Goal: Information Seeking & Learning: Learn about a topic

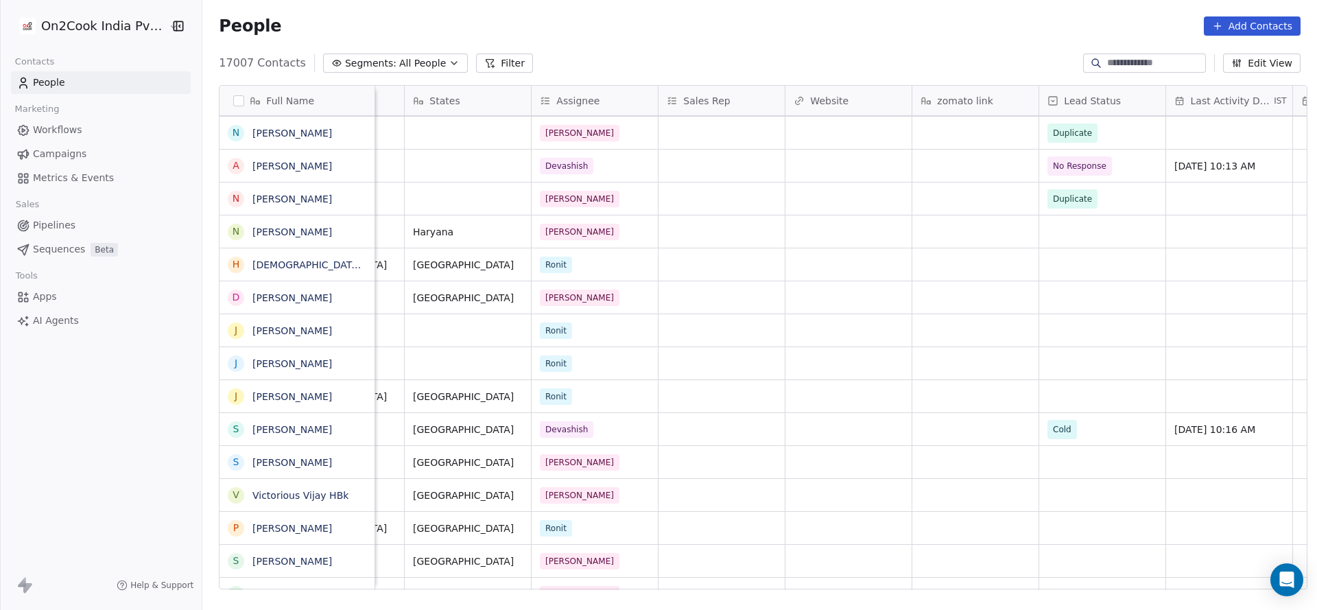
scroll to position [1749, 0]
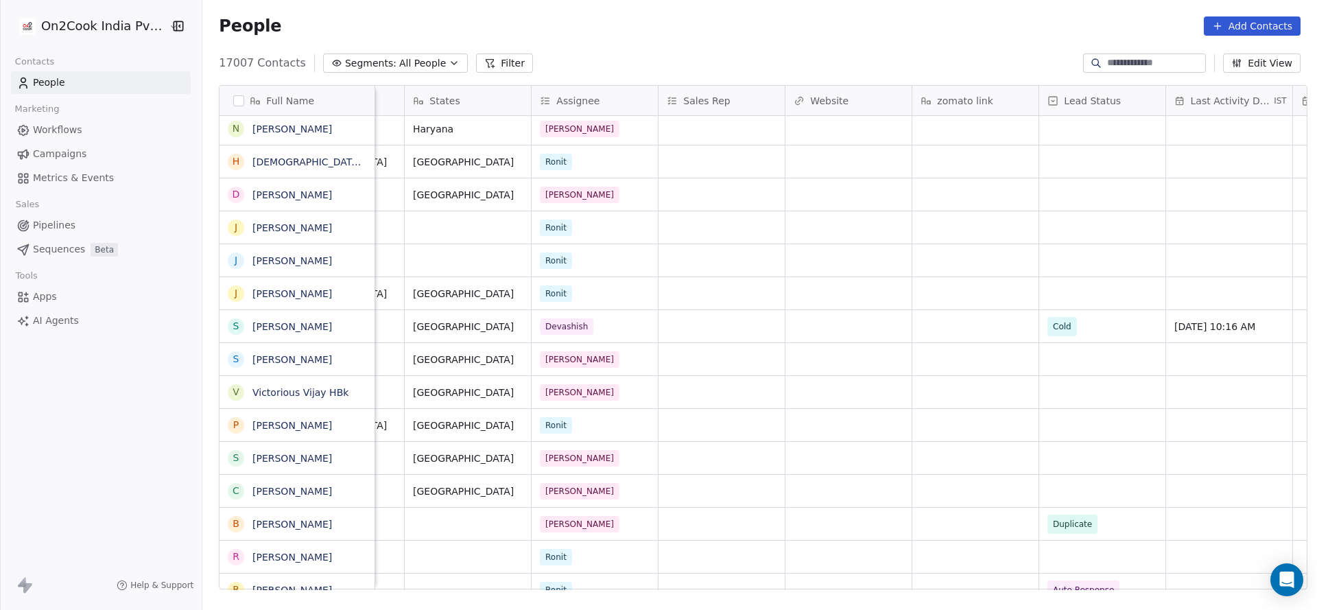
click at [479, 56] on button "Filter" at bounding box center [504, 62] width 57 height 19
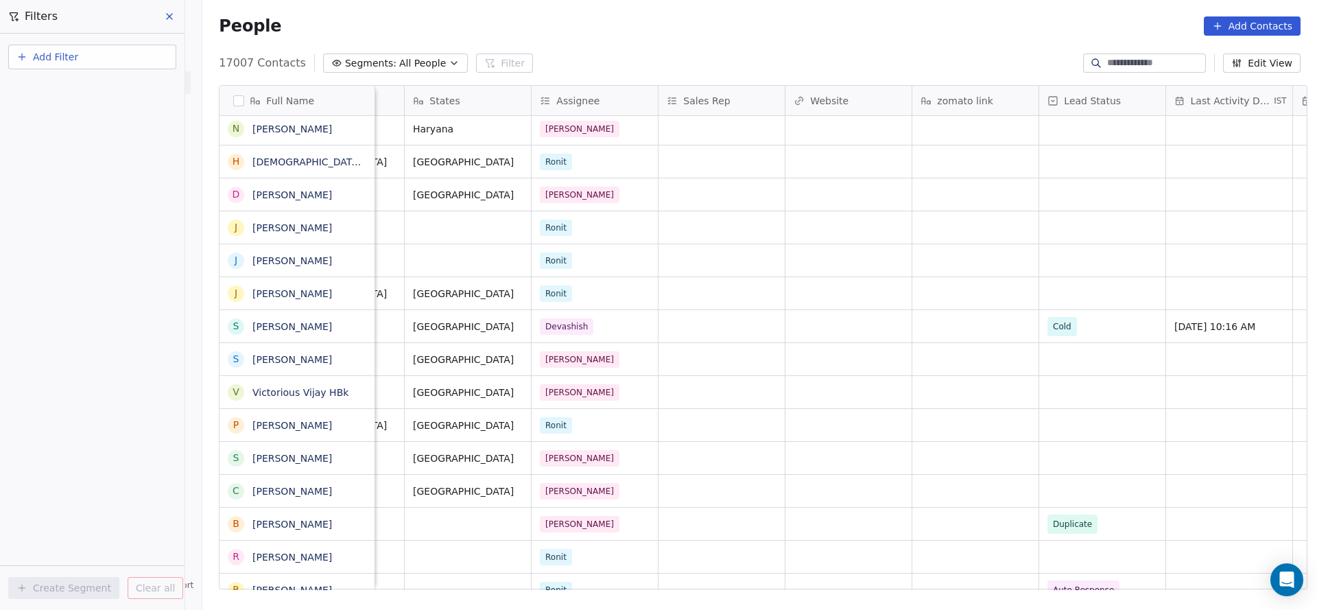
click at [123, 57] on button "Add Filter" at bounding box center [92, 57] width 168 height 25
click at [138, 95] on div "Contact properties" at bounding box center [92, 89] width 139 height 14
type input "***"
click at [110, 139] on div "Assignee" at bounding box center [92, 139] width 139 height 14
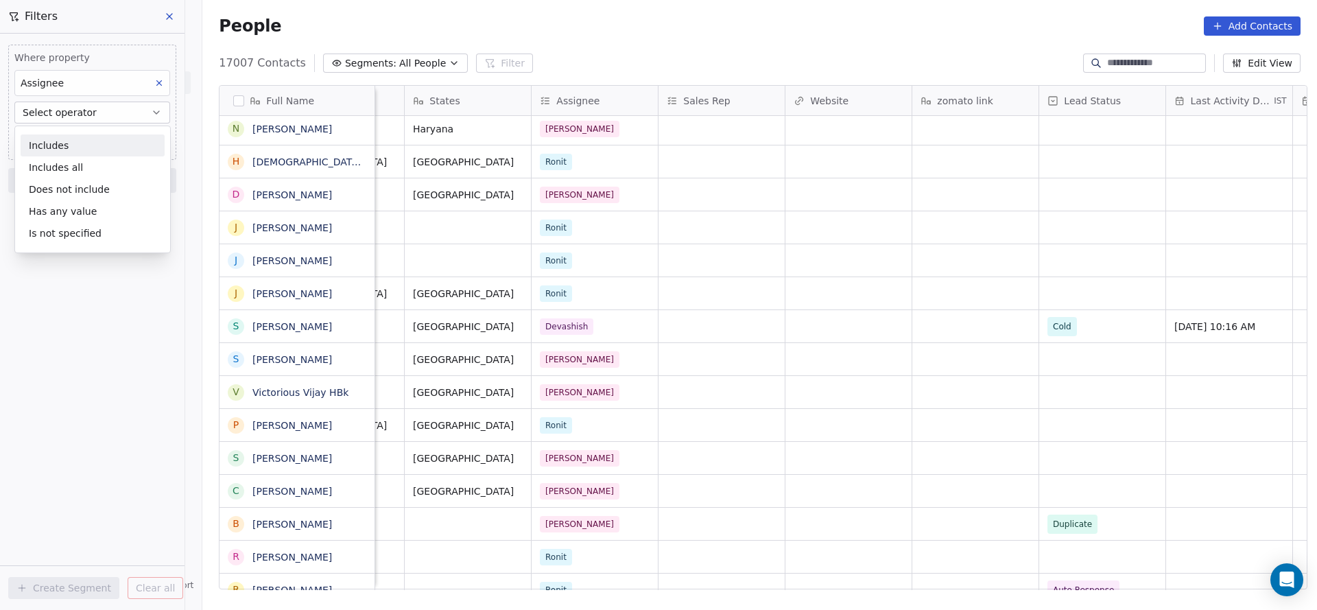
click at [110, 141] on div "Includes" at bounding box center [93, 145] width 144 height 22
click at [121, 150] on div "Where property Assignee Includes Select Assignee Add filter to this group" at bounding box center [92, 113] width 168 height 137
click at [119, 149] on body "On2Cook India Pvt. Ltd. Contacts People Marketing Workflows Campaigns Metrics &…" at bounding box center [658, 305] width 1317 height 610
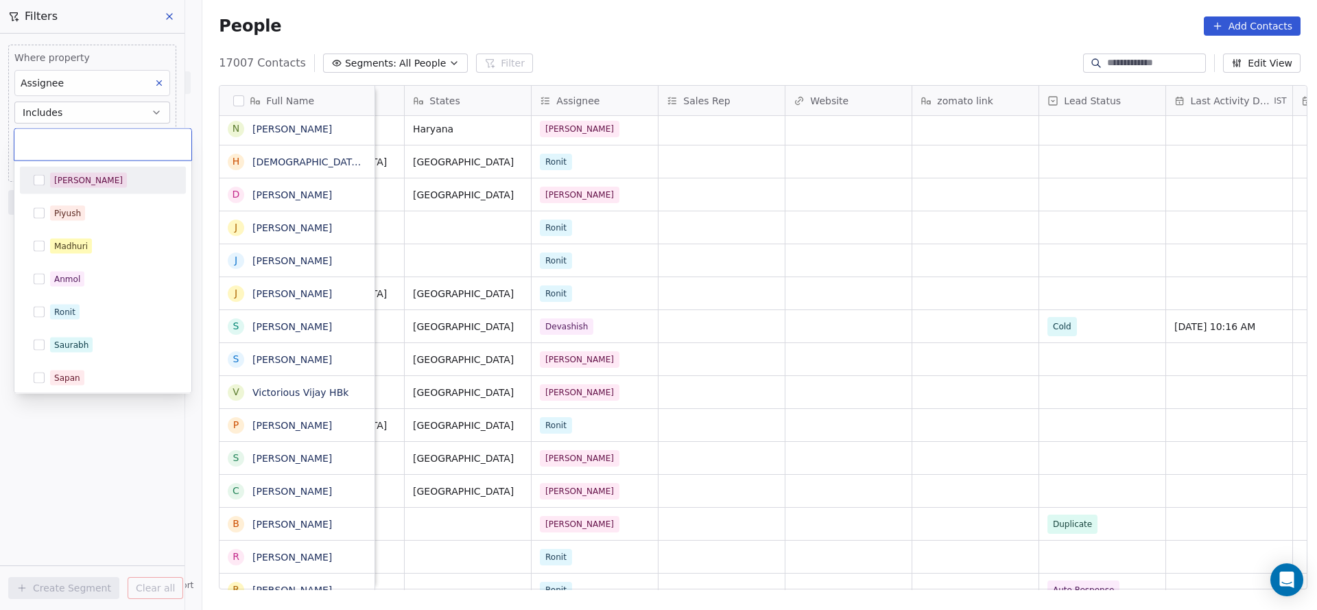
click at [119, 143] on input "text" at bounding box center [103, 144] width 160 height 15
drag, startPoint x: 91, startPoint y: 243, endPoint x: 666, endPoint y: 244, distance: 575.3
click at [113, 244] on div "Madhuri" at bounding box center [111, 246] width 122 height 15
click at [723, 235] on html "On2Cook India Pvt. Ltd. Contacts People Marketing Workflows Campaigns Metrics &…" at bounding box center [658, 305] width 1317 height 610
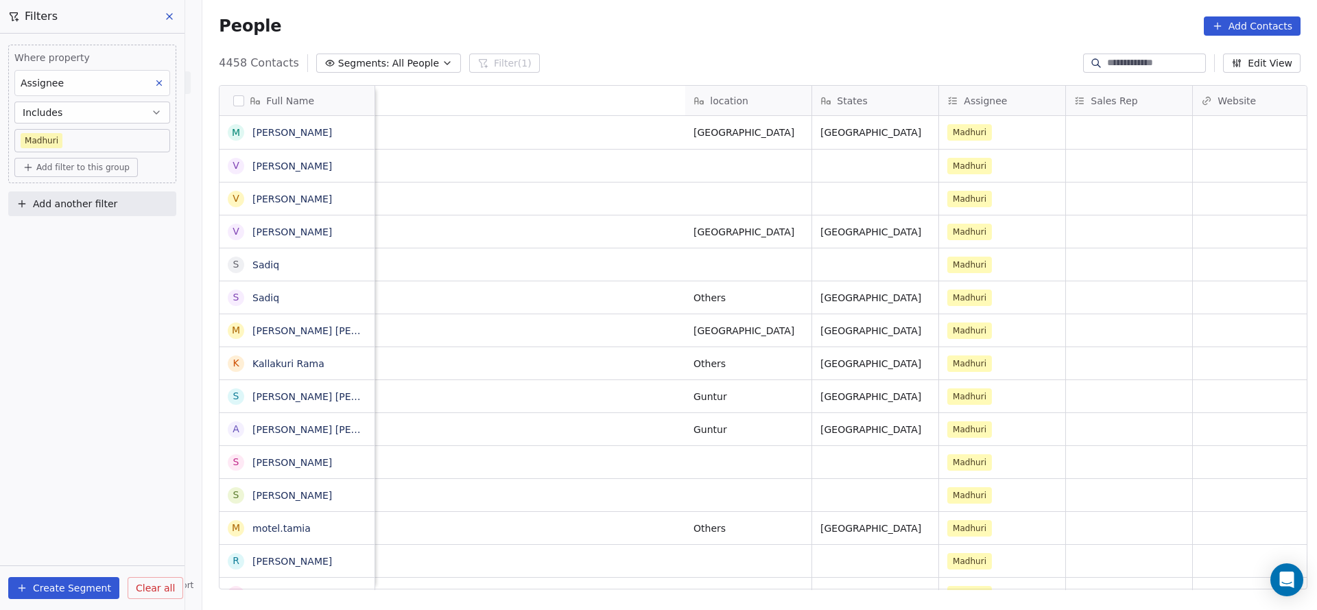
scroll to position [0, 1781]
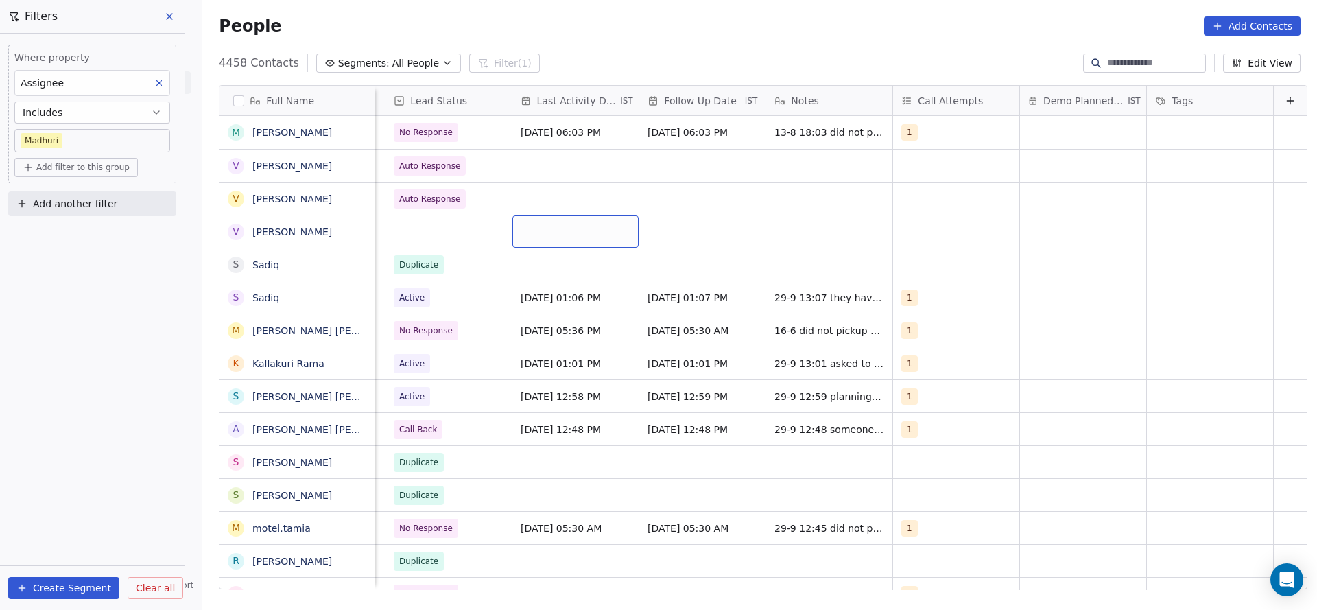
click at [537, 218] on div "grid" at bounding box center [575, 231] width 126 height 32
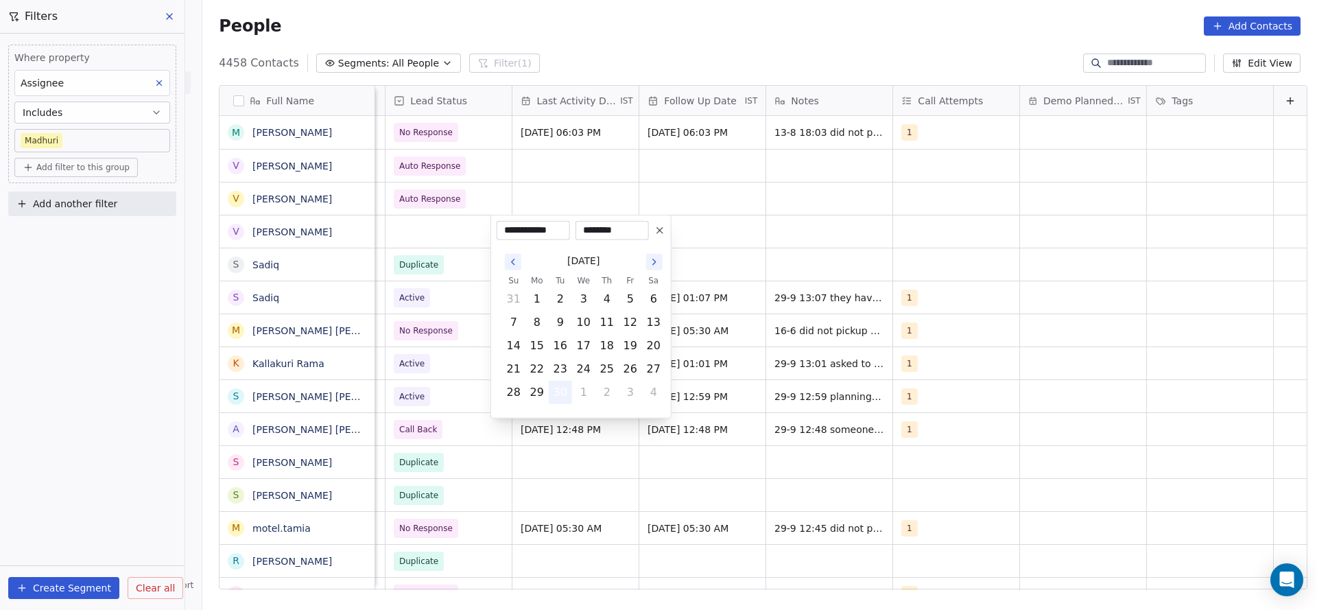
click at [557, 384] on button "30" at bounding box center [560, 392] width 22 height 22
click at [710, 206] on html "On2Cook India Pvt. Ltd. Contacts People Marketing Workflows Campaigns Metrics &…" at bounding box center [658, 305] width 1317 height 610
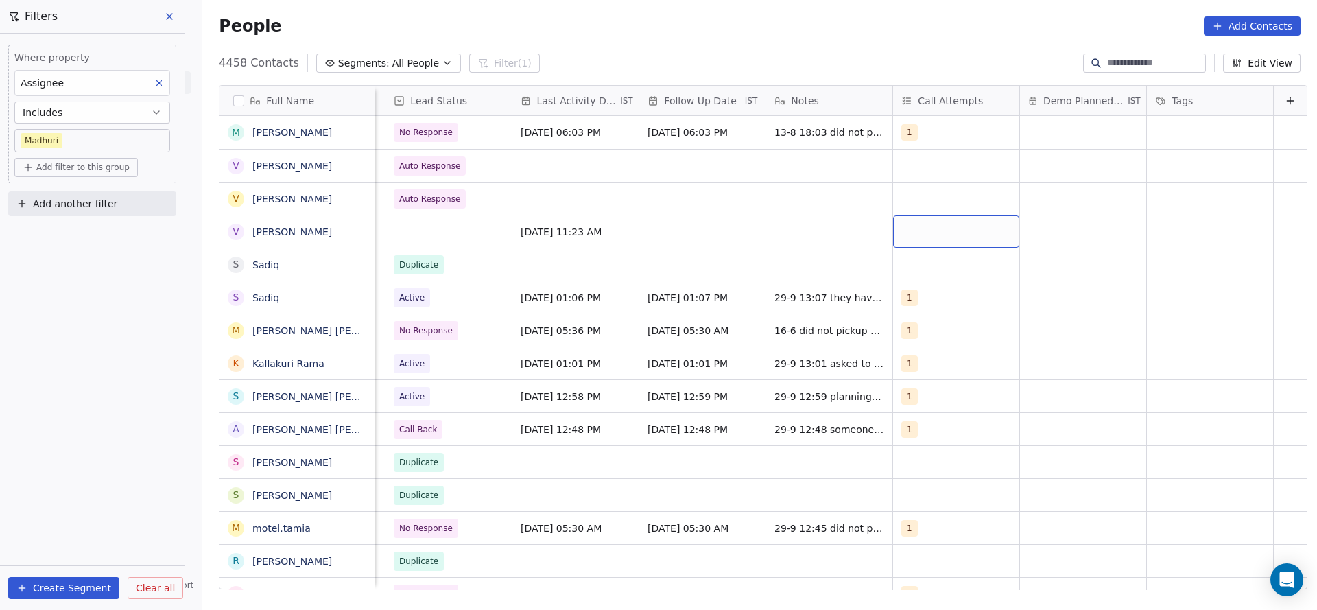
click at [899, 239] on div "grid" at bounding box center [956, 231] width 126 height 32
click at [902, 265] on div "1" at bounding box center [959, 267] width 155 height 22
click at [717, 253] on html "On2Cook India Pvt. Ltd. Contacts People Marketing Workflows Campaigns Metrics &…" at bounding box center [658, 305] width 1317 height 610
click at [671, 237] on div "grid" at bounding box center [702, 231] width 126 height 32
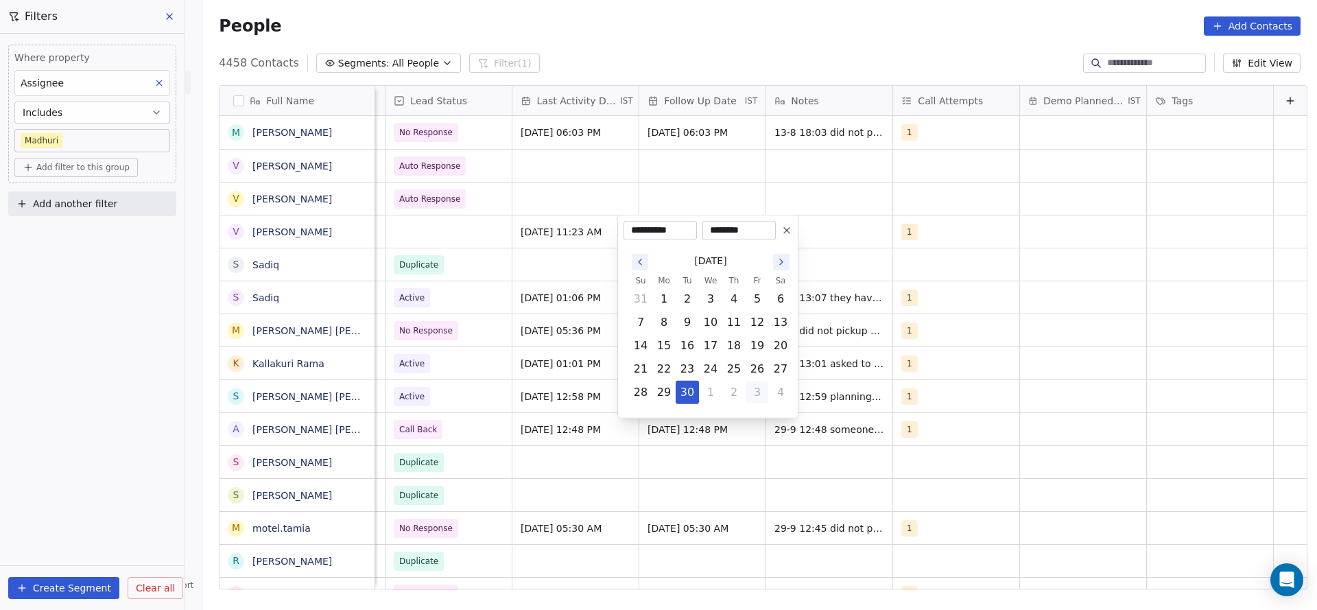
click at [759, 395] on button "3" at bounding box center [757, 392] width 22 height 22
click at [688, 319] on button "7" at bounding box center [687, 322] width 22 height 22
type input "**********"
click at [520, 187] on html "On2Cook India Pvt. Ltd. Contacts People Marketing Workflows Campaigns Metrics &…" at bounding box center [658, 305] width 1317 height 610
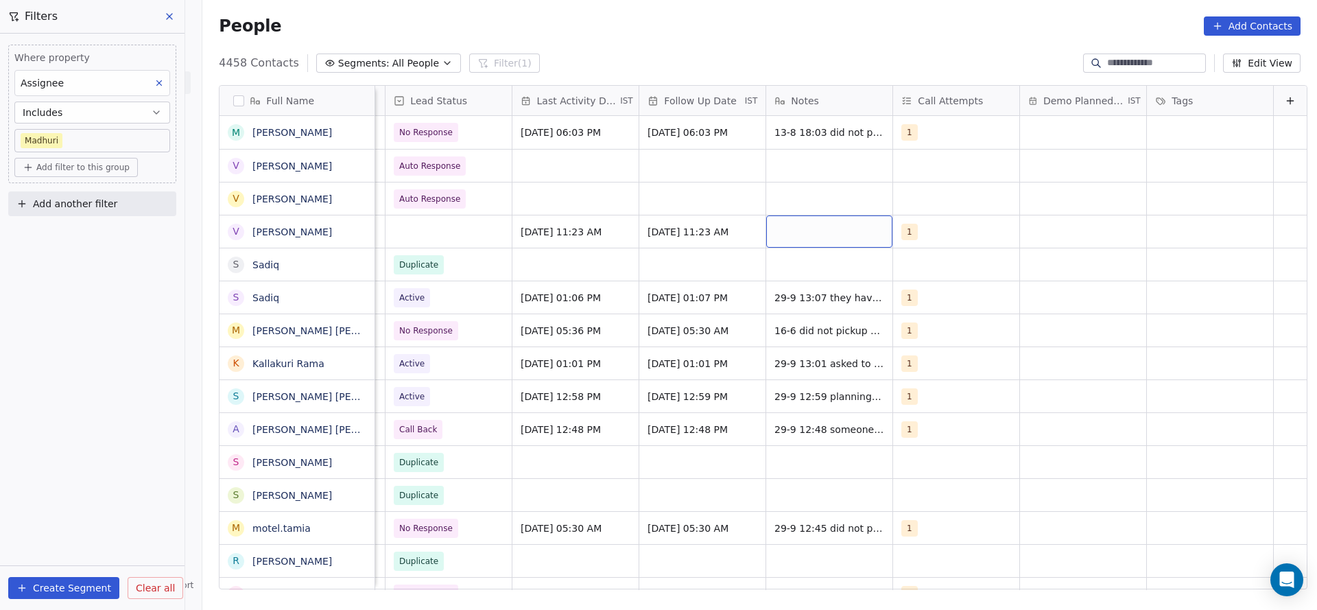
click at [835, 222] on div "grid" at bounding box center [829, 231] width 126 height 32
type textarea "**********"
drag, startPoint x: 564, startPoint y: 341, endPoint x: 364, endPoint y: 255, distance: 217.2
click at [566, 339] on html "On2Cook India Pvt. Ltd. Contacts People Marketing Workflows Campaigns Metrics &…" at bounding box center [658, 305] width 1317 height 610
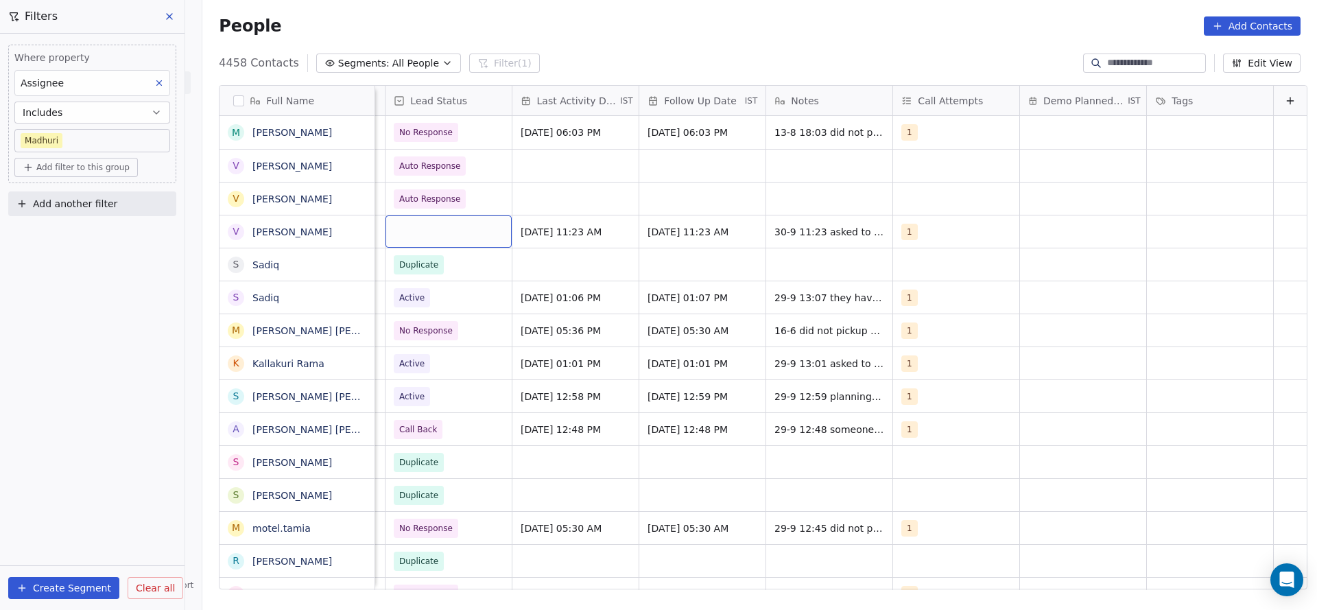
click at [407, 230] on div "grid" at bounding box center [448, 231] width 126 height 32
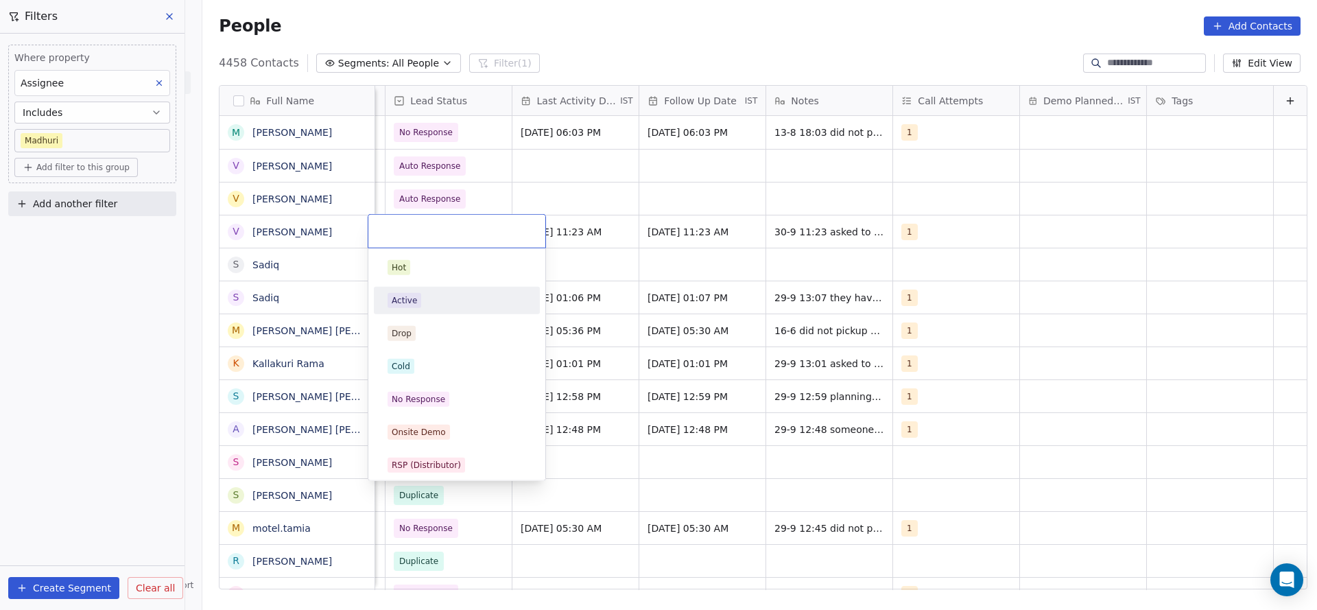
scroll to position [103, 0]
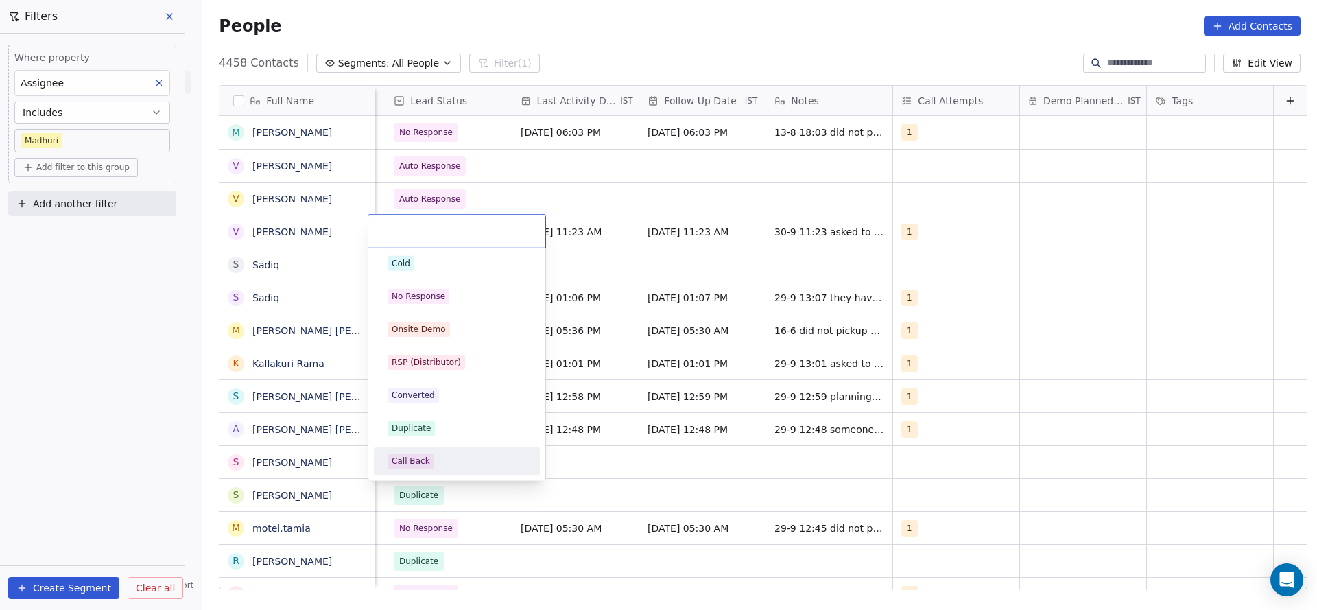
click at [422, 457] on div "Call Back" at bounding box center [411, 461] width 38 height 12
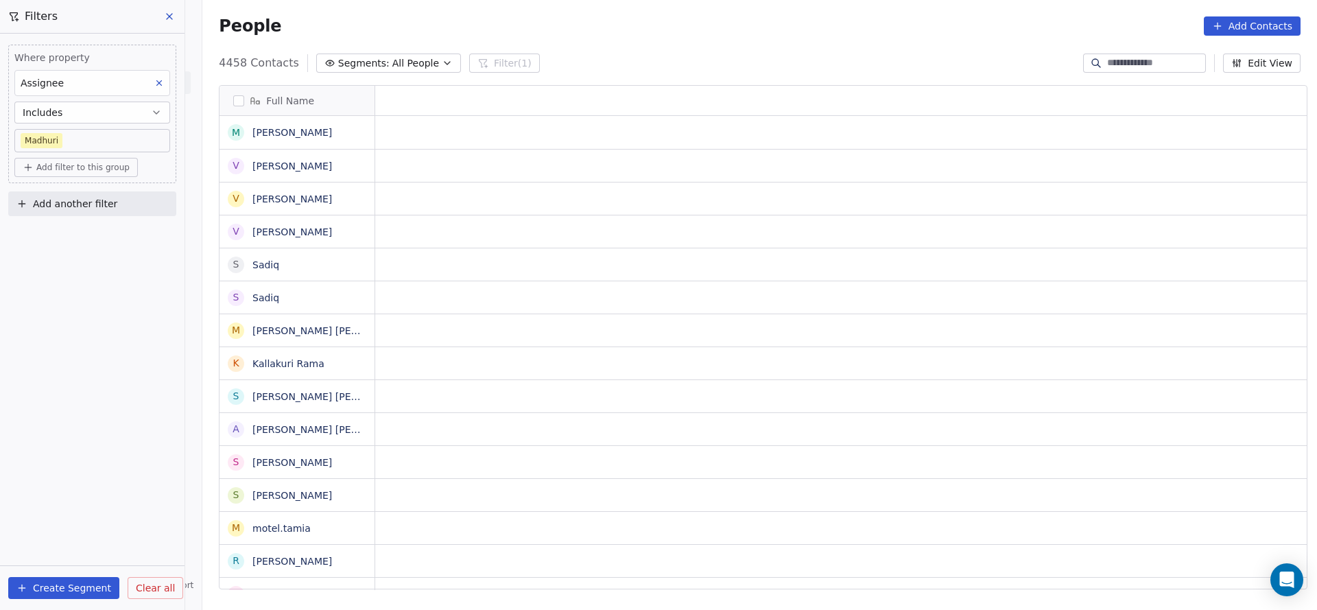
scroll to position [0, 0]
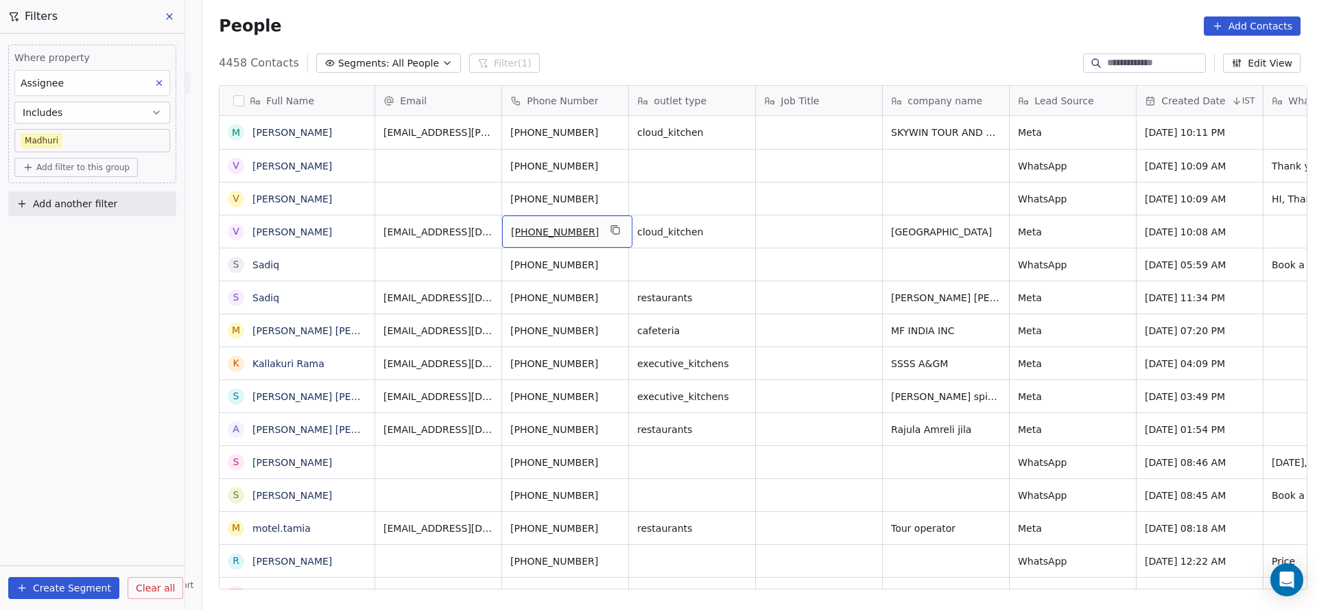
click at [617, 227] on div "[PHONE_NUMBER]" at bounding box center [567, 231] width 130 height 32
click at [613, 232] on icon "grid" at bounding box center [616, 231] width 6 height 6
click at [93, 158] on button "Add filter to this group" at bounding box center [75, 167] width 123 height 19
click at [91, 190] on span "Contact properties" at bounding box center [73, 196] width 89 height 14
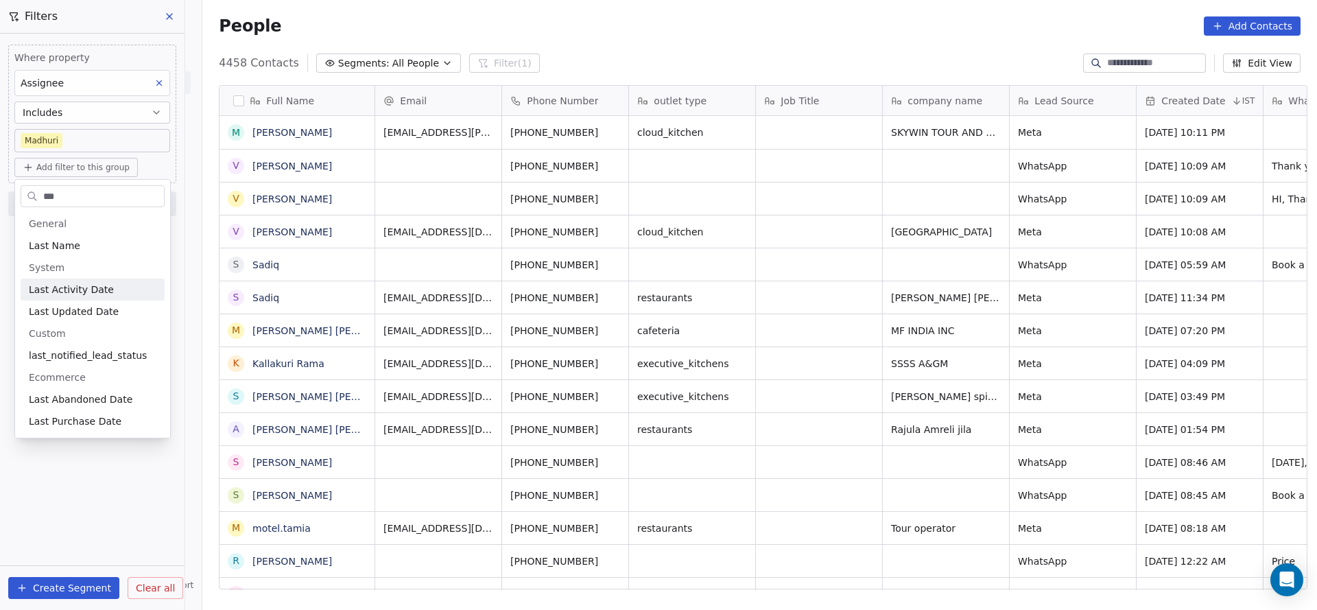
type input "***"
click at [86, 292] on span "Last Activity Date" at bounding box center [71, 290] width 85 height 14
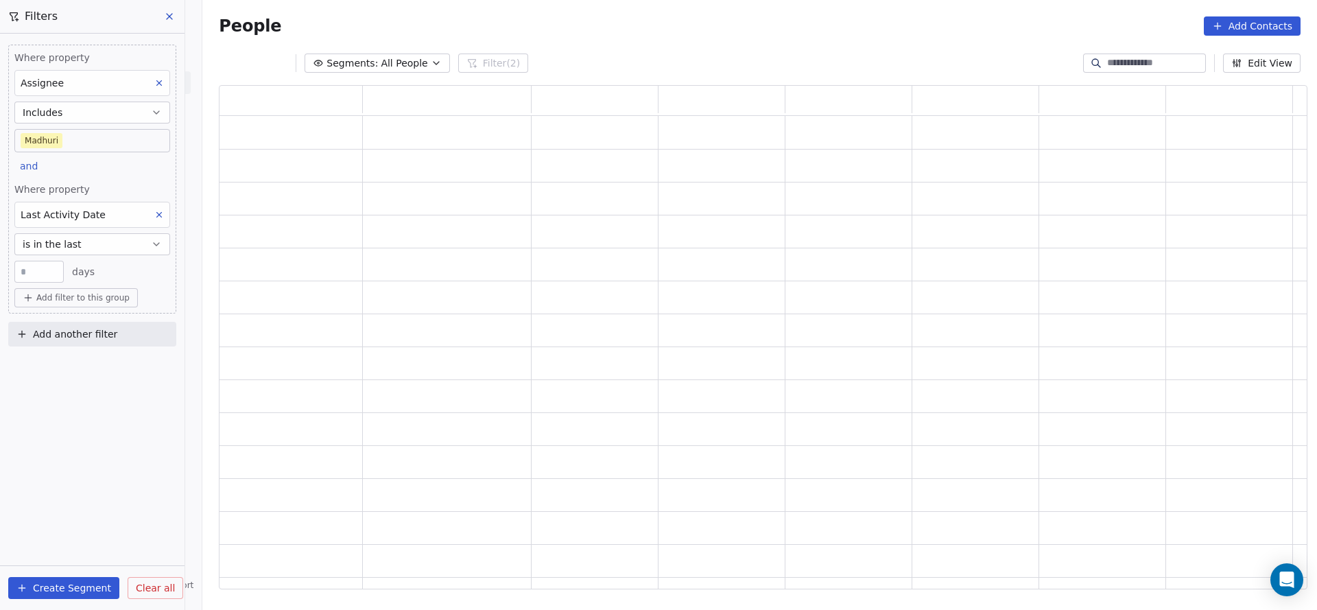
scroll to position [488, 1072]
click at [96, 240] on button "is in the last" at bounding box center [92, 244] width 156 height 22
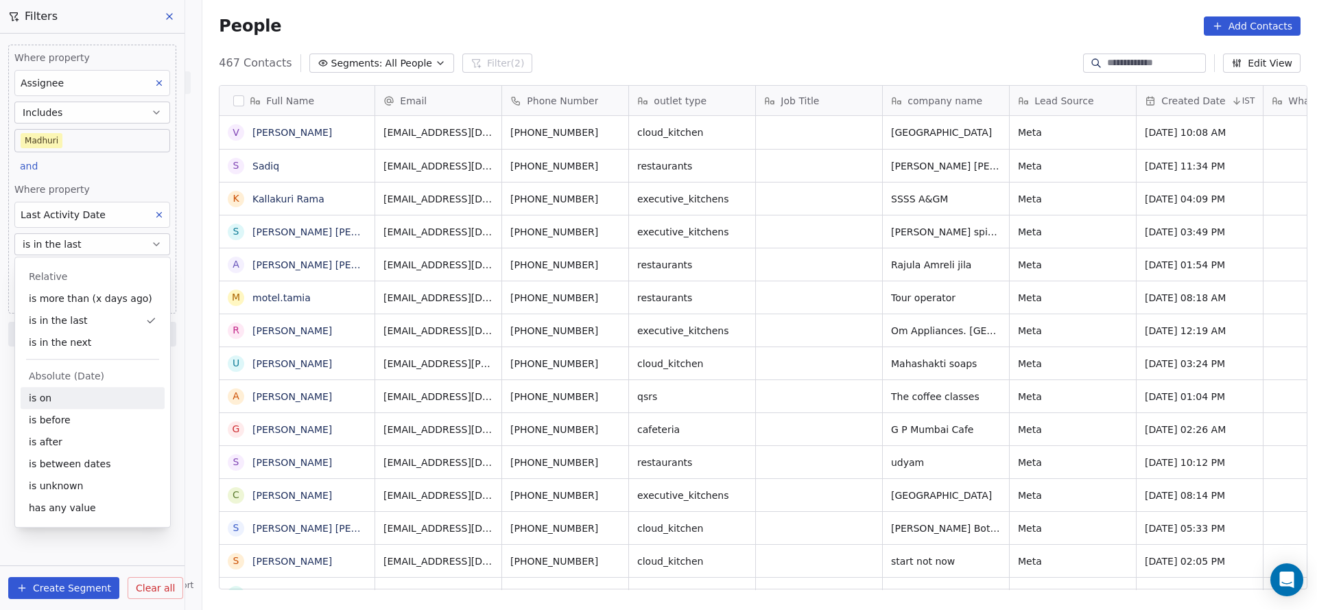
scroll to position [520, 1105]
click at [76, 403] on div "is on" at bounding box center [93, 398] width 144 height 22
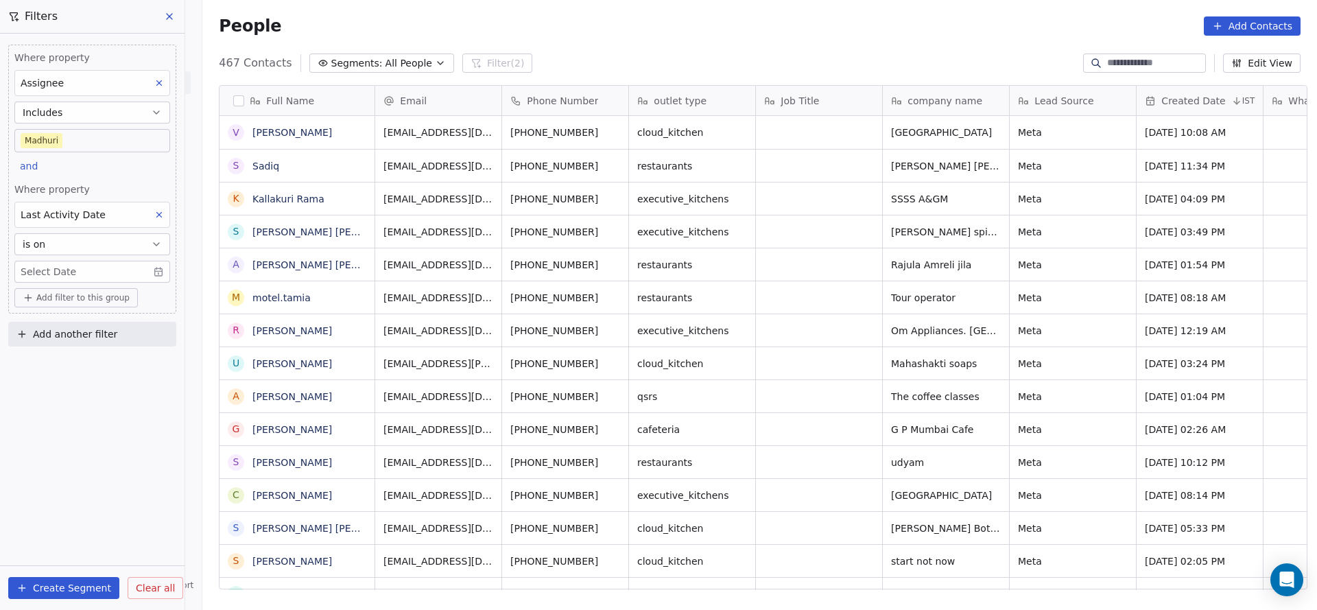
click at [84, 265] on body "On2Cook India Pvt. Ltd. Contacts People Marketing Workflows Campaigns Metrics &…" at bounding box center [658, 305] width 1317 height 610
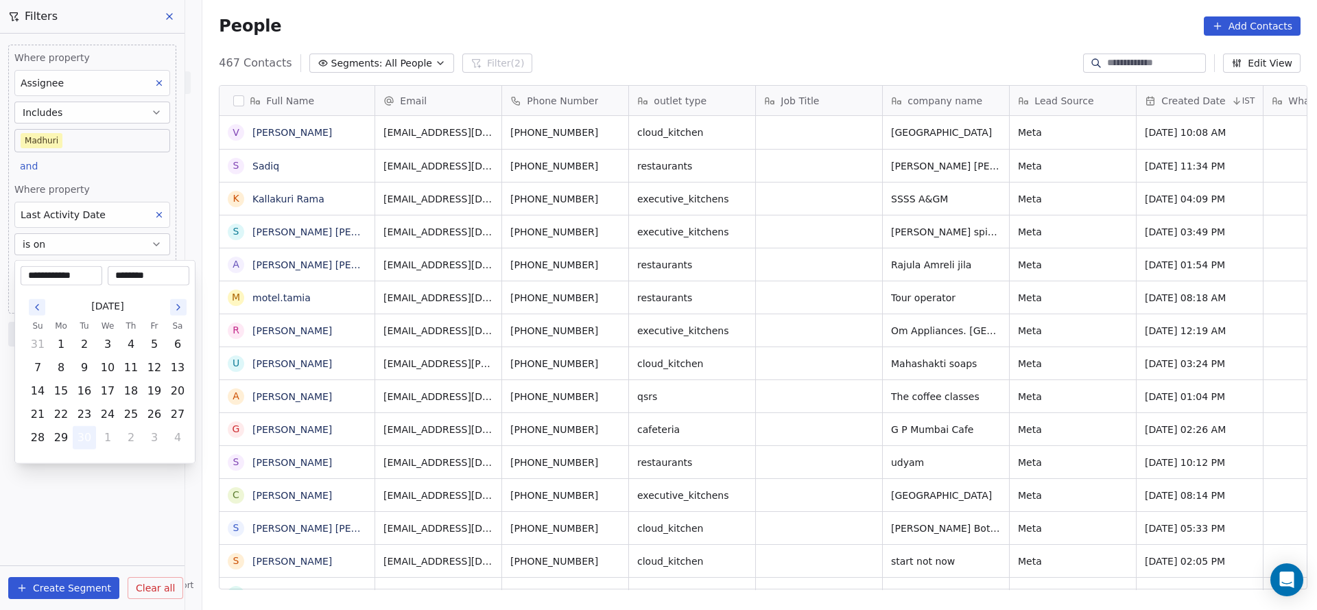
click at [82, 427] on button "30" at bounding box center [84, 438] width 22 height 22
click at [84, 185] on html "On2Cook India Pvt. Ltd. Contacts People Marketing Workflows Campaigns Metrics &…" at bounding box center [658, 305] width 1317 height 610
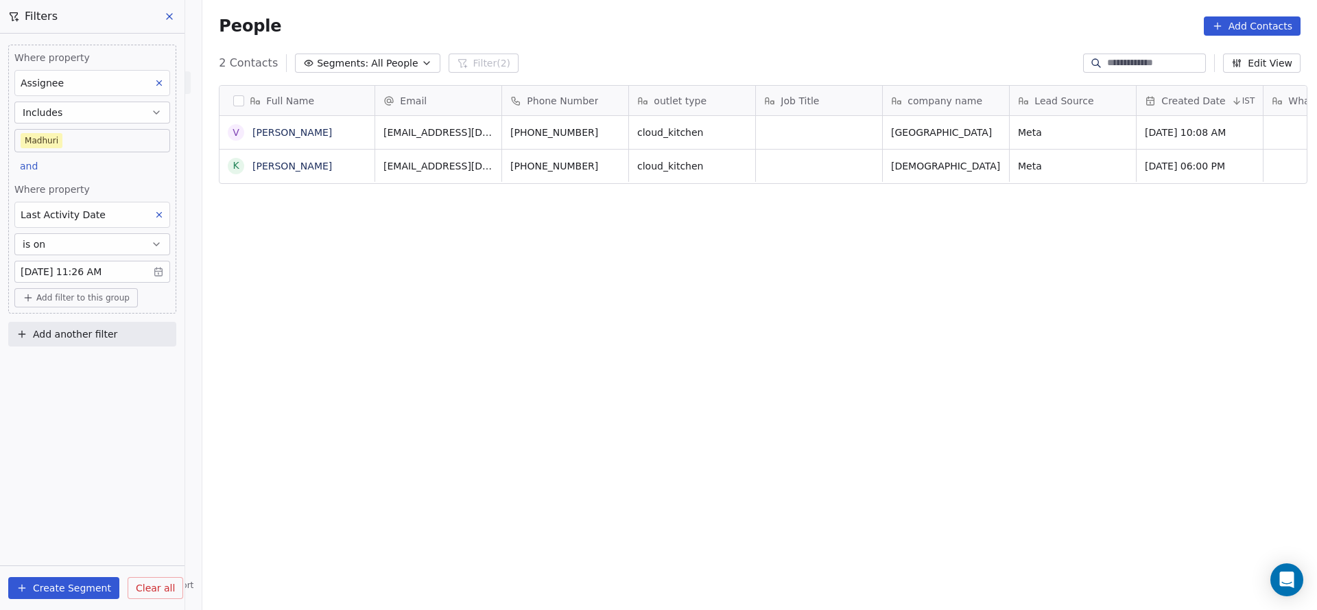
click at [95, 138] on body "On2Cook India Pvt. Ltd. Contacts People Marketing Workflows Campaigns Metrics &…" at bounding box center [658, 305] width 1317 height 610
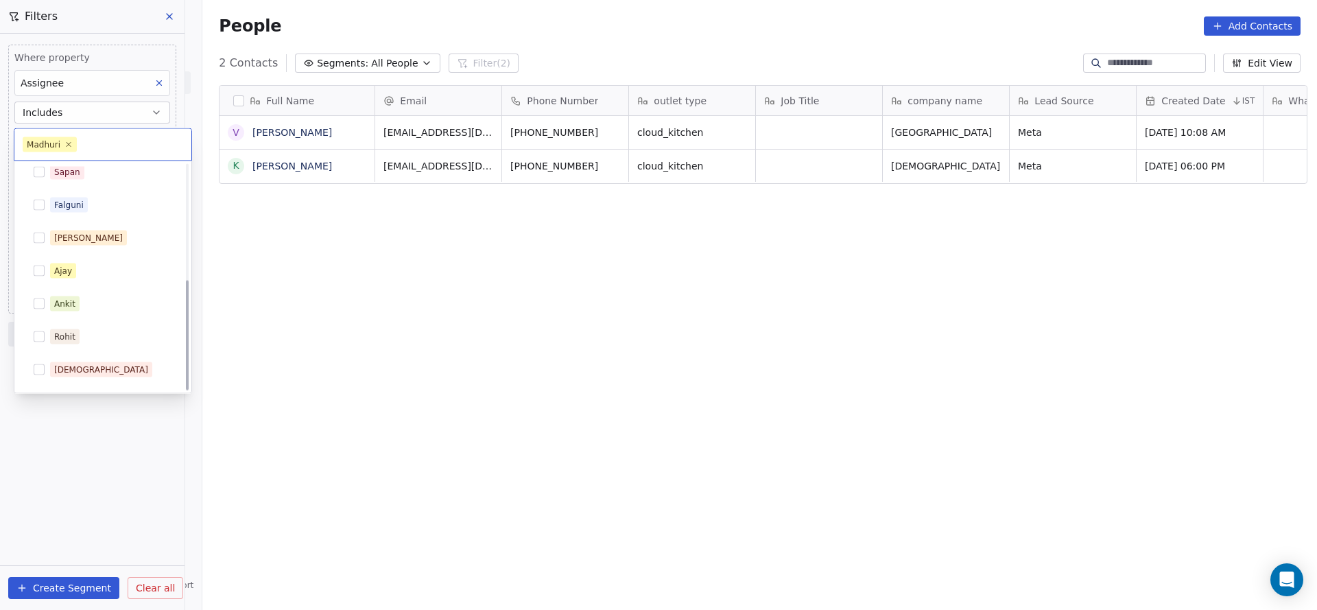
scroll to position [235, 0]
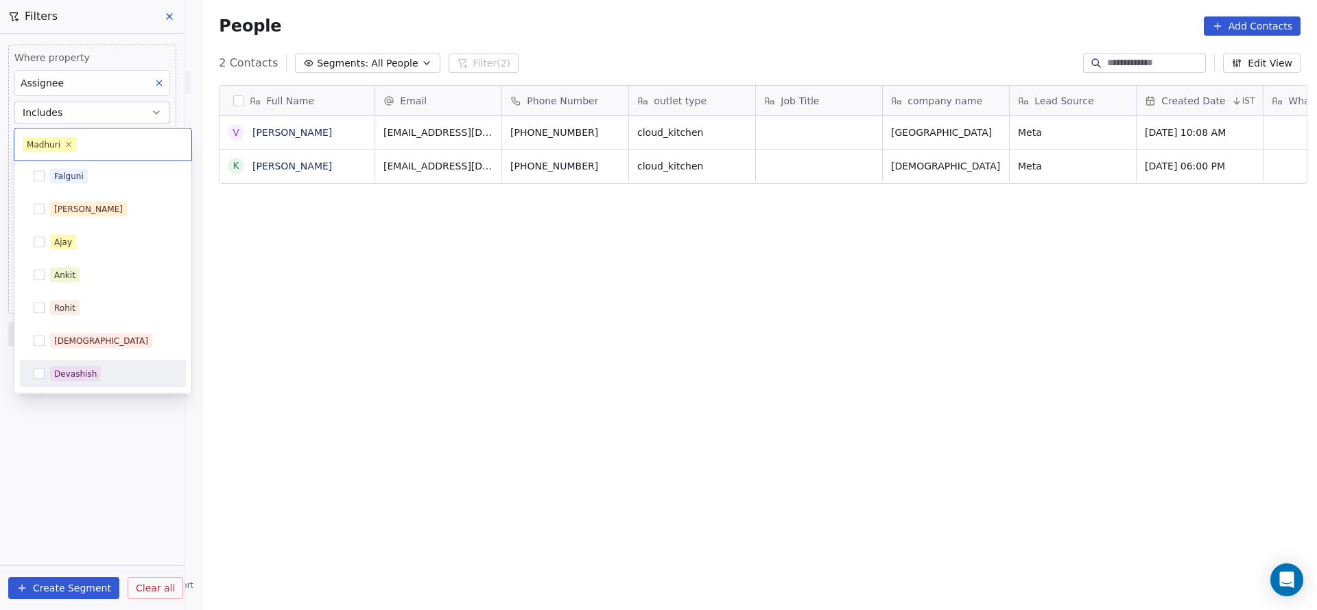
click at [84, 370] on div "Devashish" at bounding box center [75, 374] width 43 height 12
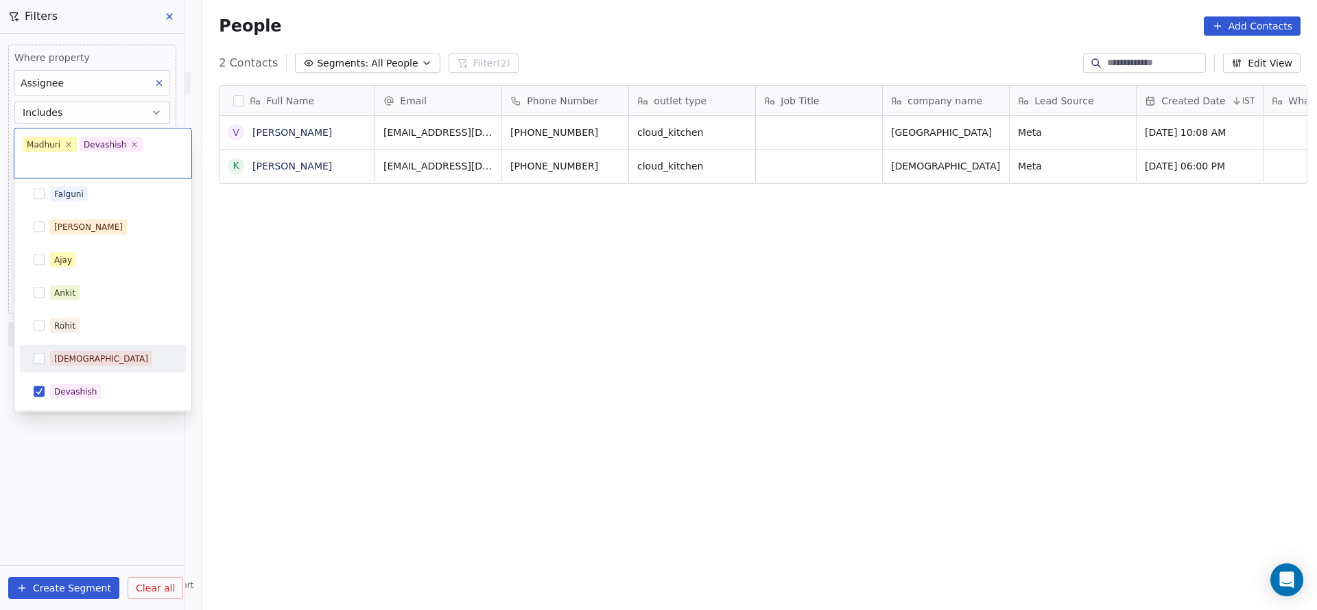
scroll to position [29, 0]
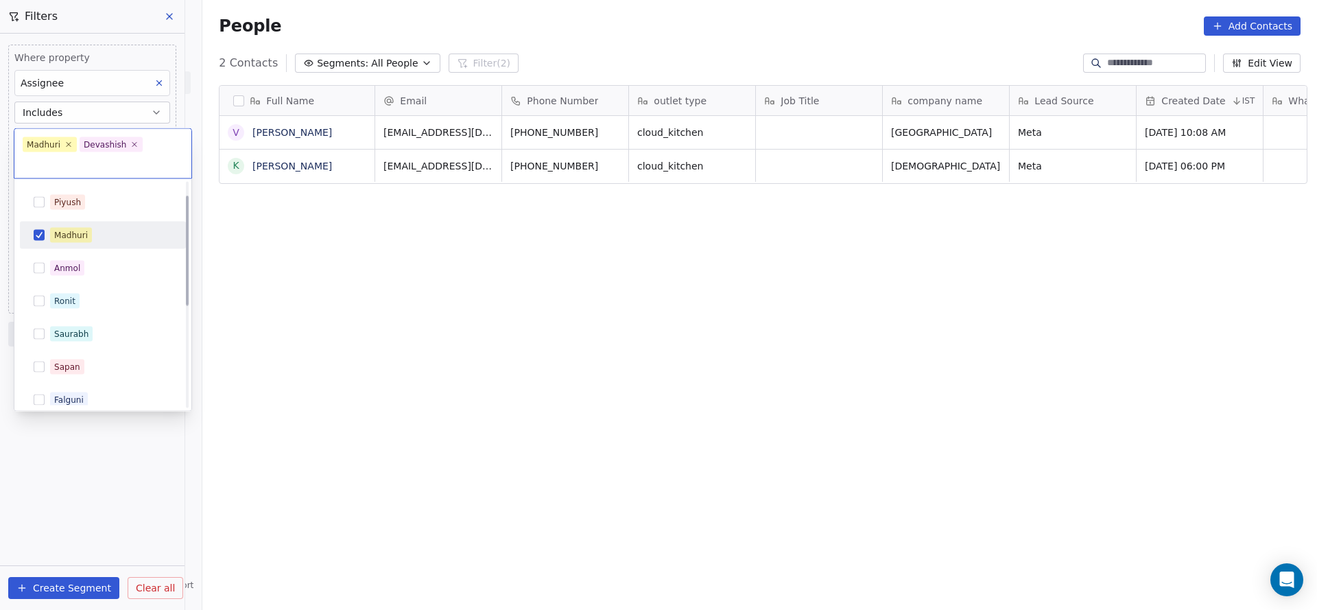
click at [77, 246] on div "Madhuri" at bounding box center [103, 234] width 166 height 27
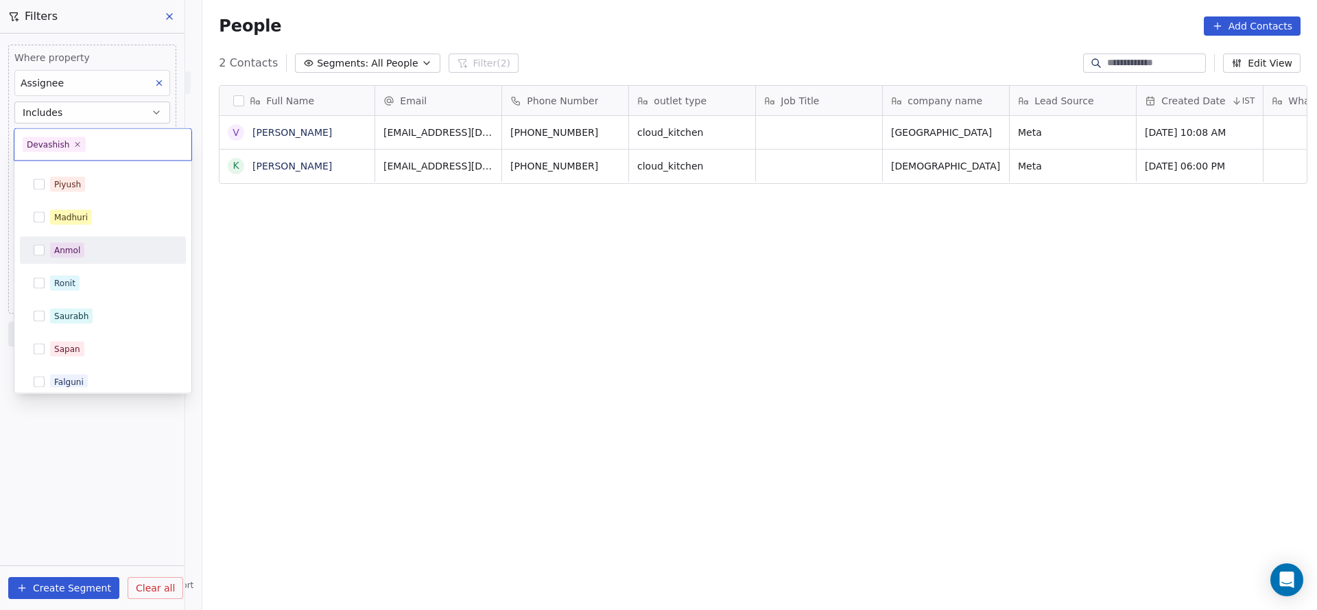
click at [250, 265] on html "On2Cook India Pvt. Ltd. Contacts People Marketing Workflows Campaigns Metrics &…" at bounding box center [658, 305] width 1317 height 610
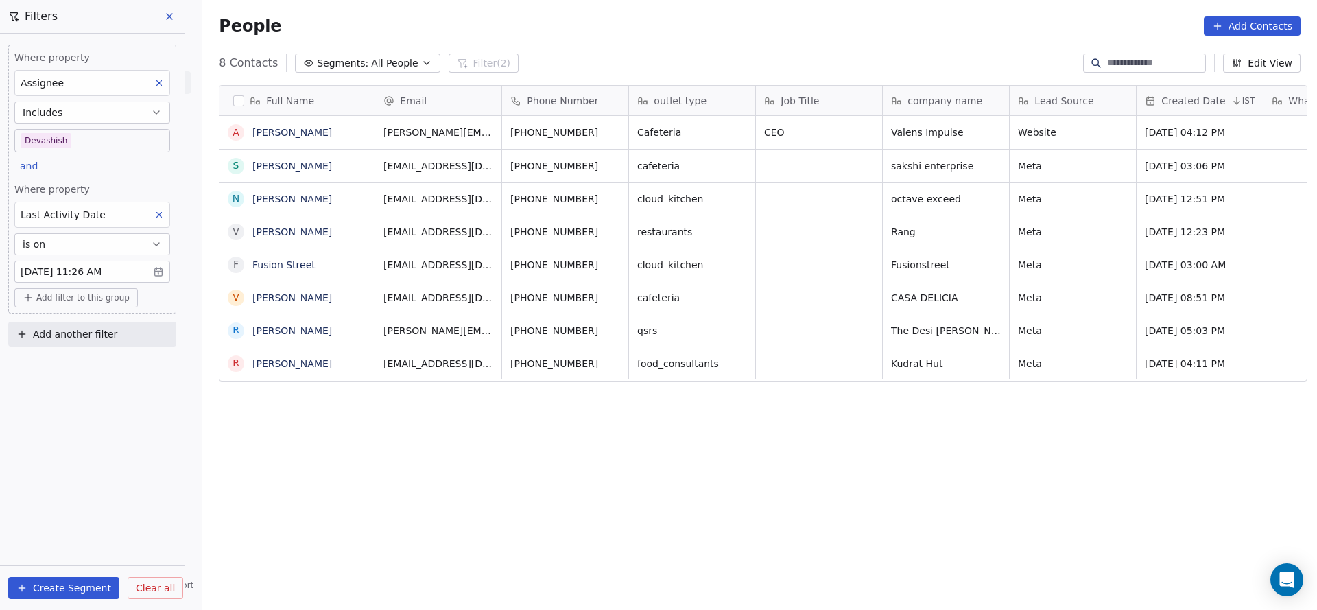
scroll to position [520, 1105]
click at [344, 508] on div "Full Name A Asit Das S Sunder Yadav N Naveen Gumber V Vijay Mukhraiya F Fusion …" at bounding box center [759, 342] width 1114 height 536
click at [74, 206] on div "Last Activity Date" at bounding box center [63, 214] width 85 height 16
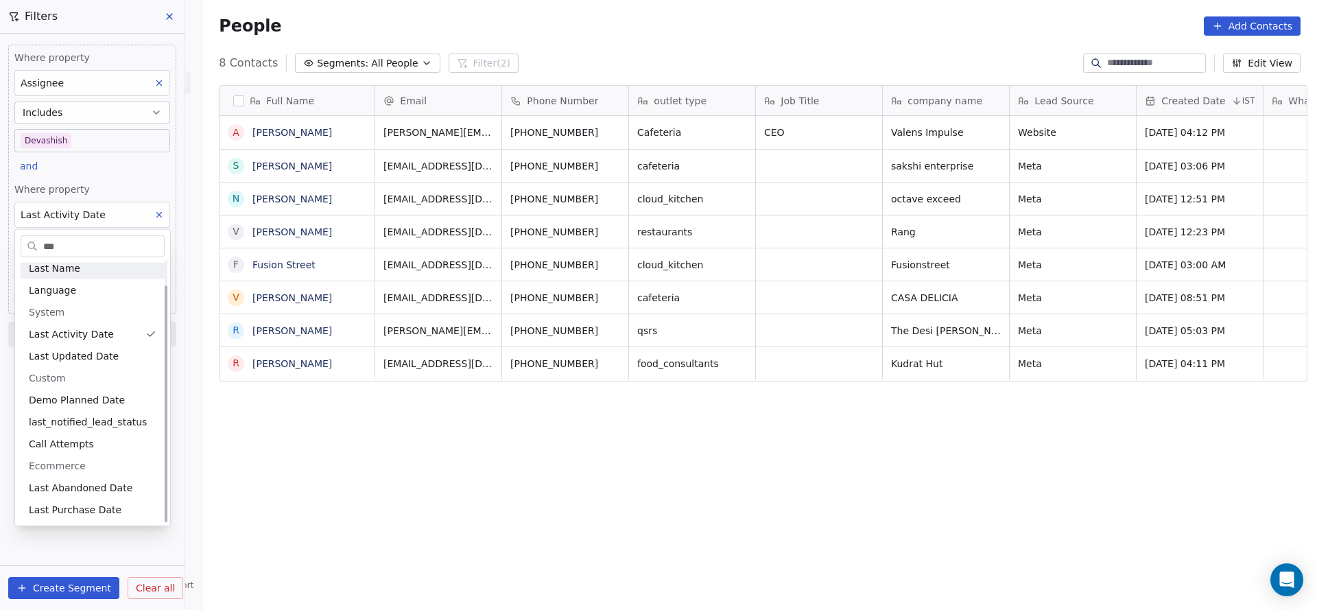
scroll to position [0, 0]
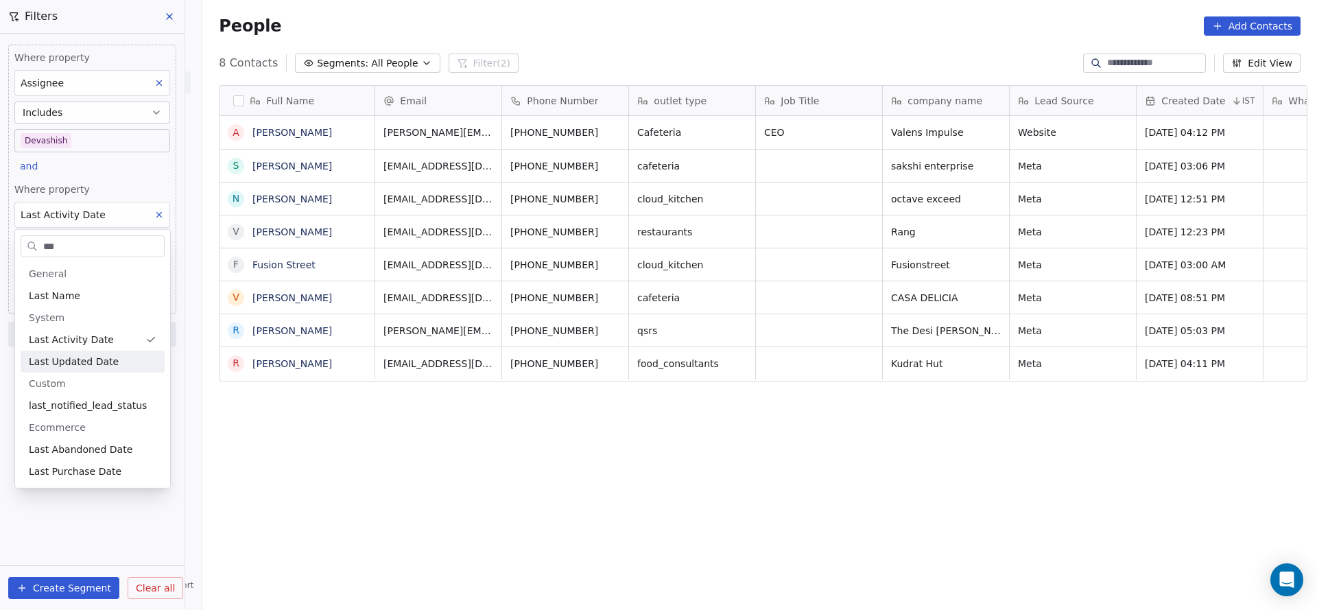
type input "***"
click at [64, 358] on span "Last Updated Date" at bounding box center [74, 362] width 90 height 14
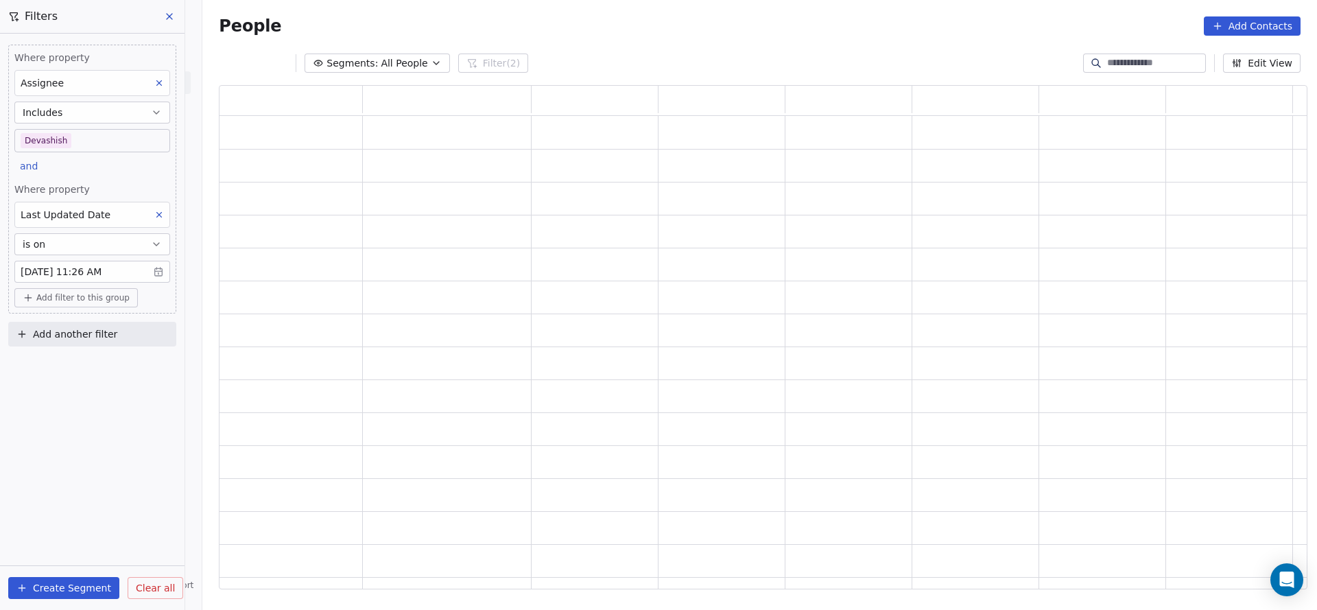
scroll to position [488, 1072]
click at [109, 171] on div "Where property Assignee Includes Devashish and Where property Last Updated Date…" at bounding box center [92, 179] width 168 height 269
click at [152, 512] on div "Where property Assignee Includes Devashish and Where property Last Updated Date…" at bounding box center [92, 322] width 184 height 576
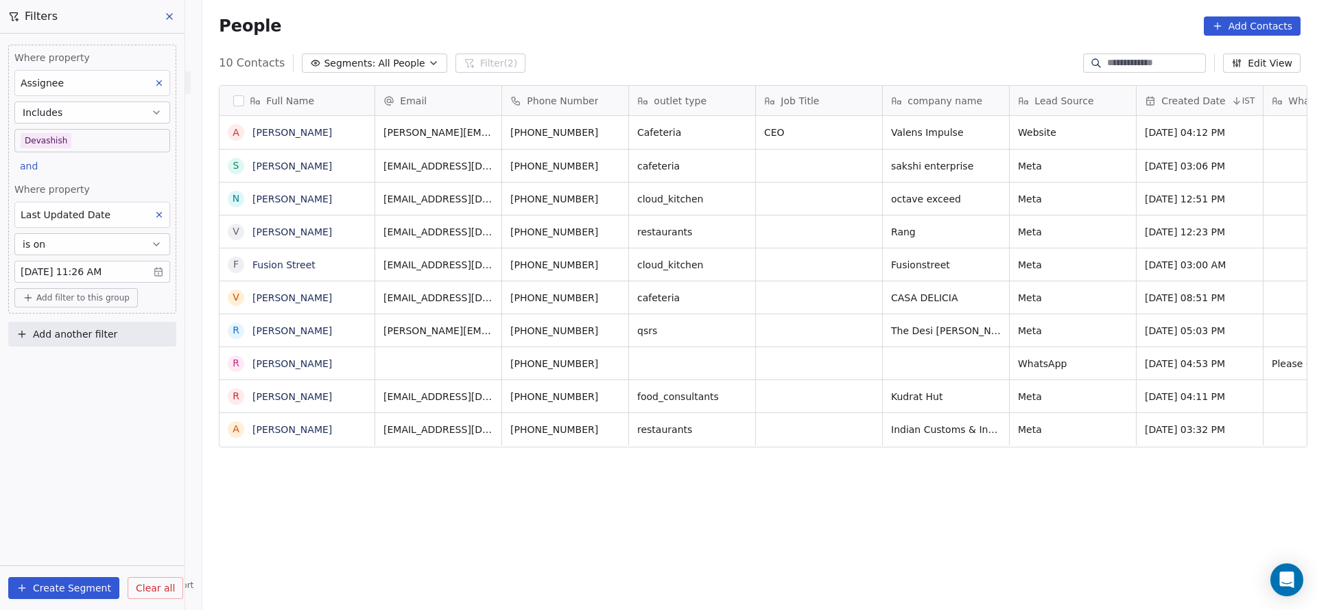
scroll to position [520, 1105]
click at [50, 168] on div "Where property Assignee Includes Devashish and Where property Last Updated Date…" at bounding box center [92, 179] width 168 height 269
click at [136, 178] on div "Where property Assignee Includes Devashish and Where property Last Updated Date…" at bounding box center [92, 179] width 168 height 269
click at [163, 210] on icon at bounding box center [159, 215] width 10 height 10
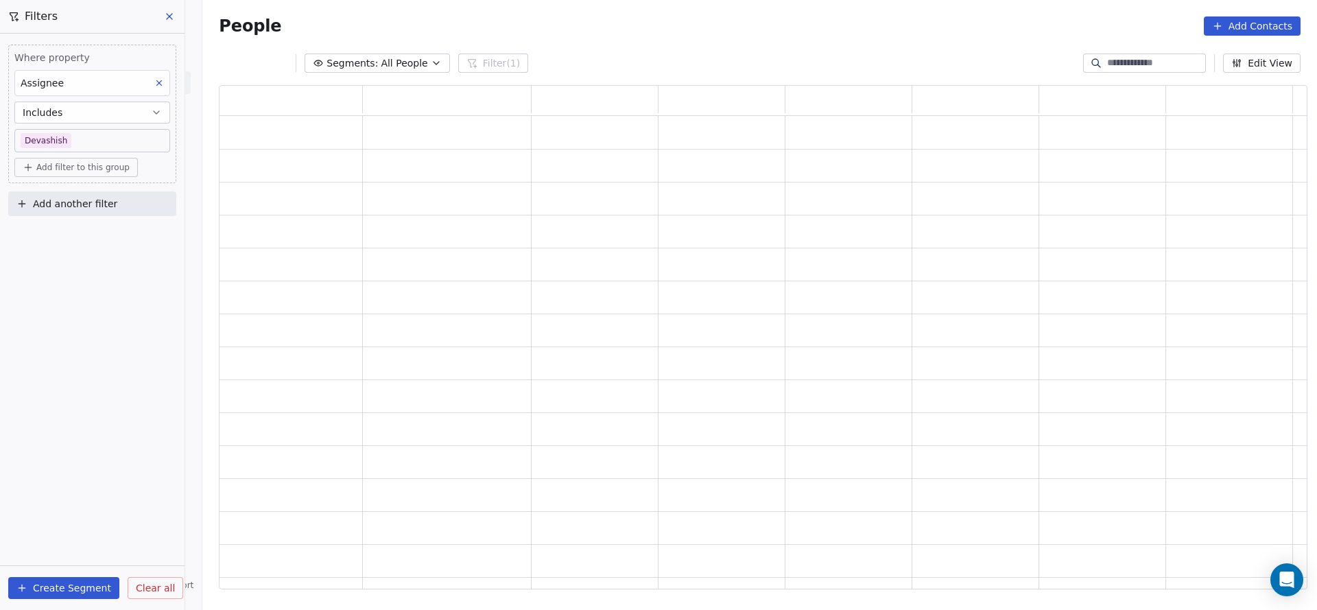
scroll to position [488, 1072]
click at [90, 137] on body "On2Cook India Pvt. Ltd. Contacts People Marketing Workflows Campaigns Metrics &…" at bounding box center [658, 305] width 1317 height 610
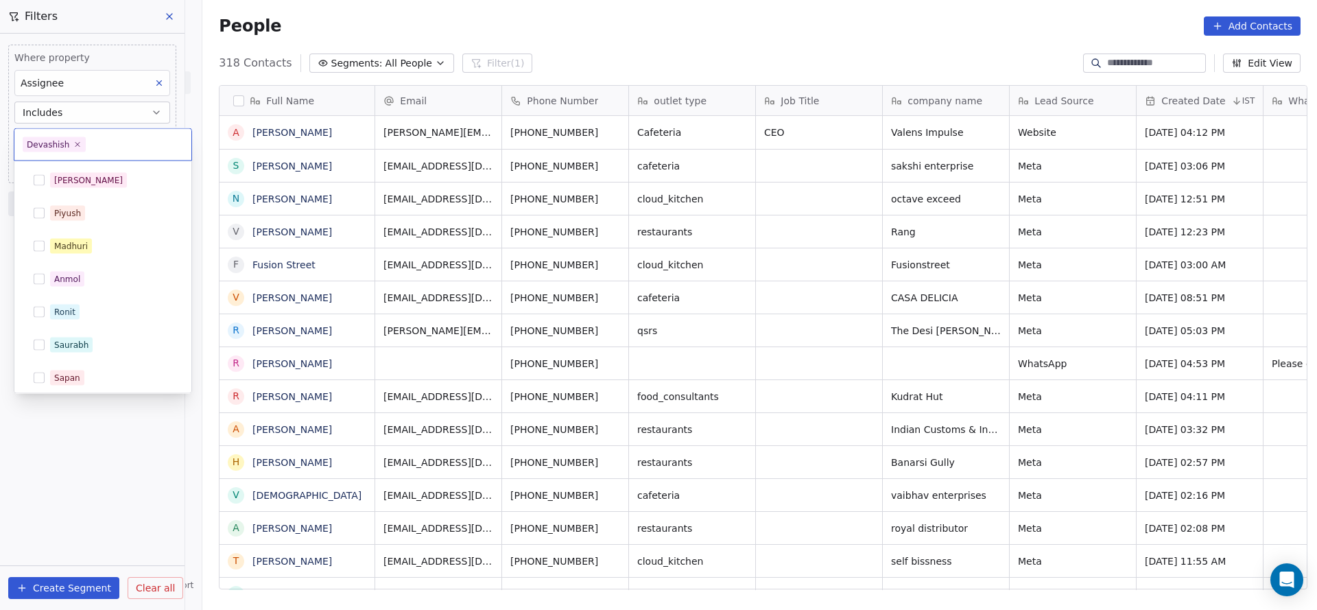
scroll to position [520, 1105]
click at [106, 245] on div "Madhuri" at bounding box center [111, 246] width 122 height 15
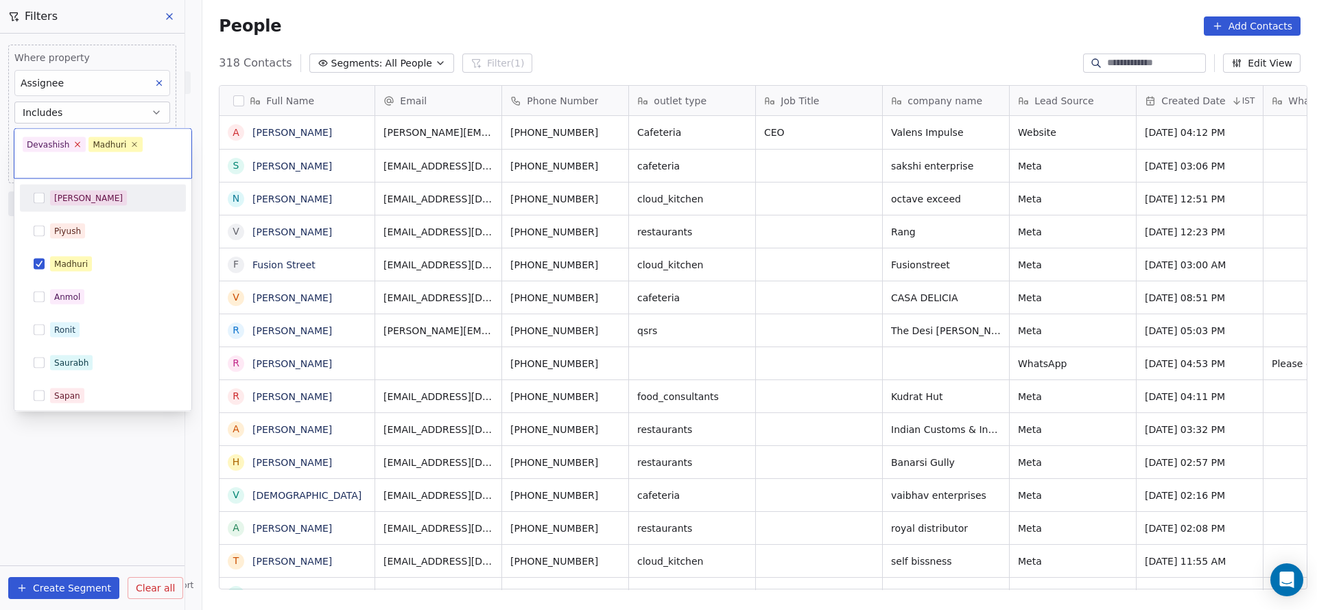
click at [75, 143] on icon at bounding box center [77, 144] width 9 height 9
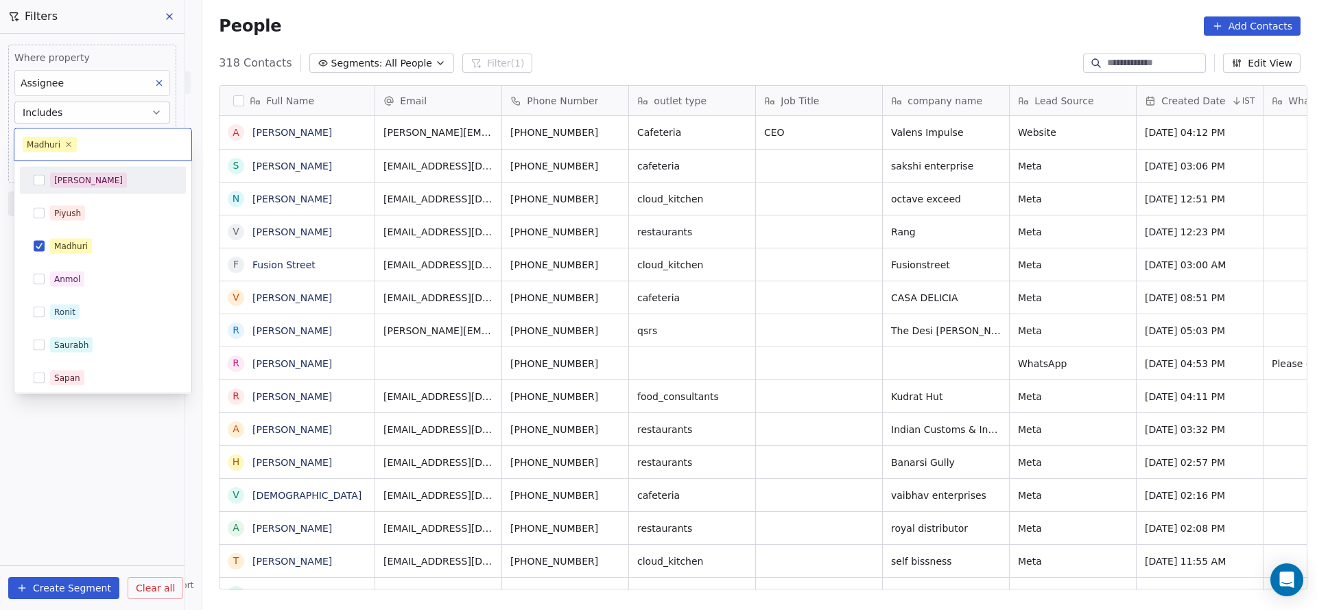
click at [95, 51] on html "On2Cook India Pvt. Ltd. Contacts People Marketing Workflows Campaigns Metrics &…" at bounding box center [658, 305] width 1317 height 610
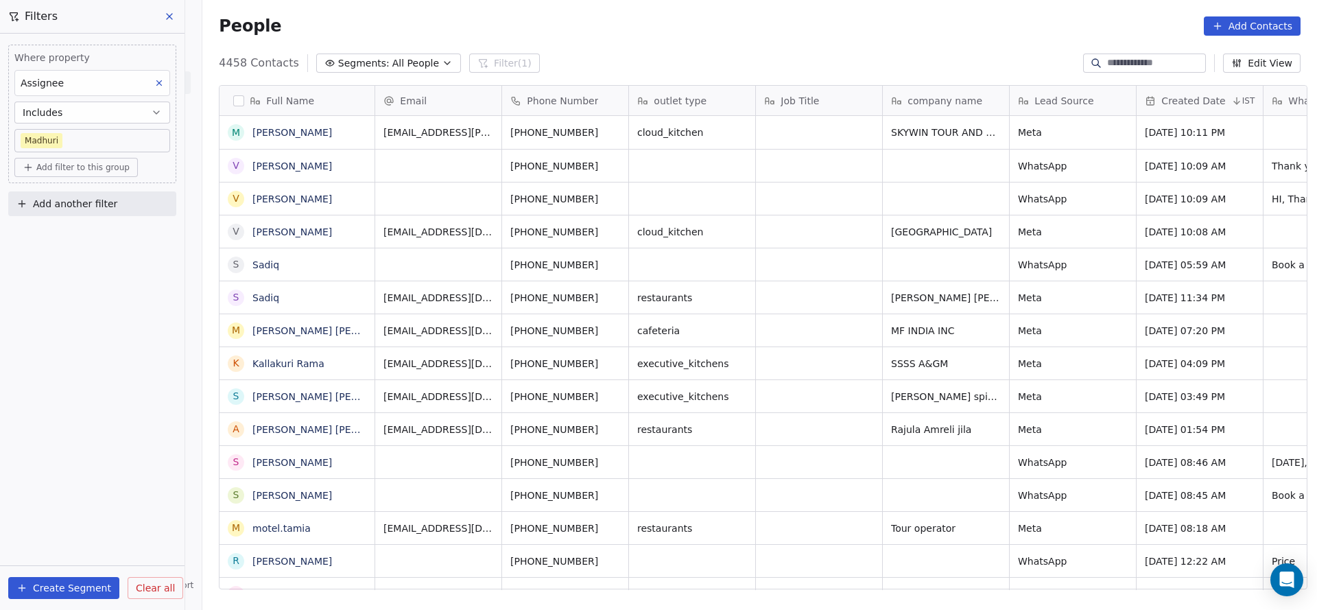
click at [209, 448] on div "Full Name M Manoj Paneri V Vatsal Dubey V Vatsal Dubey V Vatsal Dubey S Sadiq S…" at bounding box center [759, 342] width 1114 height 536
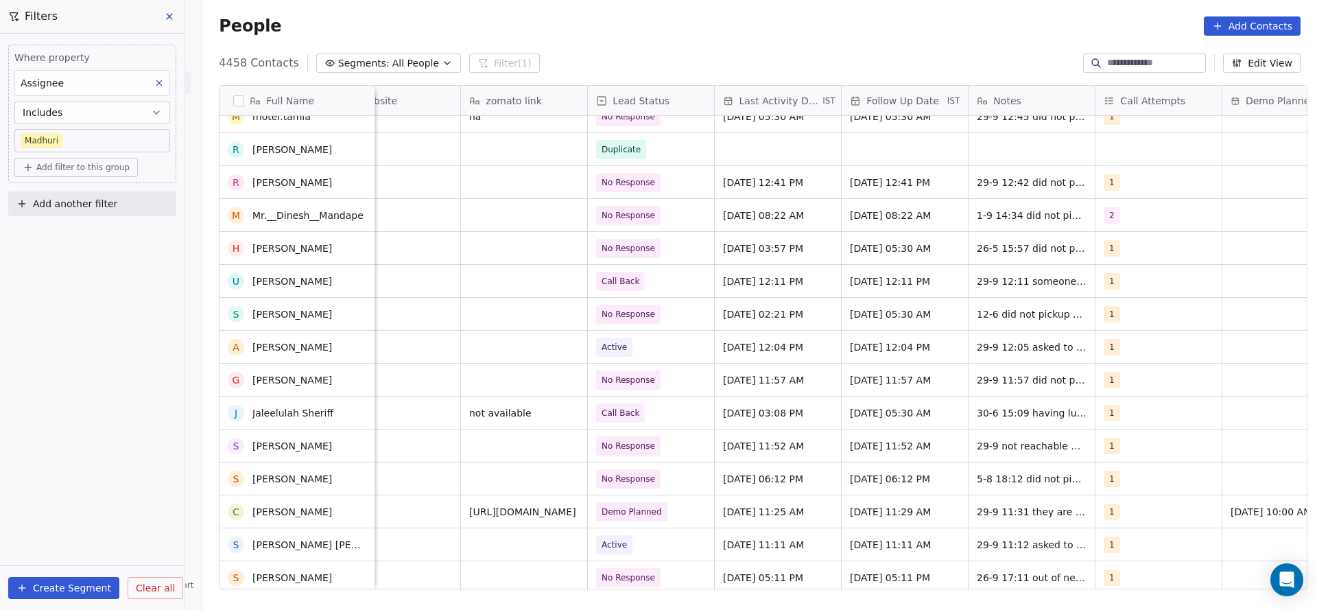
scroll to position [514, 0]
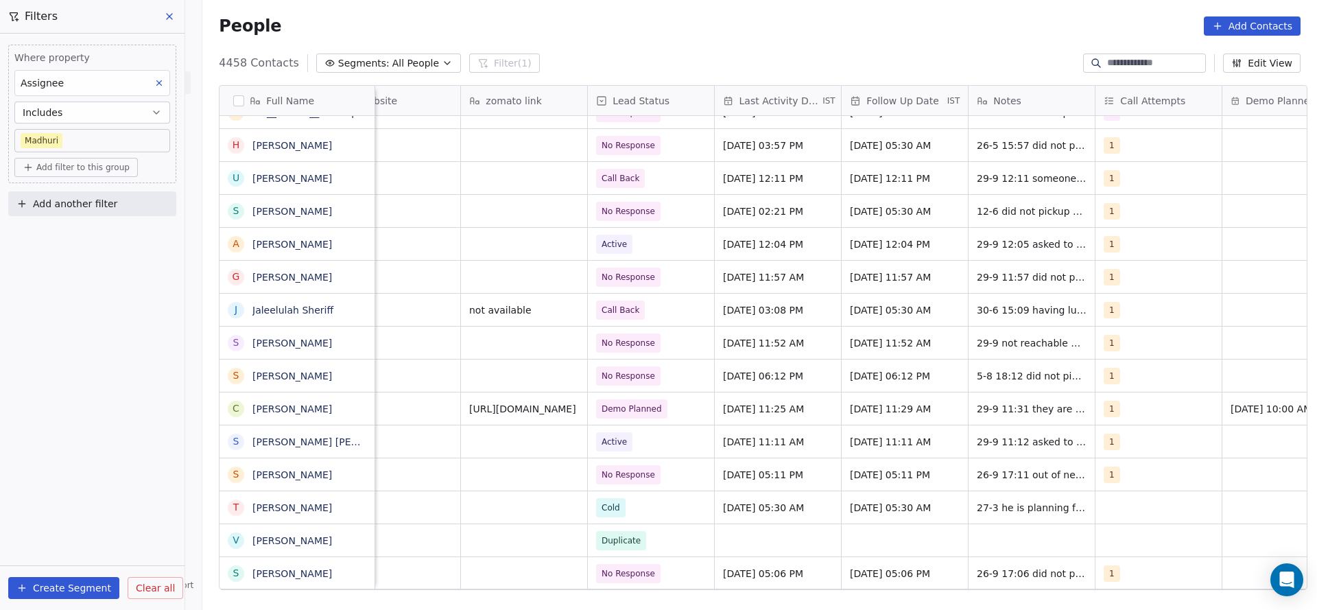
click at [92, 171] on span "Add filter to this group" at bounding box center [82, 167] width 93 height 11
click at [69, 193] on span "Contact properties" at bounding box center [73, 196] width 89 height 14
type input "***"
click at [123, 292] on div "Lead Status" at bounding box center [93, 290] width 128 height 14
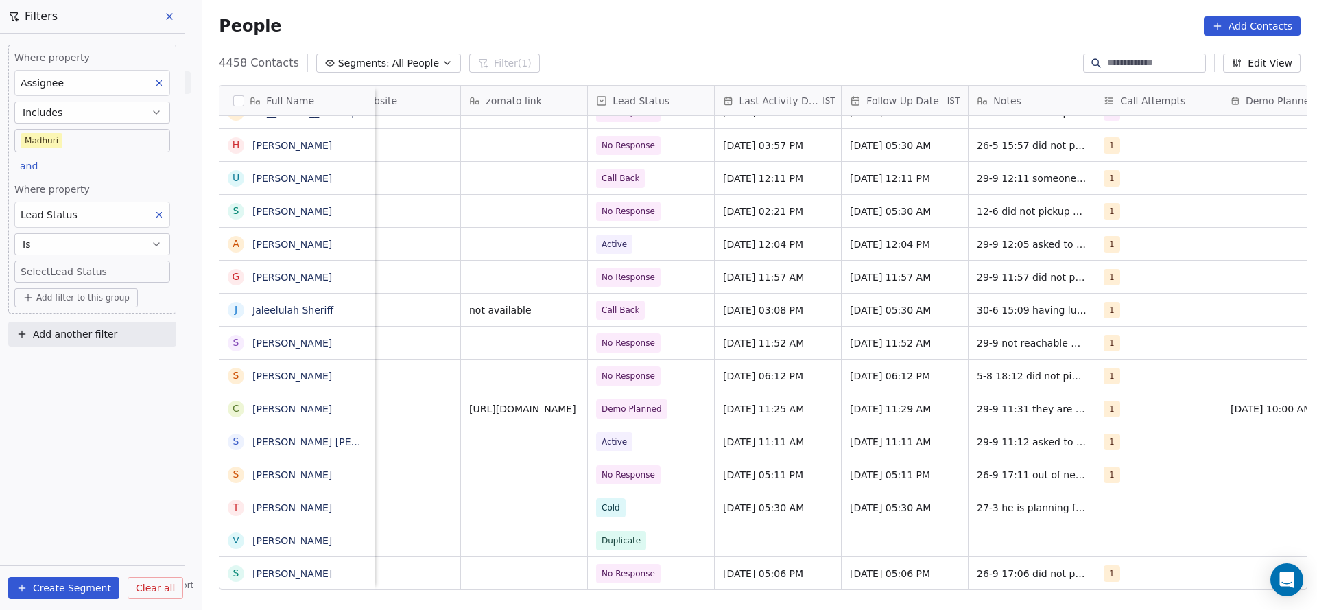
click at [121, 183] on span "Where property" at bounding box center [92, 189] width 156 height 14
click at [105, 263] on body "On2Cook India Pvt. Ltd. Contacts People Marketing Workflows Campaigns Metrics &…" at bounding box center [658, 305] width 1317 height 610
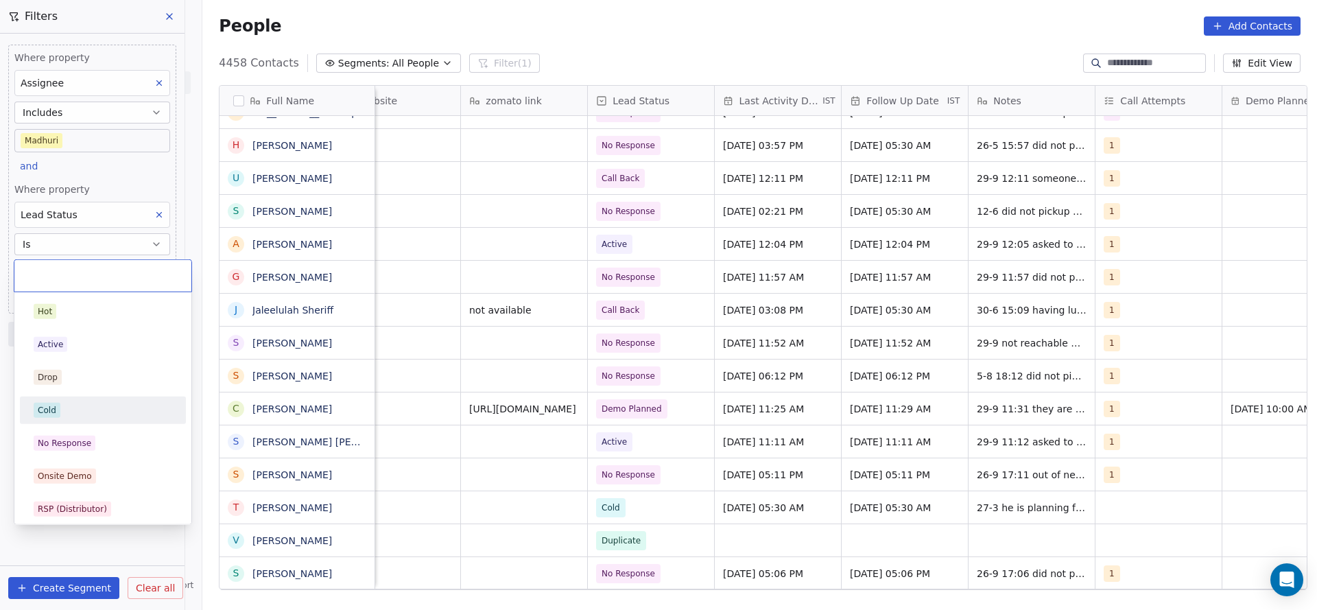
scroll to position [206, 0]
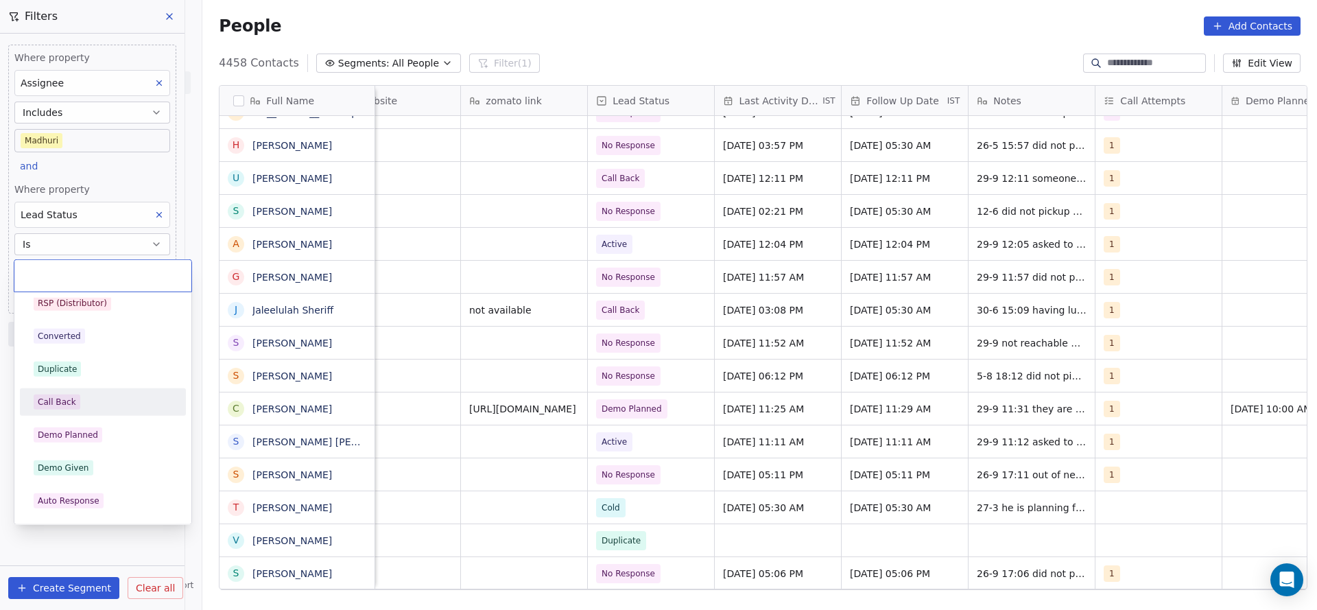
click at [82, 399] on div "Call Back" at bounding box center [103, 401] width 139 height 15
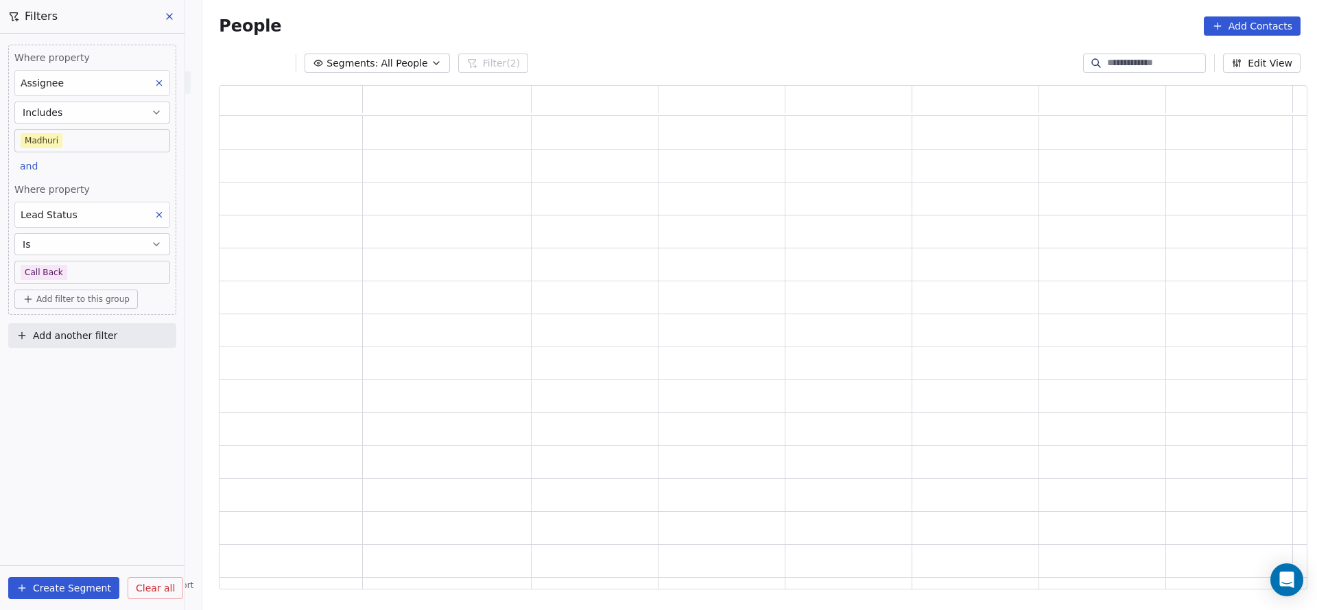
scroll to position [488, 1072]
click at [73, 202] on div "Lead Status" at bounding box center [92, 215] width 156 height 26
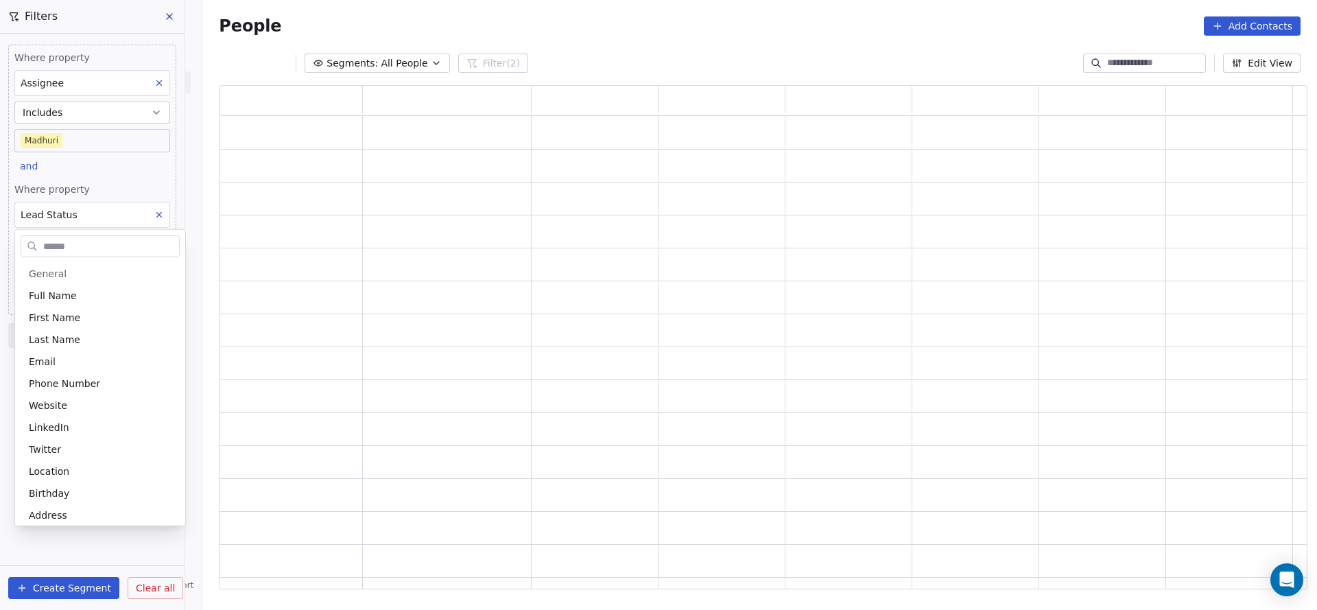
scroll to position [754, 0]
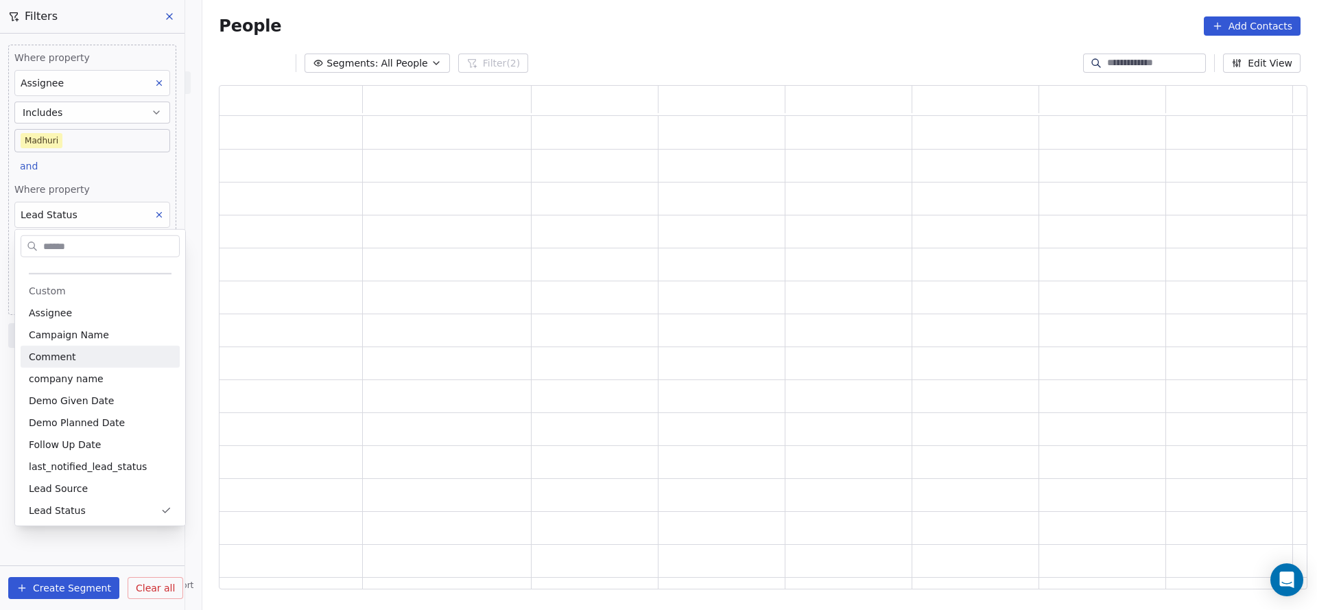
click at [94, 195] on html "On2Cook India Pvt. Ltd. Contacts People Marketing Workflows Campaigns Metrics &…" at bounding box center [658, 305] width 1317 height 610
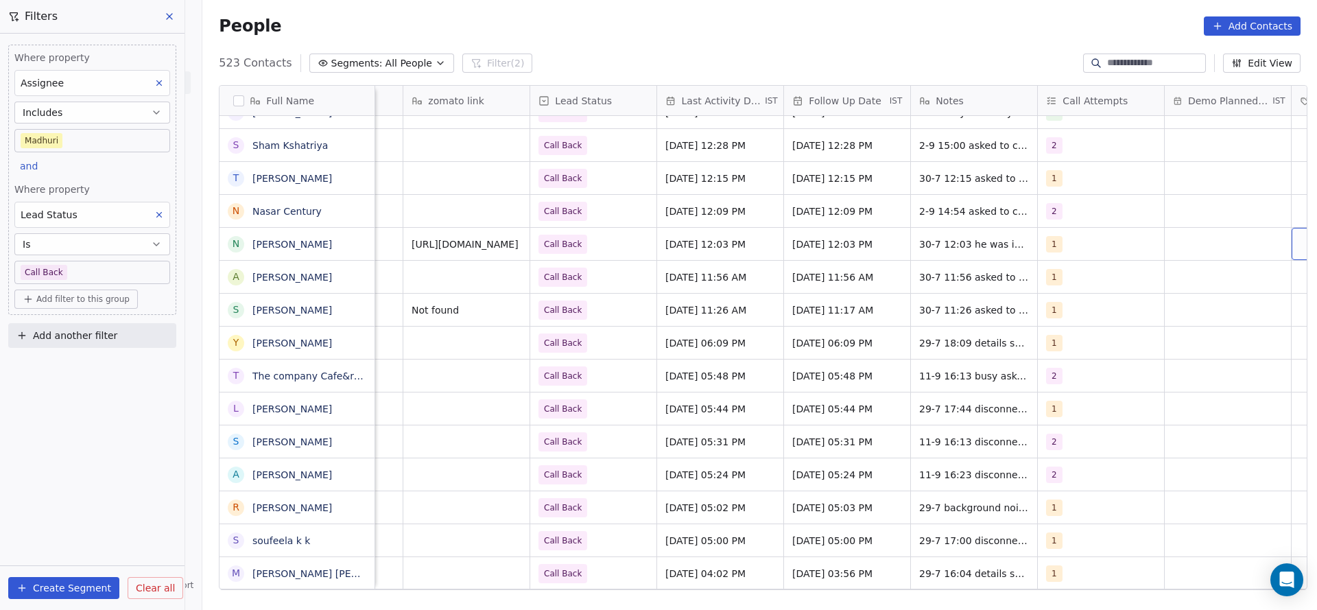
scroll to position [0, 1748]
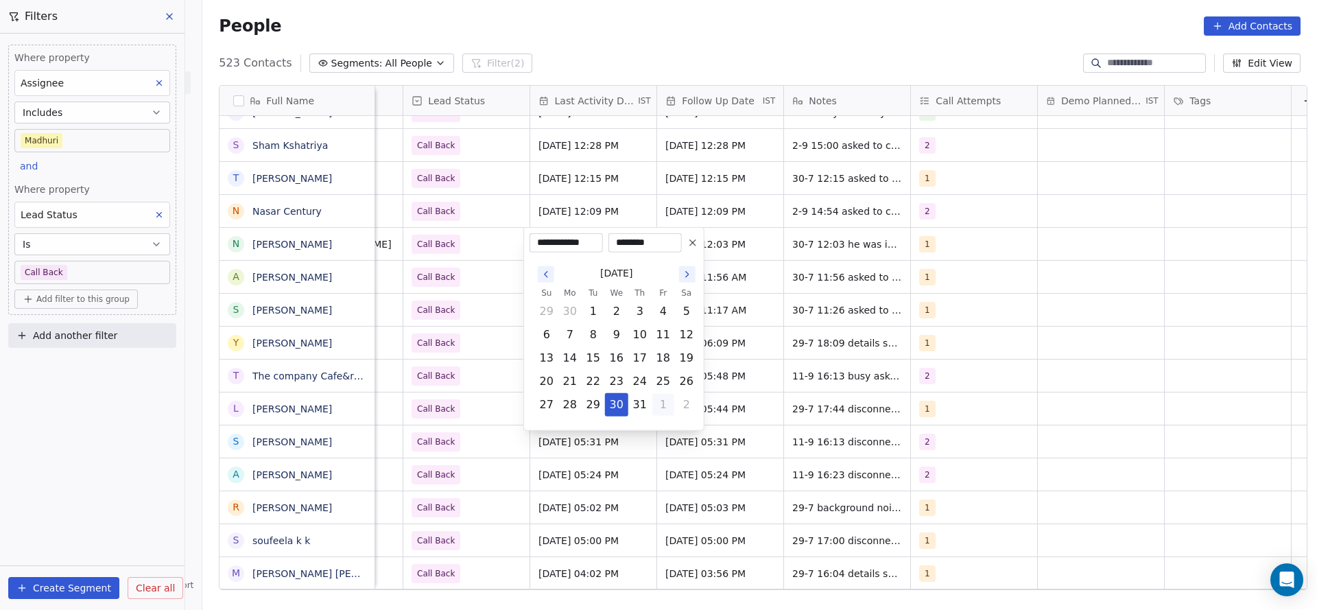
click at [656, 412] on button "1" at bounding box center [663, 405] width 22 height 22
click at [633, 424] on button "4" at bounding box center [640, 428] width 22 height 22
click at [595, 403] on button "30" at bounding box center [593, 405] width 22 height 22
type input "**********"
click at [428, 375] on html "On2Cook India Pvt. Ltd. Contacts People Marketing Workflows Campaigns Metrics &…" at bounding box center [658, 305] width 1317 height 610
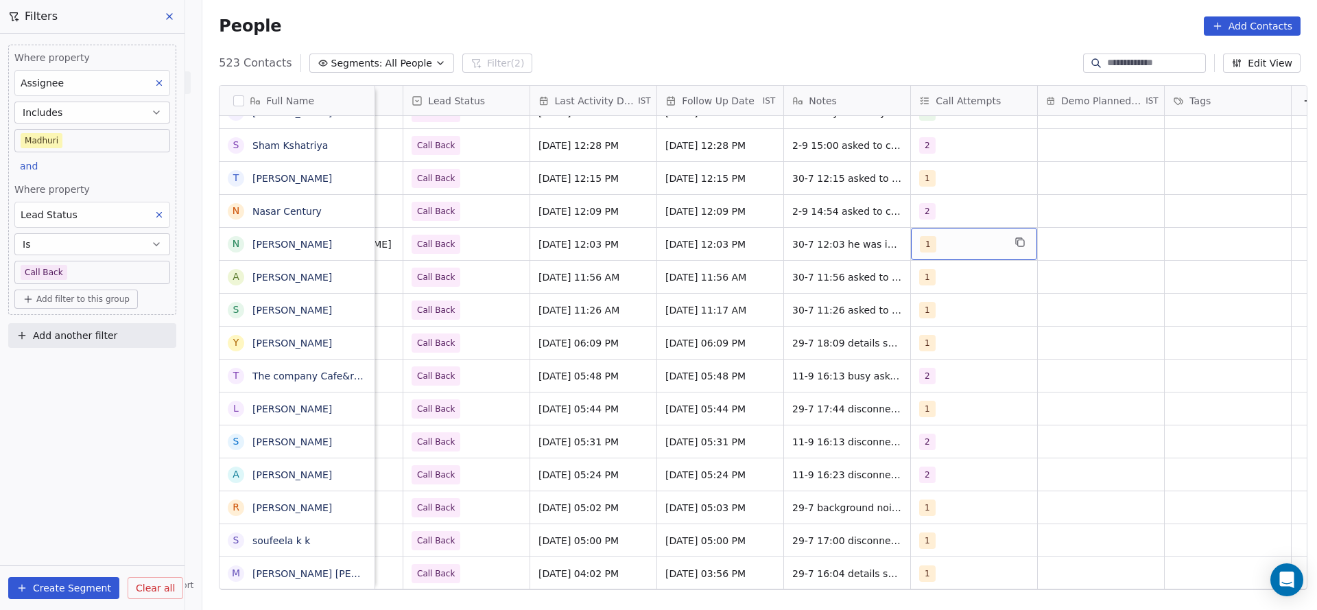
click at [920, 243] on span "1" at bounding box center [928, 244] width 16 height 16
click at [934, 312] on div "2" at bounding box center [992, 313] width 155 height 22
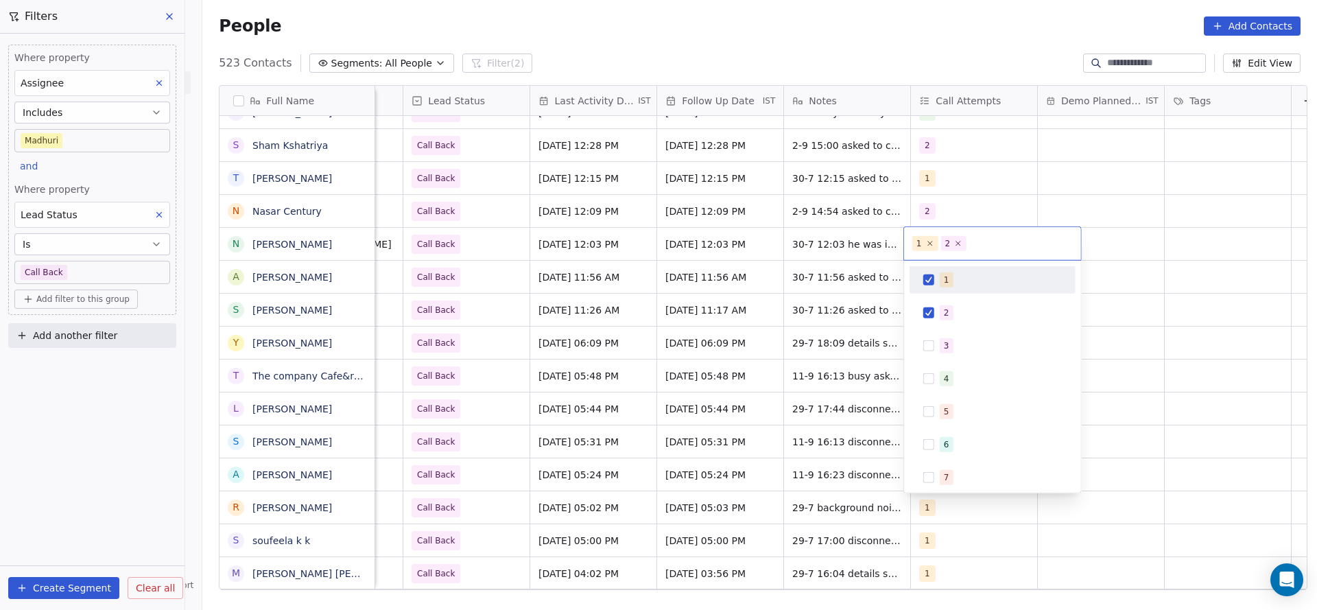
click at [934, 288] on div "1" at bounding box center [992, 280] width 155 height 22
click at [745, 314] on html "On2Cook India Pvt. Ltd. Contacts People Marketing Workflows Campaigns Metrics &…" at bounding box center [658, 305] width 1317 height 610
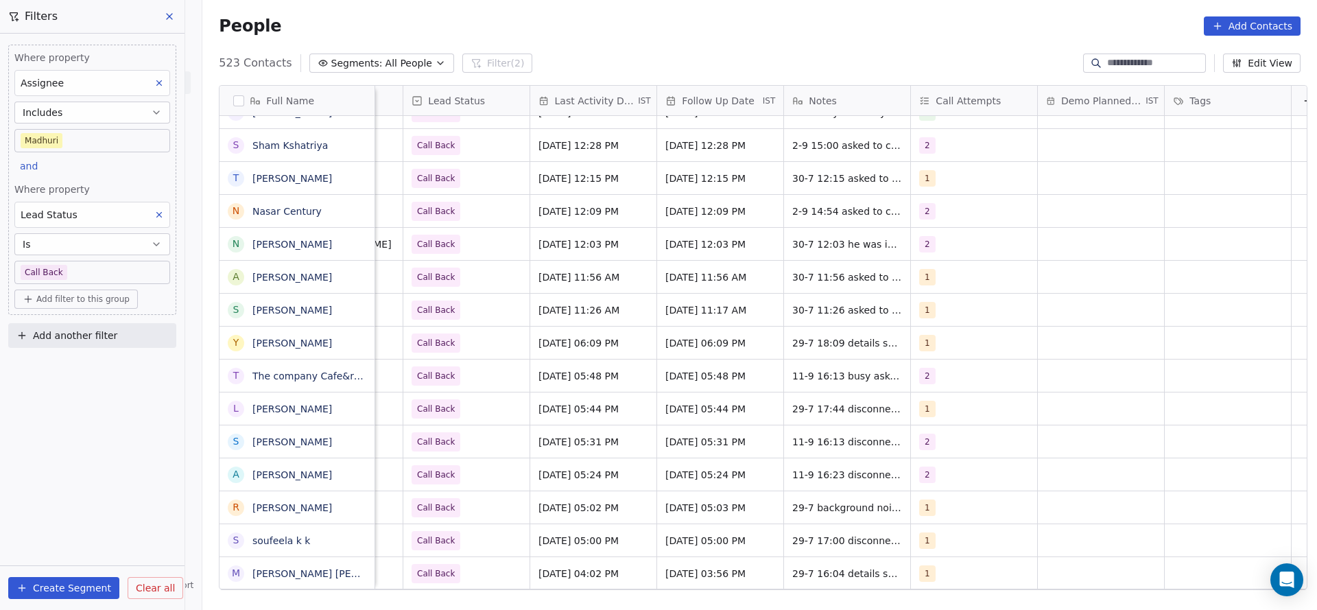
click at [60, 415] on div "Where property Assignee Includes Madhuri and Where property Lead Status Is Call…" at bounding box center [92, 322] width 184 height 576
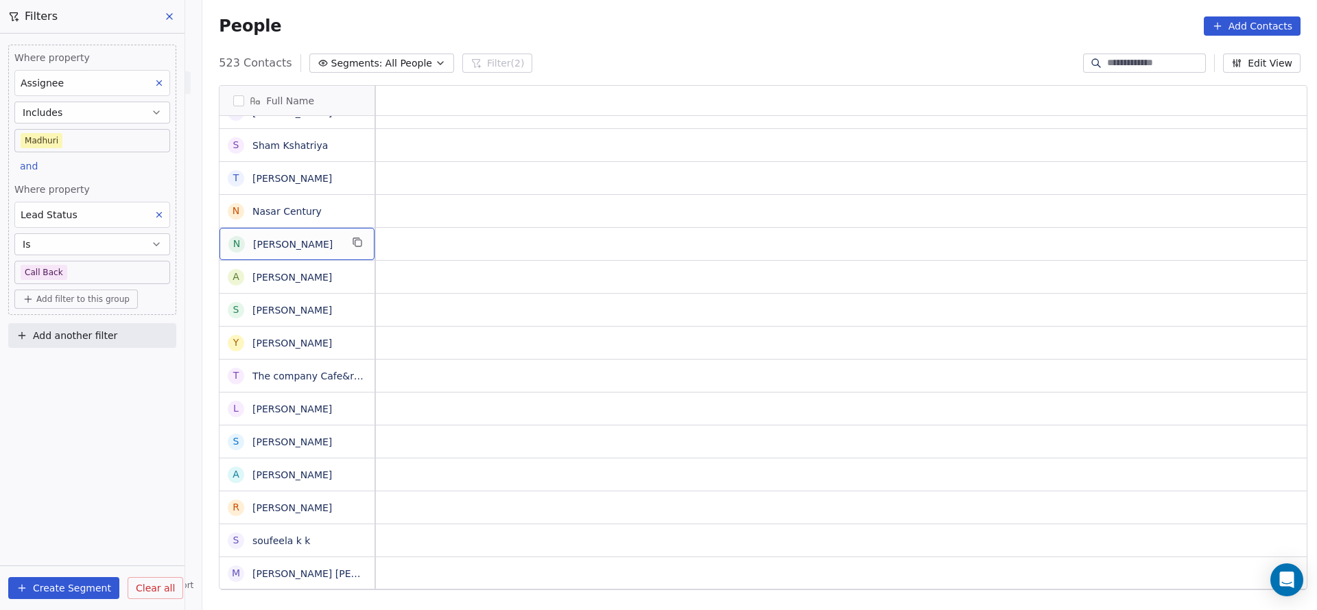
scroll to position [0, 0]
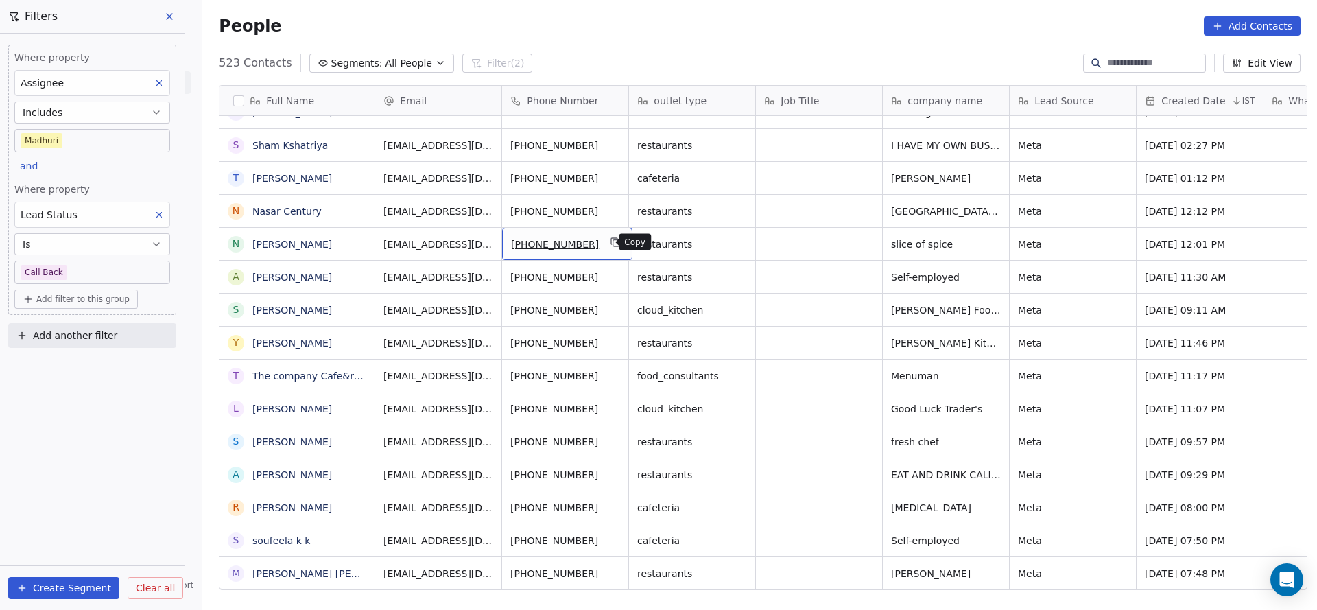
click at [610, 238] on button "grid" at bounding box center [616, 242] width 16 height 16
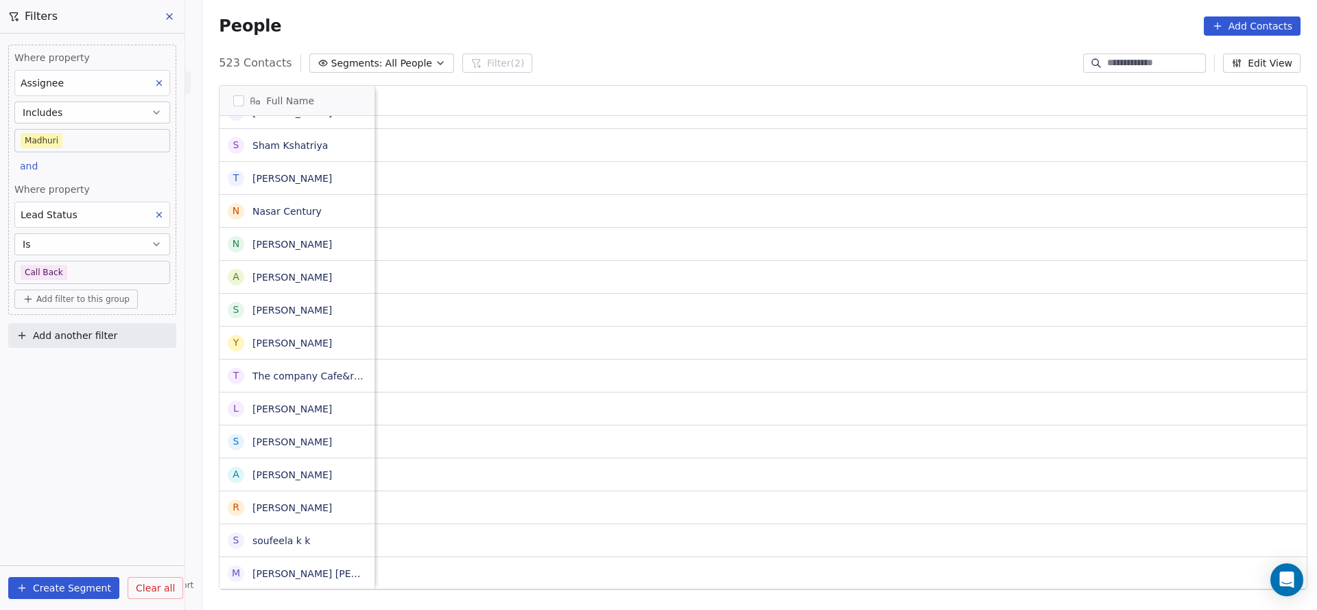
scroll to position [0, 1781]
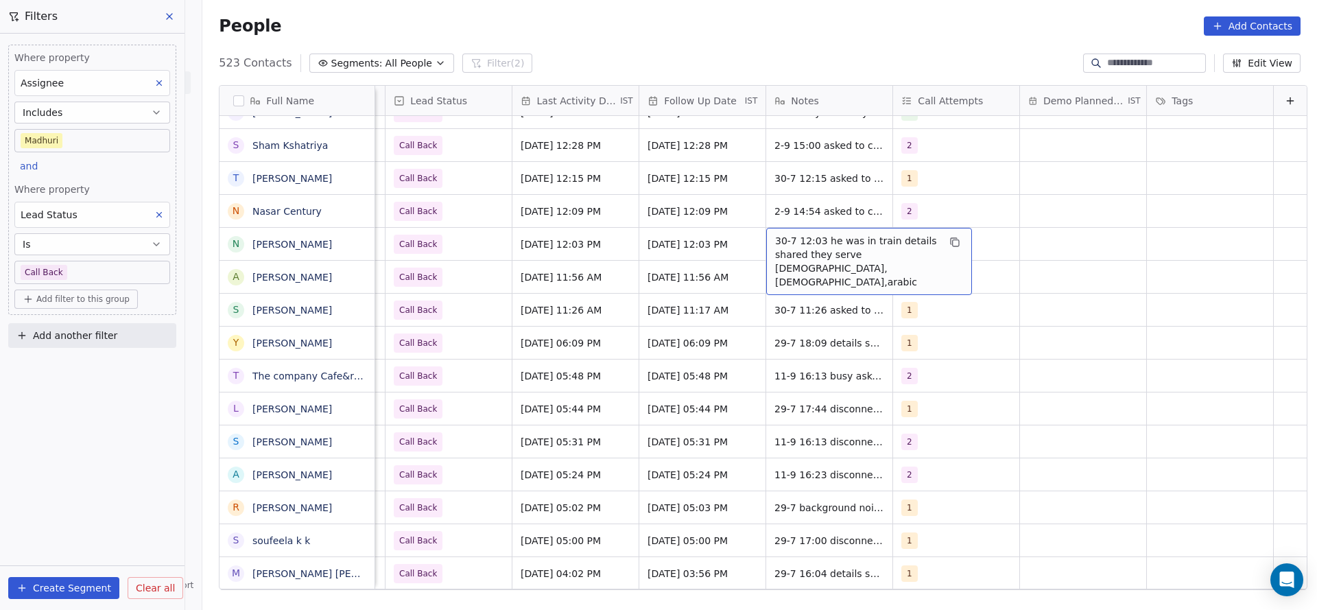
click at [775, 244] on span "30-7 12:03 he was in train details shared they serve indian,chinese,arabic" at bounding box center [856, 261] width 163 height 55
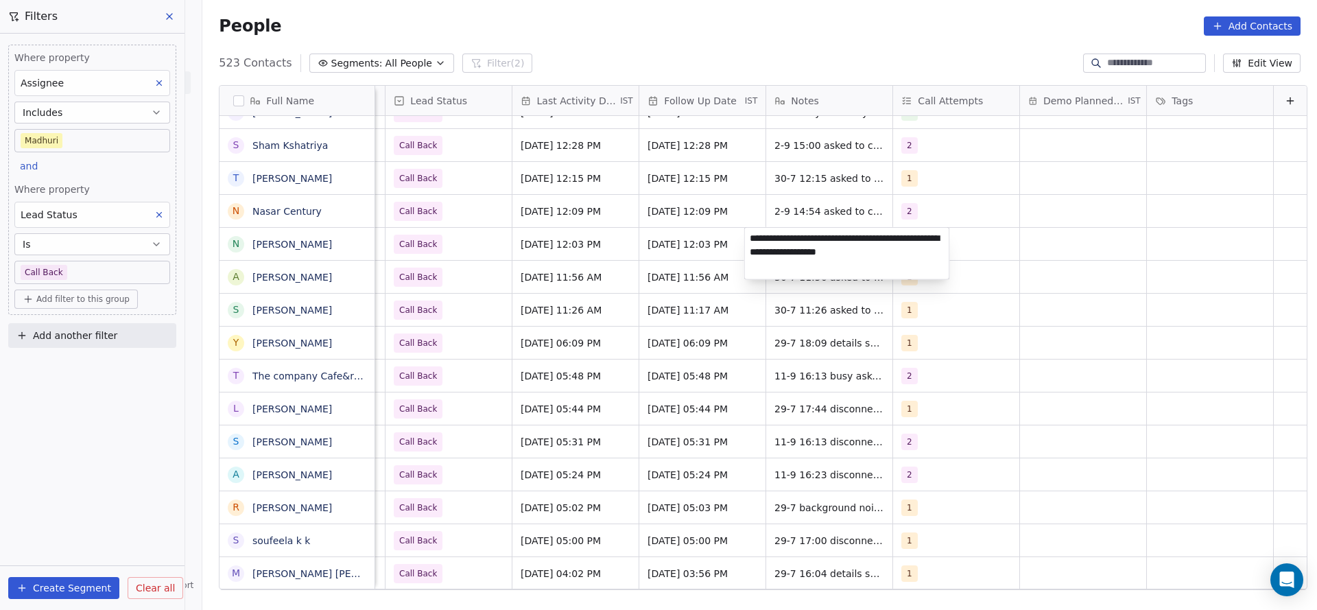
click at [746, 237] on textarea "**********" at bounding box center [847, 253] width 204 height 51
type textarea "**********"
click at [471, 246] on html "On2Cook India Pvt. Ltd. Contacts People Marketing Workflows Campaigns Metrics &…" at bounding box center [658, 305] width 1317 height 610
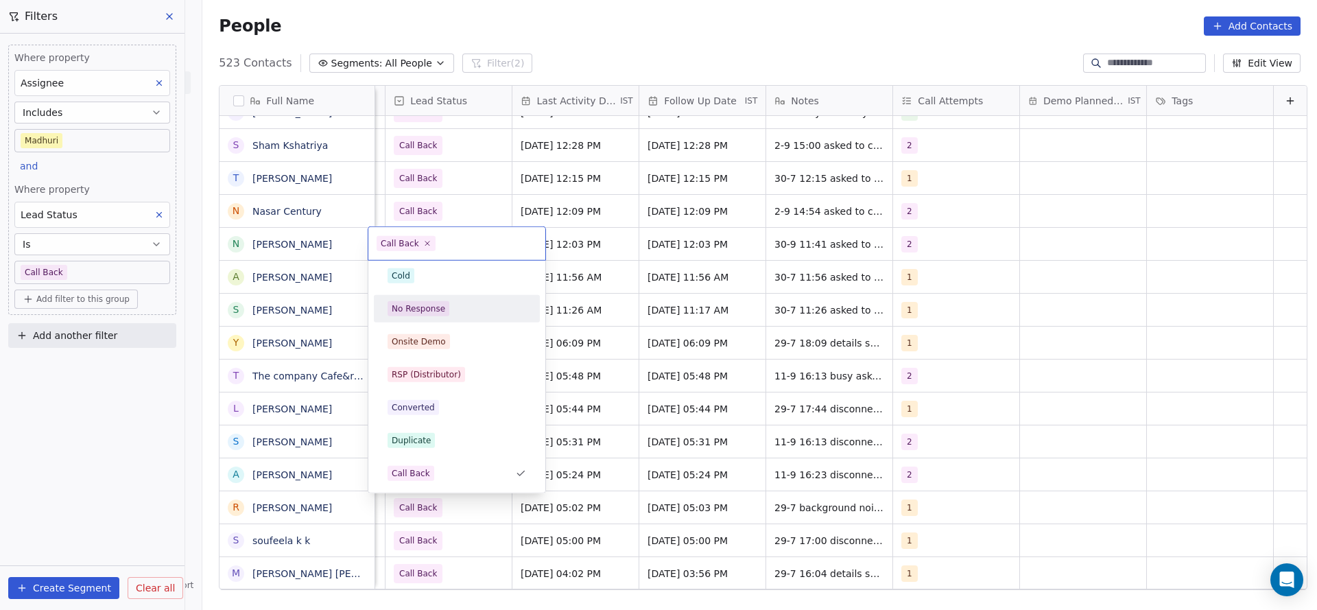
scroll to position [0, 0]
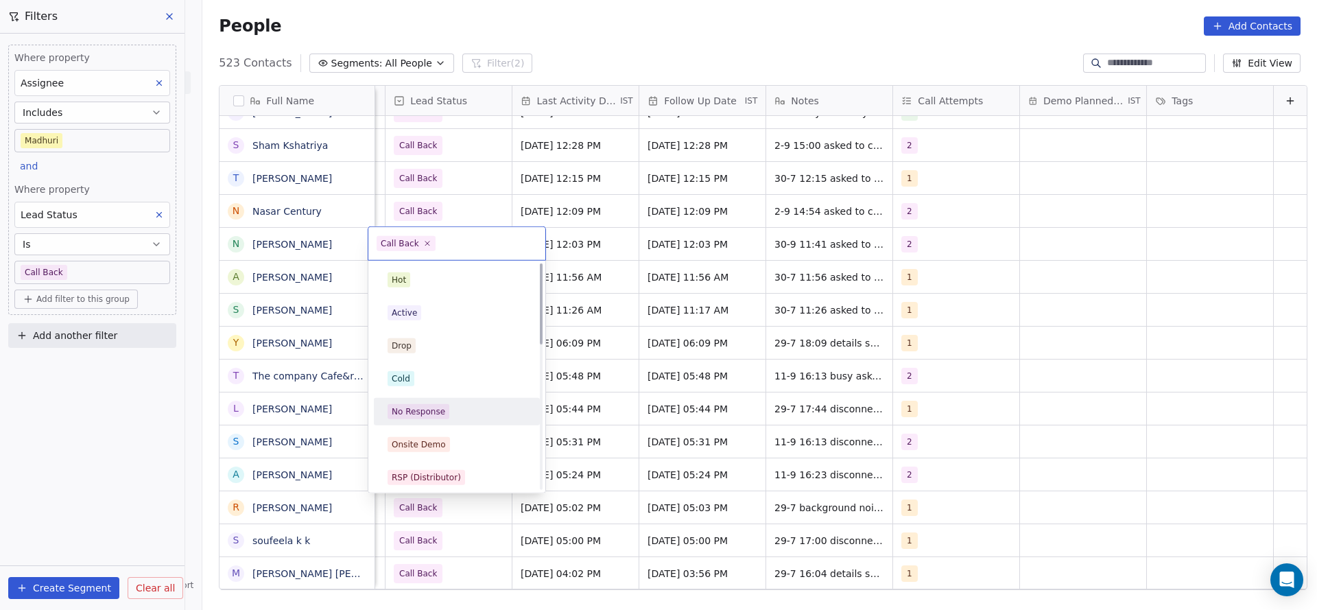
click at [434, 311] on div "Active" at bounding box center [456, 312] width 139 height 15
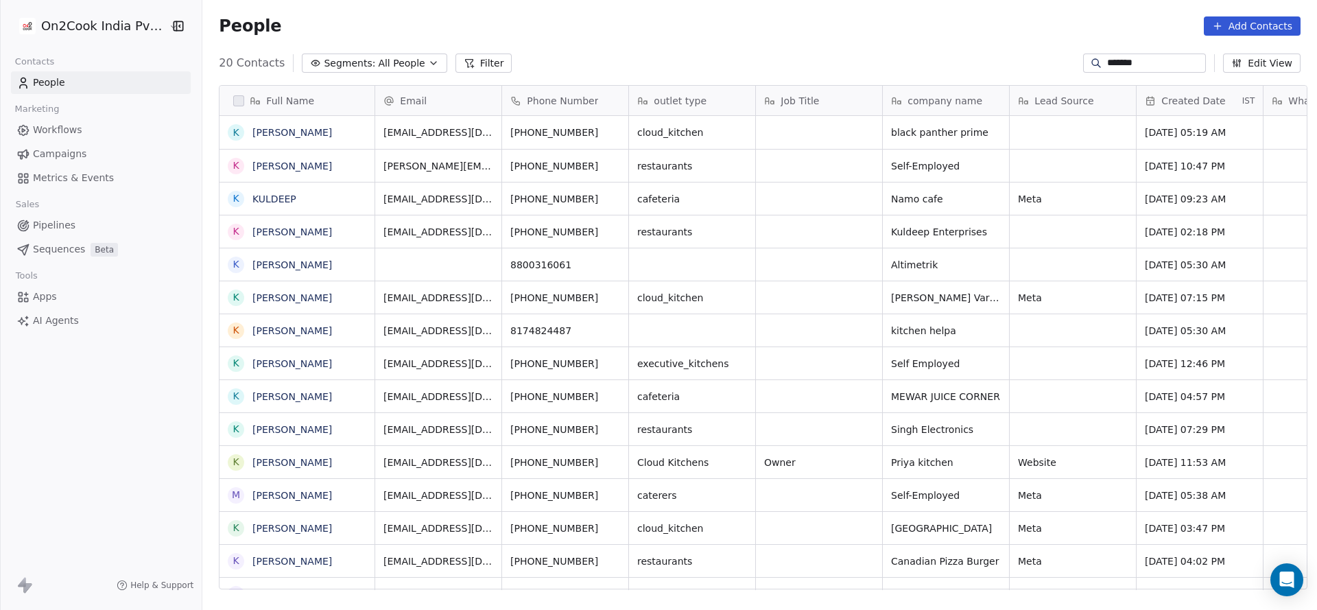
click at [1155, 56] on input "*******" at bounding box center [1155, 63] width 96 height 14
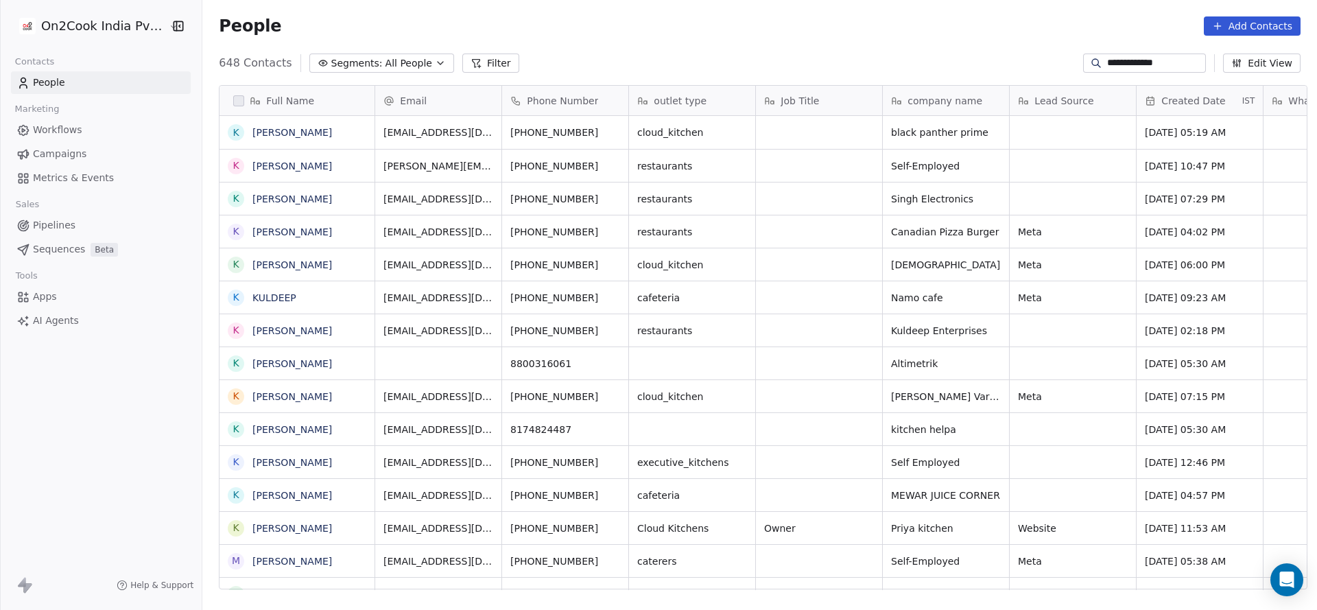
scroll to position [520, 1105]
type input "**********"
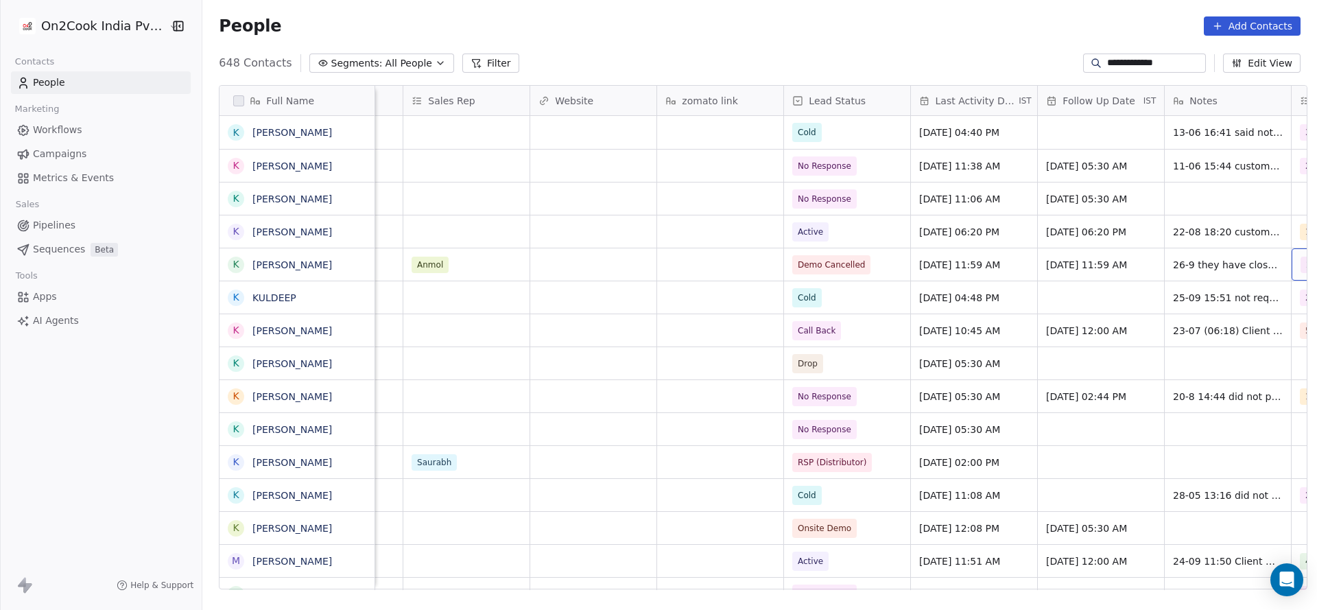
scroll to position [0, 1494]
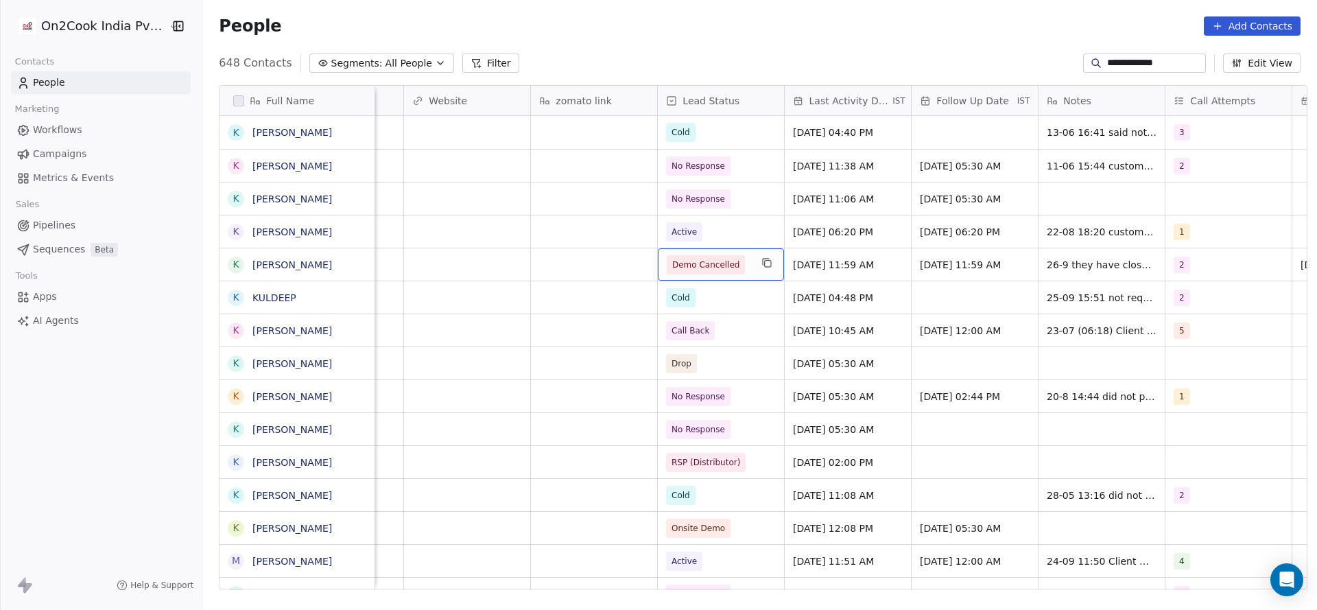
click at [708, 269] on span "Demo Cancelled" at bounding box center [705, 265] width 67 height 14
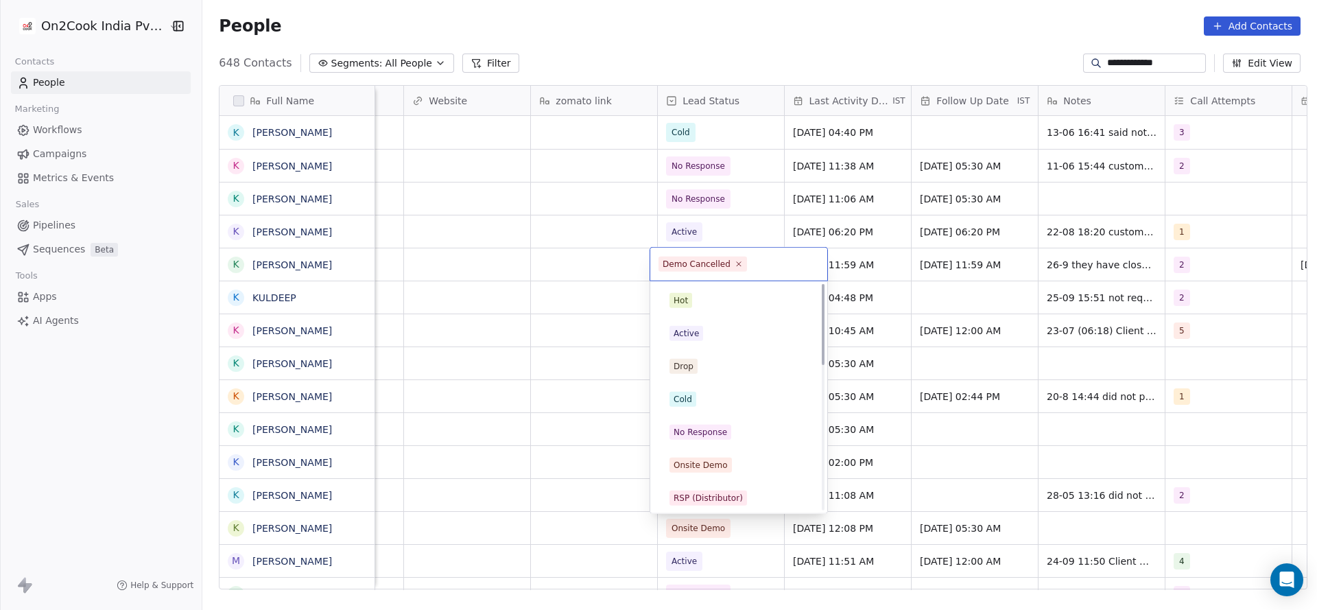
scroll to position [103, 0]
click at [706, 337] on div "No Response" at bounding box center [738, 329] width 155 height 22
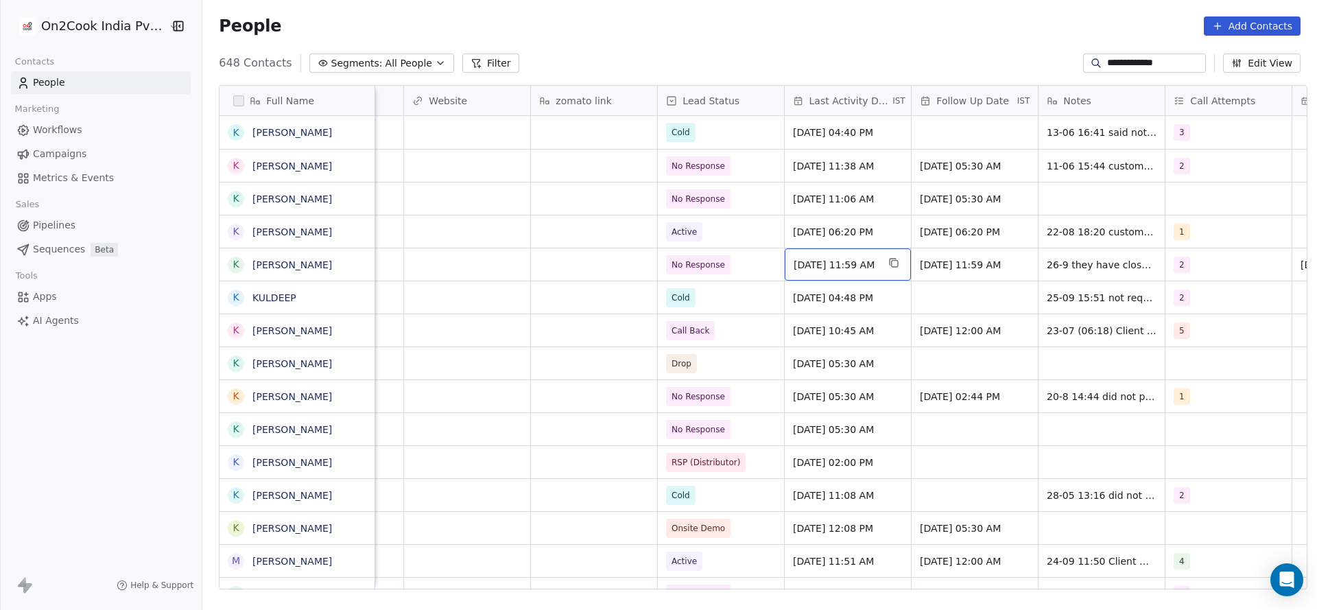
click at [837, 268] on span "[DATE] 11:59 AM" at bounding box center [835, 265] width 84 height 14
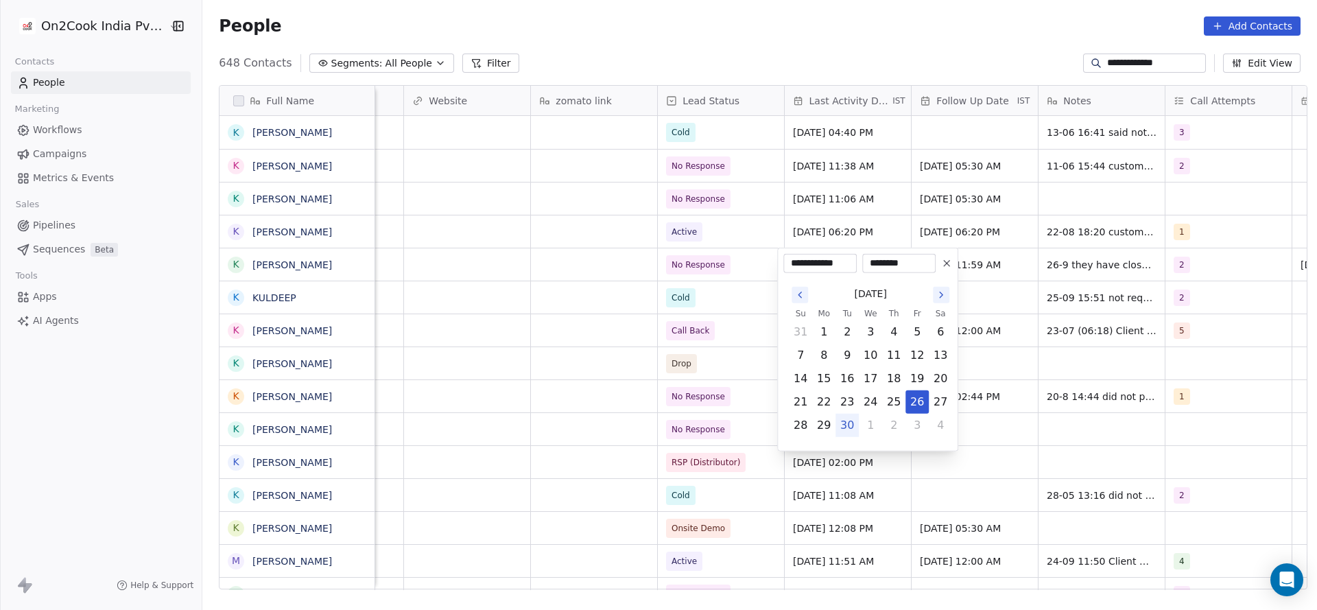
click at [845, 419] on button "30" at bounding box center [847, 425] width 22 height 22
type input "**********"
click at [606, 352] on html "**********" at bounding box center [658, 305] width 1317 height 610
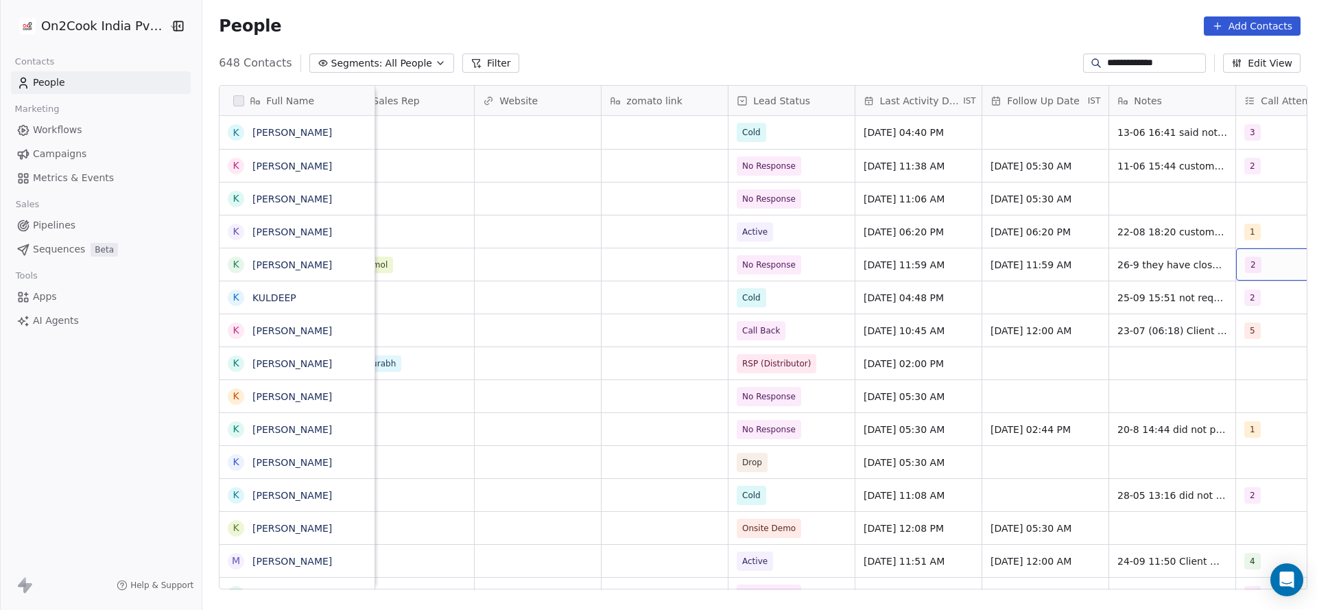
scroll to position [0, 1127]
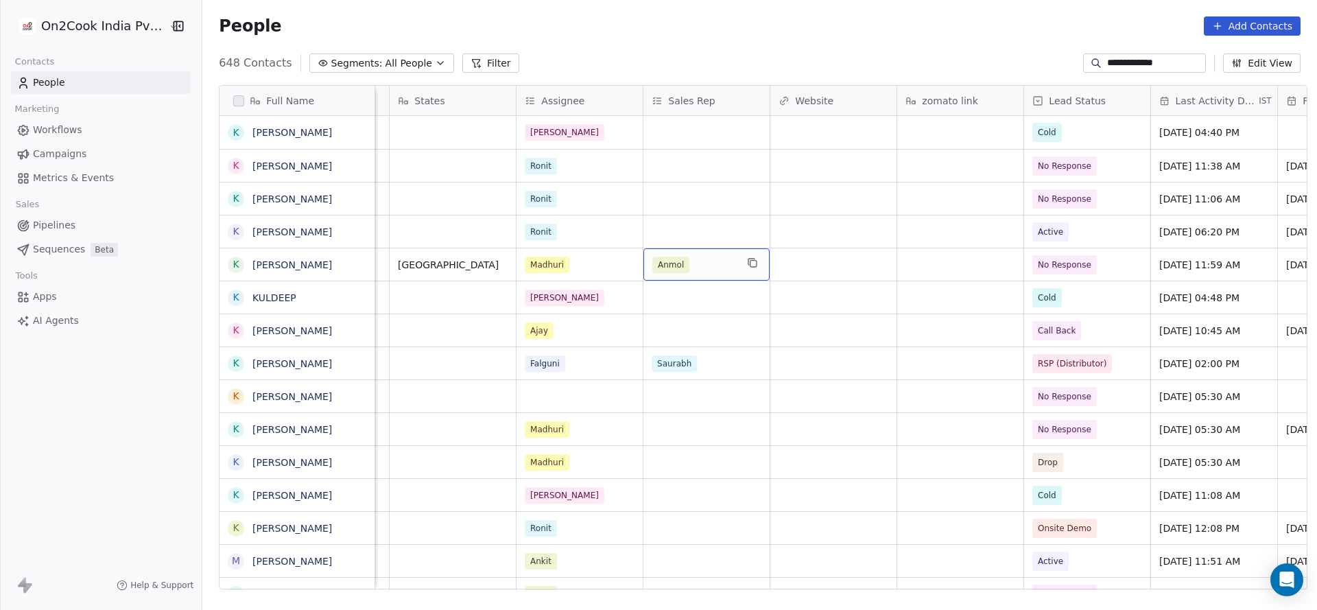
click at [706, 261] on div "Anmol" at bounding box center [694, 264] width 84 height 16
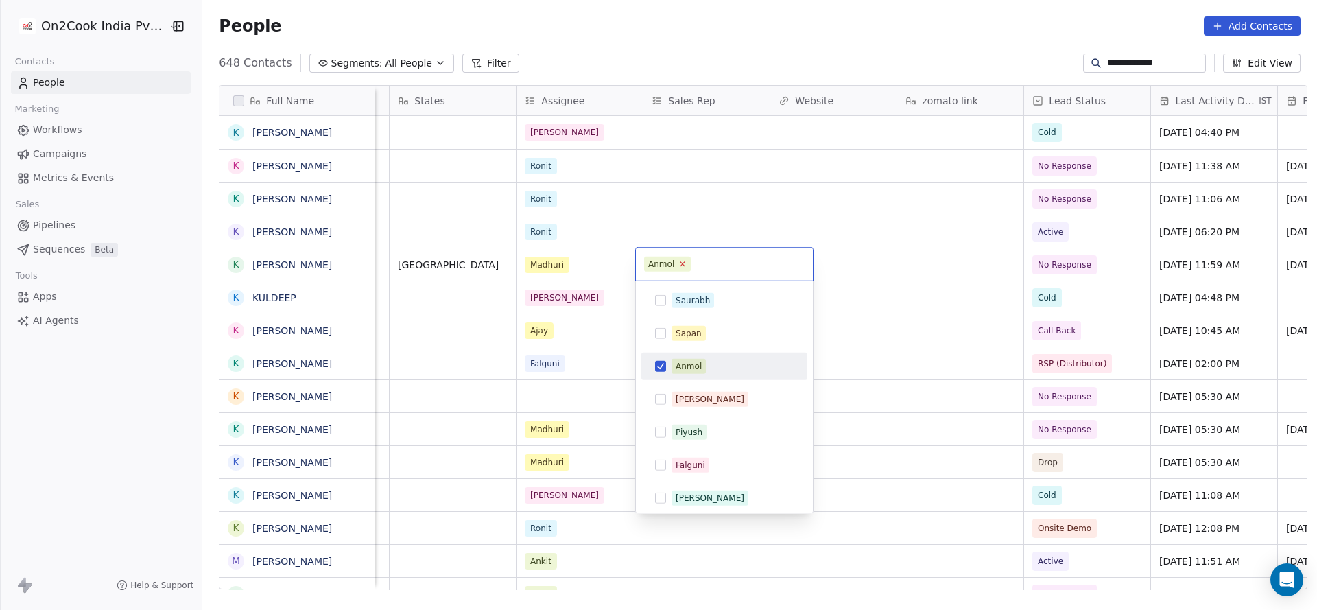
click at [678, 263] on icon at bounding box center [682, 263] width 9 height 9
click at [706, 211] on html "**********" at bounding box center [658, 305] width 1317 height 610
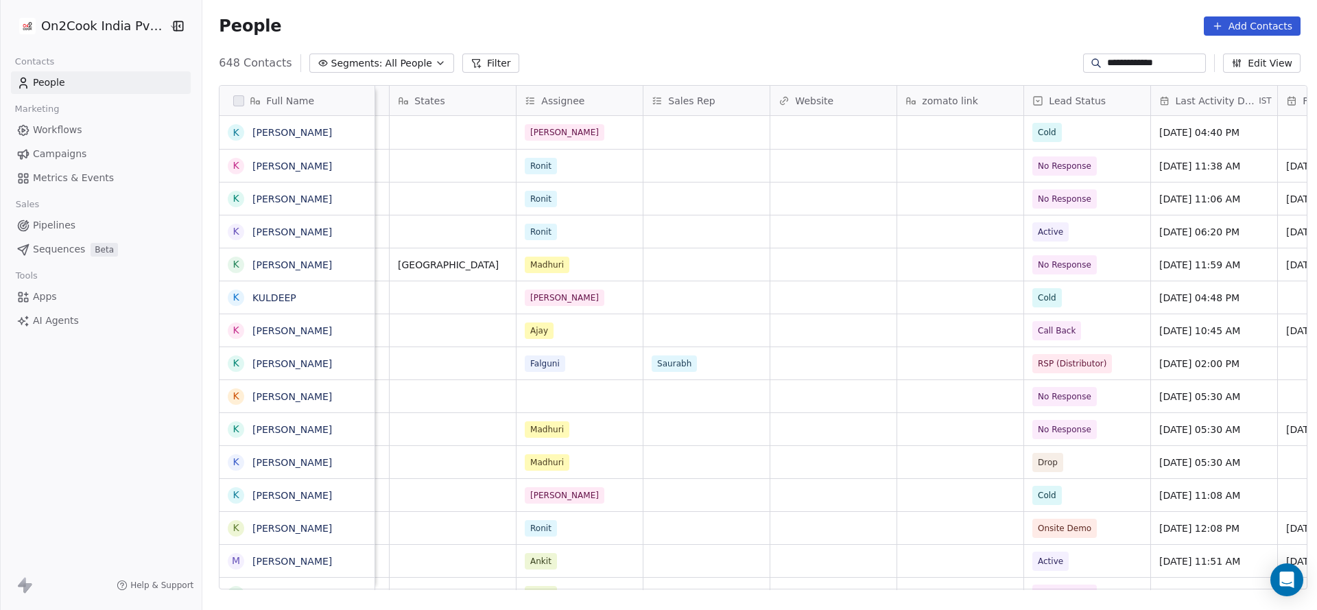
click at [1149, 56] on input "**********" at bounding box center [1155, 63] width 96 height 14
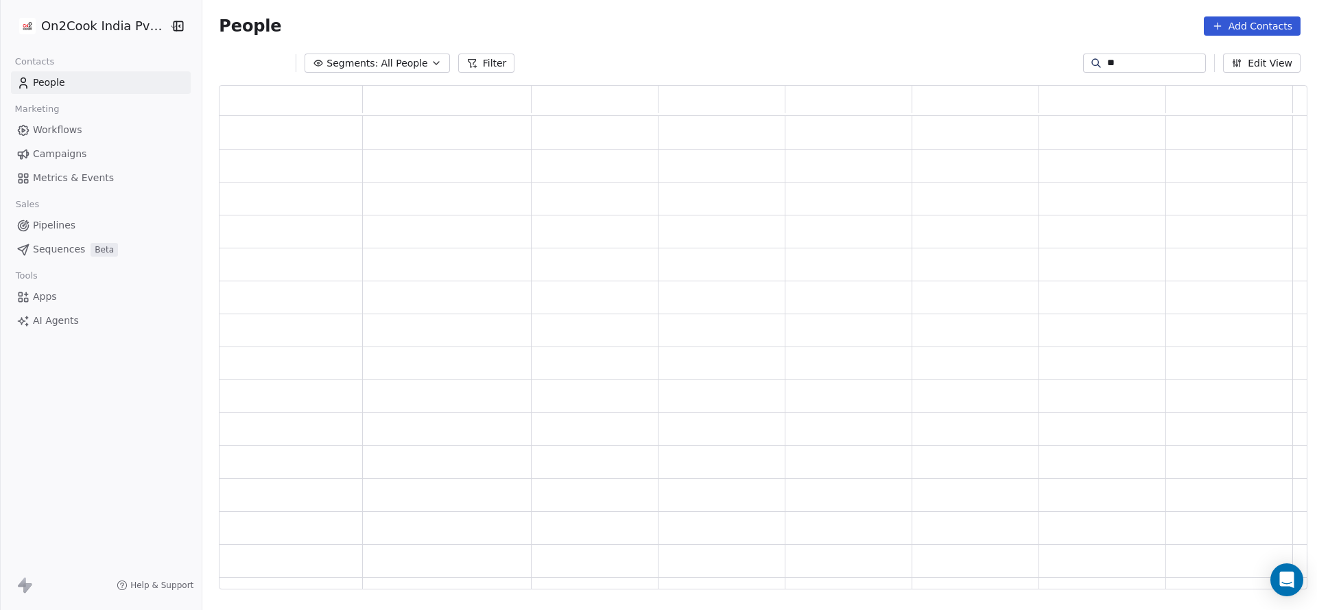
type input "*"
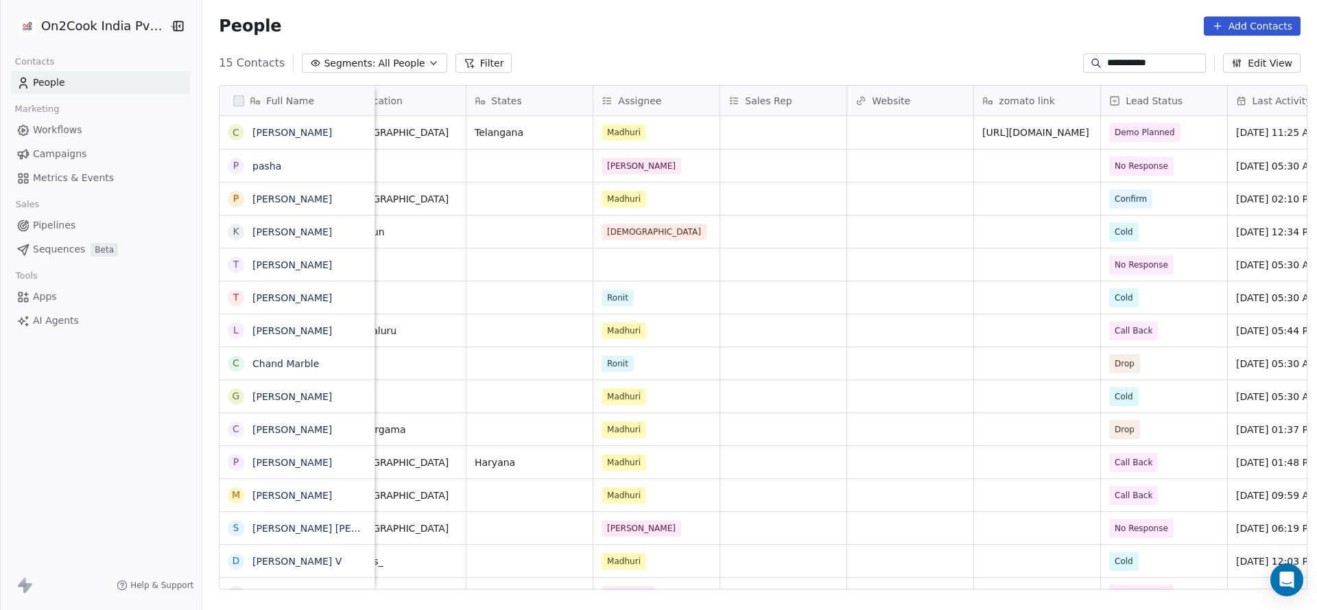
scroll to position [0, 1123]
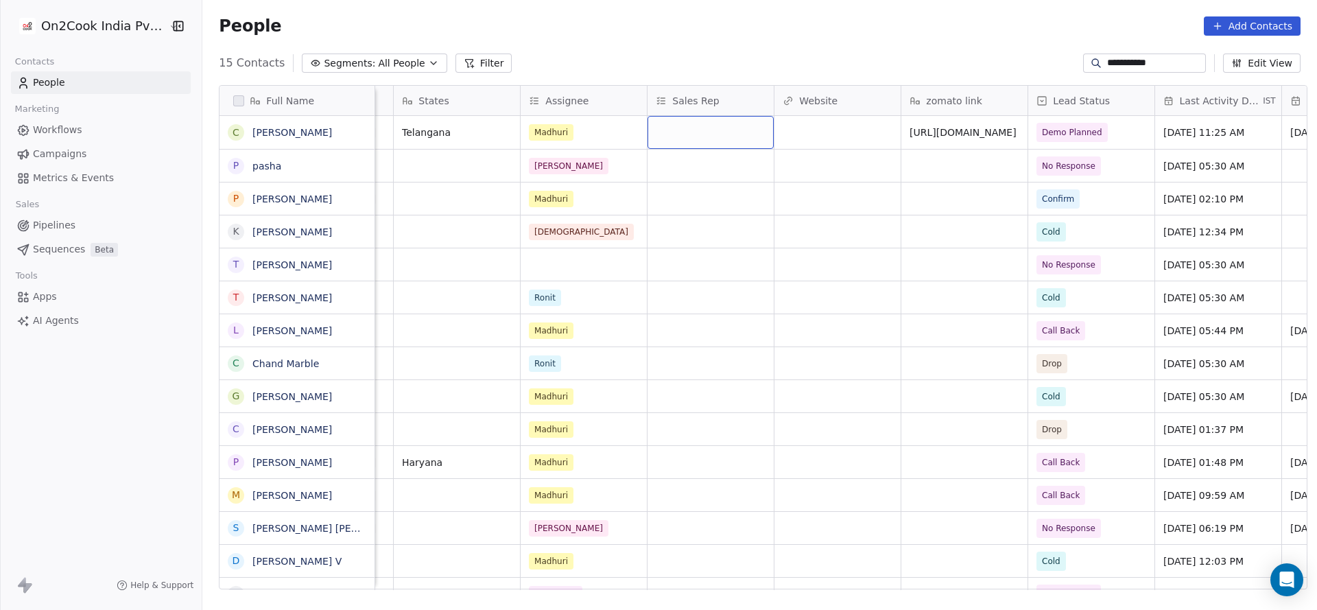
click at [685, 134] on div "grid" at bounding box center [710, 132] width 126 height 33
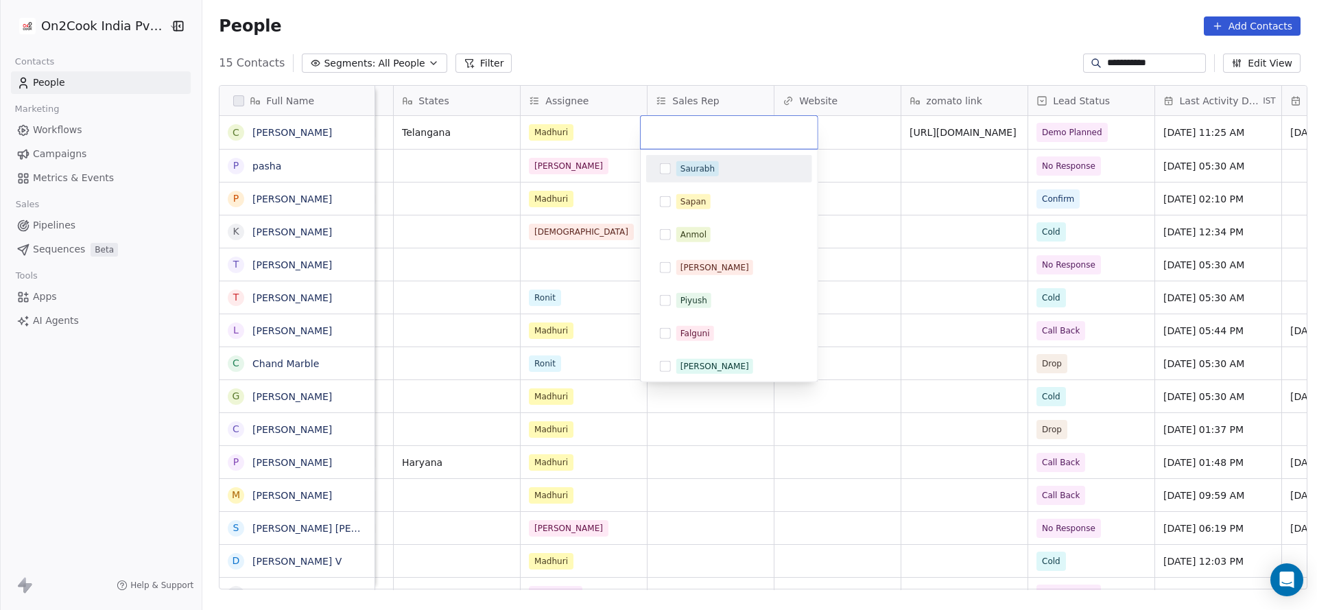
click at [699, 166] on div "Saurabh" at bounding box center [697, 169] width 34 height 12
click at [605, 212] on html "**********" at bounding box center [658, 305] width 1317 height 610
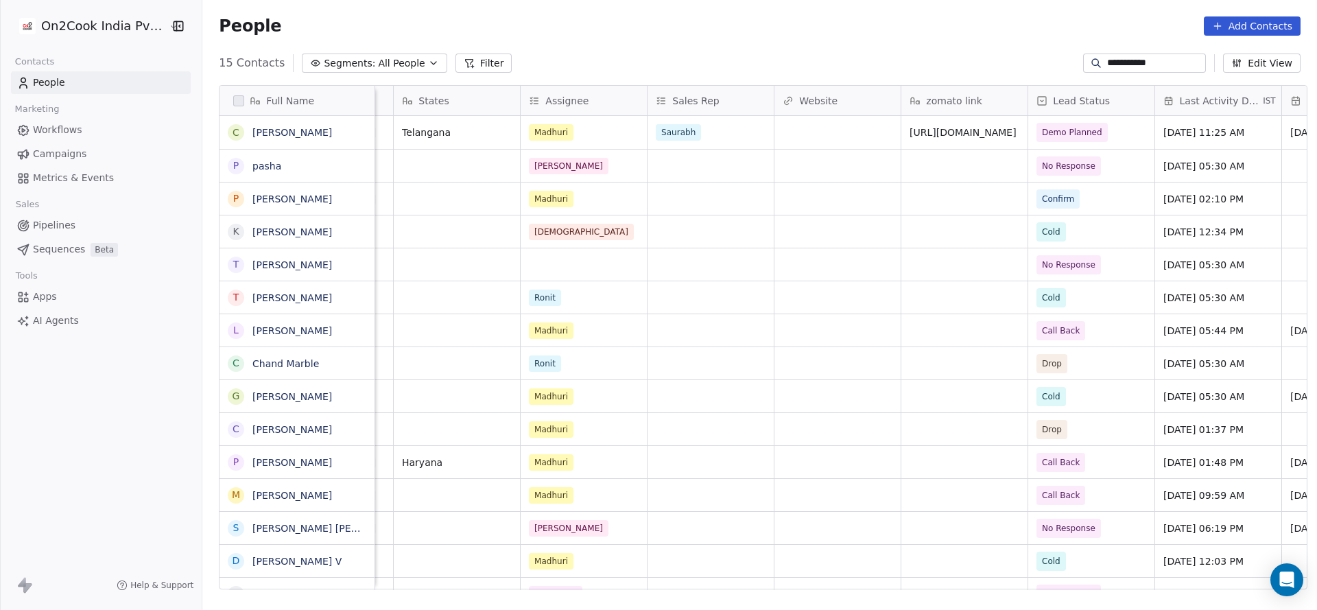
click at [1131, 62] on input "**********" at bounding box center [1155, 63] width 96 height 14
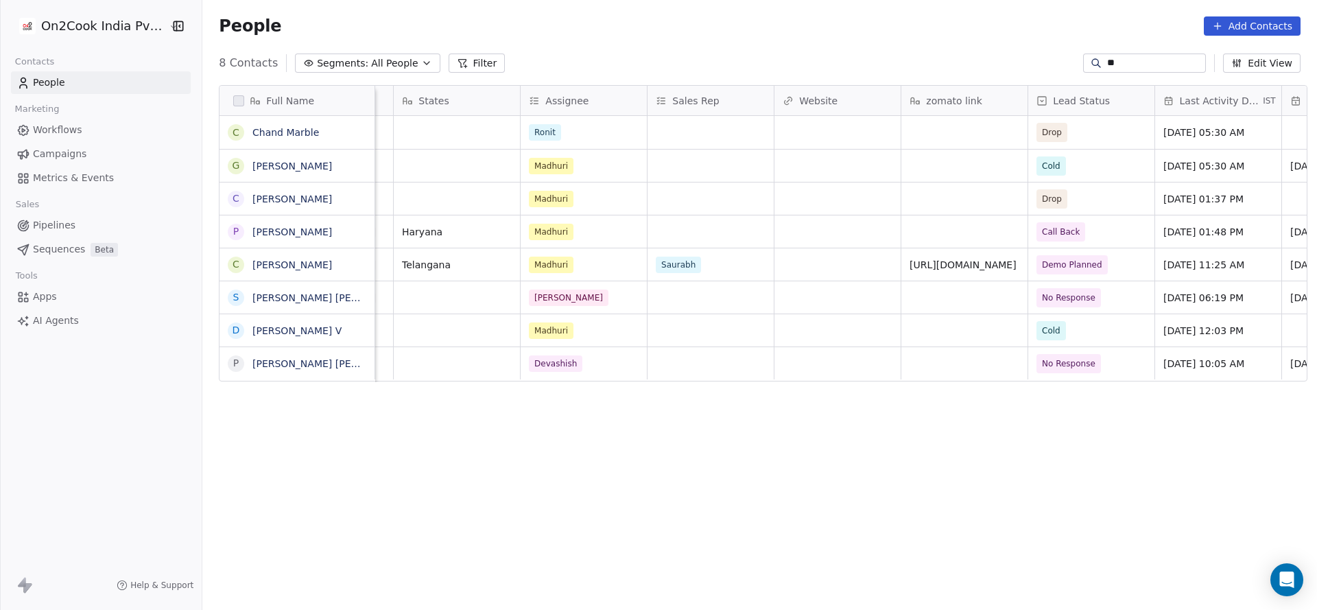
type input "*"
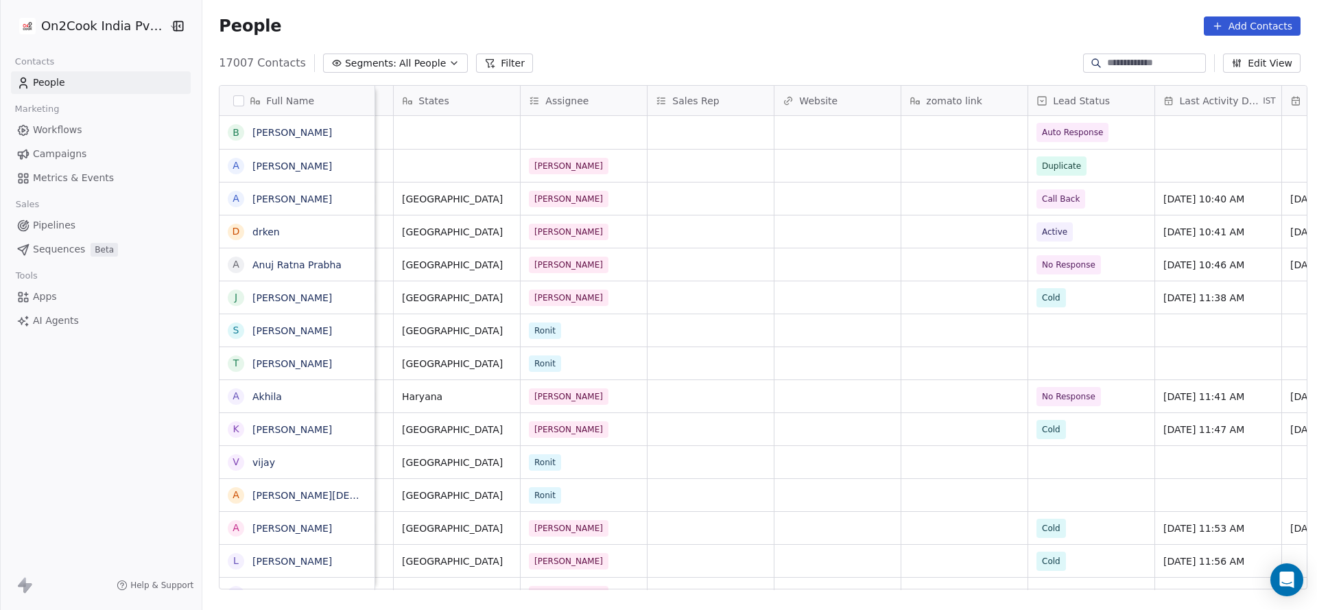
click at [481, 64] on button "Filter" at bounding box center [504, 62] width 57 height 19
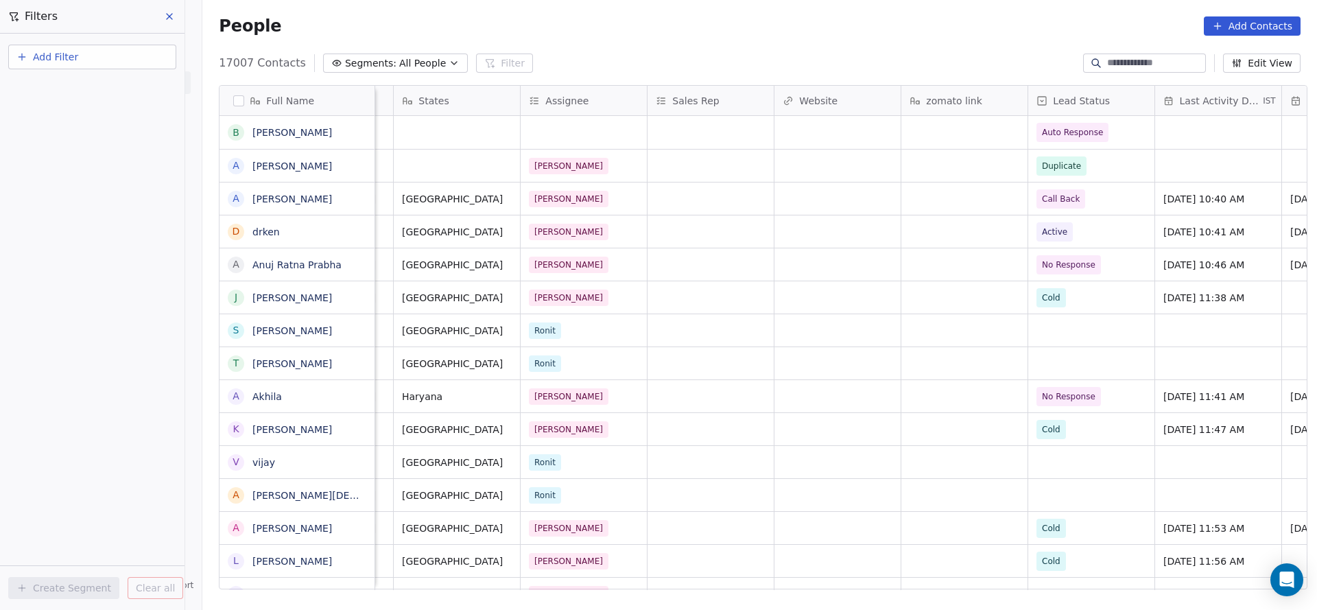
click at [136, 60] on button "Add Filter" at bounding box center [92, 57] width 168 height 25
click at [88, 90] on span "Contact properties" at bounding box center [67, 89] width 89 height 14
type input "*******"
click at [96, 134] on div "Created Date" at bounding box center [92, 139] width 139 height 14
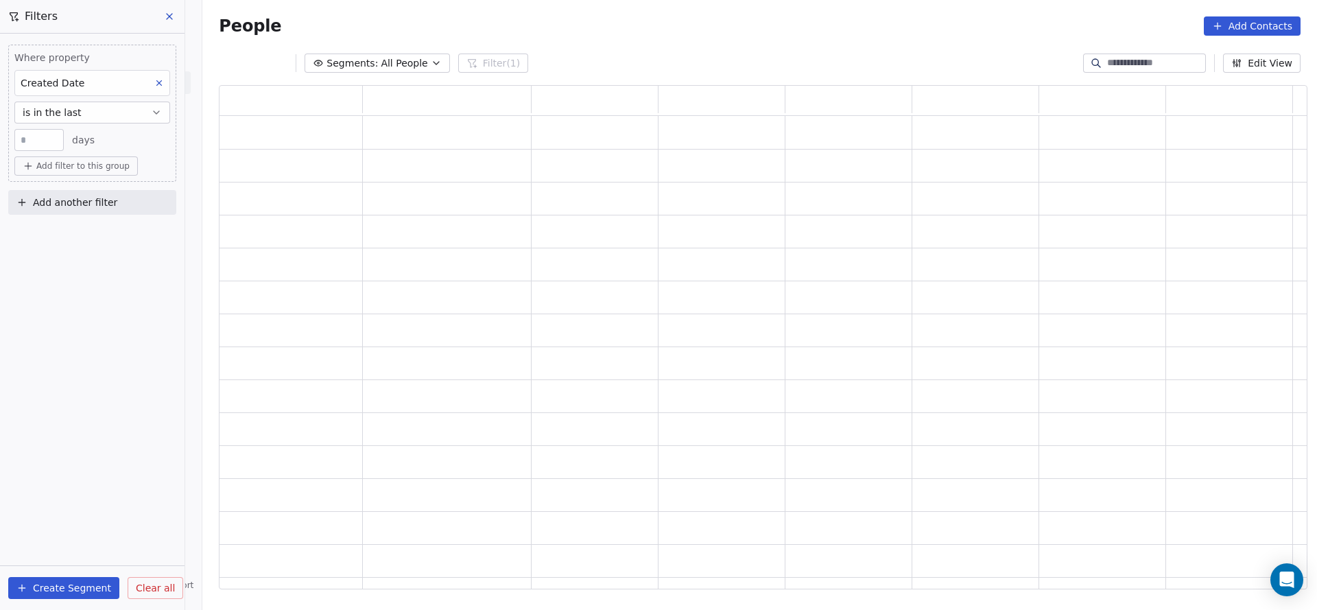
scroll to position [488, 1072]
click at [101, 115] on button "is in the last" at bounding box center [92, 112] width 156 height 22
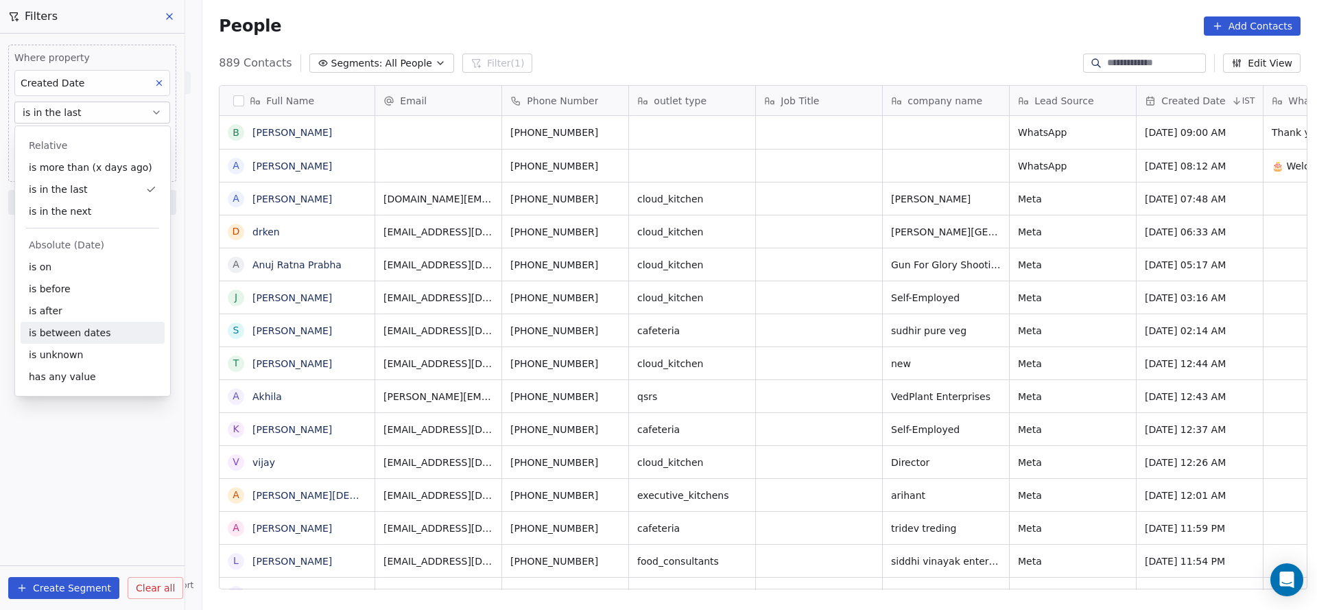
click at [60, 335] on div "is between dates" at bounding box center [93, 333] width 144 height 22
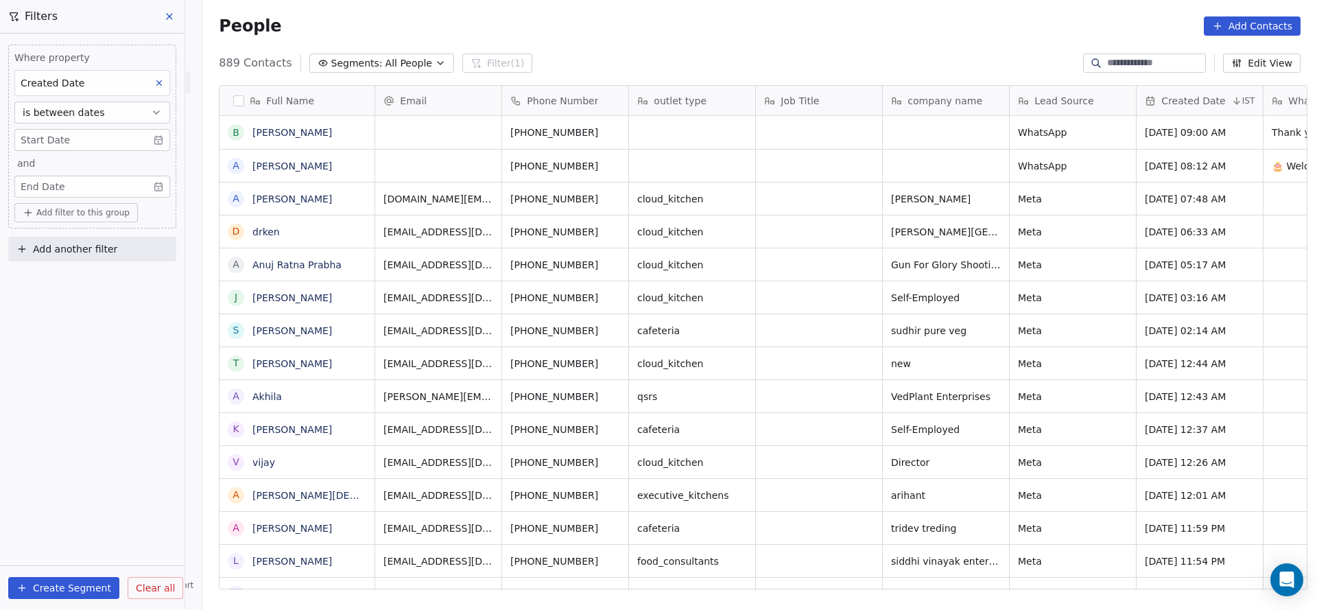
scroll to position [520, 1105]
click at [79, 143] on body "On2Cook India Pvt. Ltd. Contacts People Marketing Workflows Campaigns Metrics &…" at bounding box center [658, 305] width 1317 height 610
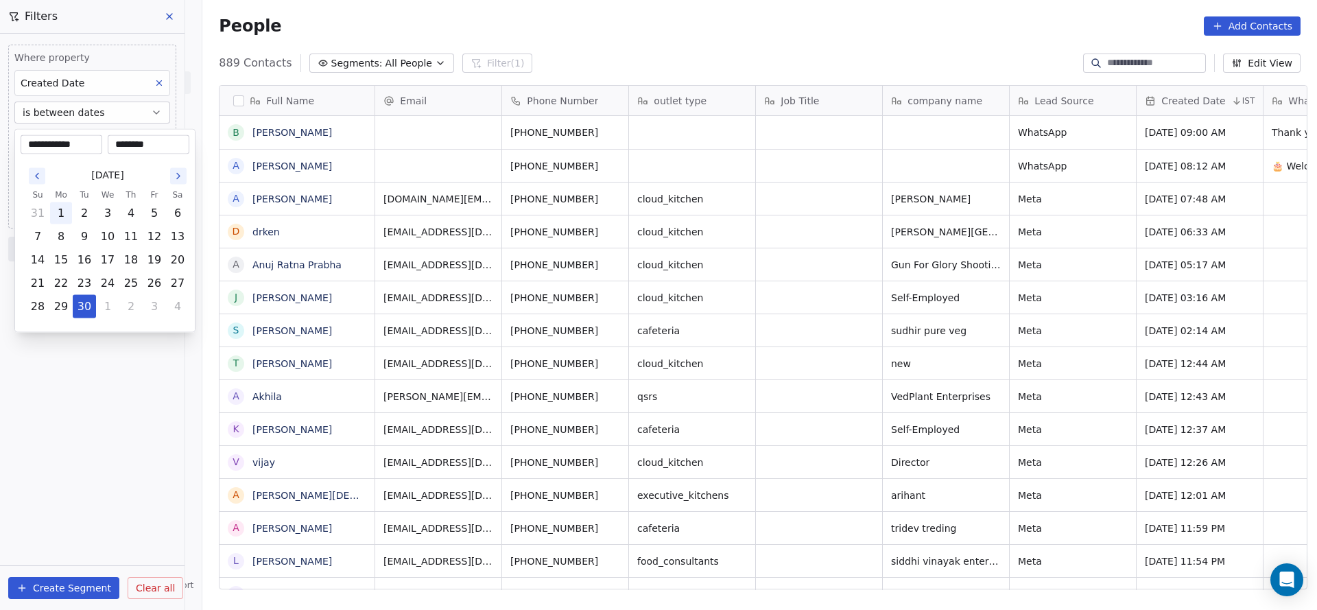
click at [50, 215] on button "1" at bounding box center [61, 213] width 22 height 22
type input "**********"
click at [138, 146] on input "********" at bounding box center [148, 145] width 76 height 14
type input "********"
click at [77, 513] on html "On2Cook India Pvt. Ltd. Contacts People Marketing Workflows Campaigns Metrics &…" at bounding box center [658, 305] width 1317 height 610
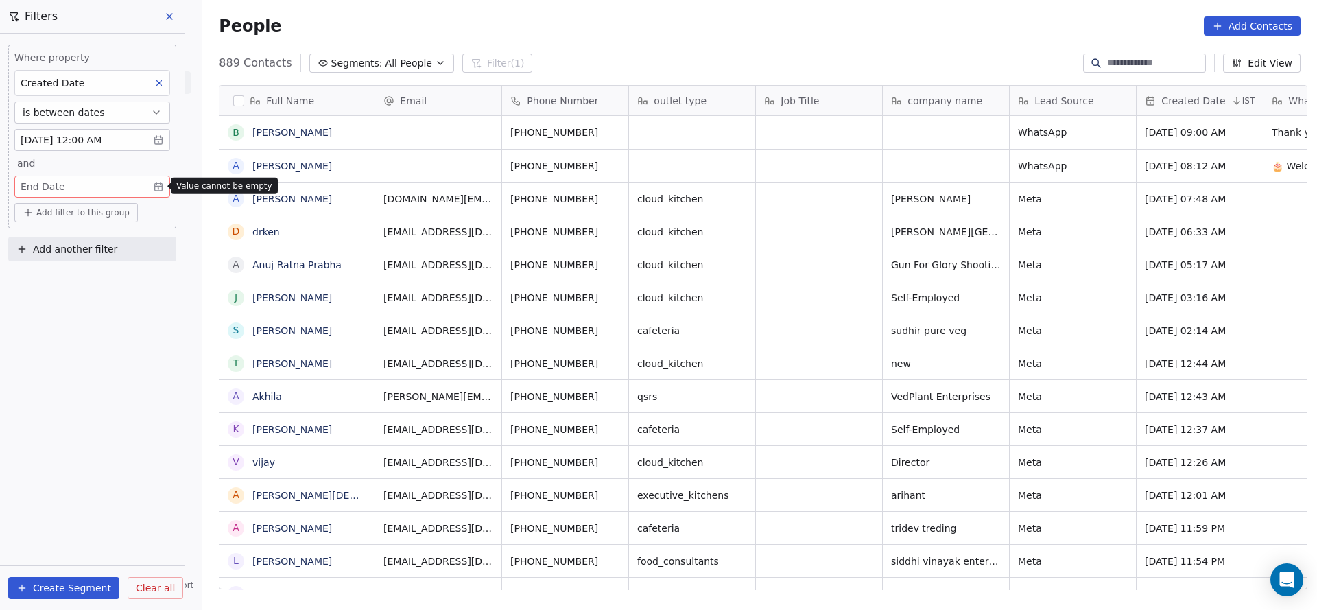
click at [101, 188] on body "On2Cook India Pvt. Ltd. Contacts People Marketing Workflows Campaigns Metrics &…" at bounding box center [658, 305] width 1317 height 610
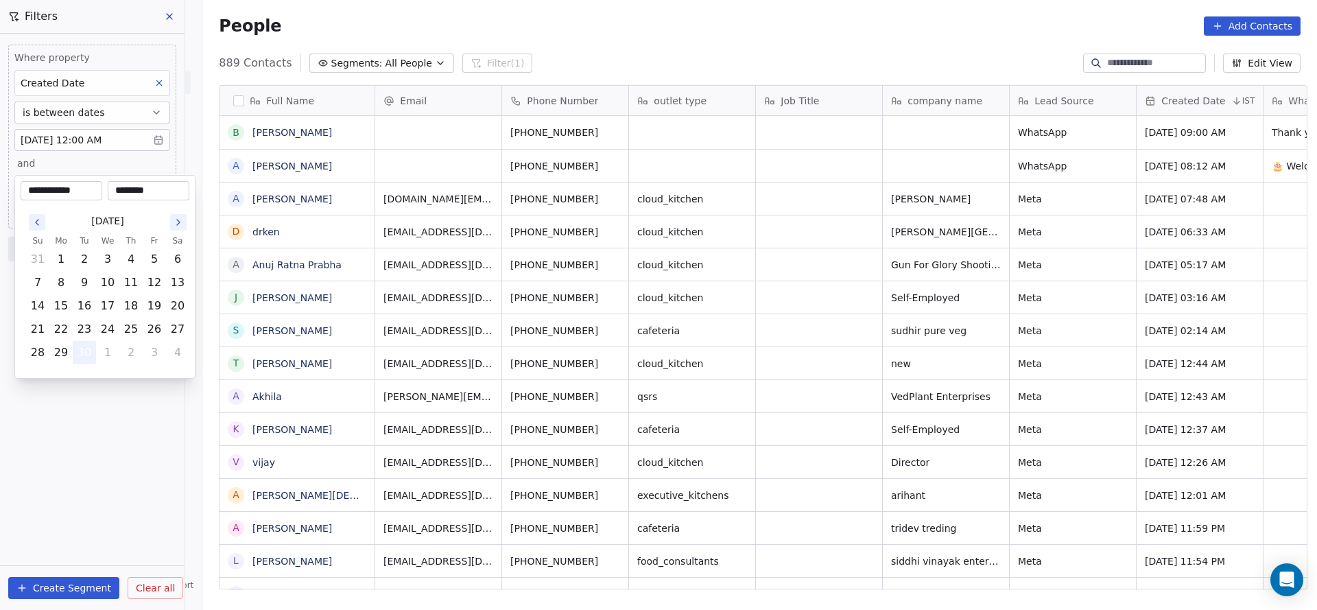
click at [85, 356] on button "30" at bounding box center [84, 353] width 22 height 22
click at [141, 181] on div "********" at bounding box center [149, 190] width 82 height 19
click at [142, 162] on html "On2Cook India Pvt. Ltd. Contacts People Marketing Workflows Campaigns Metrics &…" at bounding box center [658, 305] width 1317 height 610
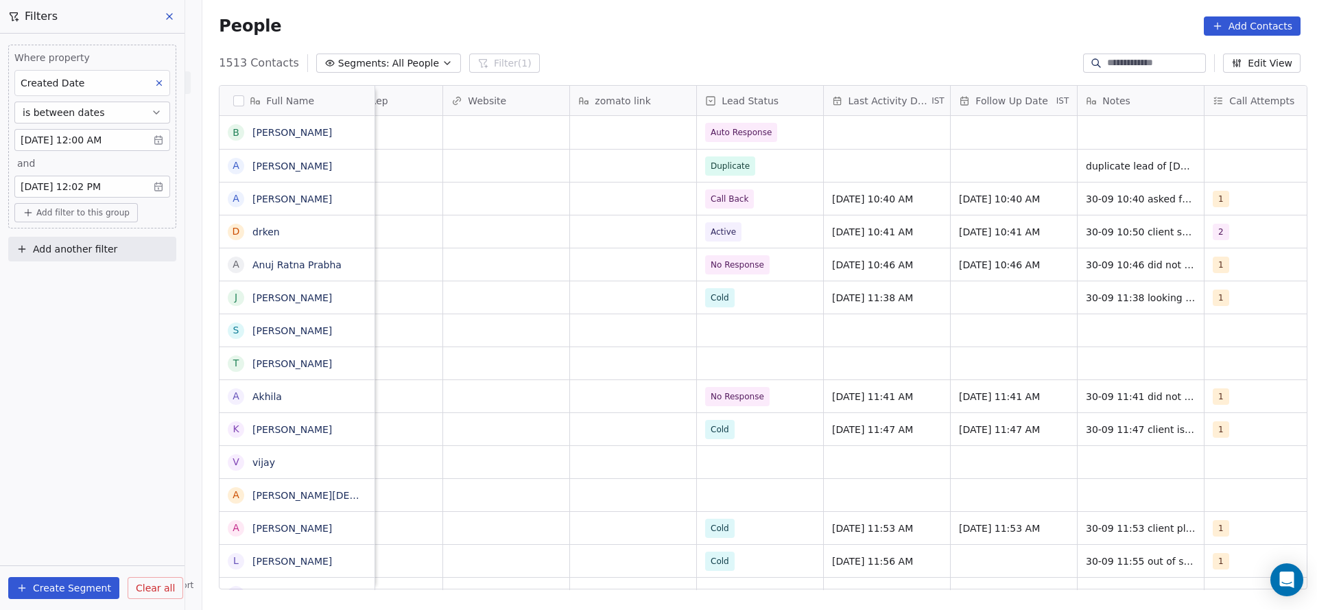
scroll to position [0, 1656]
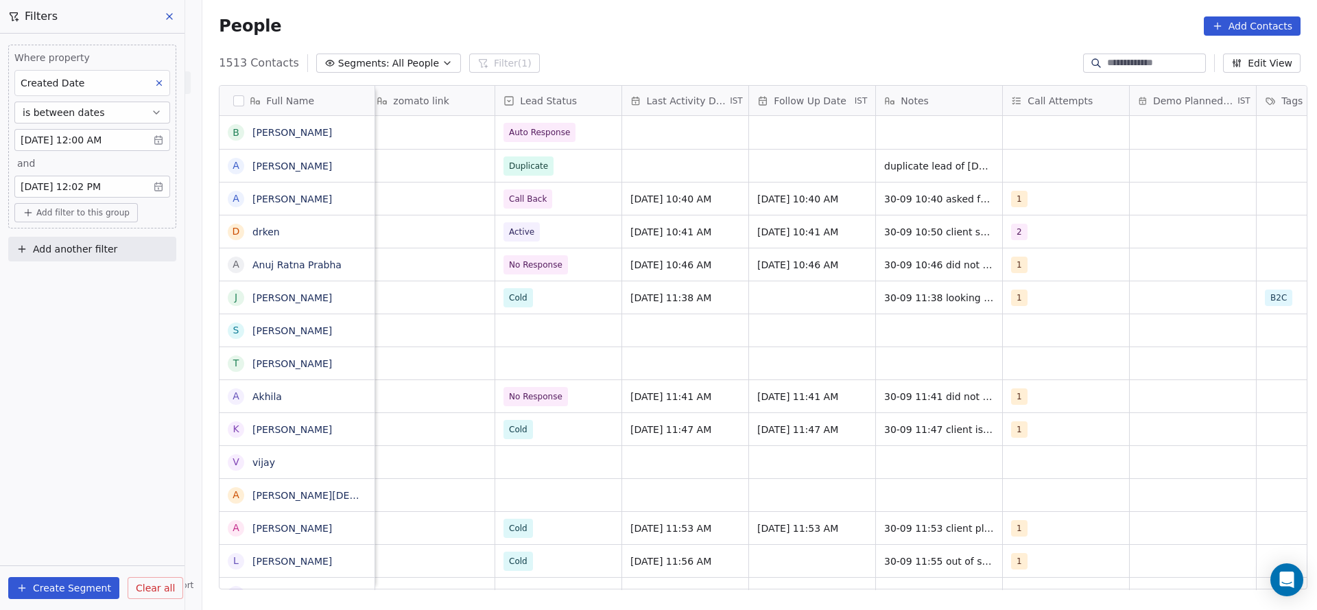
click at [76, 211] on span "Add filter to this group" at bounding box center [82, 212] width 93 height 11
click at [76, 241] on span "Contact properties" at bounding box center [73, 241] width 89 height 14
type input "***"
click at [60, 283] on span "Assignee" at bounding box center [50, 290] width 43 height 14
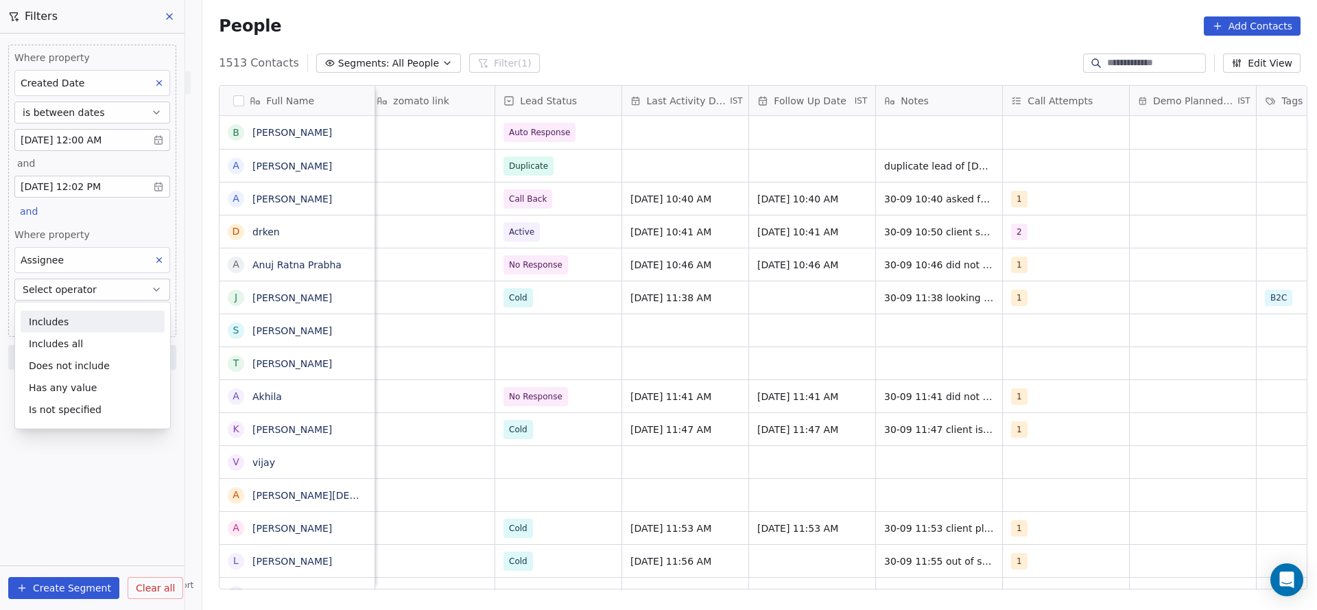
click at [95, 220] on div "Where property Created Date is between dates Sep 01, 2025 12:00 AM and Sep 30, …" at bounding box center [92, 191] width 168 height 292
click at [89, 285] on span "Select operator" at bounding box center [60, 290] width 74 height 14
click at [91, 321] on div "Includes" at bounding box center [93, 322] width 144 height 22
click at [93, 311] on body "On2Cook India Pvt. Ltd. Contacts People Marketing Workflows Campaigns Metrics &…" at bounding box center [658, 305] width 1317 height 610
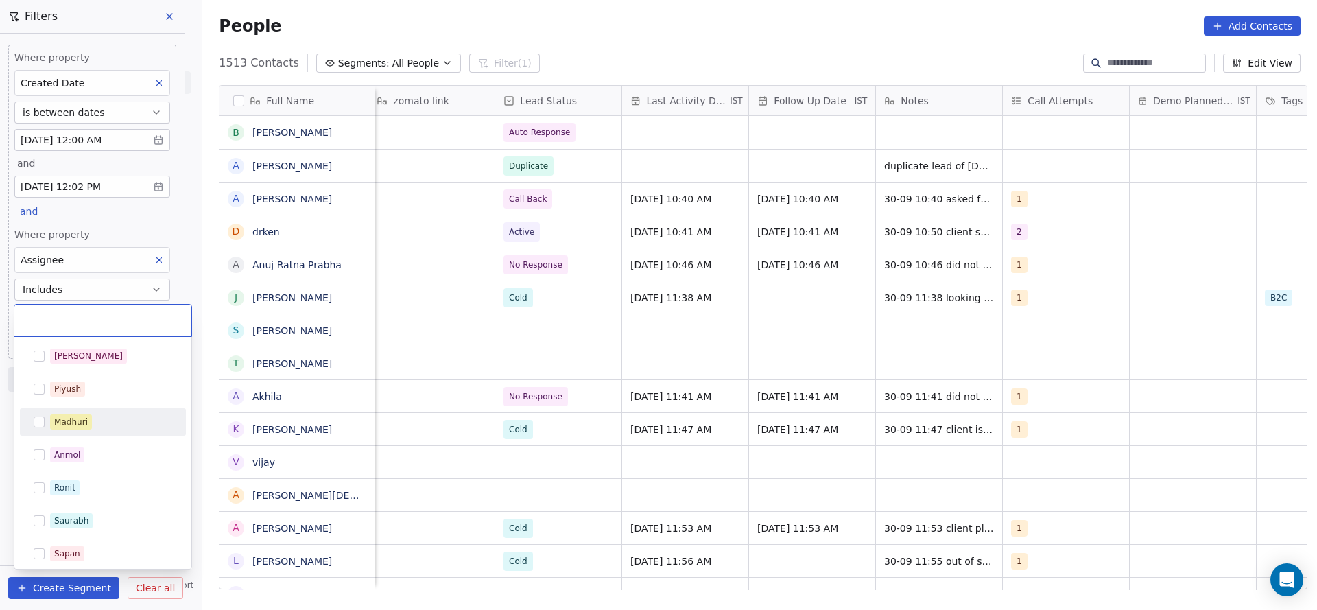
click at [85, 417] on div "Madhuri" at bounding box center [71, 422] width 34 height 12
click at [121, 228] on html "On2Cook India Pvt. Ltd. Contacts People Marketing Workflows Campaigns Metrics &…" at bounding box center [658, 305] width 1317 height 610
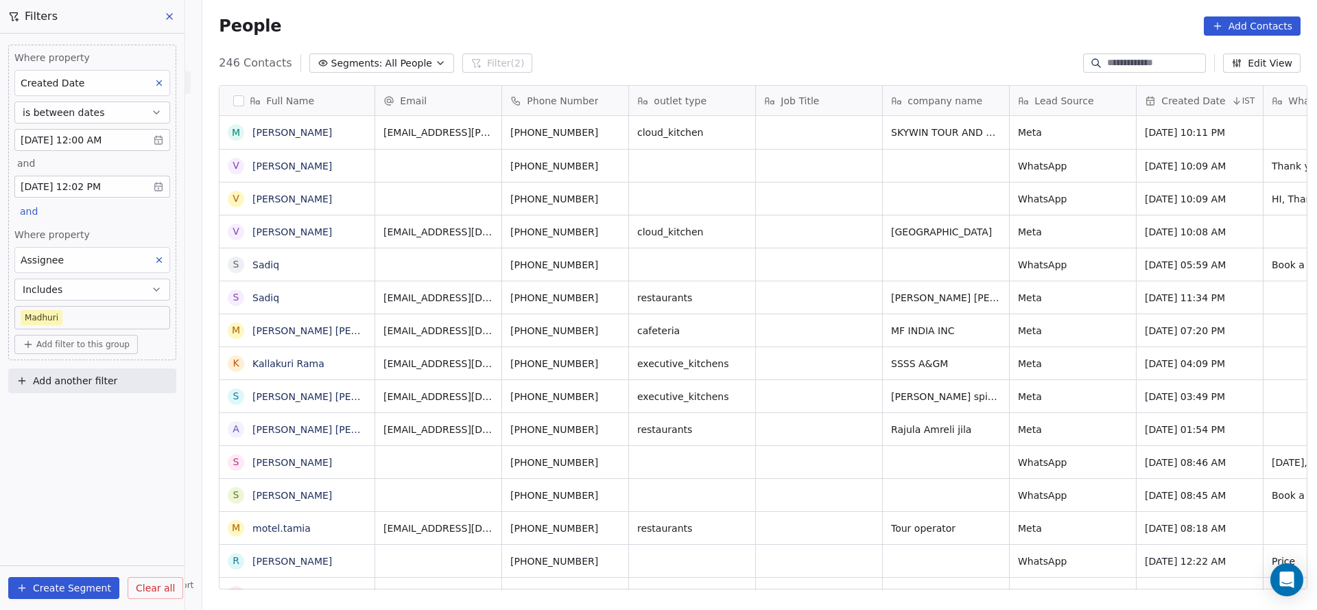
scroll to position [520, 1105]
click at [109, 464] on div "Where property Created Date is between dates Sep 01, 2025 12:00 AM and Sep 30, …" at bounding box center [92, 322] width 184 height 576
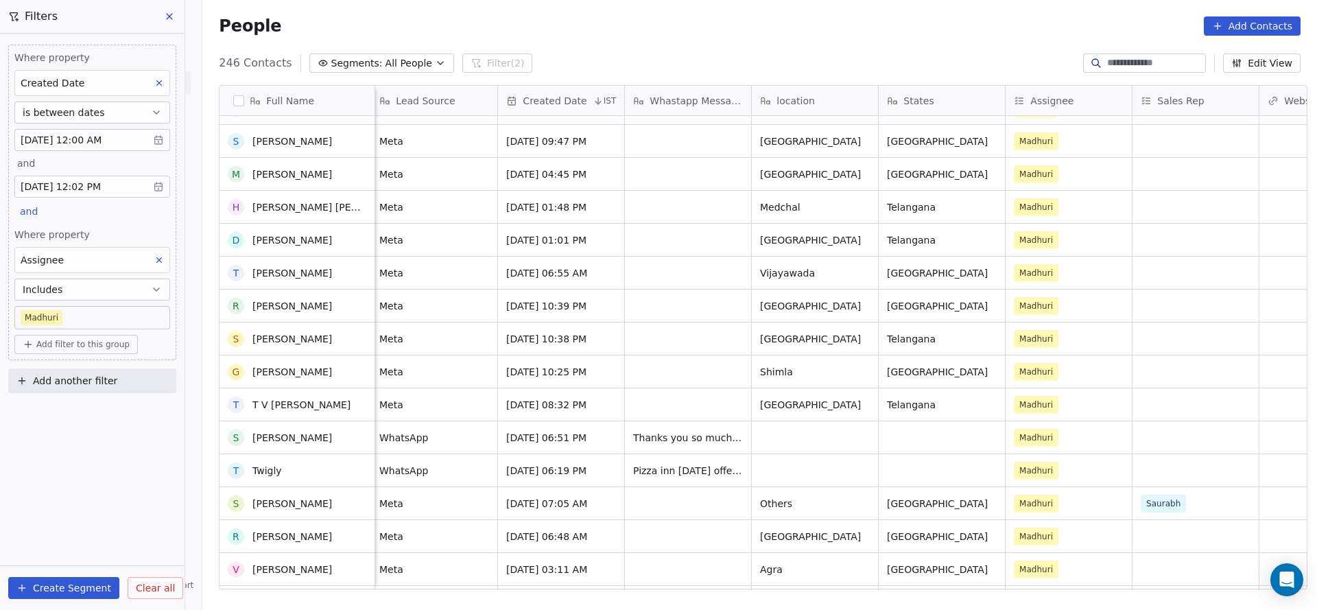
scroll to position [7623, 0]
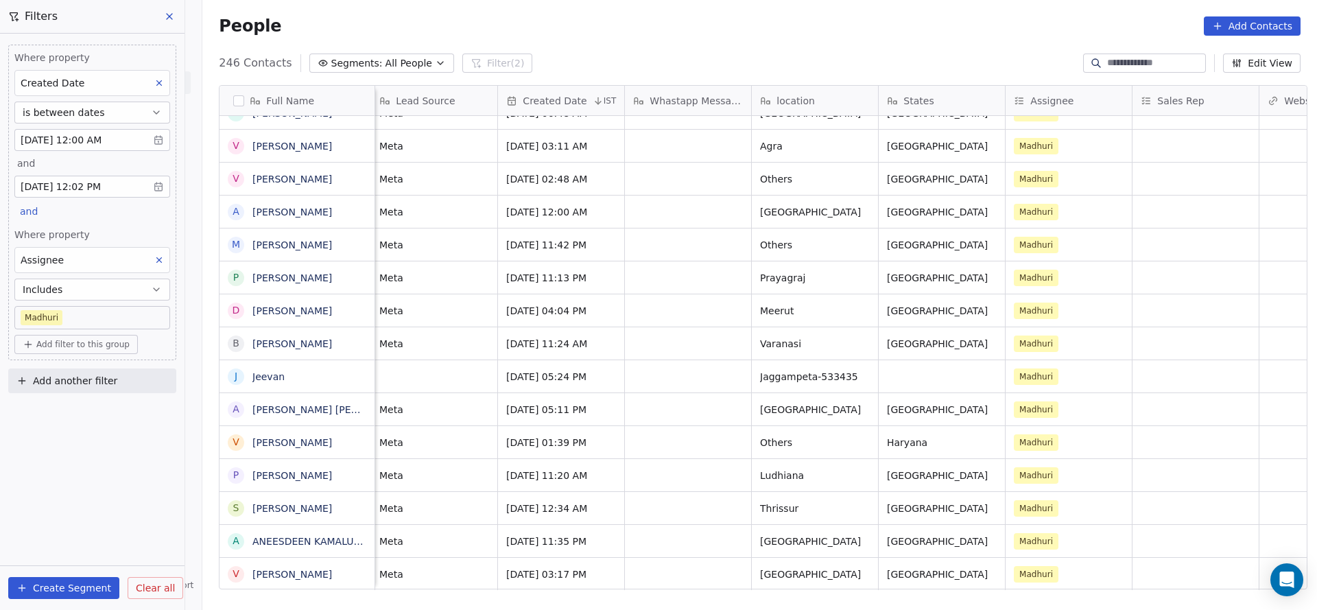
click at [122, 317] on body "On2Cook India Pvt. Ltd. Contacts People Marketing Workflows Campaigns Metrics &…" at bounding box center [658, 305] width 1317 height 610
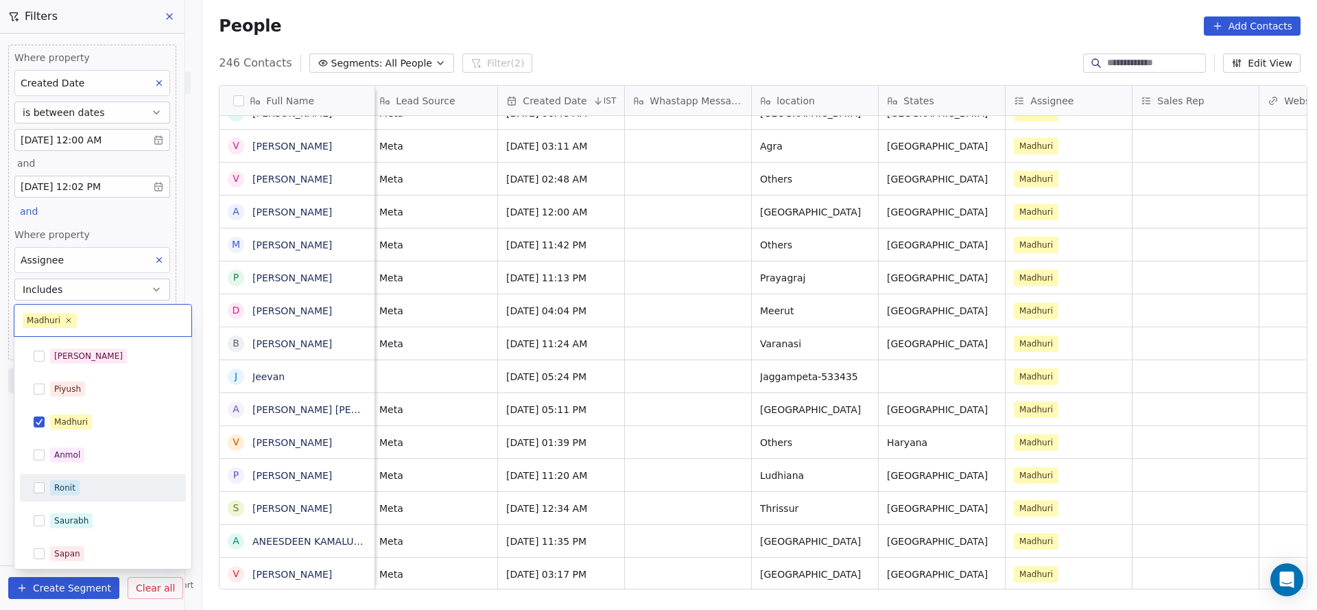
click at [80, 483] on div "Ronit" at bounding box center [111, 487] width 122 height 15
click at [84, 416] on div "Madhuri" at bounding box center [71, 422] width 34 height 12
click at [106, 222] on html "On2Cook India Pvt. Ltd. Contacts People Marketing Workflows Campaigns Metrics &…" at bounding box center [658, 305] width 1317 height 610
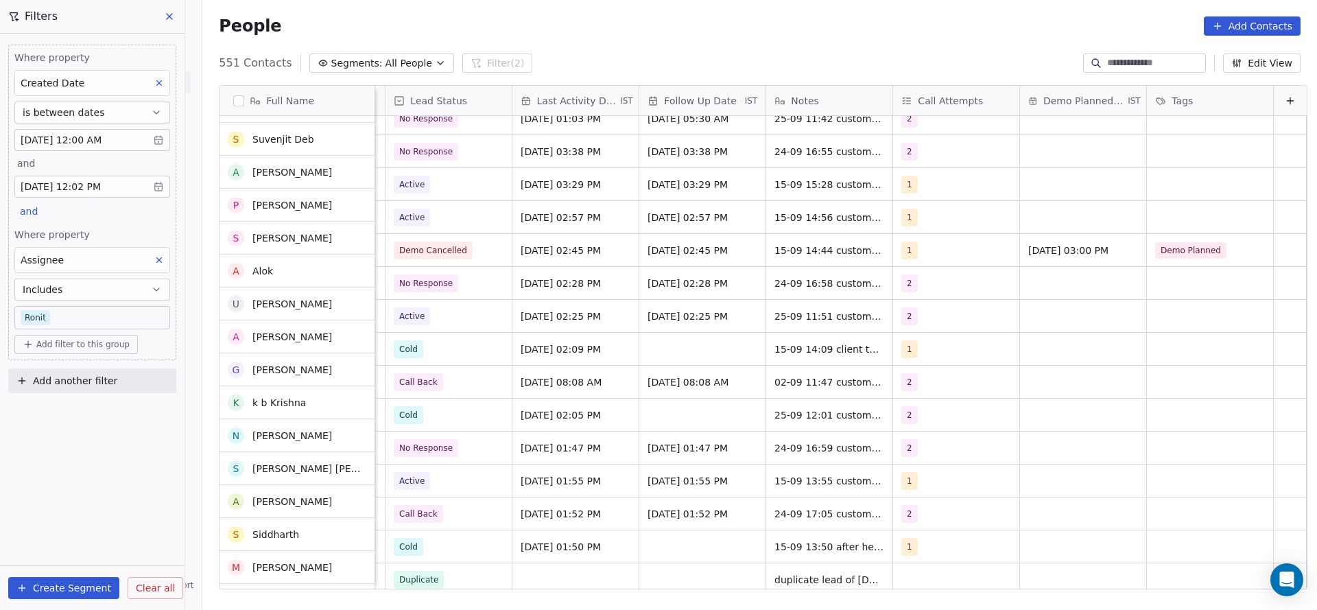
scroll to position [0, 0]
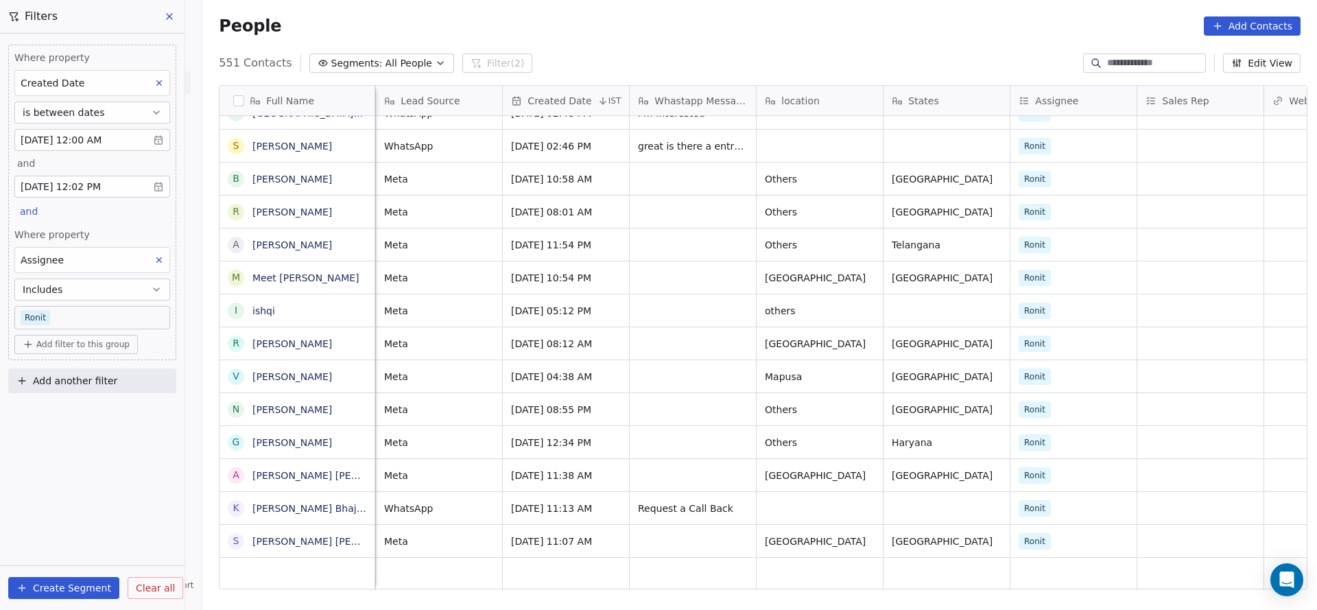
click at [93, 311] on body "On2Cook India Pvt. Ltd. Contacts People Marketing Workflows Campaigns Metrics &…" at bounding box center [658, 305] width 1317 height 610
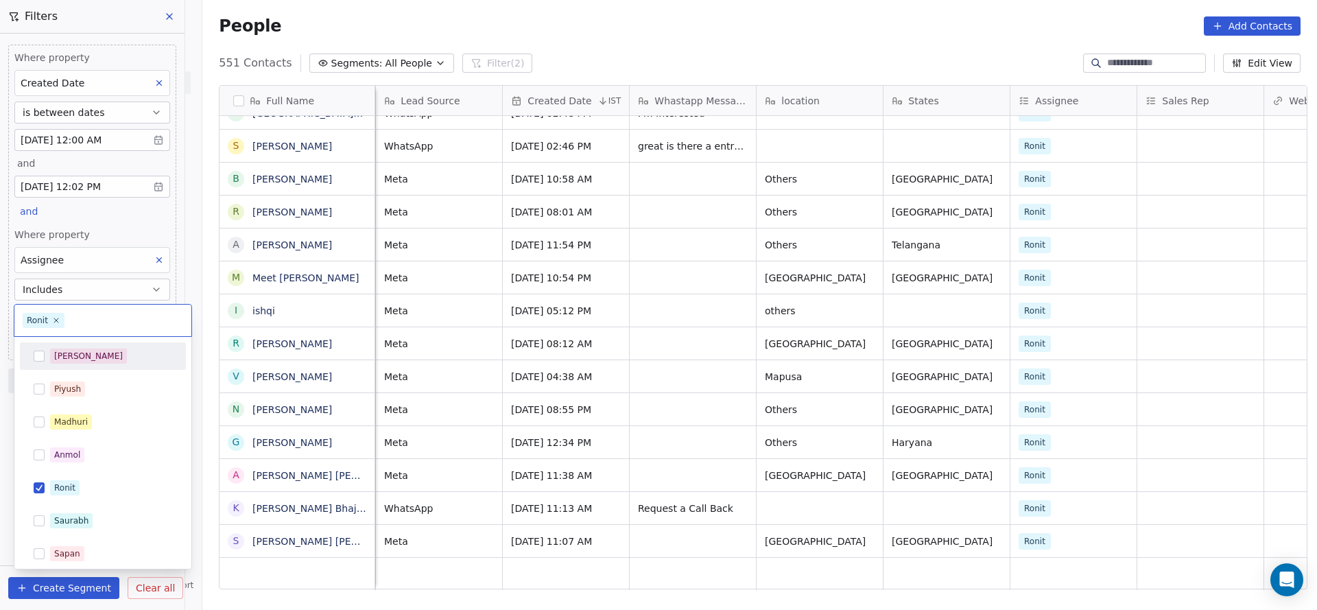
click at [71, 346] on div "[PERSON_NAME]" at bounding box center [102, 356] width 155 height 22
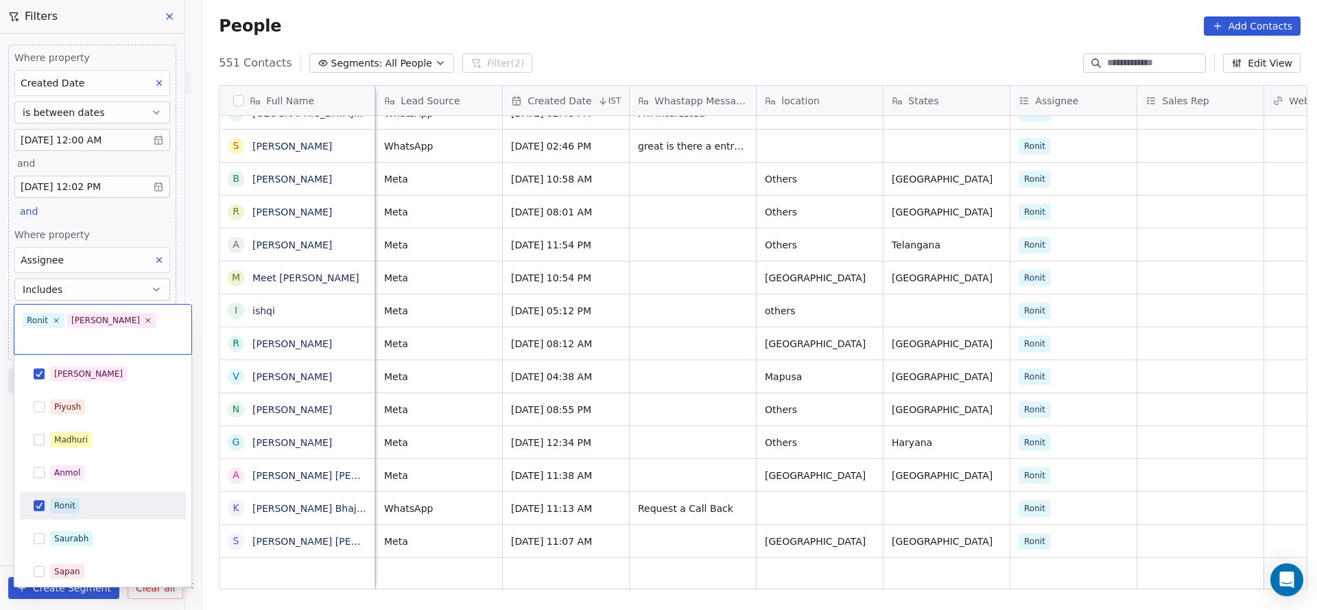
click at [66, 494] on div "Ronit" at bounding box center [102, 505] width 155 height 22
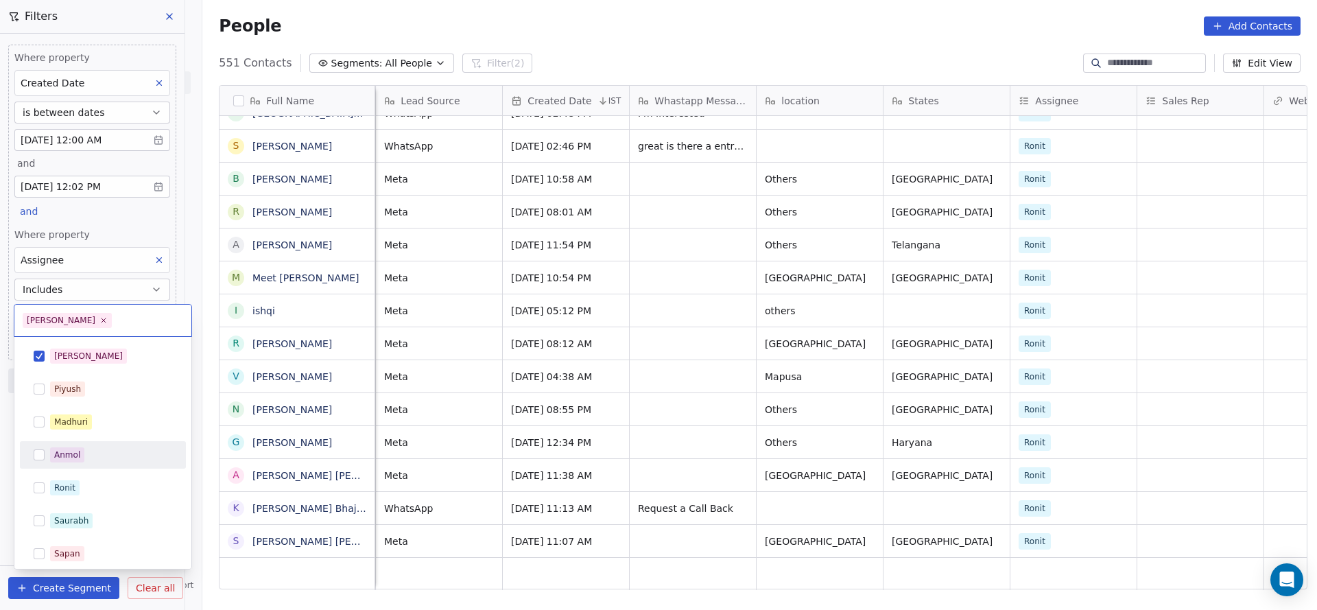
click at [761, 300] on html "On2Cook India Pvt. Ltd. Contacts People Marketing Workflows Campaigns Metrics &…" at bounding box center [658, 305] width 1317 height 610
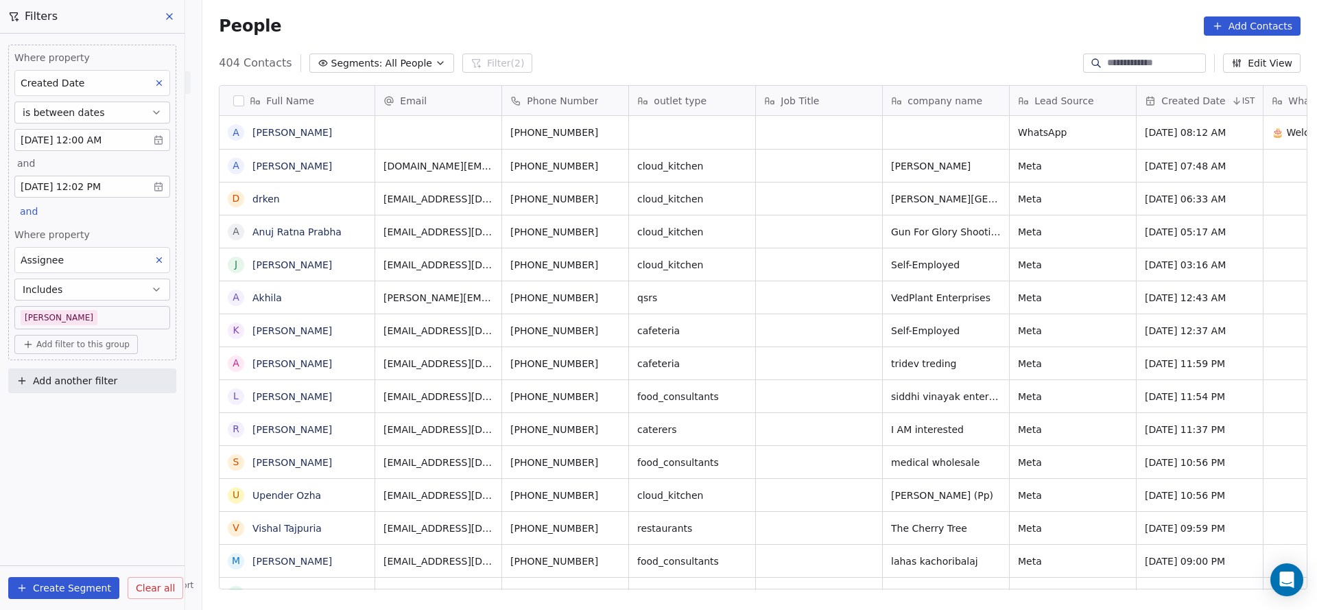
click at [147, 448] on div "Where property Created Date is between dates Sep 01, 2025 12:00 AM and Sep 30, …" at bounding box center [92, 322] width 184 height 576
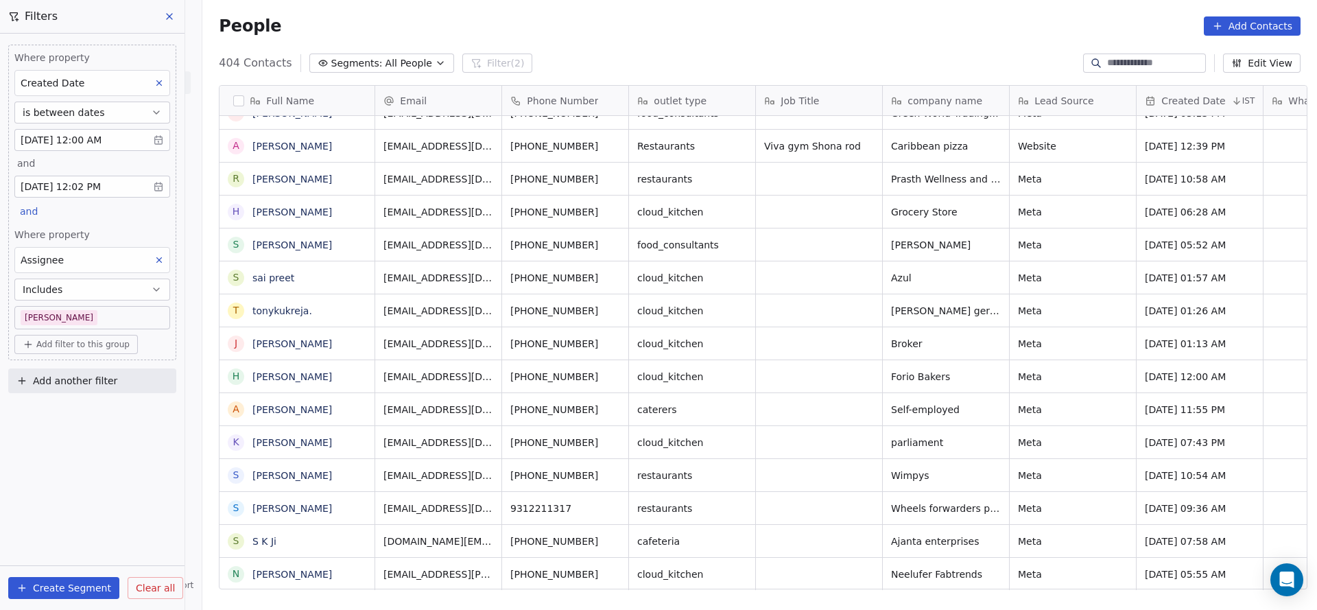
click at [83, 339] on span "Add filter to this group" at bounding box center [82, 344] width 93 height 11
click at [97, 370] on span "Contact properties" at bounding box center [73, 371] width 89 height 14
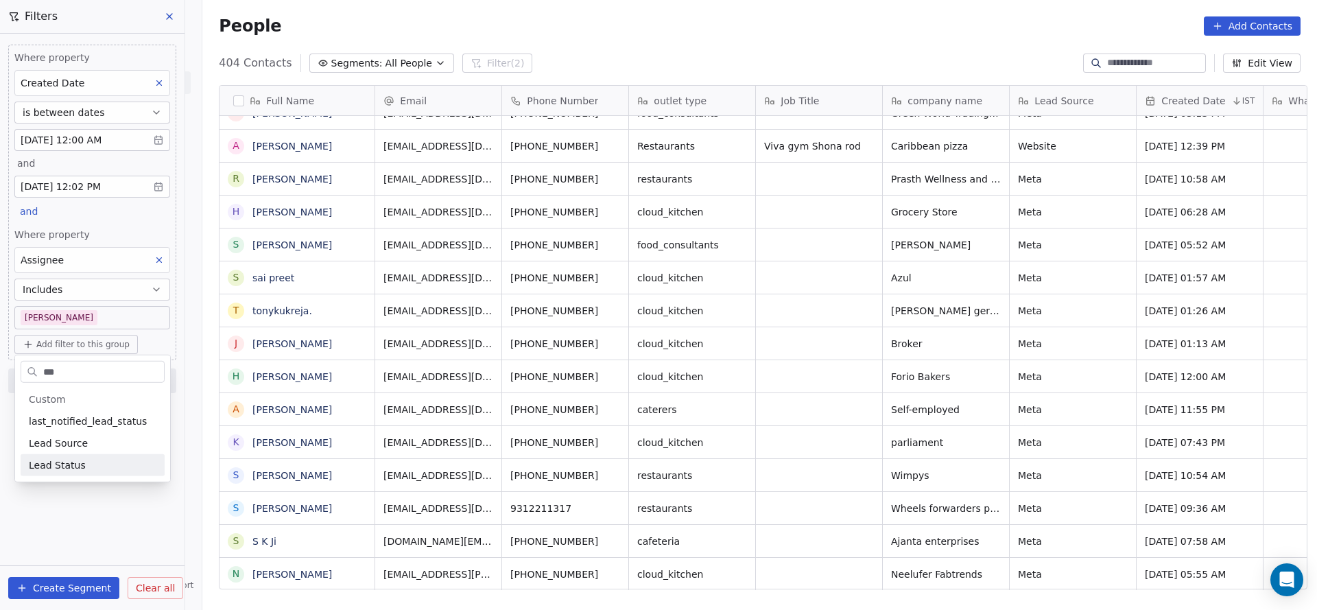
type input "***"
click at [79, 465] on div "Lead Status" at bounding box center [93, 465] width 128 height 14
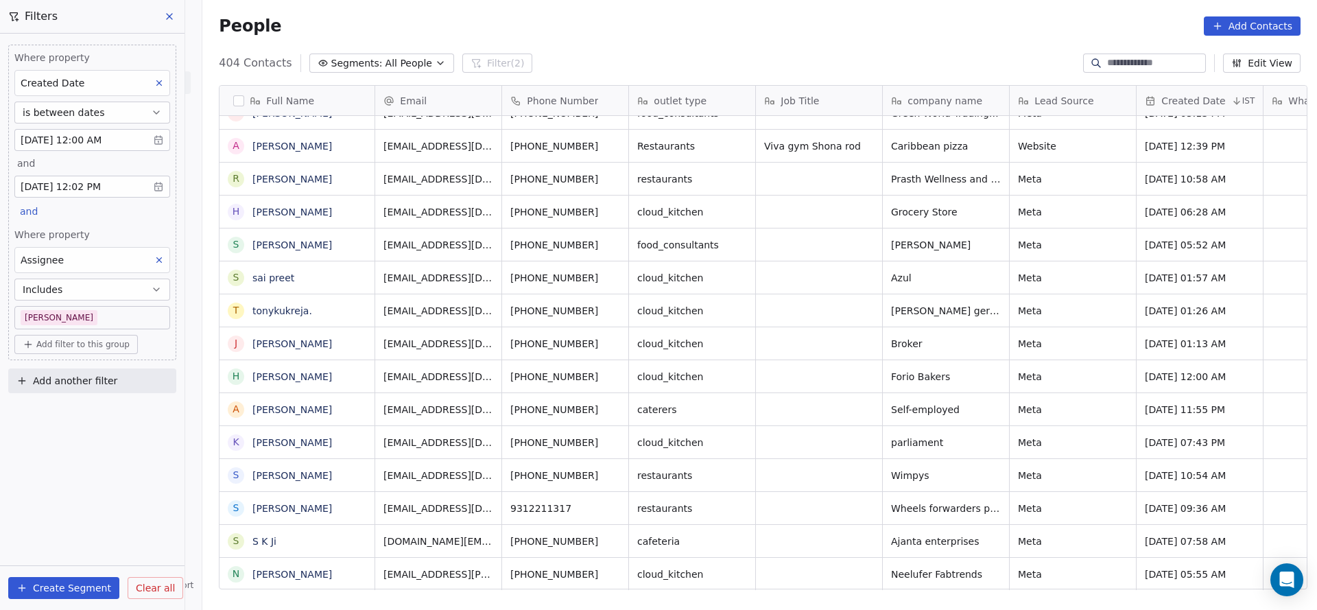
click at [105, 335] on button "Add filter to this group" at bounding box center [75, 344] width 123 height 19
click at [91, 374] on span "Contact properties" at bounding box center [73, 371] width 89 height 14
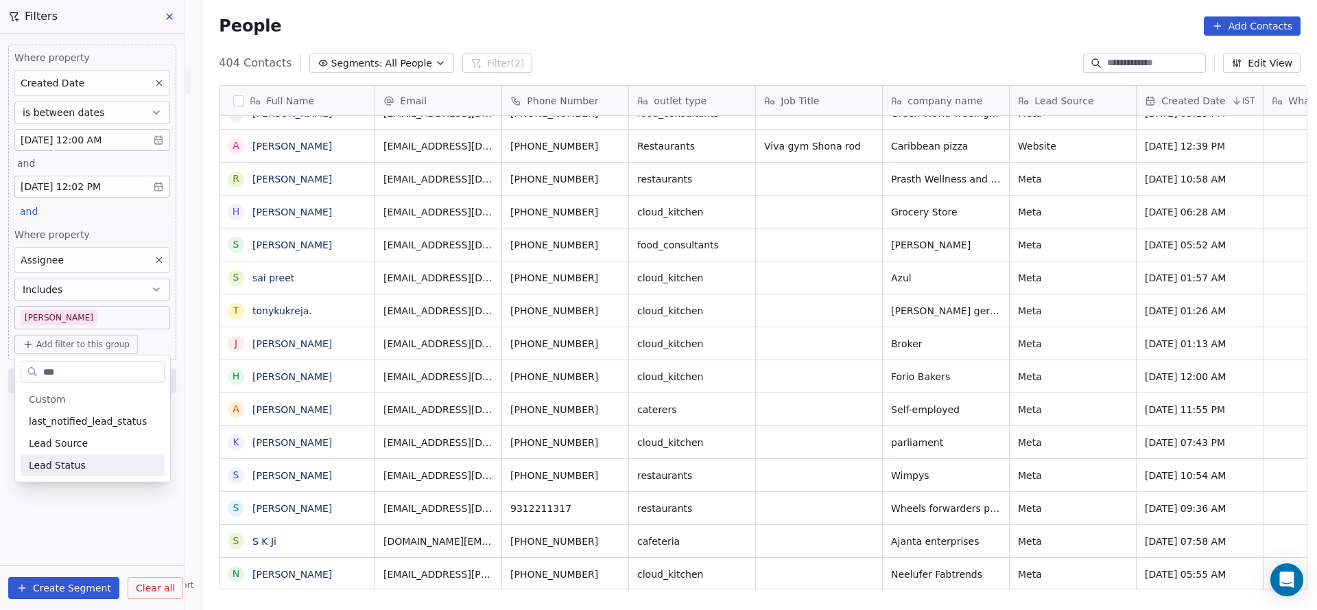
type input "***"
click at [98, 473] on div "Lead Status" at bounding box center [93, 465] width 144 height 22
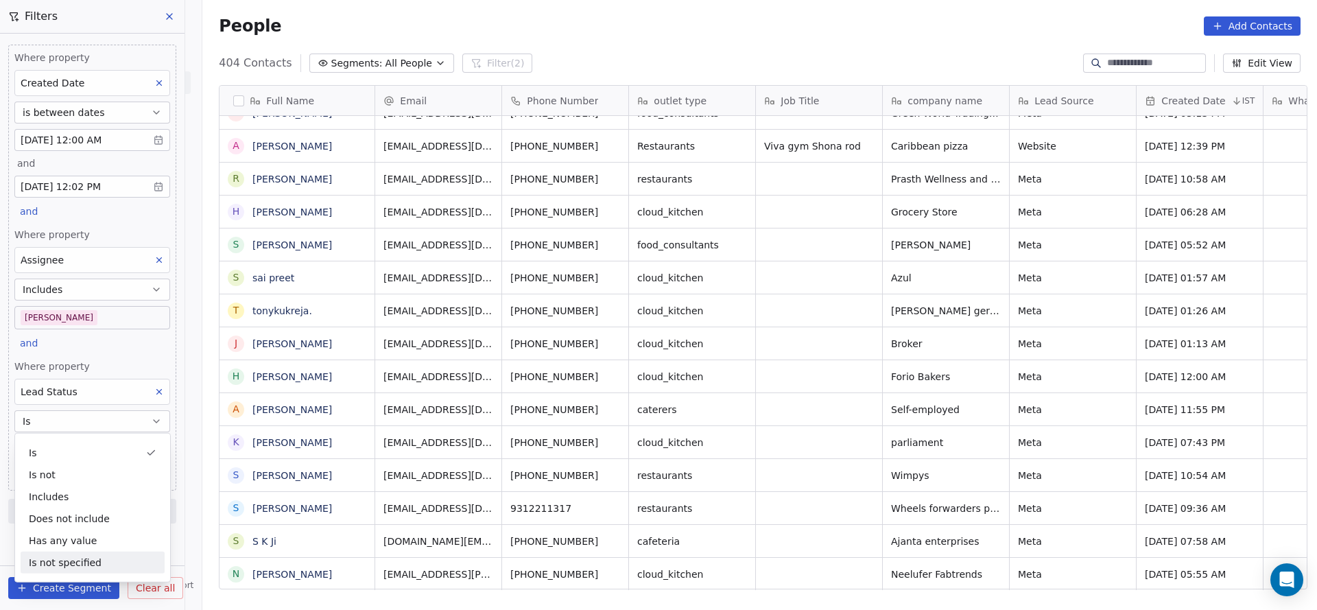
click at [97, 558] on div "Is not specified" at bounding box center [93, 562] width 144 height 22
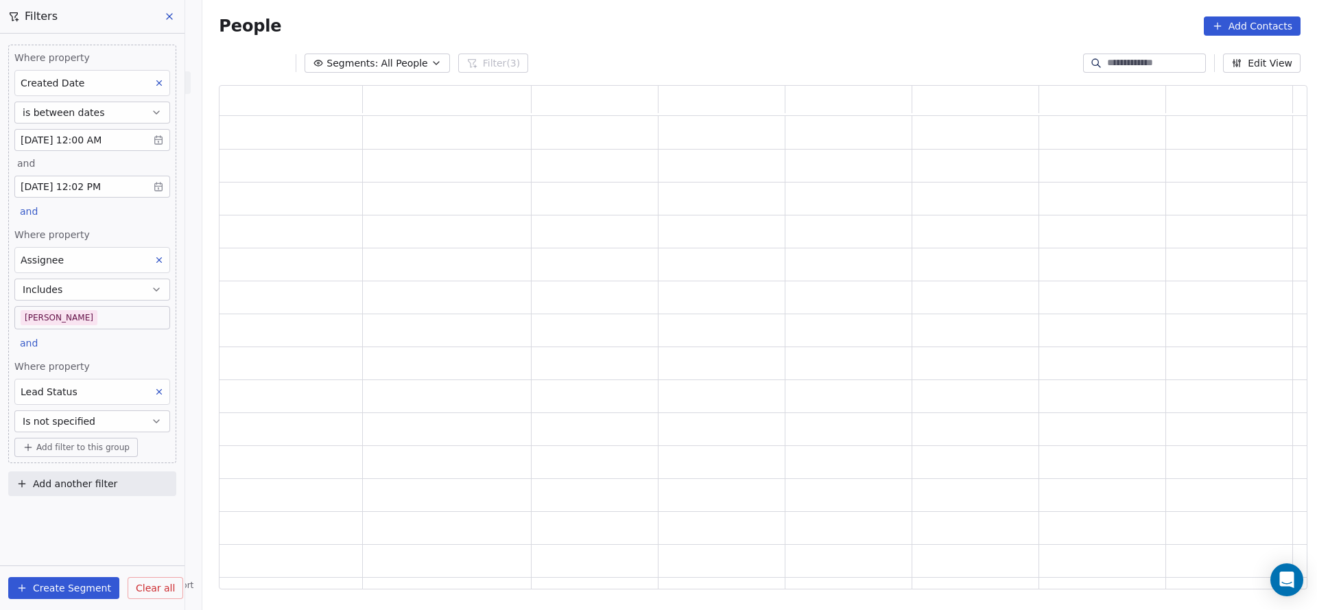
scroll to position [488, 1072]
click at [110, 350] on div "Where property Created Date is between dates Sep 01, 2025 12:00 AM and Sep 30, …" at bounding box center [92, 254] width 168 height 418
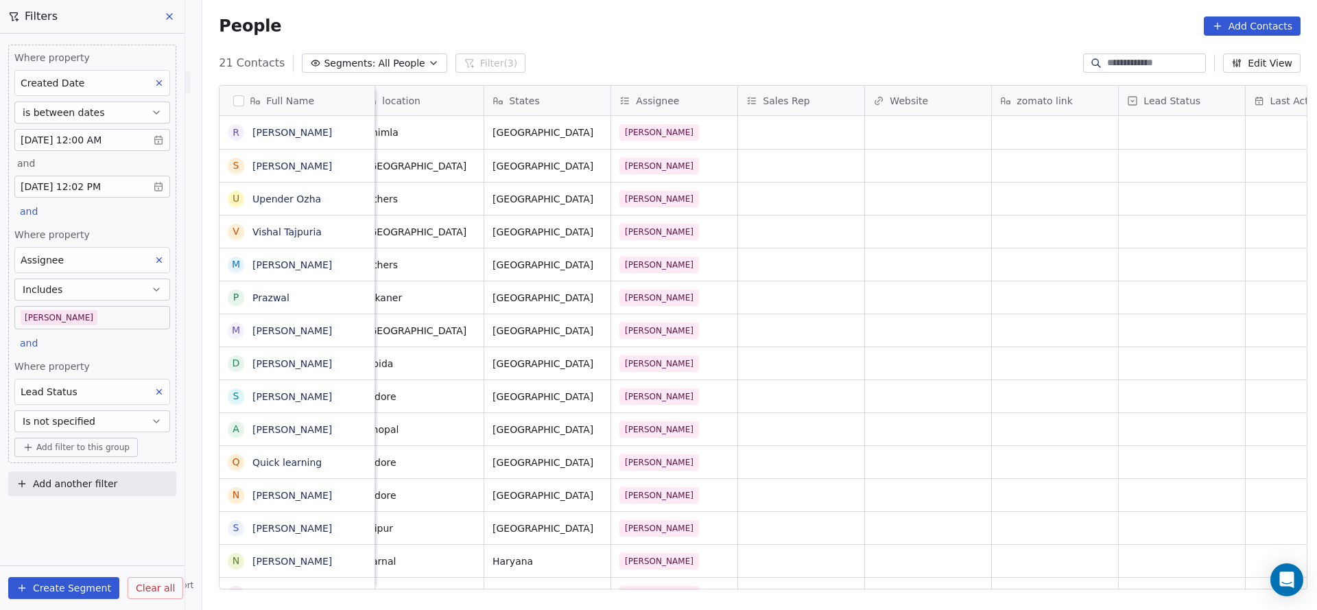
scroll to position [0, 891]
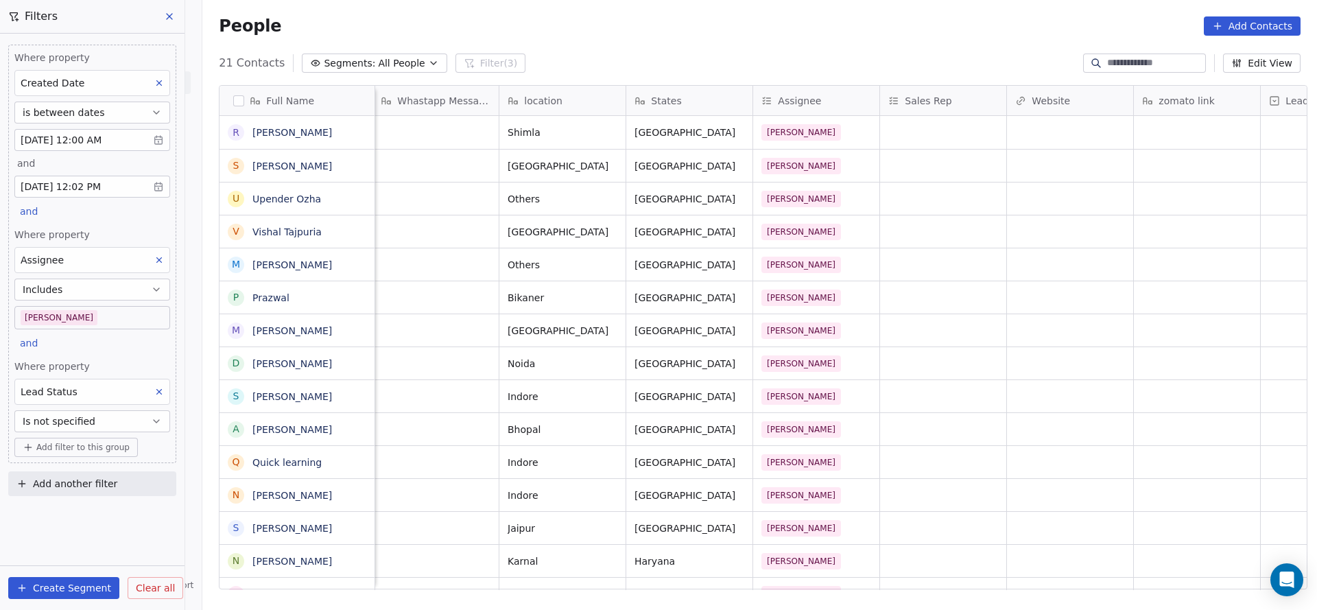
click at [149, 322] on body "On2Cook India Pvt. Ltd. Contacts People Marketing Workflows Campaigns Metrics &…" at bounding box center [658, 305] width 1317 height 610
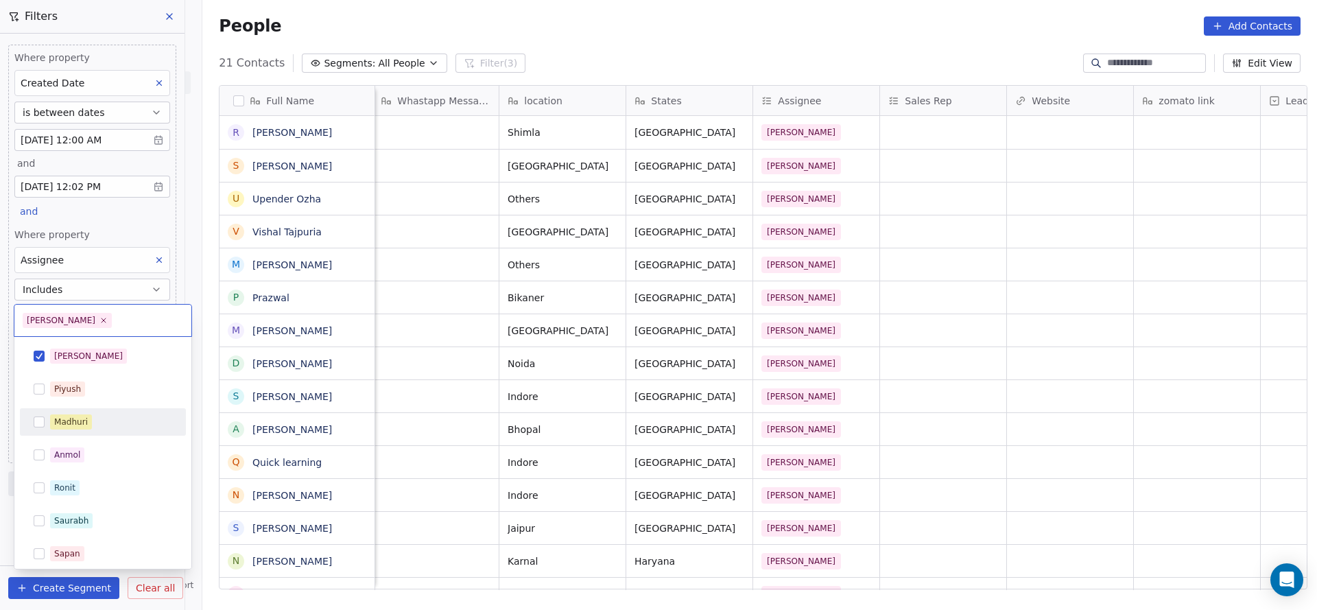
click at [105, 426] on div "Madhuri" at bounding box center [111, 421] width 122 height 15
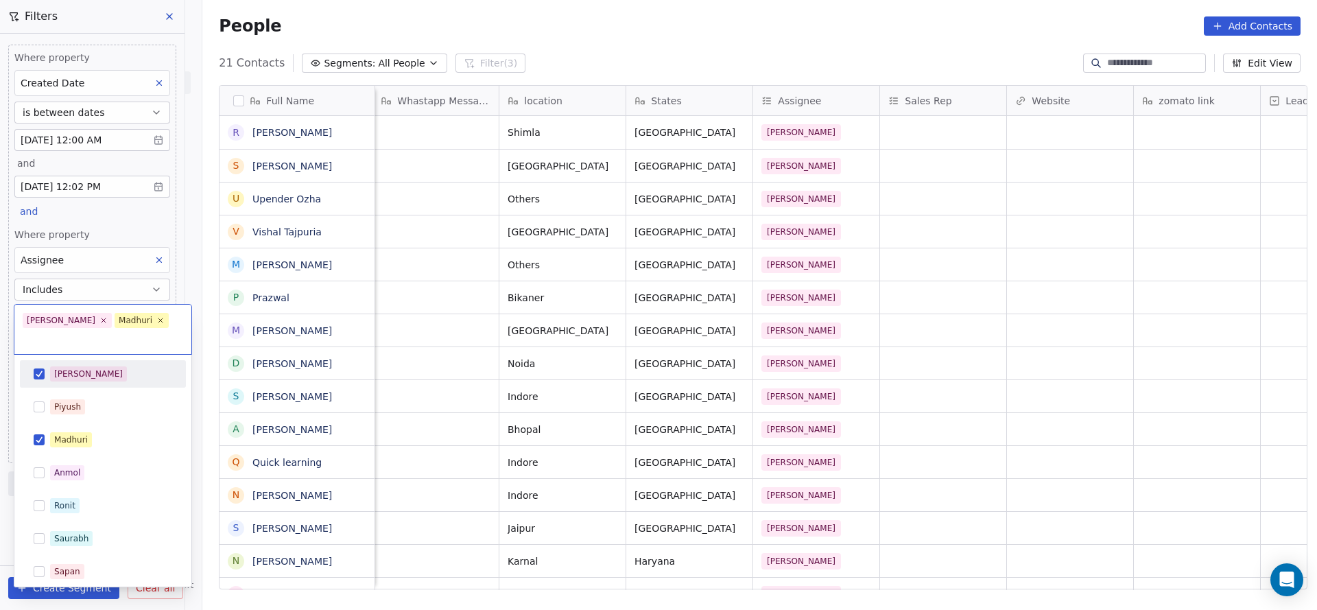
click at [132, 363] on div "[PERSON_NAME]" at bounding box center [102, 374] width 155 height 22
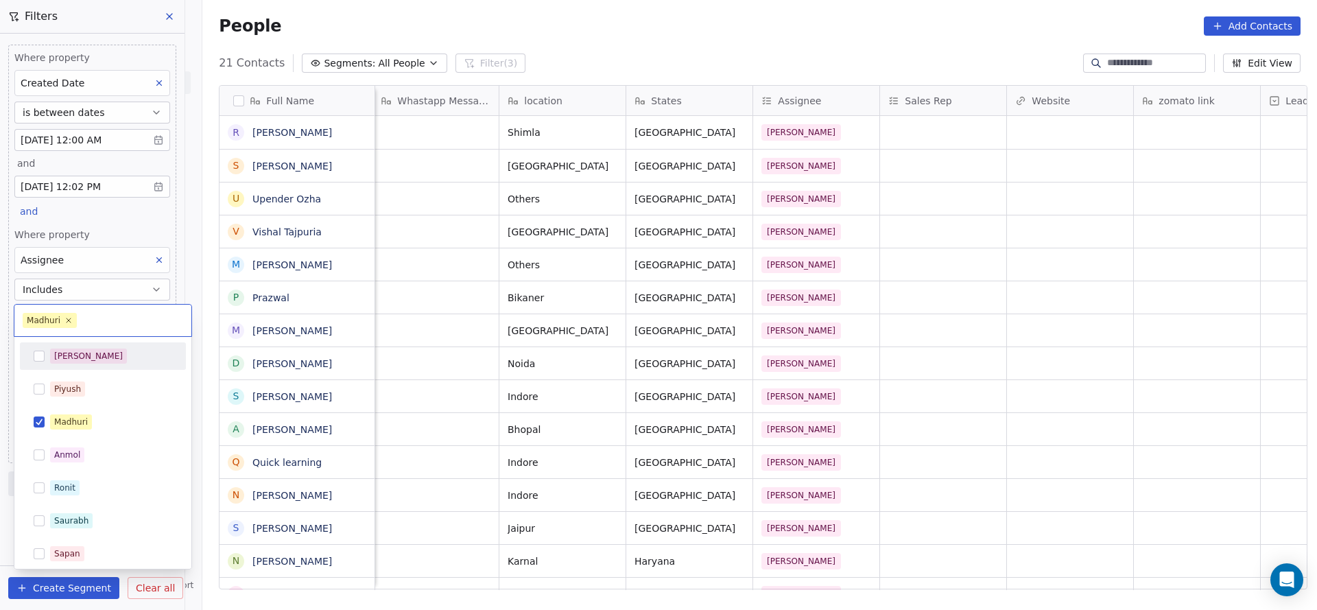
click at [991, 347] on html "On2Cook India Pvt. Ltd. Contacts People Marketing Workflows Campaigns Metrics &…" at bounding box center [658, 305] width 1317 height 610
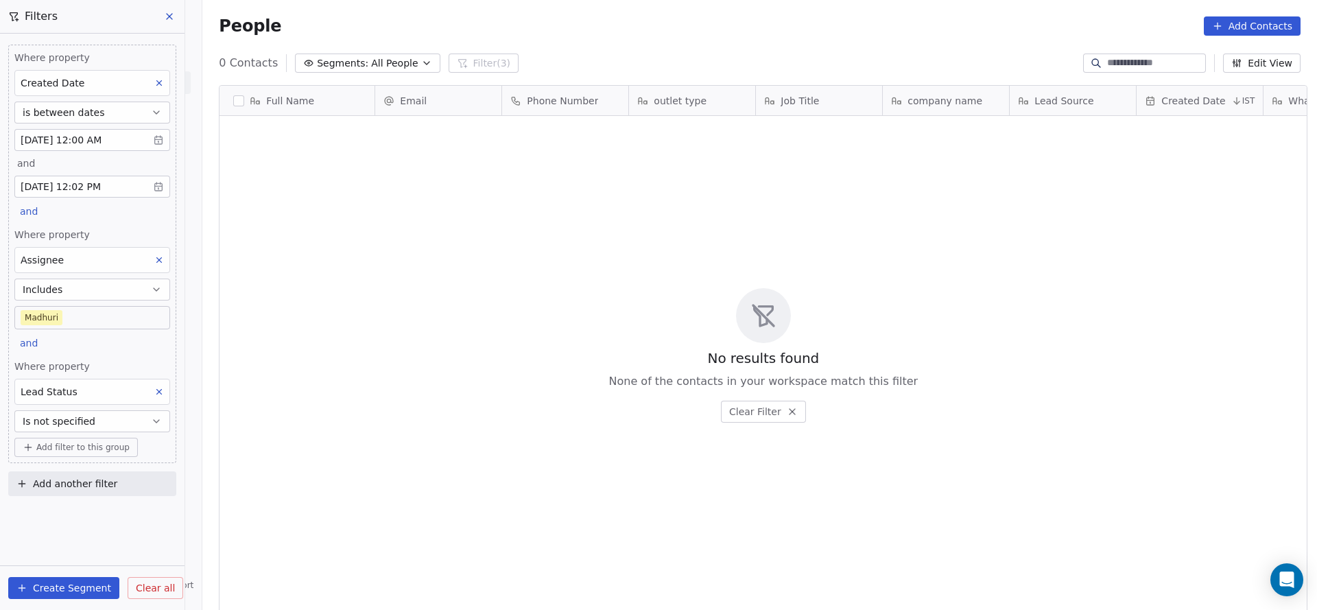
scroll to position [520, 1105]
click at [79, 311] on body "On2Cook India Pvt. Ltd. Contacts People Marketing Workflows Campaigns Metrics &…" at bounding box center [658, 305] width 1317 height 610
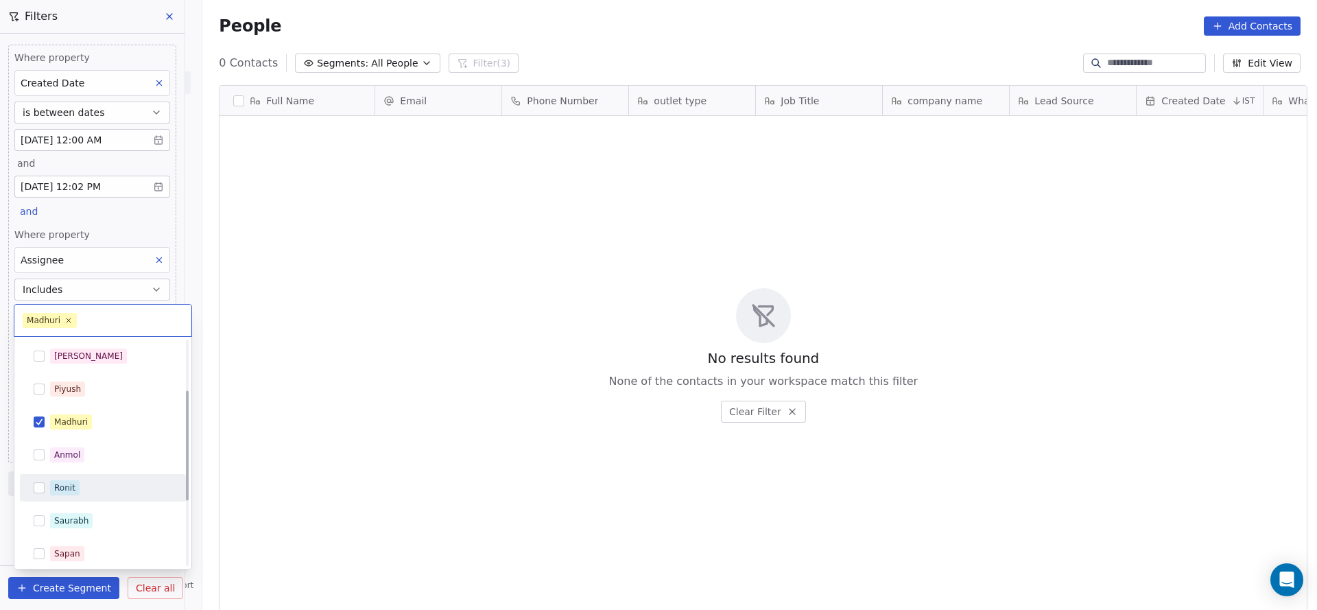
scroll to position [103, 0]
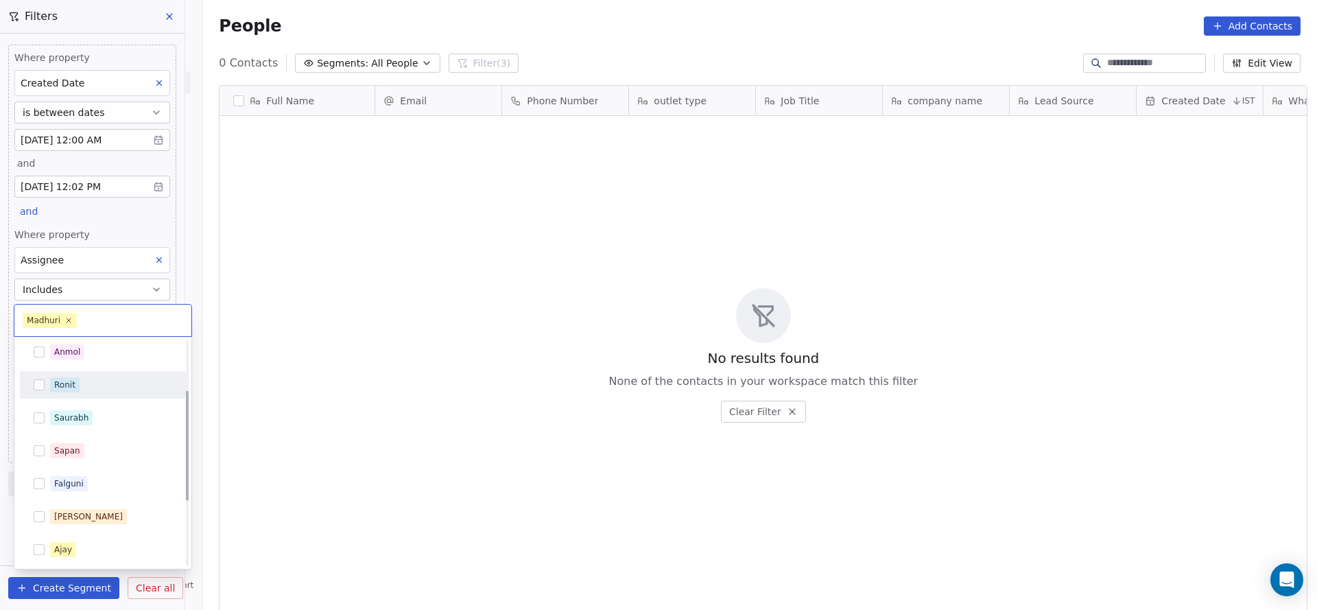
click at [69, 387] on div "Ronit" at bounding box center [64, 385] width 21 height 12
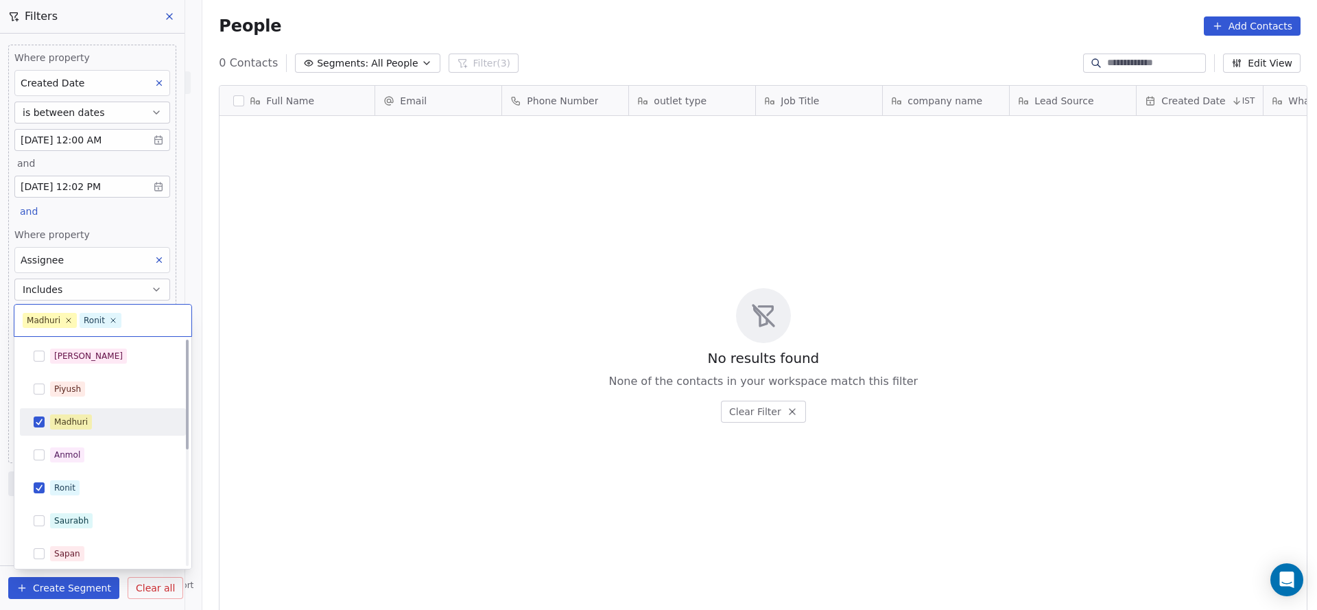
click at [74, 409] on div "Madhuri" at bounding box center [103, 421] width 166 height 27
click at [364, 385] on html "On2Cook India Pvt. Ltd. Contacts People Marketing Workflows Campaigns Metrics &…" at bounding box center [658, 305] width 1317 height 610
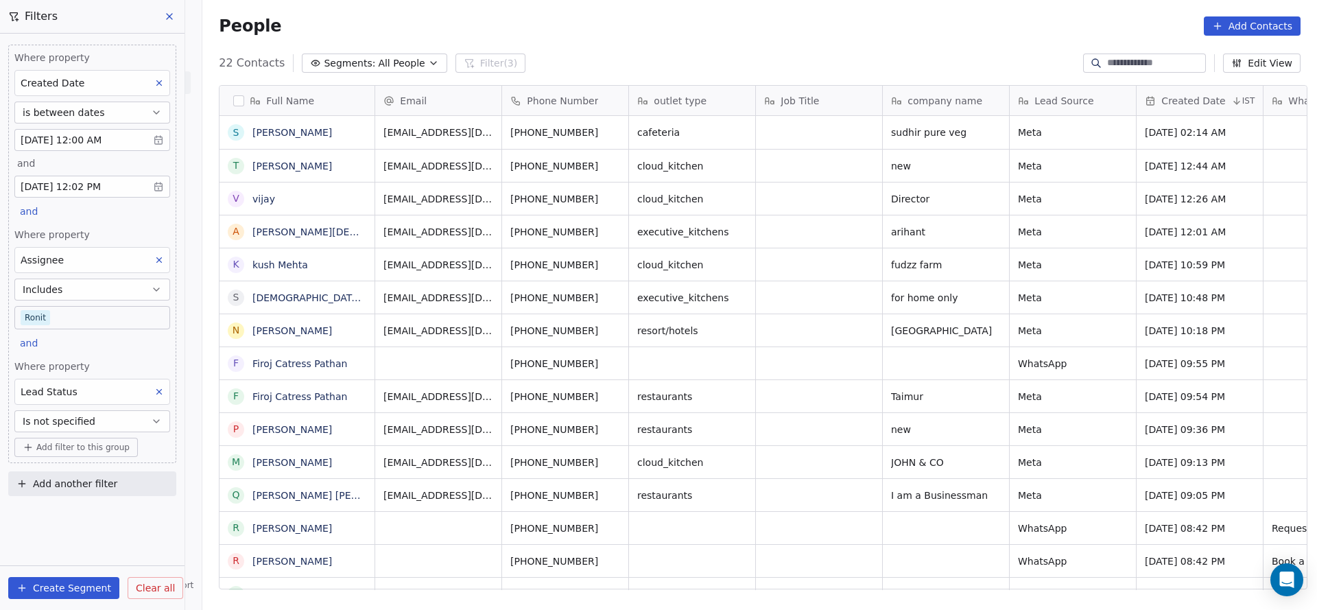
scroll to position [520, 1105]
click at [86, 391] on div "Lead Status" at bounding box center [92, 392] width 156 height 26
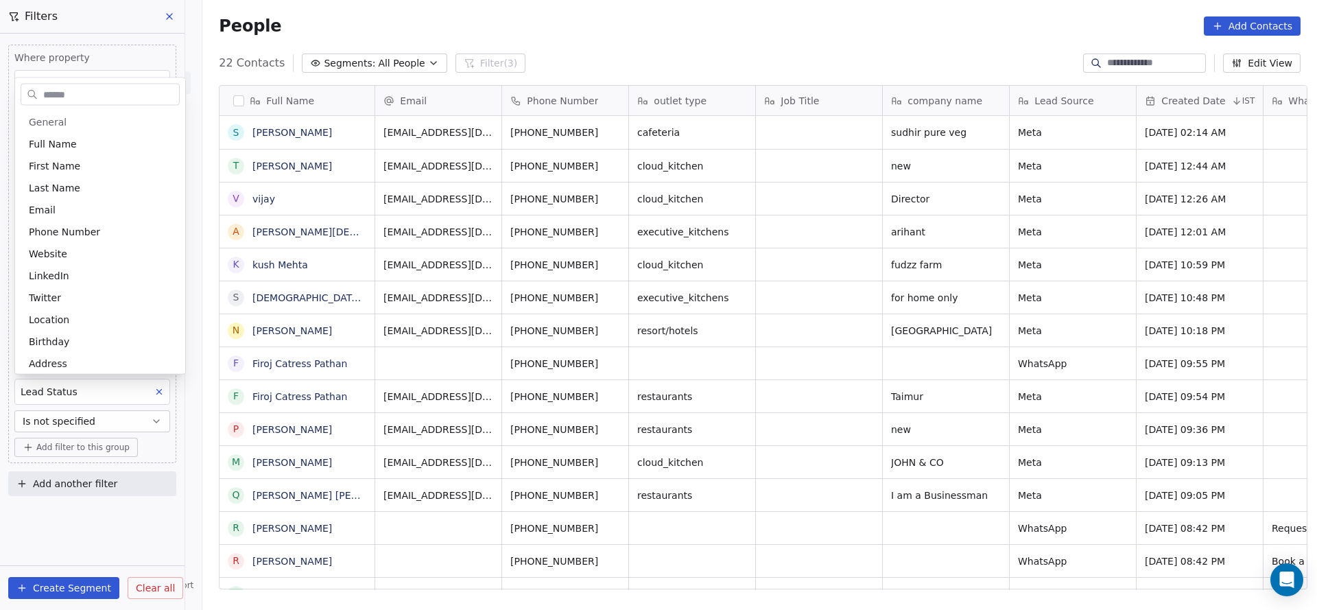
scroll to position [754, 0]
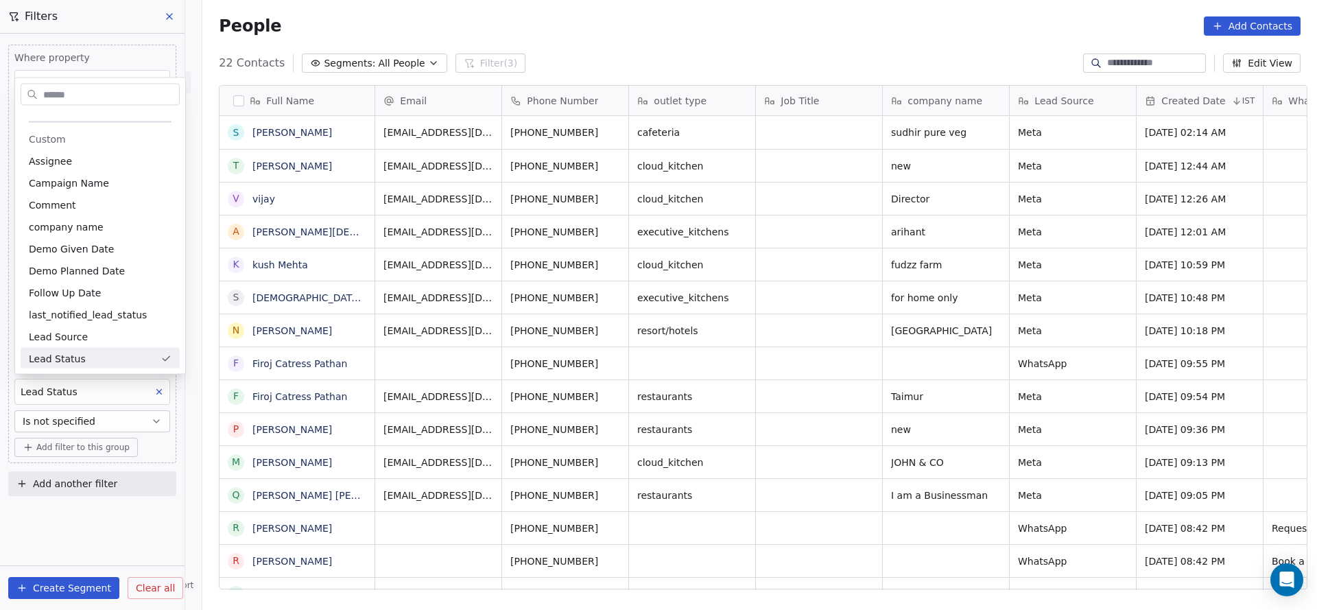
click at [91, 411] on html "On2Cook India Pvt. Ltd. Contacts People Marketing Workflows Campaigns Metrics &…" at bounding box center [658, 305] width 1317 height 610
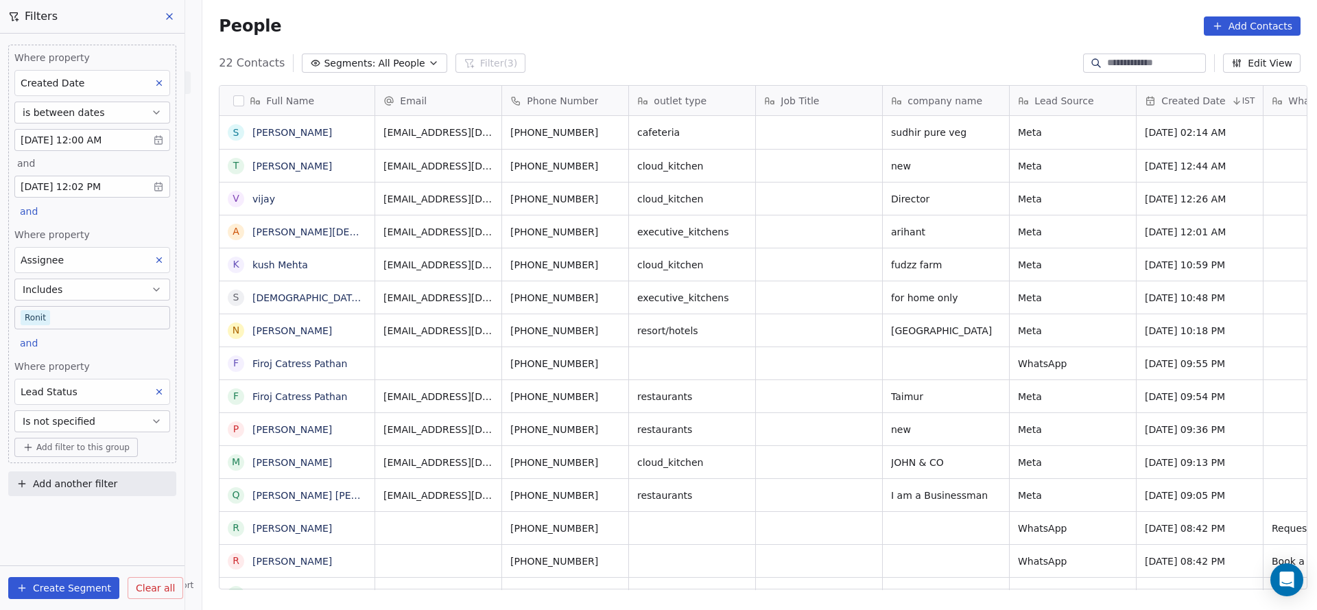
click at [88, 420] on span "Is not specified" at bounding box center [59, 421] width 73 height 14
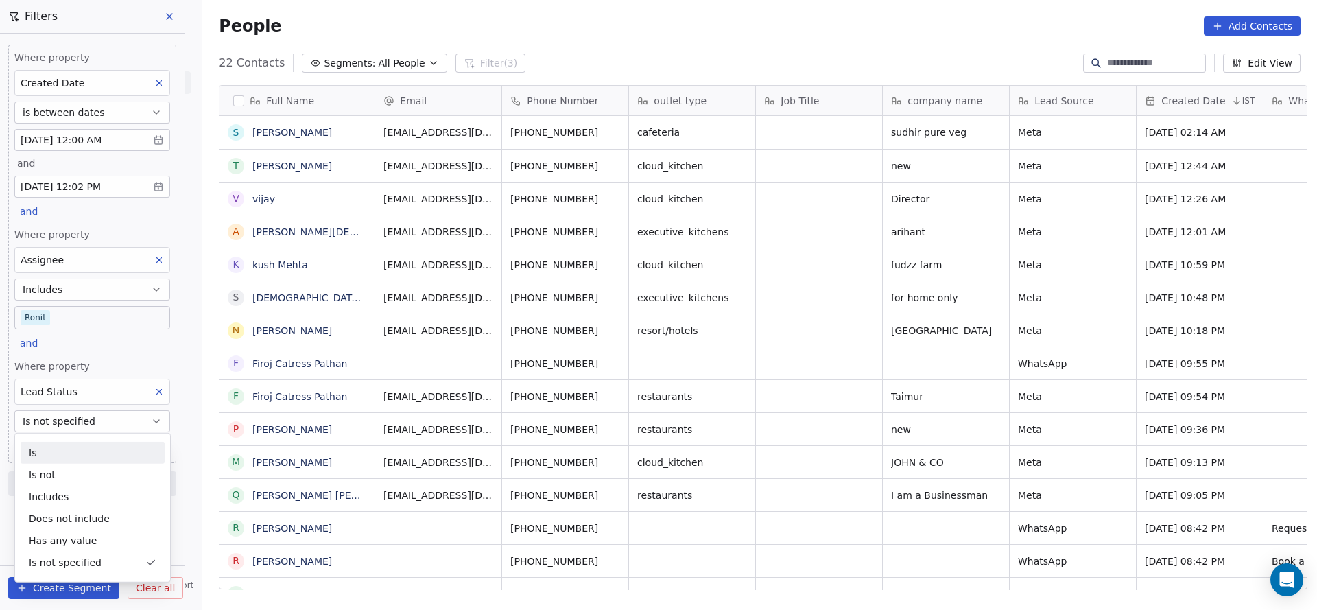
click at [76, 446] on div "Is" at bounding box center [93, 453] width 144 height 22
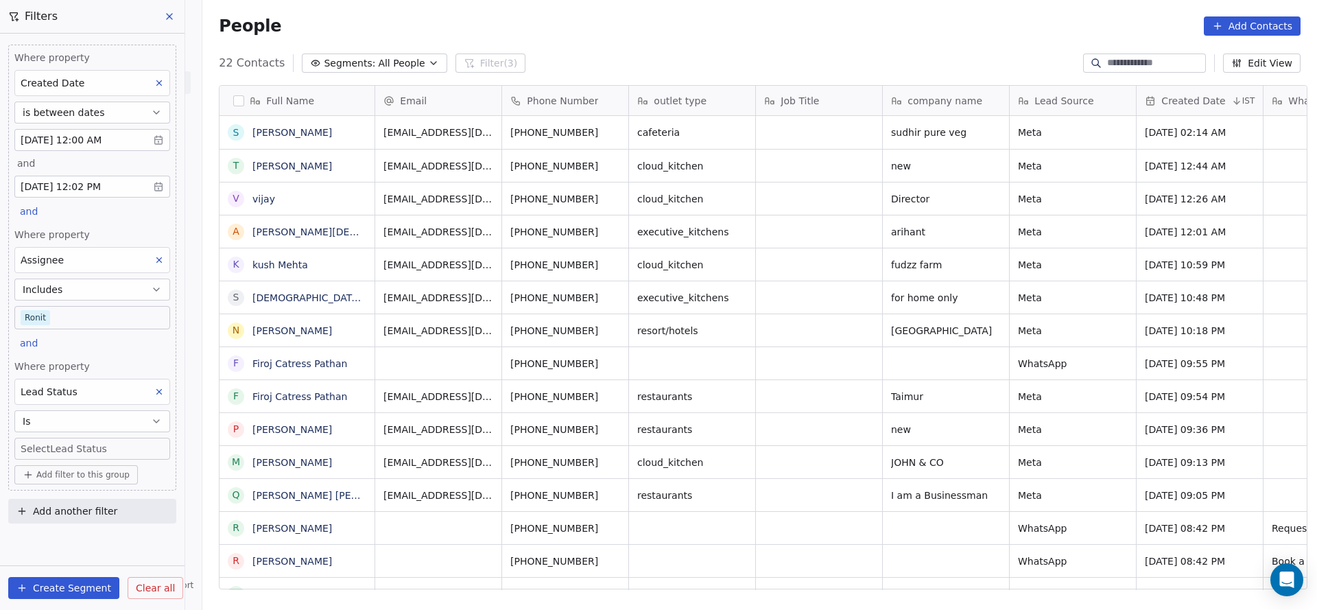
click at [92, 453] on body "On2Cook India Pvt. Ltd. Contacts People Marketing Workflows Campaigns Metrics &…" at bounding box center [658, 305] width 1317 height 610
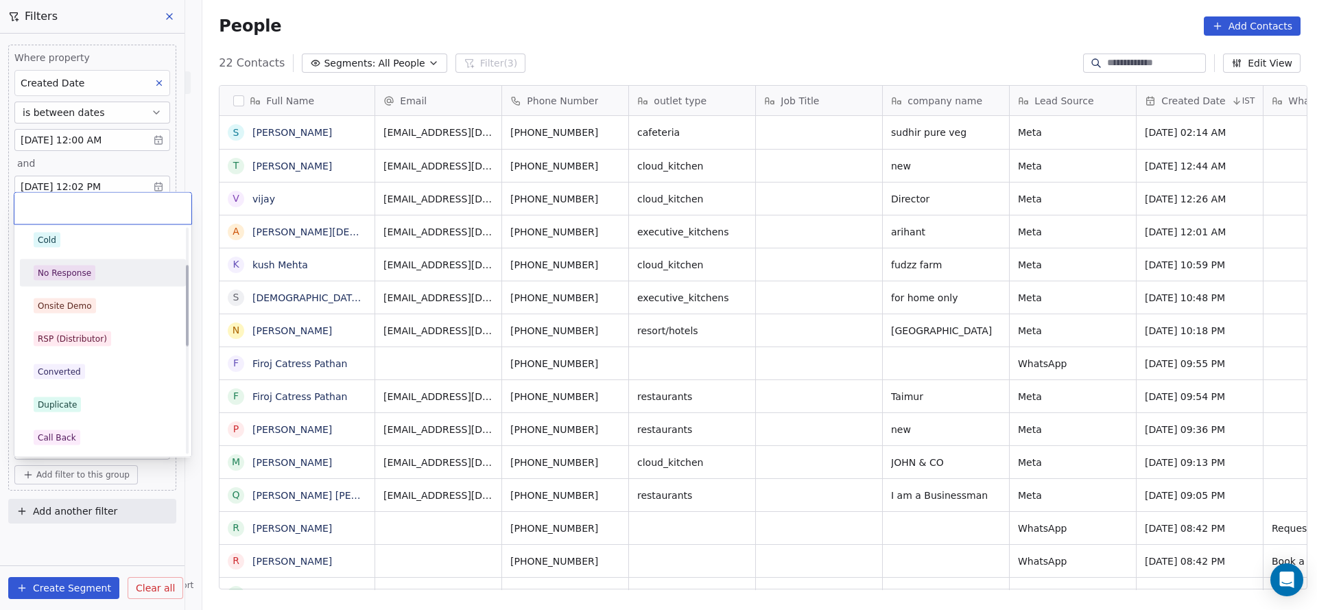
scroll to position [206, 0]
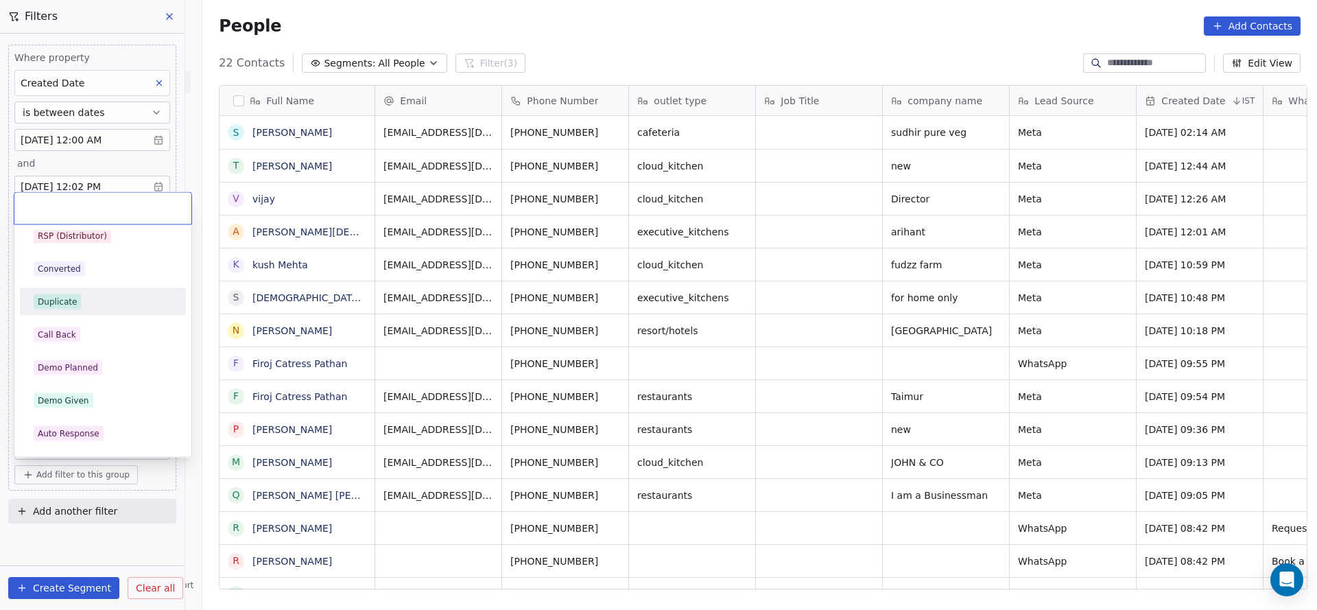
click at [104, 304] on div "Duplicate" at bounding box center [103, 301] width 139 height 15
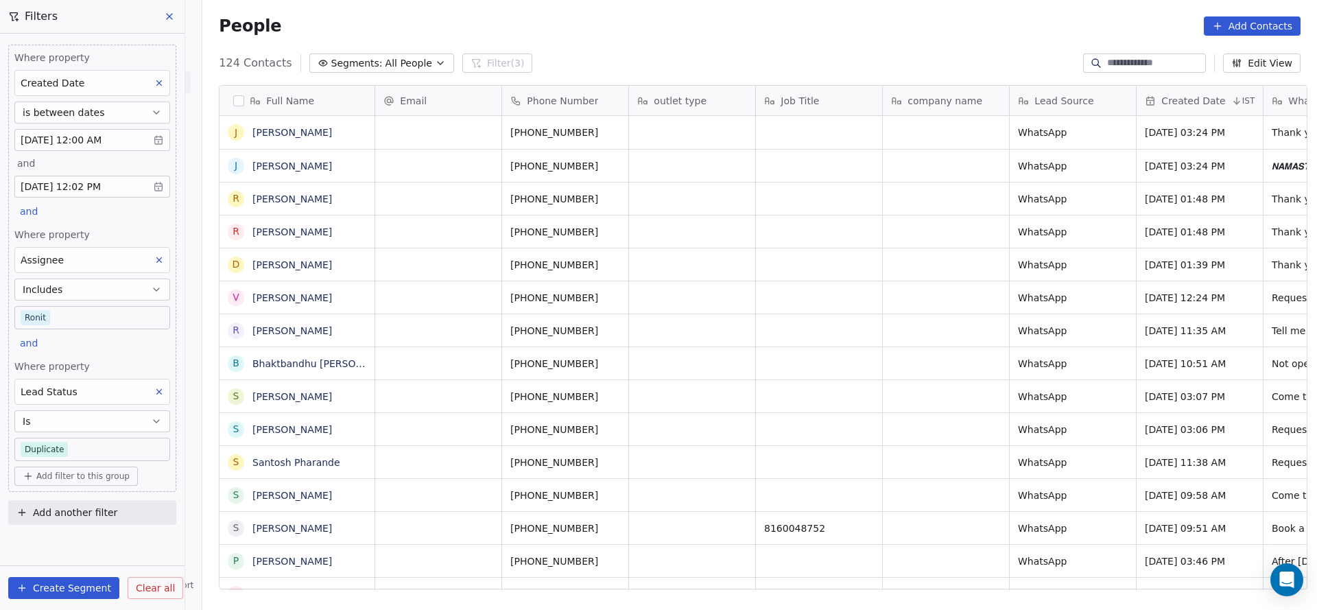
scroll to position [520, 1105]
click at [121, 315] on body "On2Cook India Pvt. Ltd. Contacts People Marketing Workflows Campaigns Metrics &…" at bounding box center [658, 305] width 1317 height 610
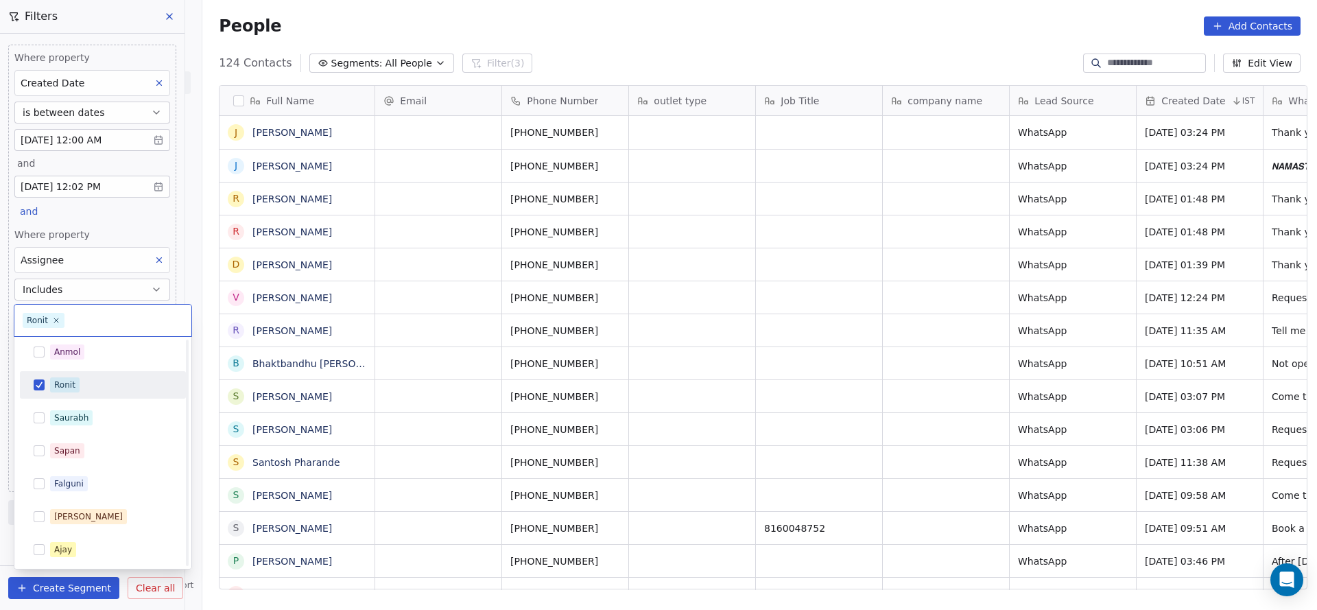
scroll to position [0, 0]
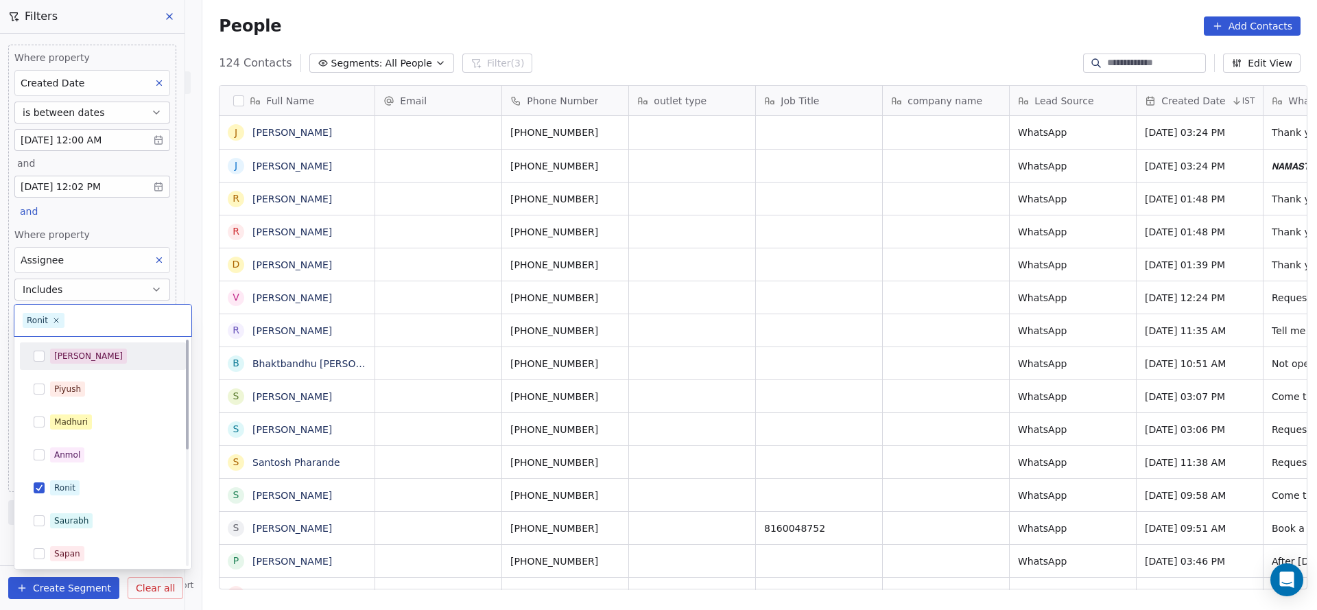
click at [94, 358] on div "[PERSON_NAME]" at bounding box center [111, 355] width 122 height 15
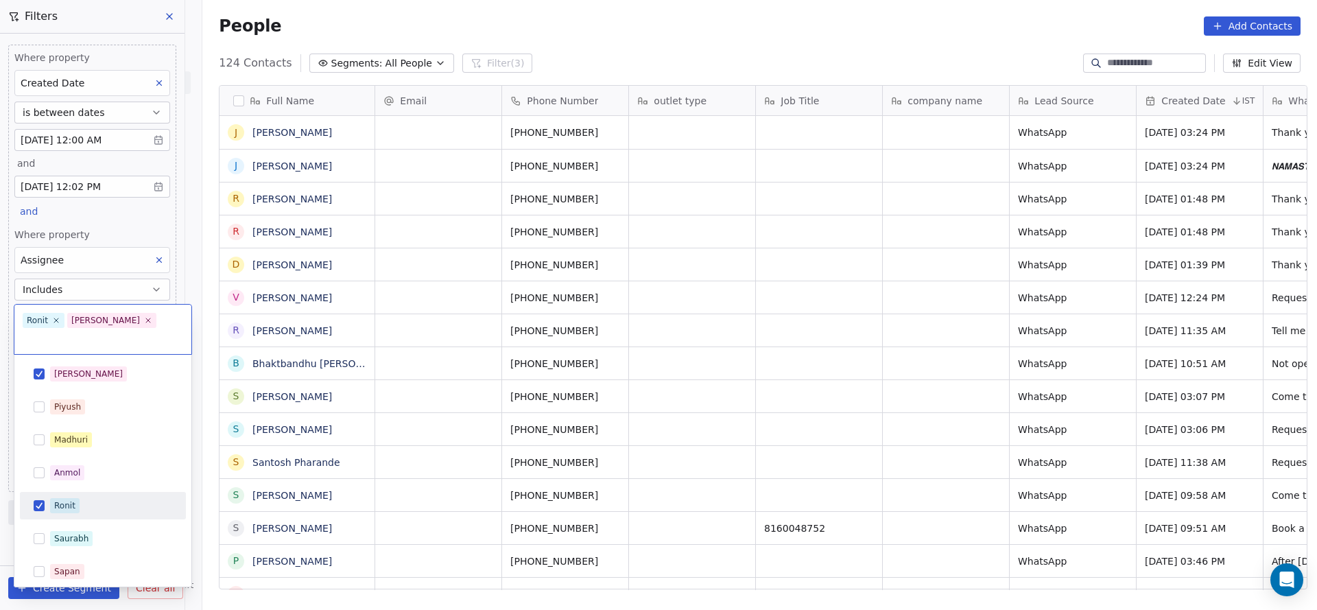
click at [82, 498] on div "Ronit" at bounding box center [111, 505] width 122 height 15
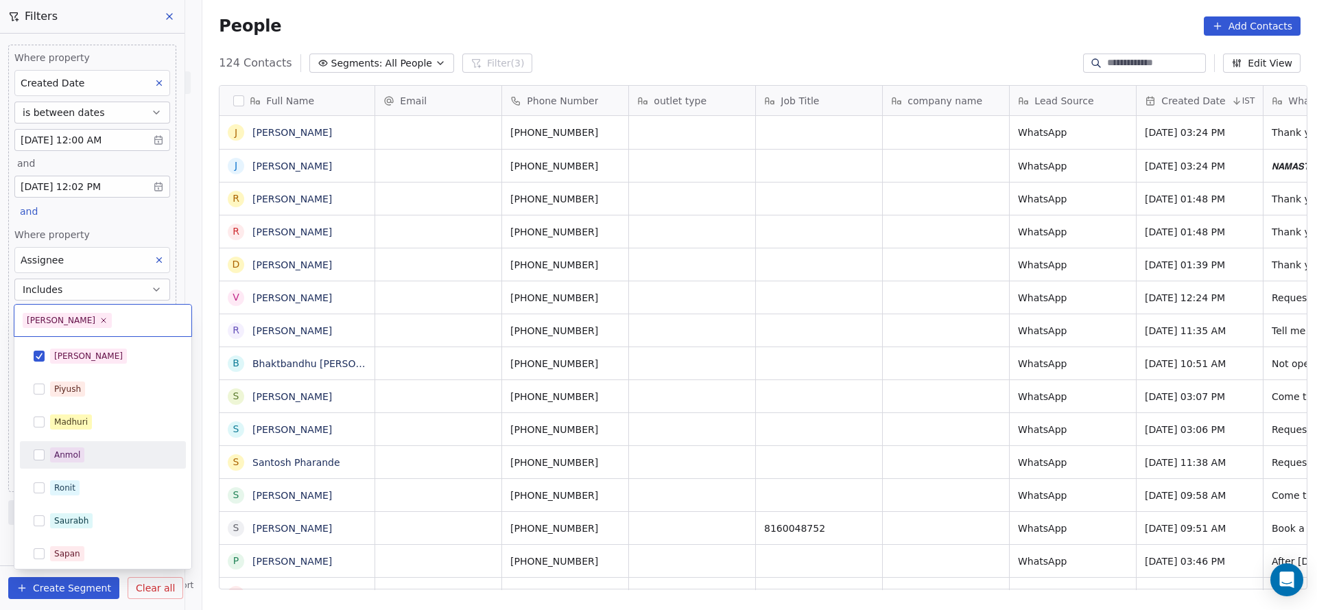
click at [494, 403] on html "On2Cook India Pvt. Ltd. Contacts People Marketing Workflows Campaigns Metrics &…" at bounding box center [658, 305] width 1317 height 610
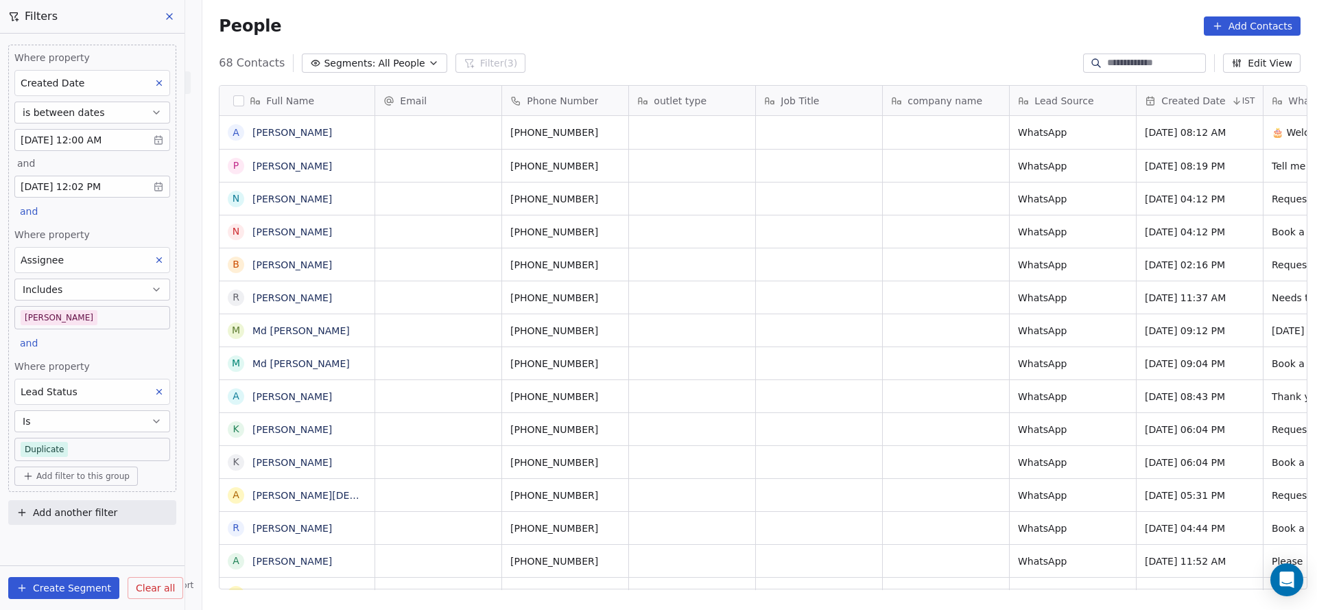
scroll to position [520, 1105]
click at [69, 302] on div "Where property Assignee Includes Salim" at bounding box center [92, 278] width 156 height 101
click at [58, 315] on body "On2Cook India Pvt. Ltd. Contacts People Marketing Workflows Campaigns Metrics &…" at bounding box center [658, 305] width 1317 height 610
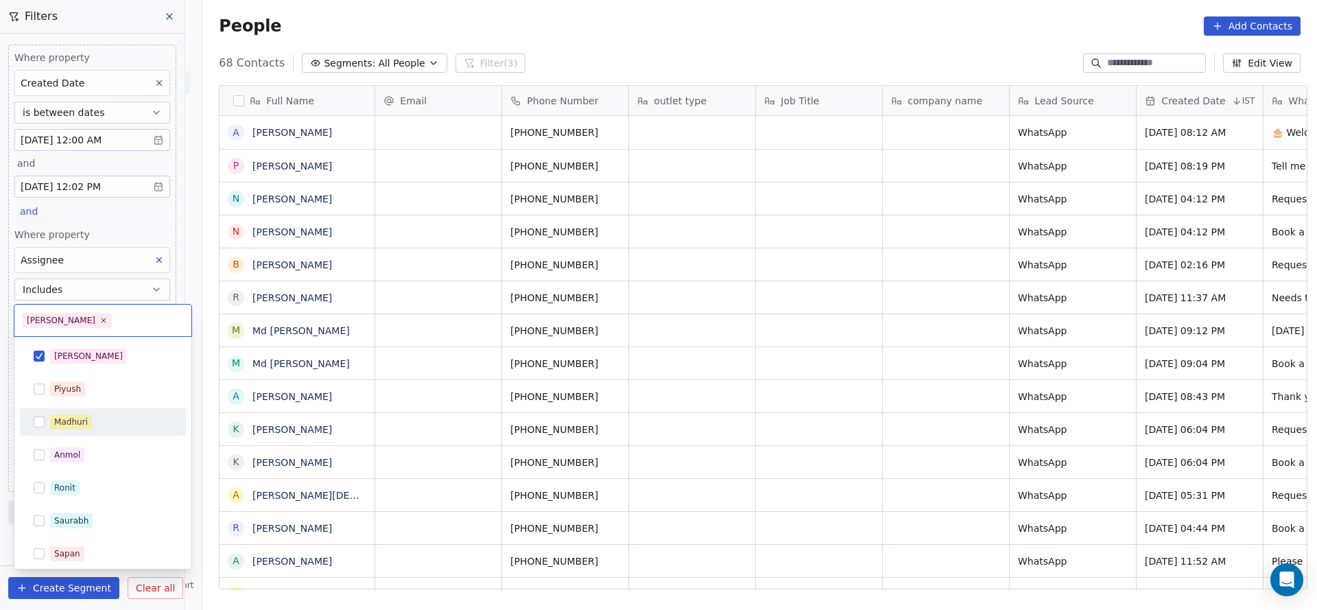
click at [64, 416] on div "Madhuri" at bounding box center [71, 422] width 34 height 12
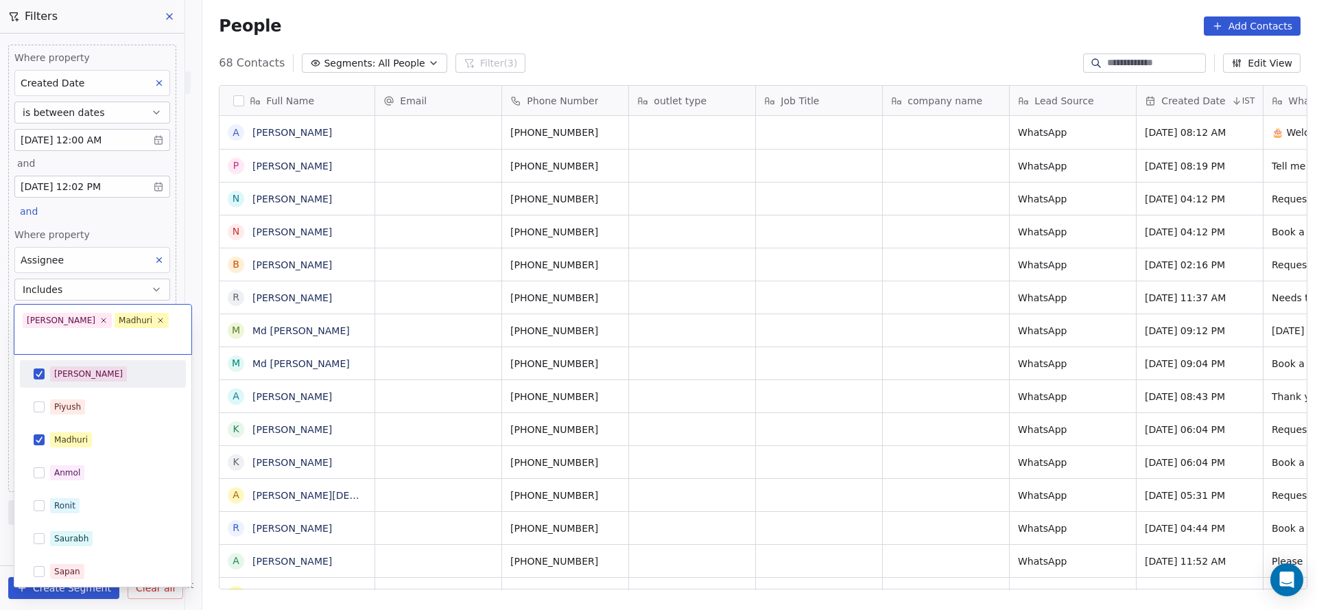
click at [82, 365] on div "[PERSON_NAME]" at bounding box center [102, 374] width 155 height 22
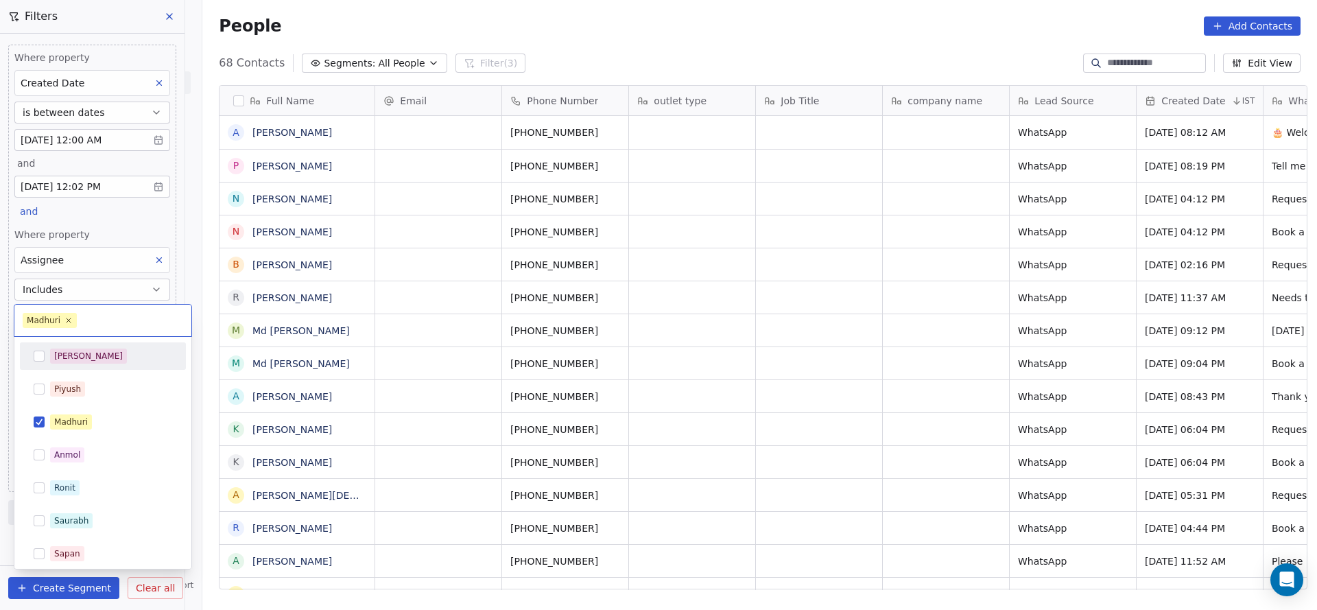
click at [630, 330] on html "On2Cook India Pvt. Ltd. Contacts People Marketing Workflows Campaigns Metrics &…" at bounding box center [658, 305] width 1317 height 610
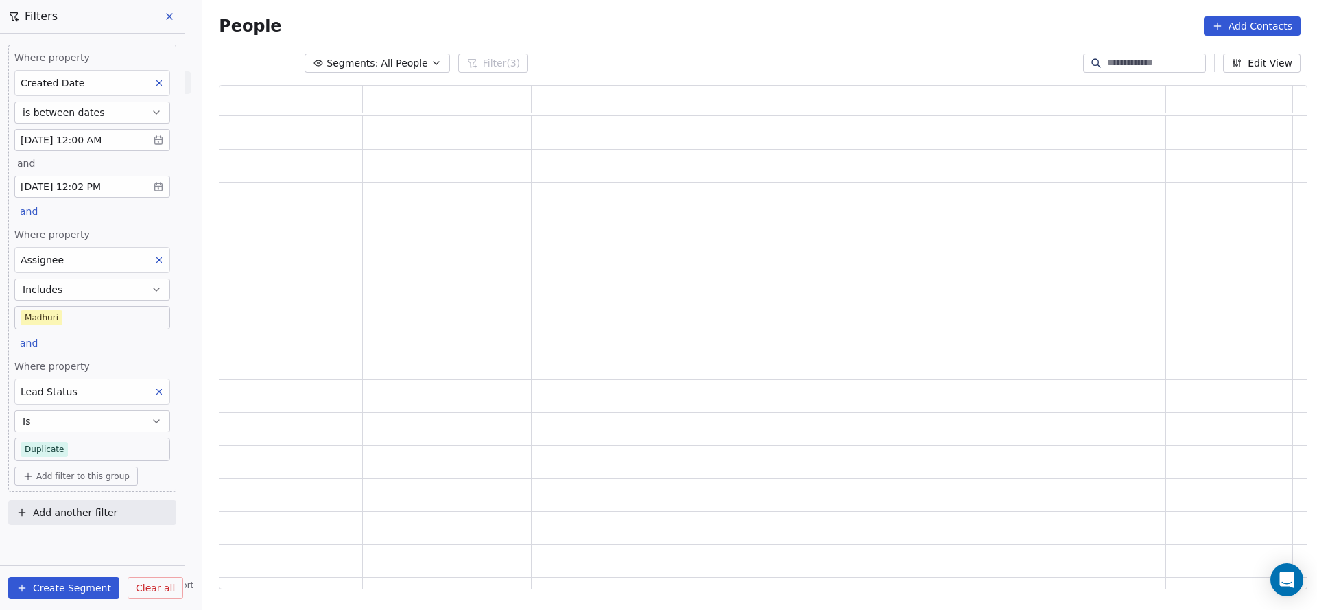
scroll to position [488, 1072]
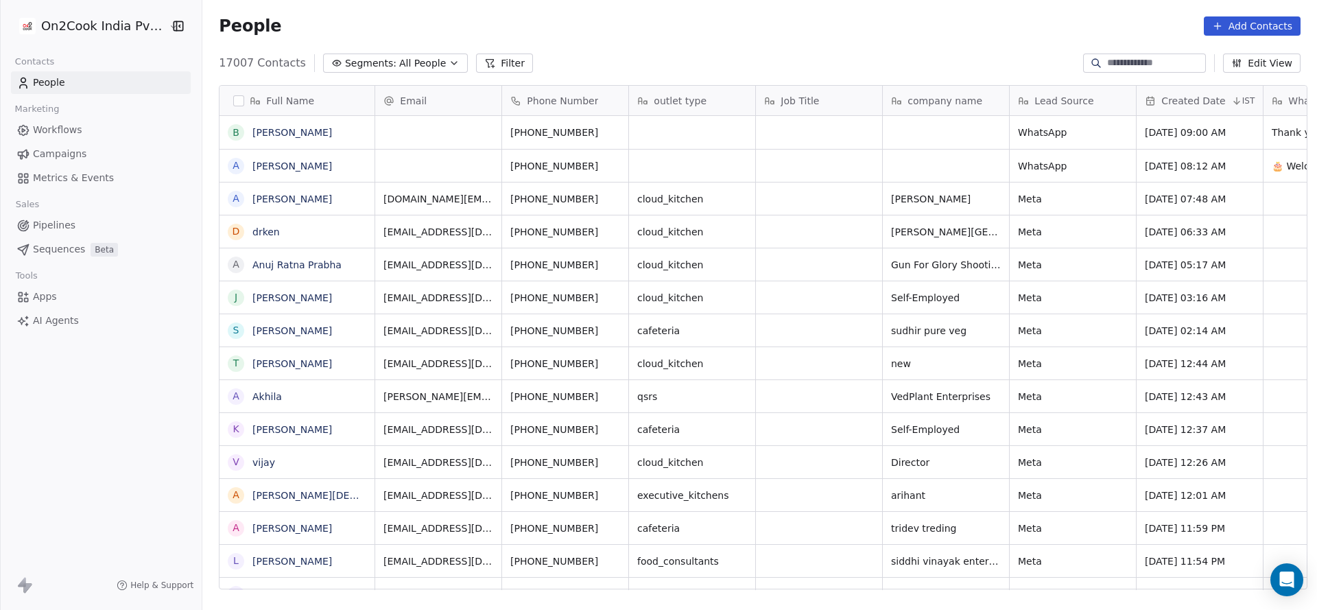
scroll to position [16, 16]
click at [481, 72] on button "Filter" at bounding box center [504, 62] width 57 height 19
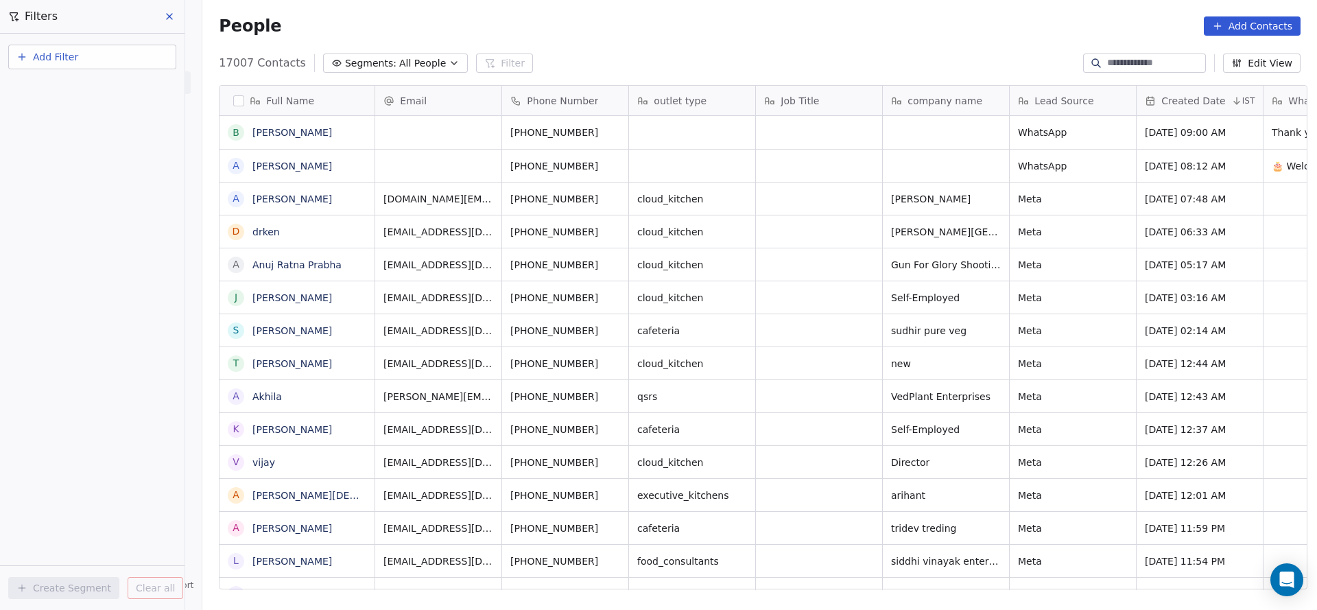
click at [117, 63] on button "Add Filter" at bounding box center [92, 57] width 168 height 25
click at [58, 91] on span "Contact properties" at bounding box center [67, 89] width 89 height 14
type input "***"
click at [91, 128] on div "Assignee" at bounding box center [92, 139] width 156 height 22
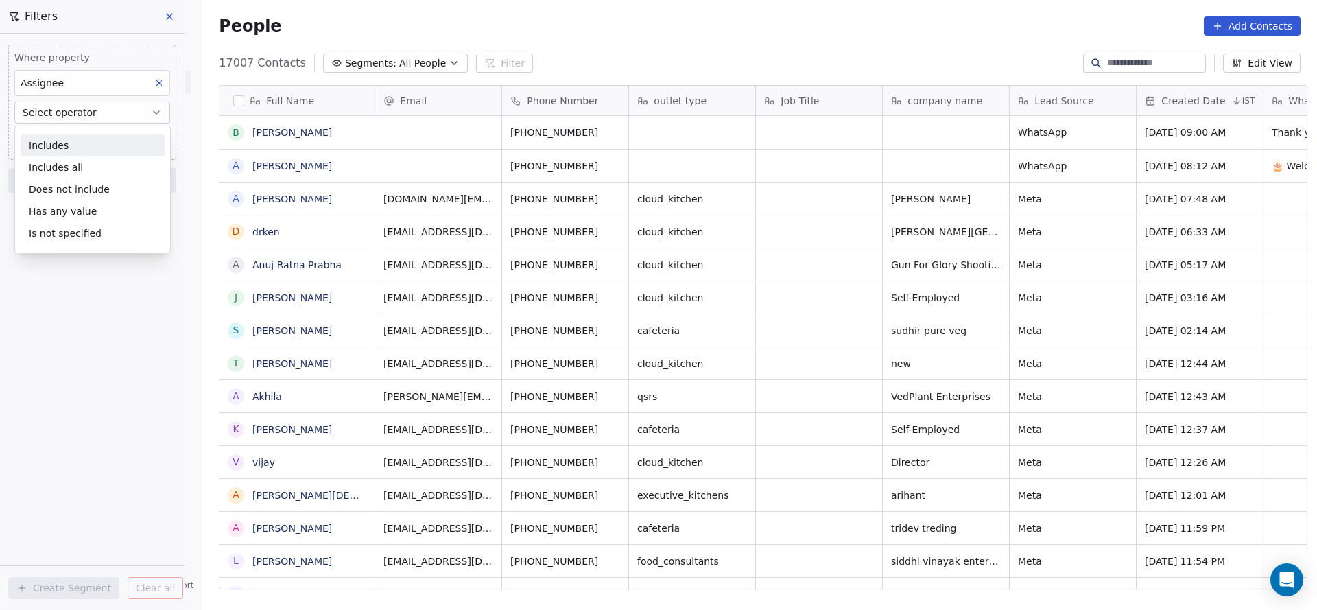
click at [91, 141] on div "Includes" at bounding box center [93, 145] width 144 height 22
click at [95, 136] on body "On2Cook India Pvt. Ltd. Contacts People Marketing Workflows Campaigns Metrics &…" at bounding box center [658, 305] width 1317 height 610
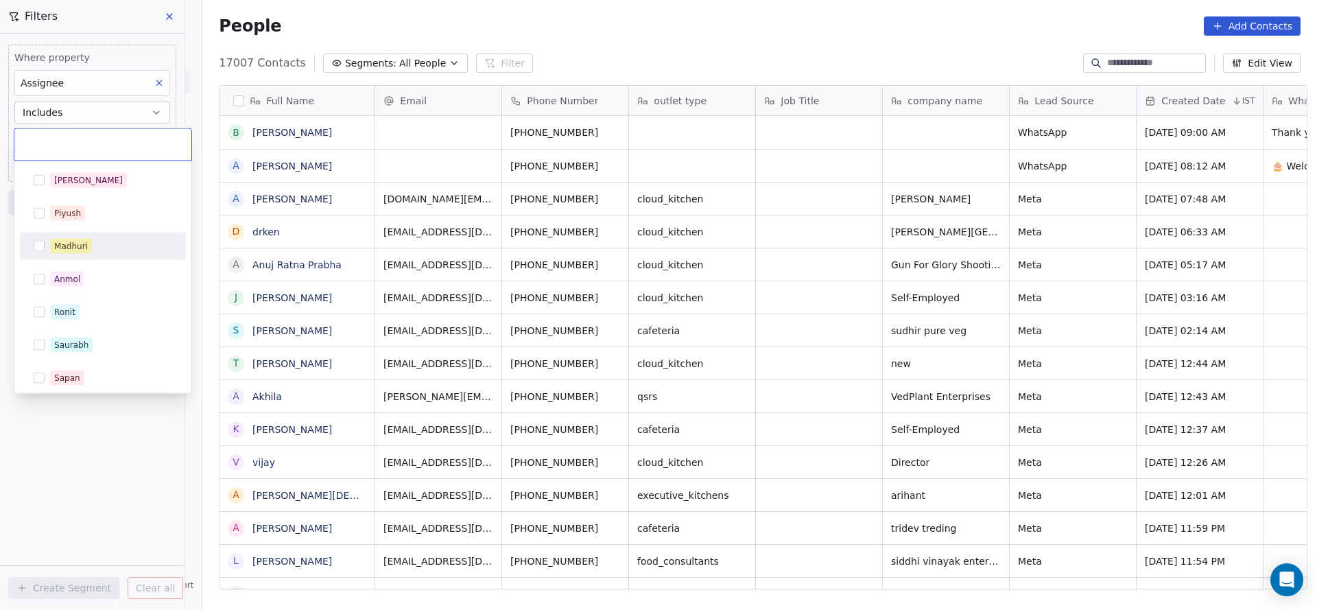
click at [103, 247] on div "Madhuri" at bounding box center [111, 246] width 122 height 15
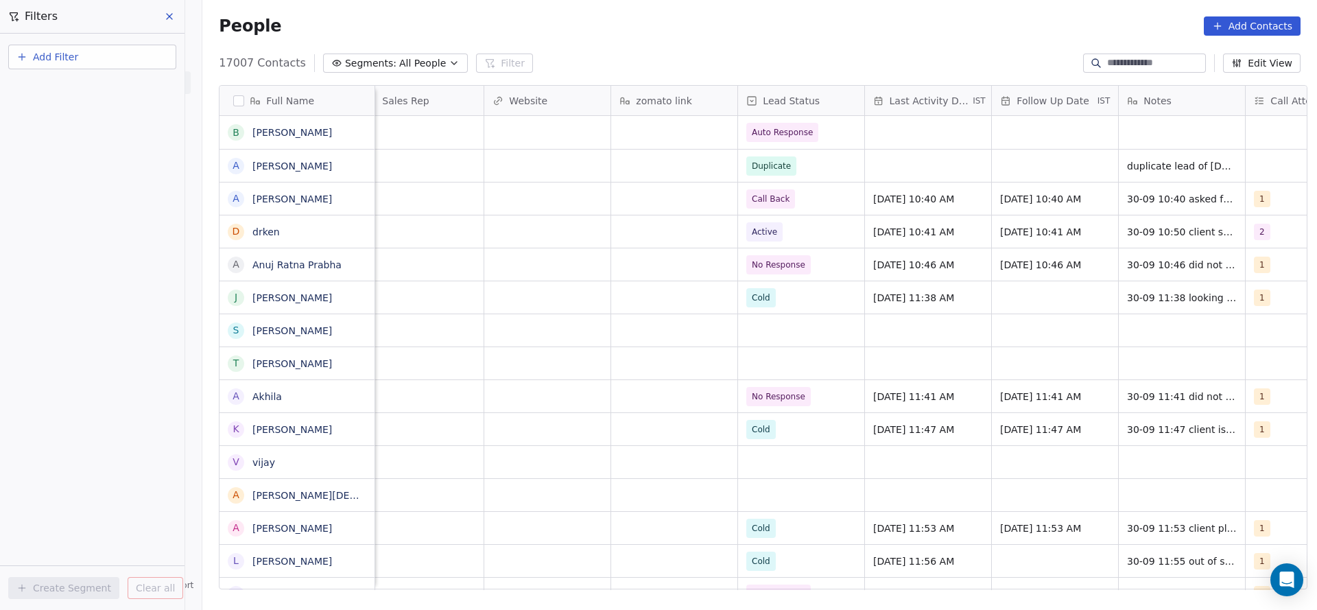
scroll to position [0, 1413]
click at [152, 56] on button "Add Filter" at bounding box center [92, 57] width 168 height 25
click at [119, 84] on div "Contact properties" at bounding box center [92, 89] width 139 height 14
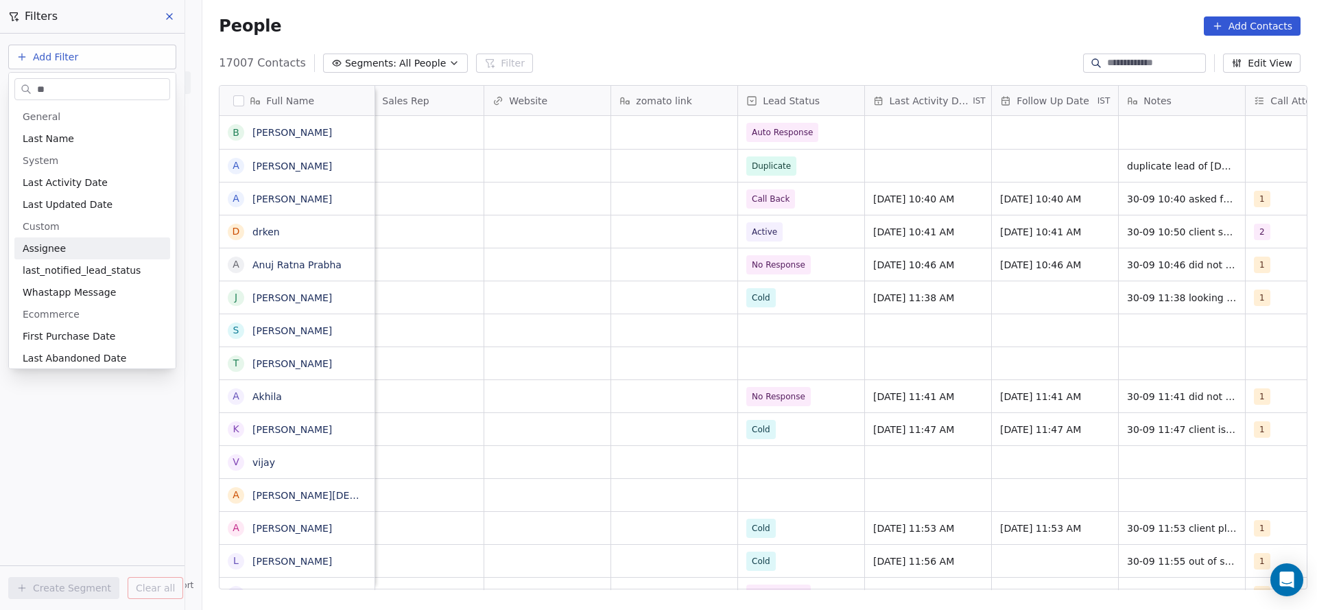
type input "**"
click at [80, 255] on div "Assignee" at bounding box center [92, 248] width 156 height 22
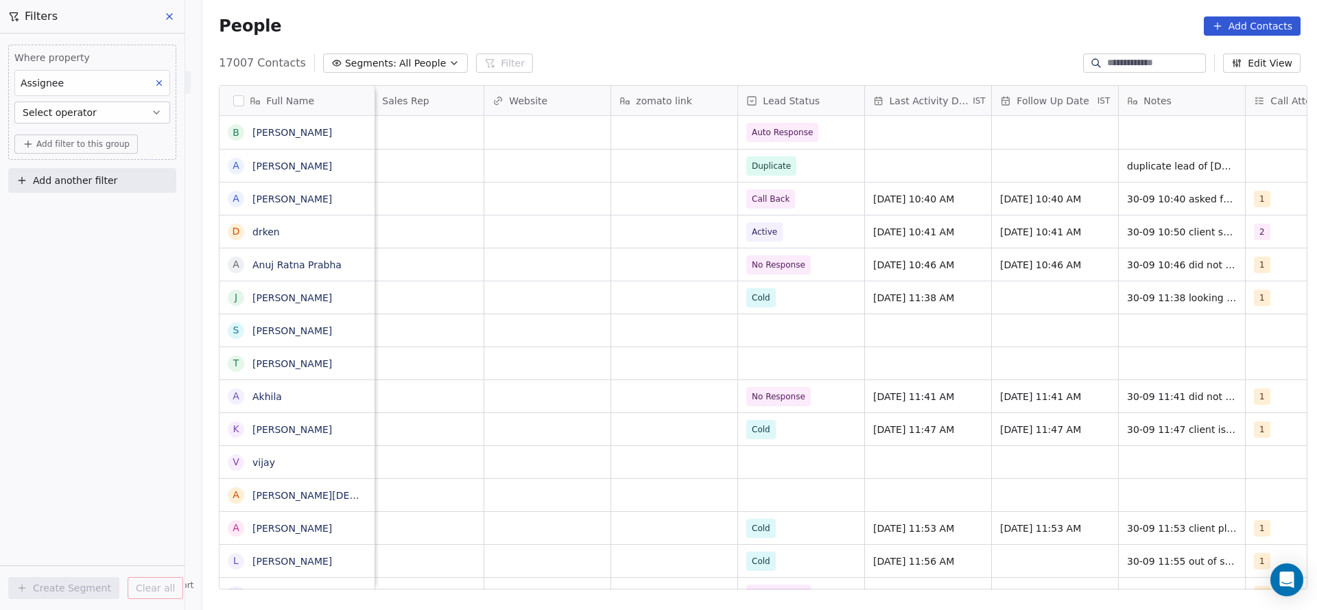
click at [106, 113] on button "Select operator" at bounding box center [92, 112] width 156 height 22
click at [86, 147] on div "Includes" at bounding box center [93, 145] width 144 height 22
click at [77, 138] on body "On2Cook India Pvt. Ltd. Contacts People Marketing Workflows Campaigns Metrics &…" at bounding box center [658, 305] width 1317 height 610
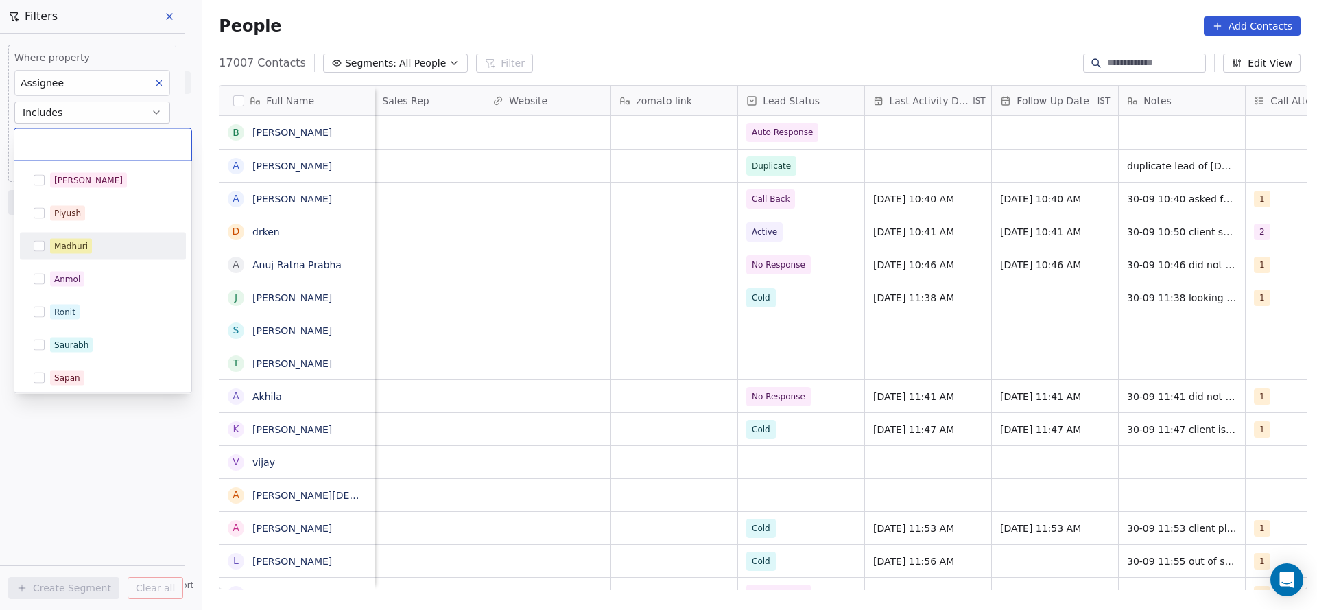
click at [99, 237] on div "Madhuri" at bounding box center [102, 246] width 155 height 22
click at [574, 226] on html "On2Cook India Pvt. Ltd. Contacts People Marketing Workflows Campaigns Metrics &…" at bounding box center [658, 305] width 1317 height 610
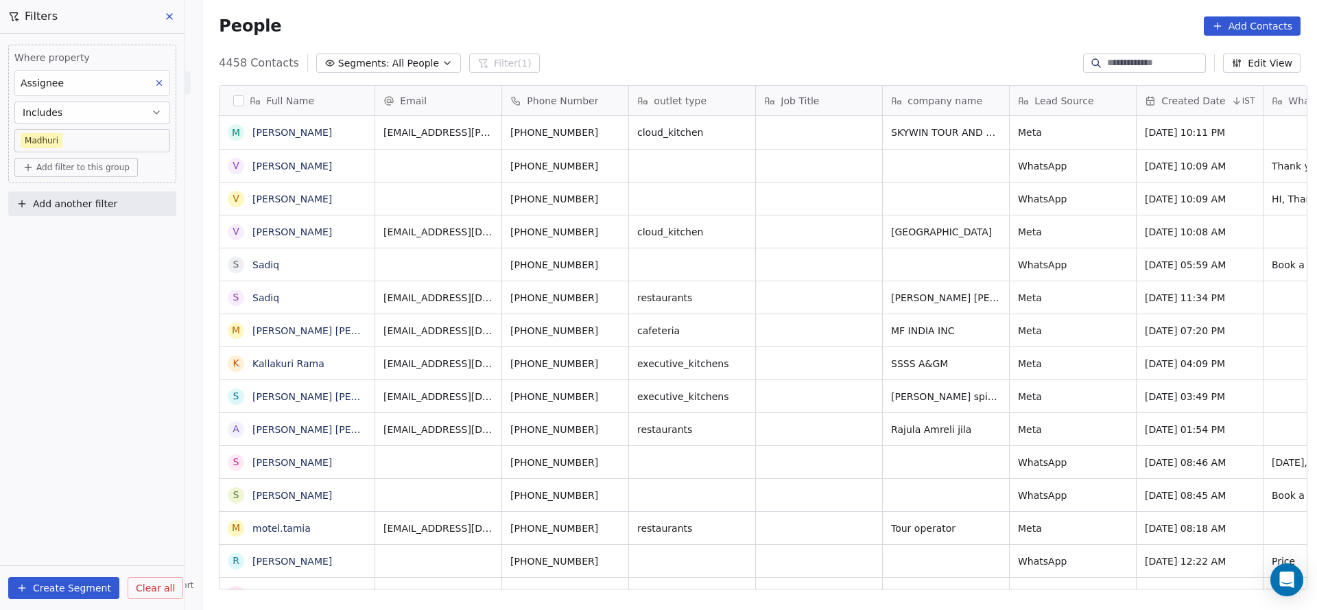
scroll to position [520, 1105]
drag, startPoint x: 574, startPoint y: 226, endPoint x: 619, endPoint y: 582, distance: 358.8
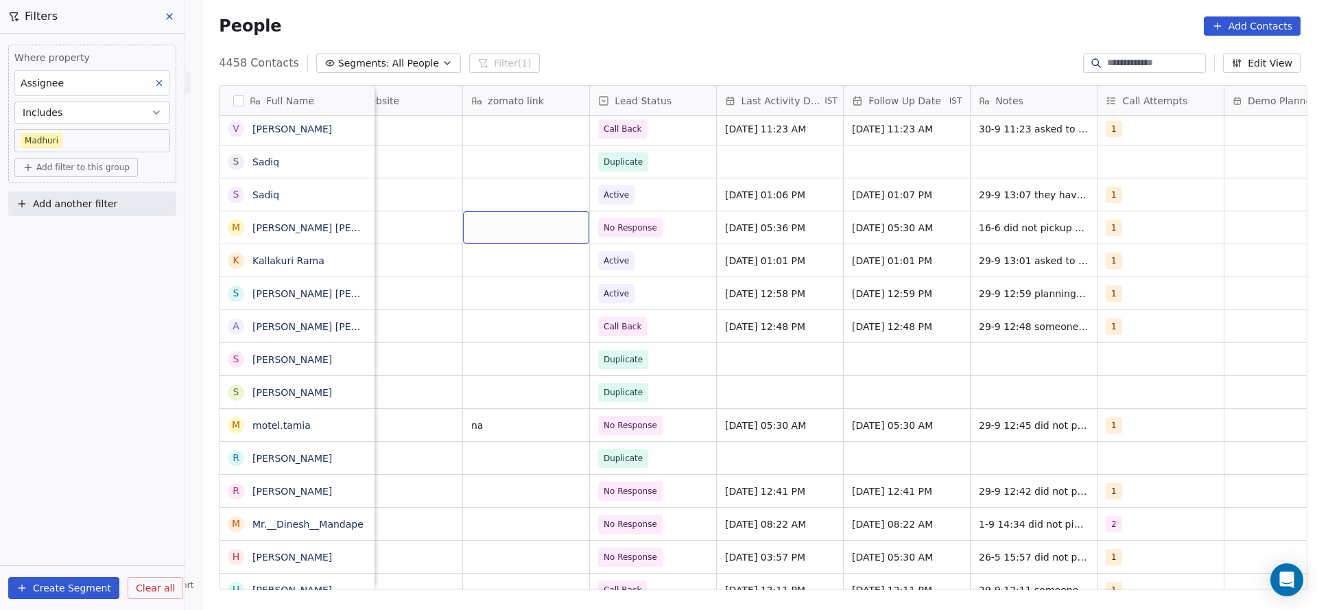
scroll to position [309, 0]
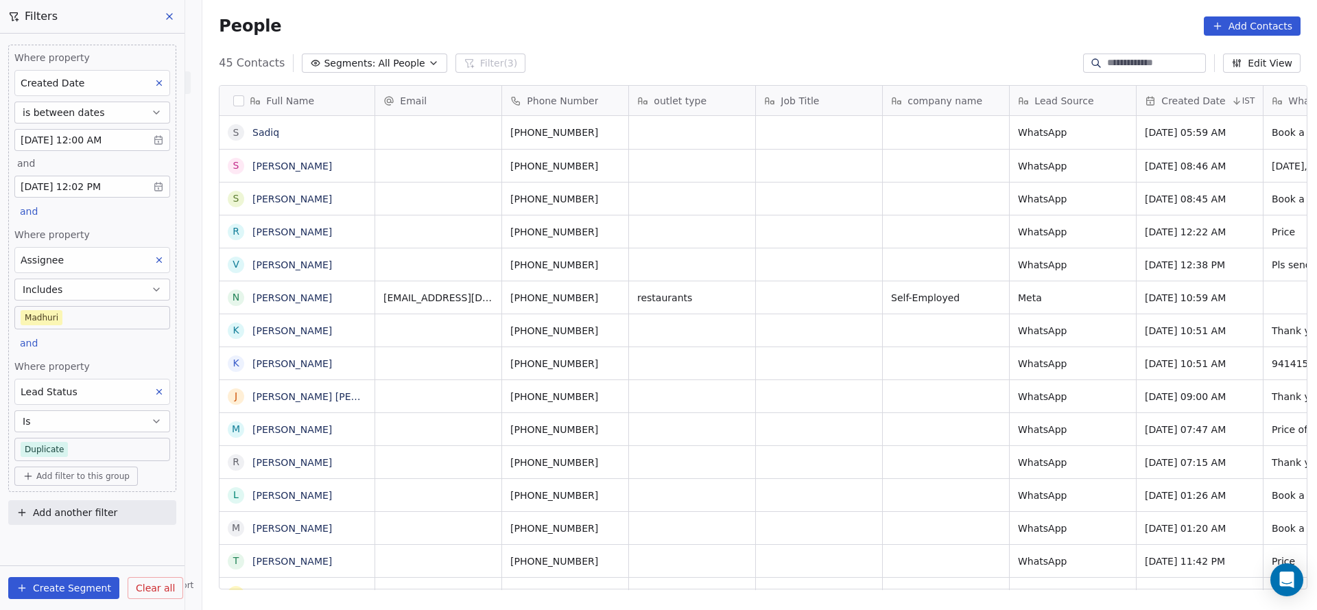
scroll to position [520, 1105]
click at [69, 440] on body "On2Cook India Pvt. Ltd. Contacts People Marketing Workflows Campaigns Metrics &…" at bounding box center [658, 305] width 1317 height 610
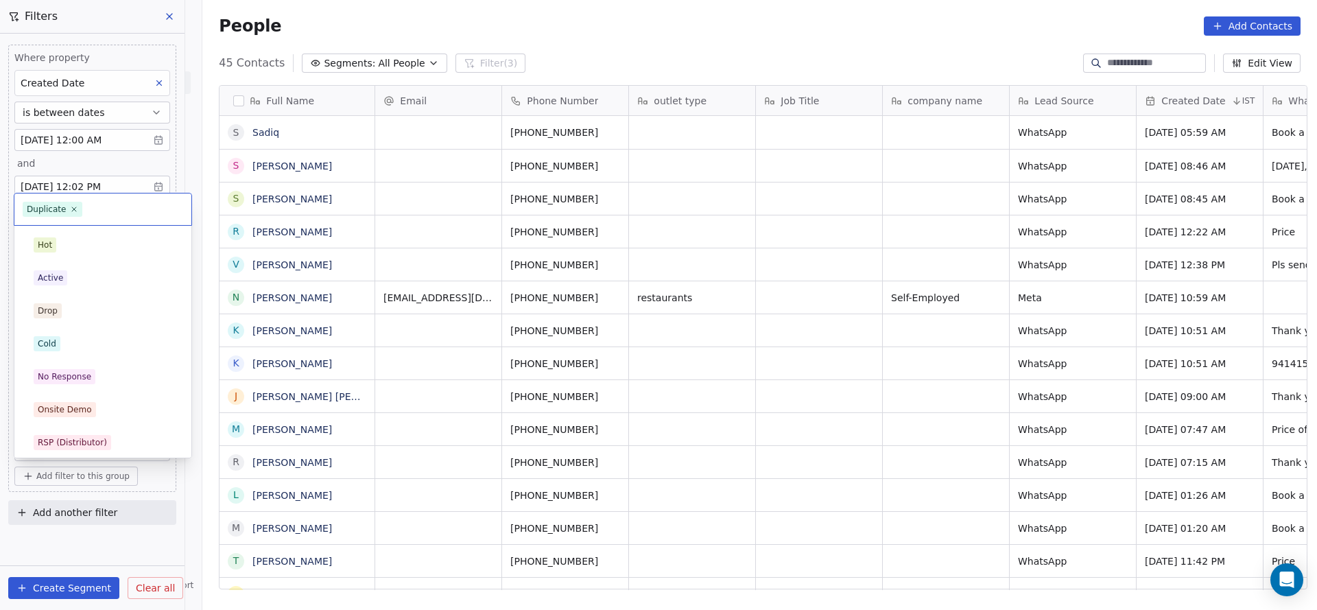
scroll to position [70, 0]
click at [121, 549] on html "On2Cook India Pvt. Ltd. Contacts People Marketing Workflows Campaigns Metrics &…" at bounding box center [658, 305] width 1317 height 610
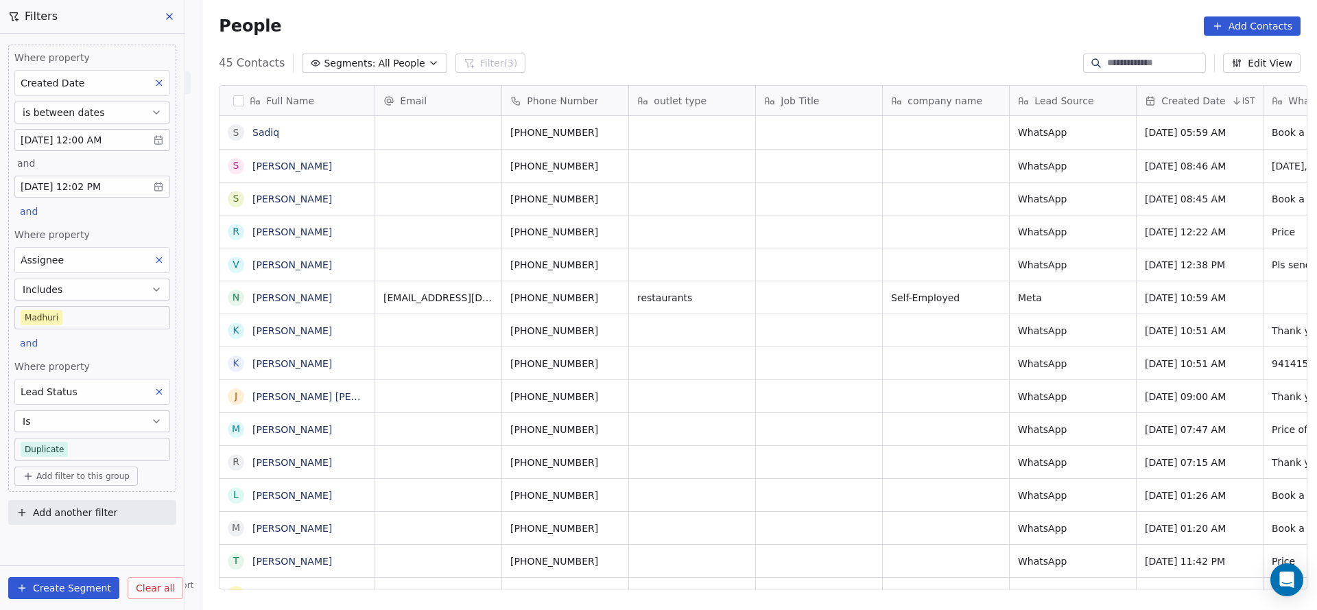
click at [50, 386] on span "Lead Status" at bounding box center [49, 391] width 57 height 11
type input "****"
click at [95, 471] on div "Tags" at bounding box center [93, 471] width 128 height 14
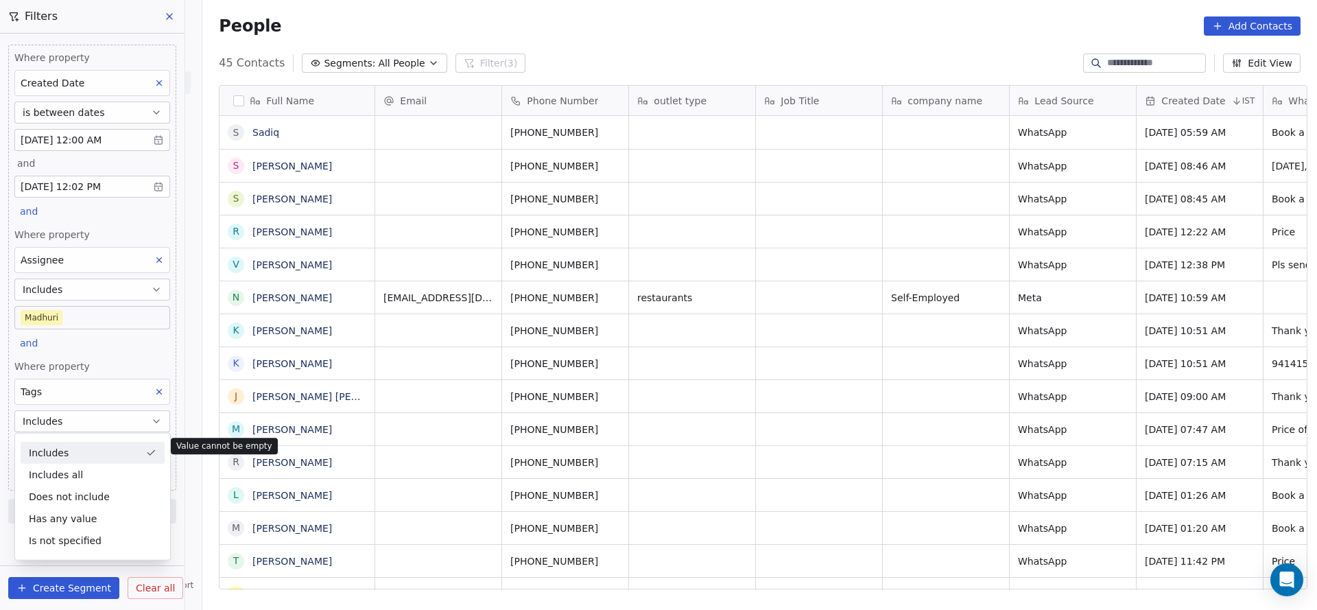
click at [112, 349] on div "Where property Created Date is between dates Sep 01, 2025 12:00 AM and Sep 30, …" at bounding box center [92, 268] width 168 height 446
click at [117, 444] on body "On2Cook India Pvt. Ltd. Contacts People Marketing Workflows Campaigns Metrics &…" at bounding box center [658, 305] width 1317 height 610
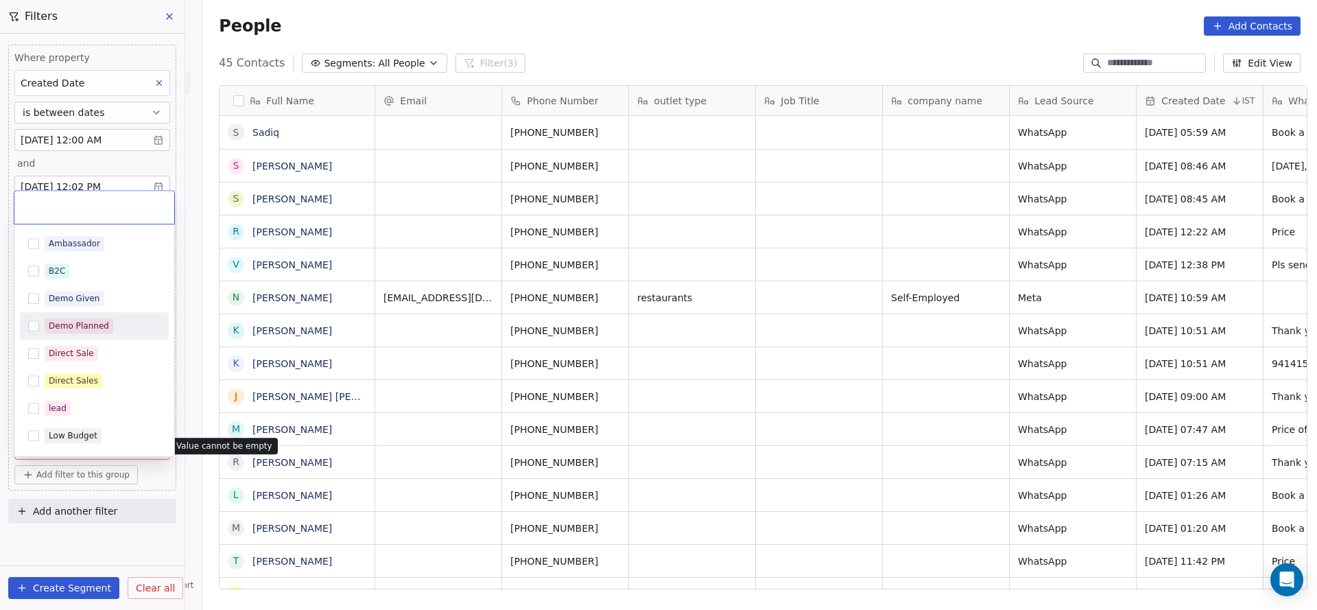
click at [112, 329] on div "Demo Planned" at bounding box center [103, 325] width 116 height 15
click at [457, 361] on html "On2Cook India Pvt. Ltd. Contacts People Marketing Workflows Campaigns Metrics &…" at bounding box center [658, 305] width 1317 height 610
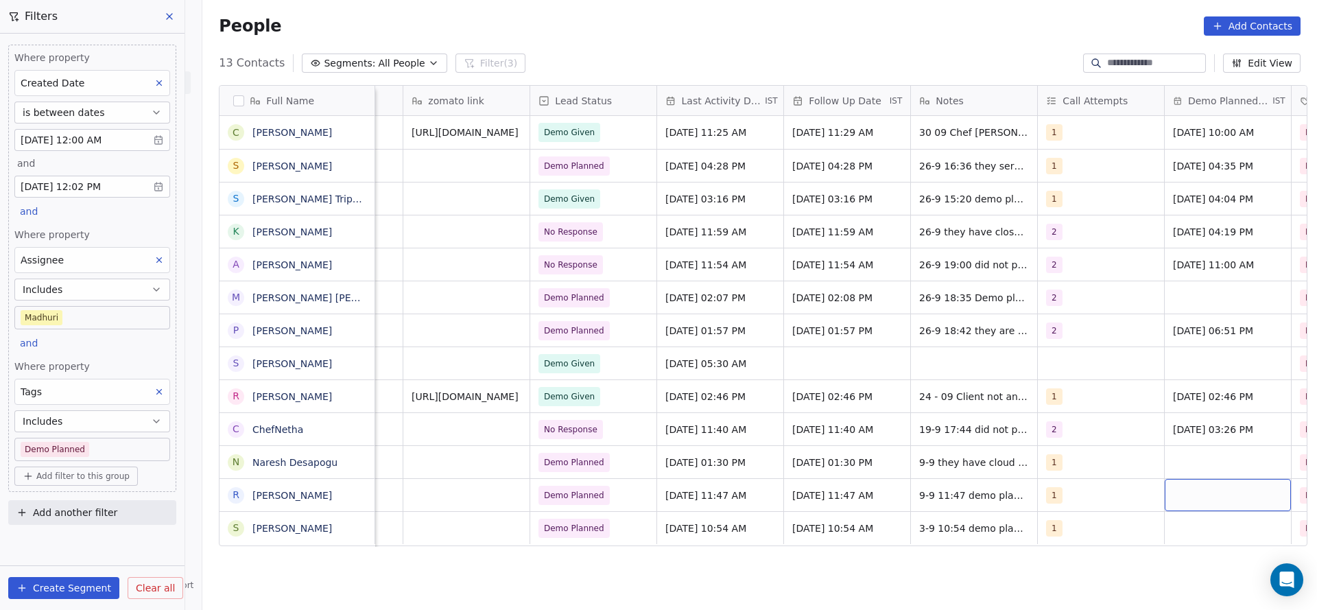
scroll to position [0, 1748]
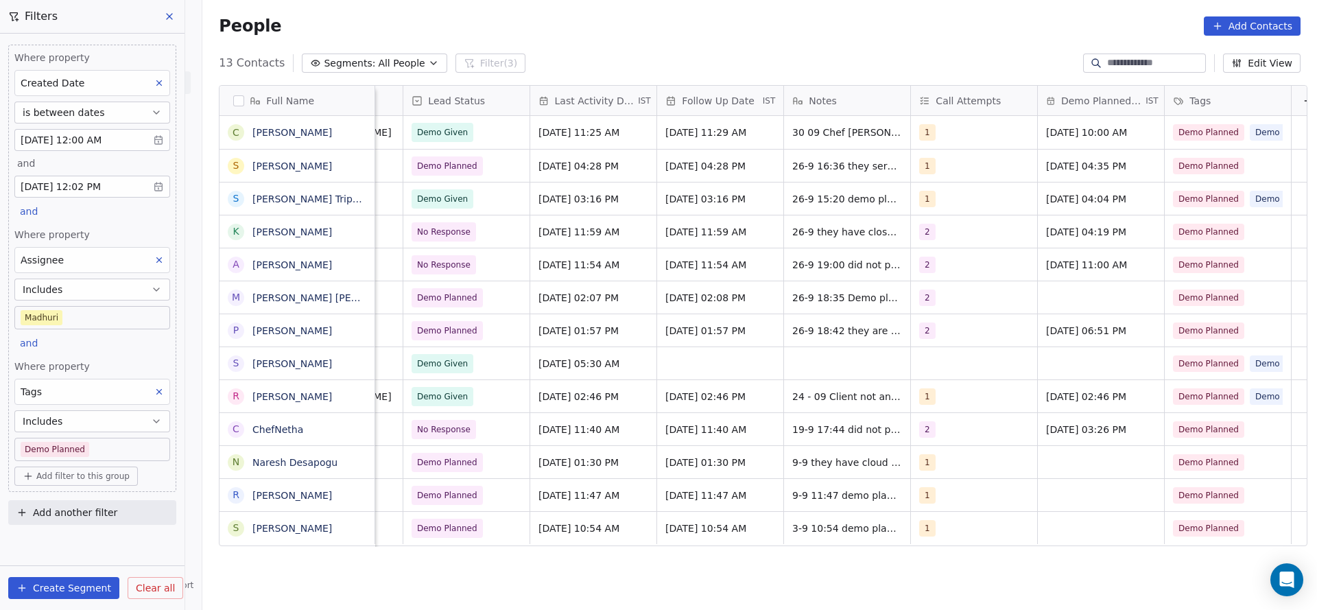
click at [101, 87] on div "Created Date" at bounding box center [92, 83] width 156 height 26
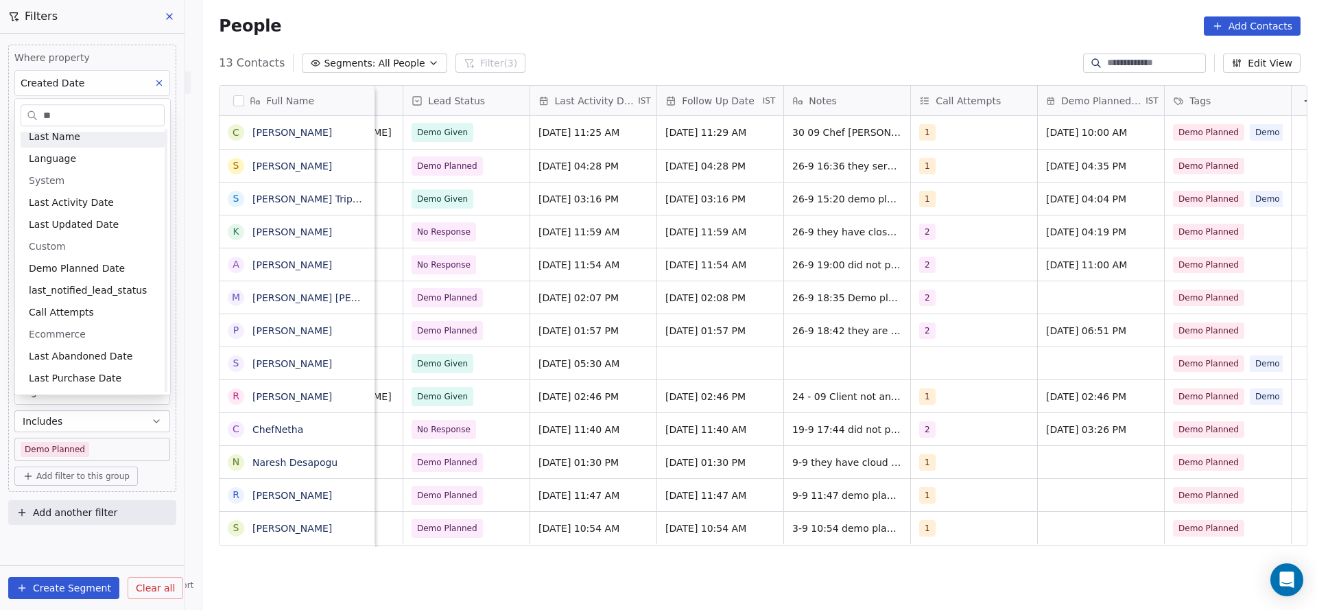
scroll to position [27, 0]
type input "**"
click at [95, 207] on span "Last Activity Date" at bounding box center [71, 203] width 85 height 14
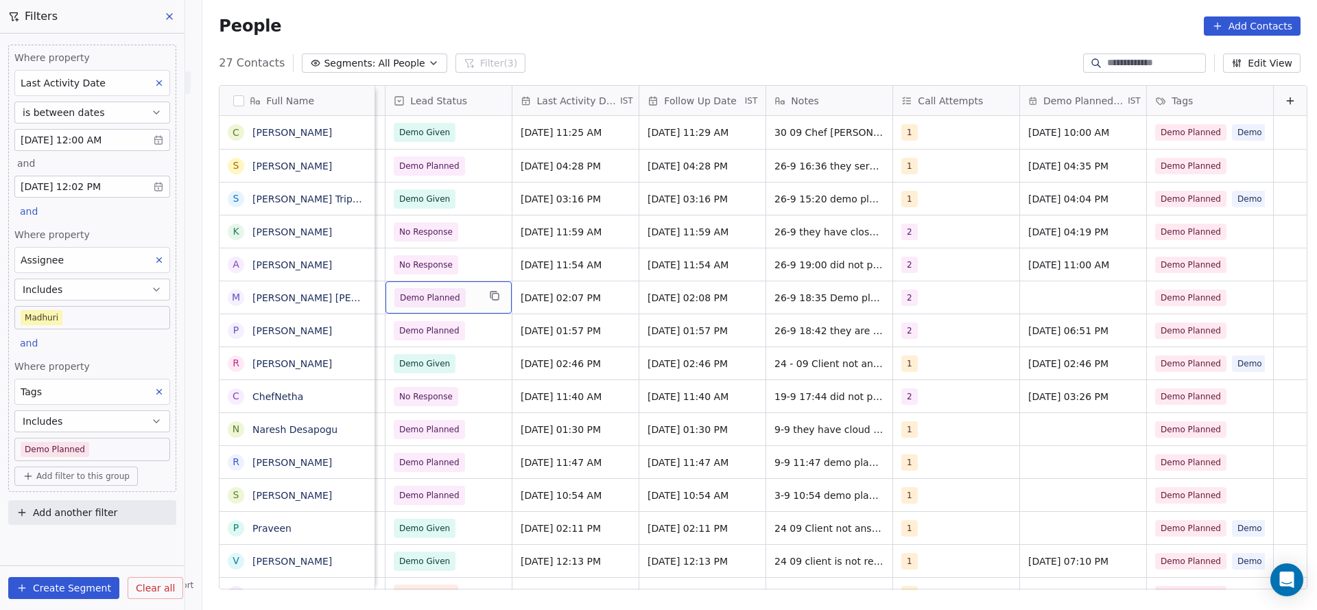
scroll to position [0, 1773]
click at [438, 171] on span "Demo Planned" at bounding box center [430, 166] width 60 height 14
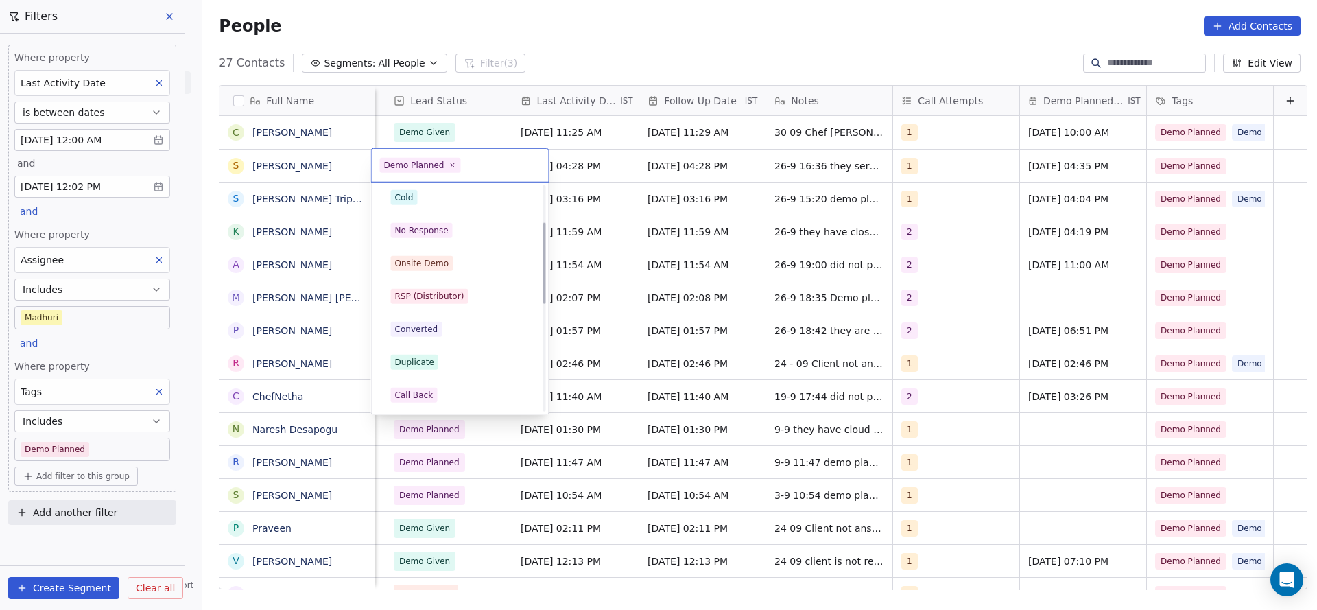
scroll to position [206, 0]
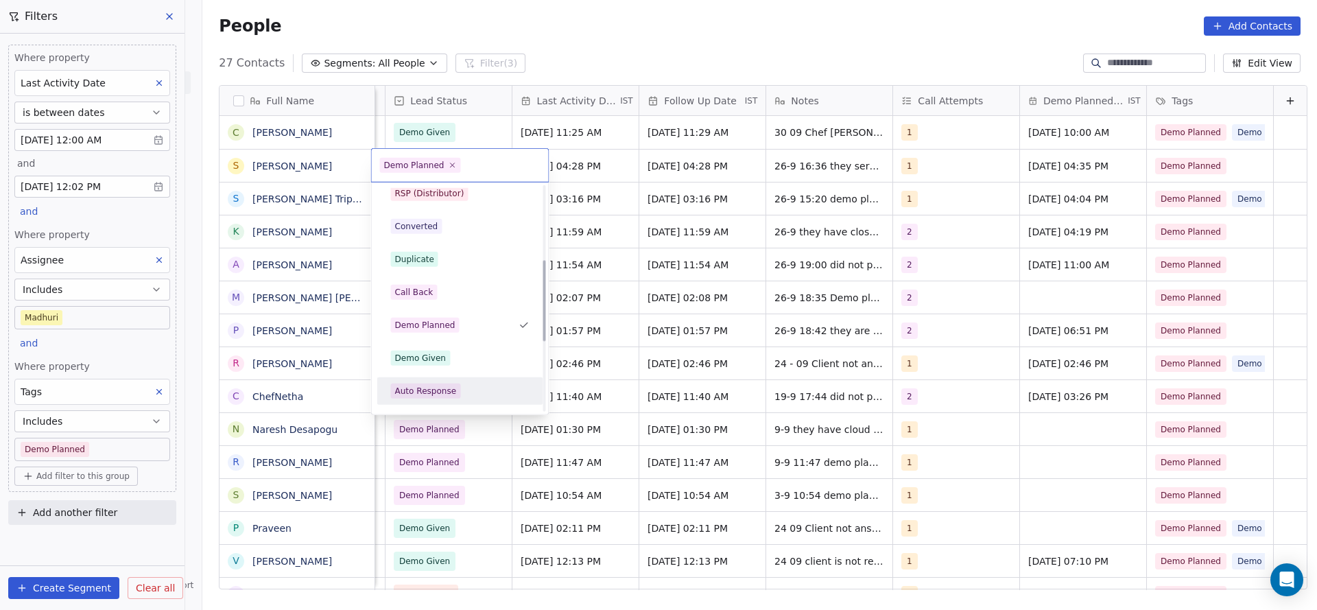
click at [439, 350] on span "Demo Given" at bounding box center [421, 357] width 60 height 15
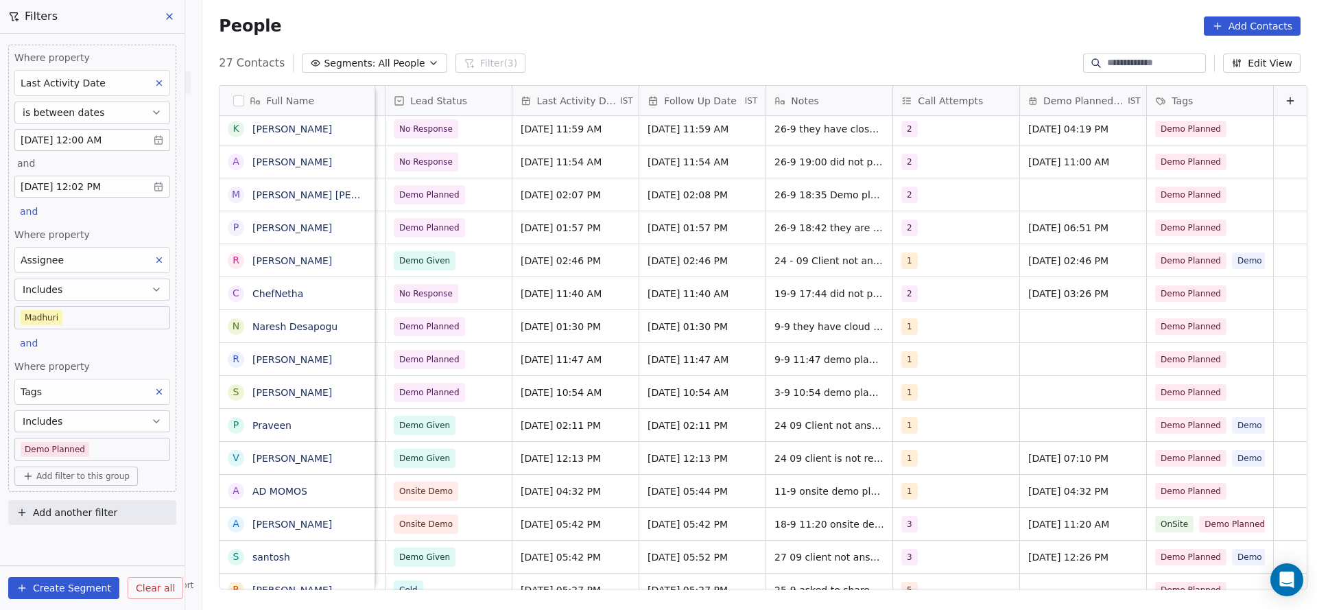
scroll to position [0, 1483]
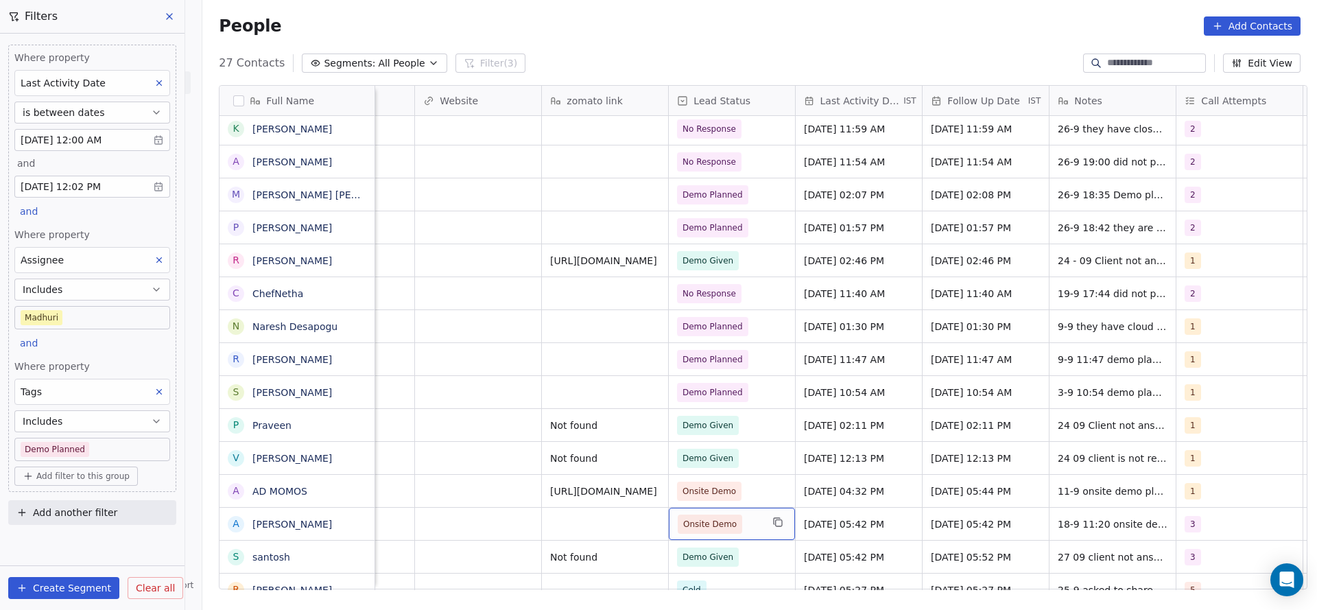
click at [711, 534] on div "Onsite Demo" at bounding box center [732, 523] width 126 height 32
click at [719, 527] on span "RSP (Distributor)" at bounding box center [717, 524] width 69 height 14
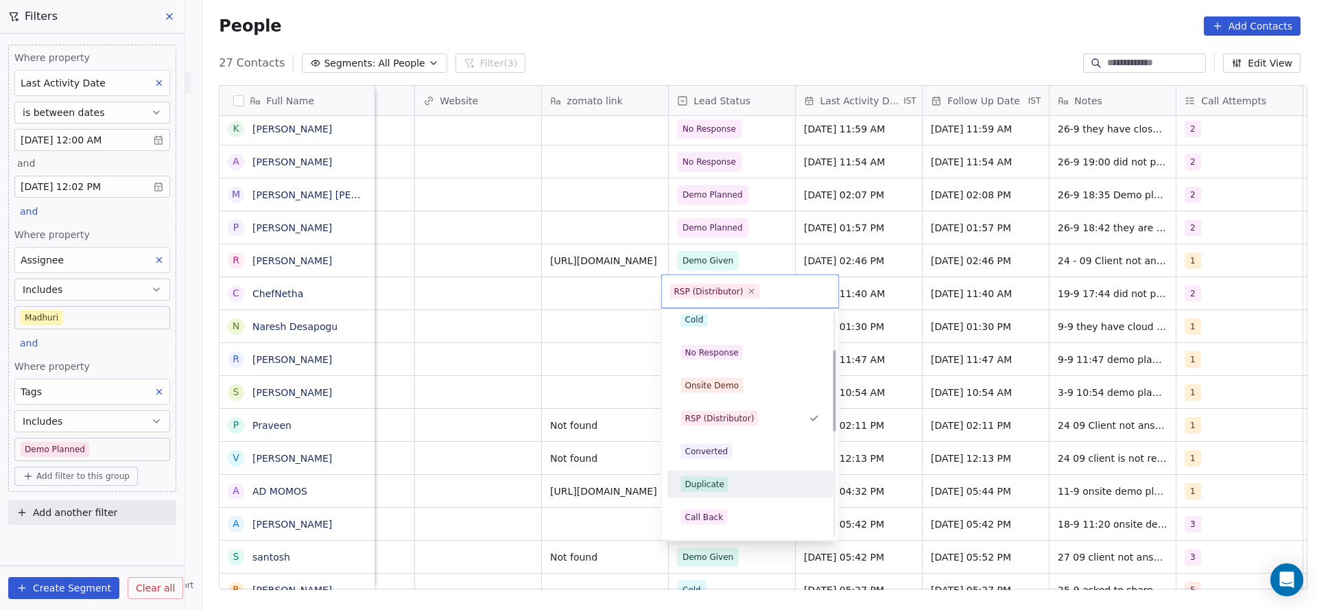
scroll to position [210, 0]
click at [735, 475] on span "Demo Given" at bounding box center [711, 479] width 60 height 15
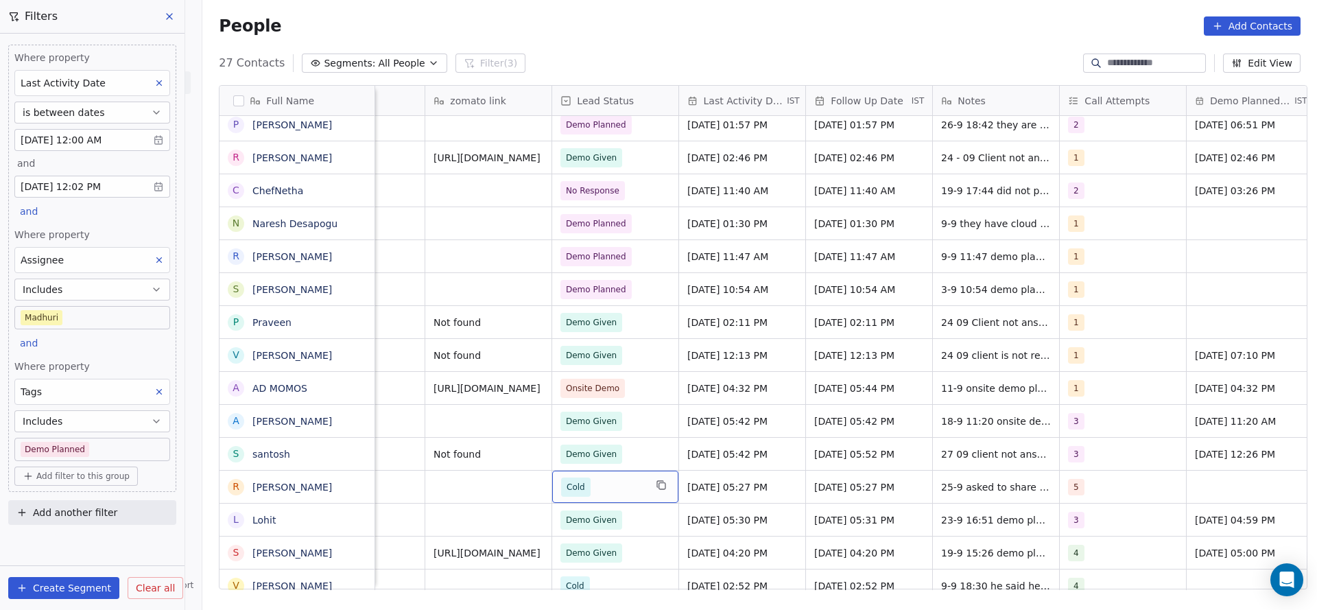
scroll to position [0, 1781]
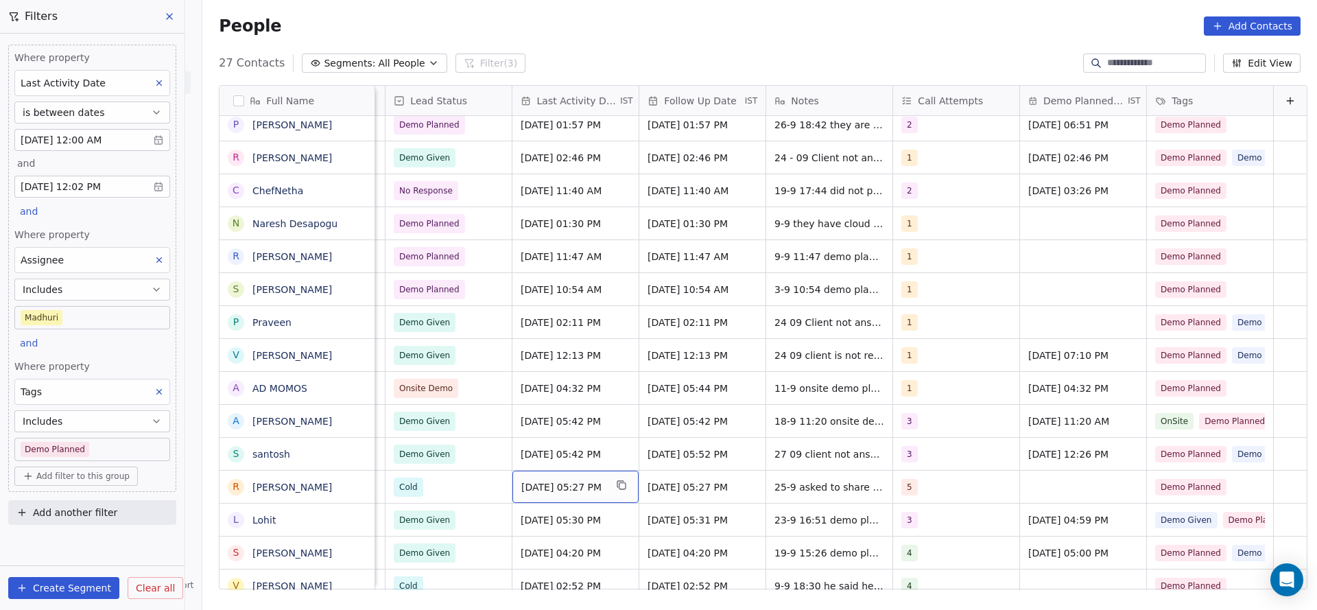
click at [537, 491] on span "Sep 25, 2025 05:27 PM" at bounding box center [563, 487] width 84 height 14
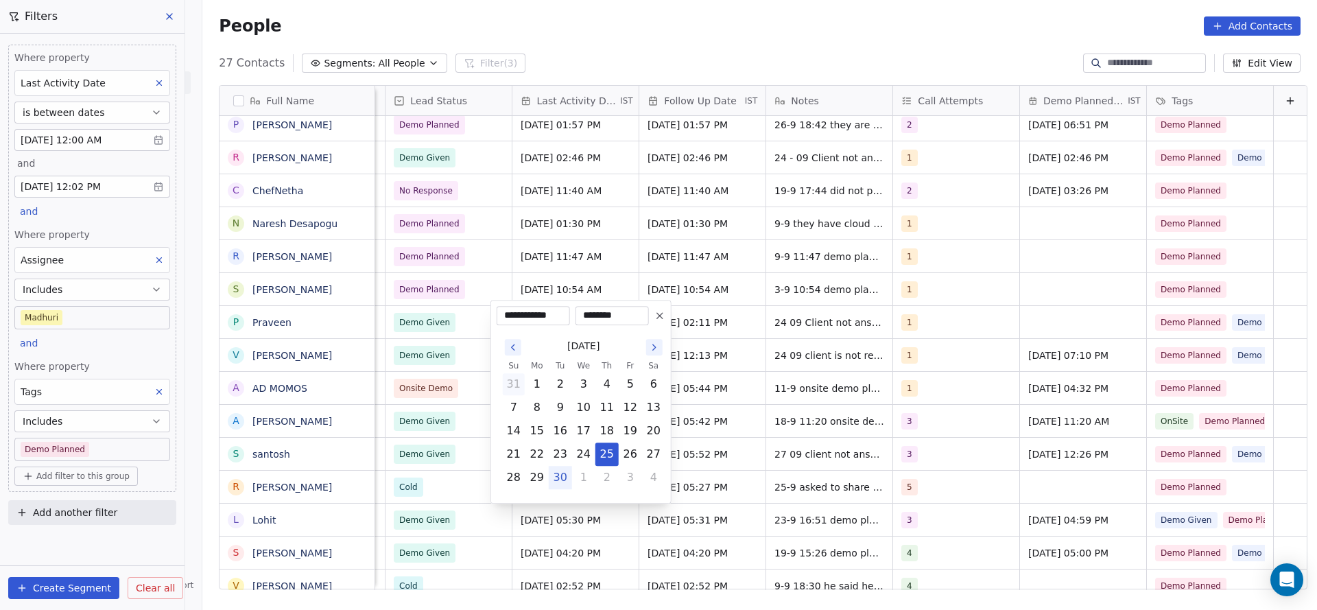
click at [514, 388] on button "31" at bounding box center [514, 384] width 22 height 22
click at [533, 451] on button "25" at bounding box center [537, 454] width 22 height 22
type input "**********"
click at [448, 477] on html "On2Cook India Pvt. Ltd. Contacts People Marketing Workflows Campaigns Metrics &…" at bounding box center [658, 305] width 1317 height 610
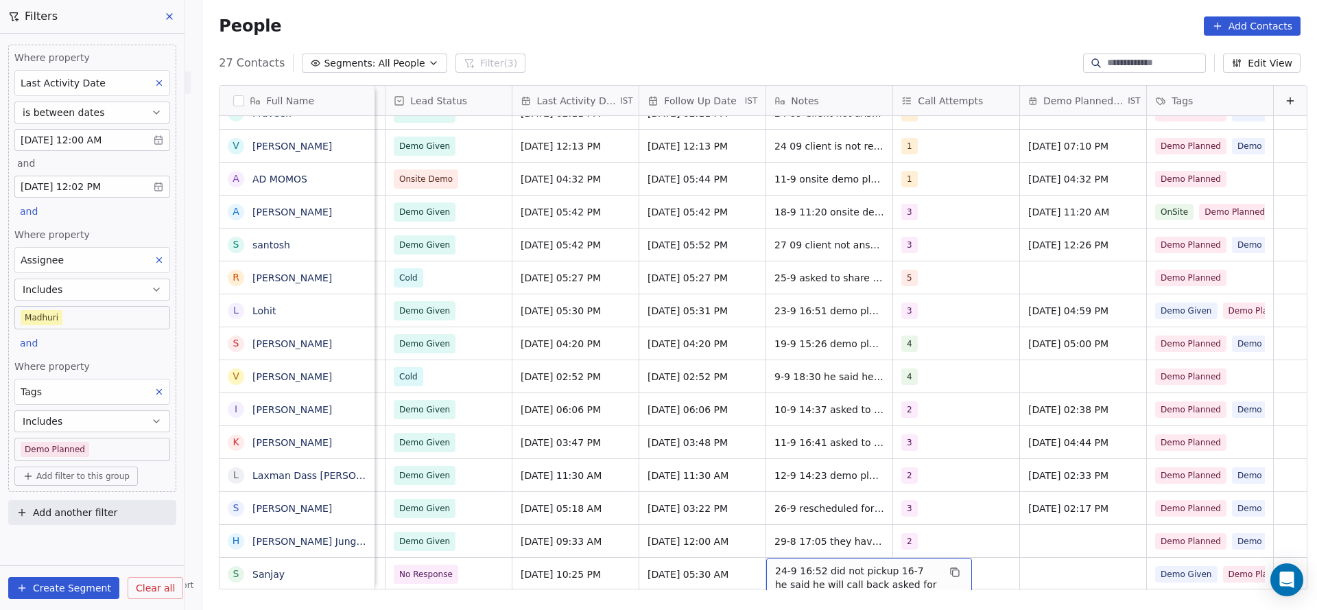
scroll to position [15, 1781]
click at [854, 564] on span "24-9 16:52 did not pickup 16-7 he said he will call back asked for suitable tim…" at bounding box center [856, 612] width 163 height 96
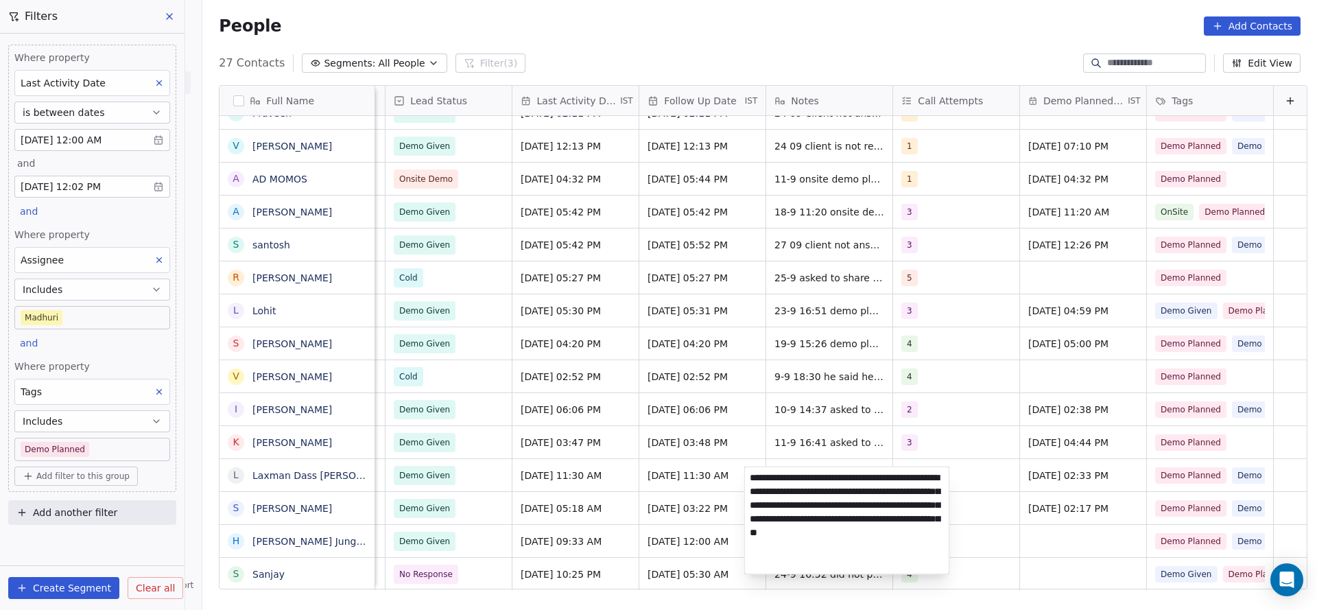
click at [684, 501] on html "On2Cook India Pvt. Ltd. Contacts People Marketing Workflows Campaigns Metrics &…" at bounding box center [658, 305] width 1317 height 610
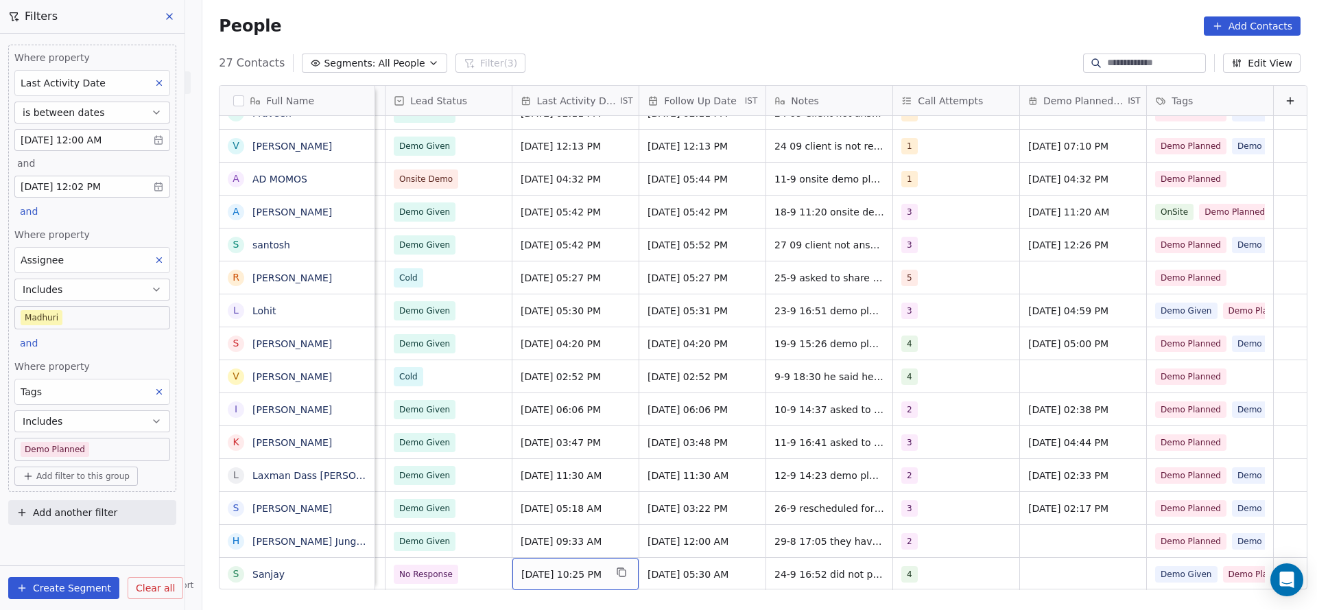
click at [571, 567] on span "Sep 24, 2025 10:25 PM" at bounding box center [563, 574] width 84 height 14
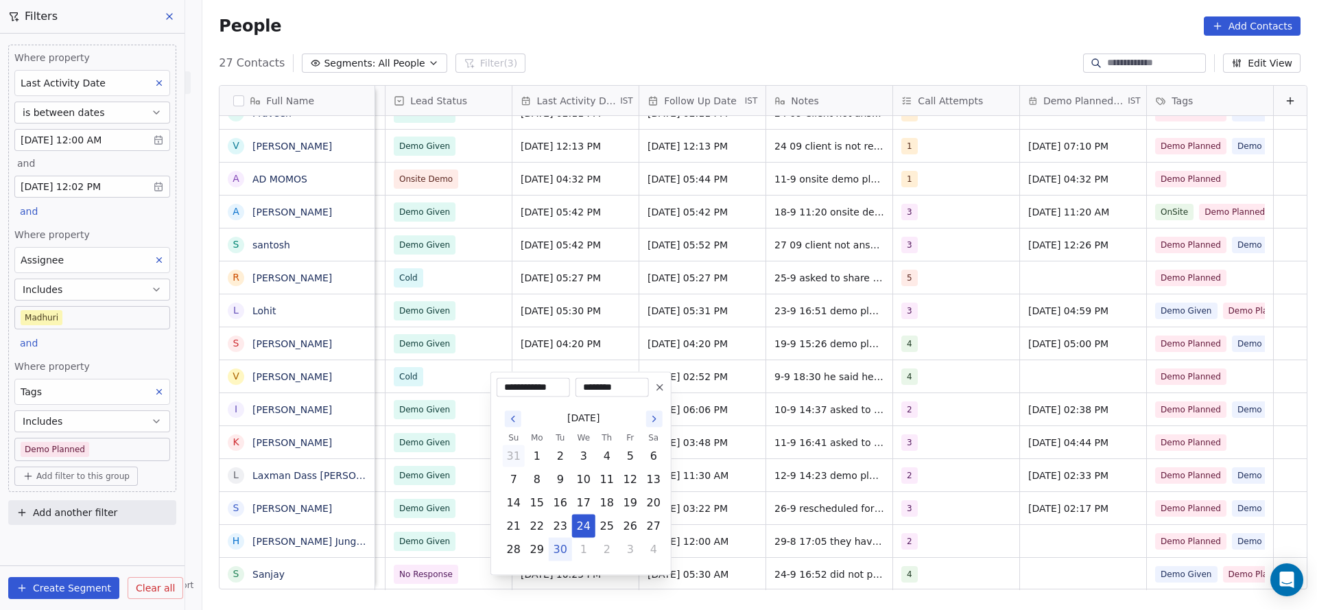
click at [503, 454] on button "31" at bounding box center [514, 456] width 22 height 22
type input "**********"
drag, startPoint x: 1115, startPoint y: 468, endPoint x: 1057, endPoint y: 478, distance: 59.1
click at [1116, 468] on html "On2Cook India Pvt. Ltd. Contacts People Marketing Workflows Campaigns Metrics &…" at bounding box center [658, 305] width 1317 height 610
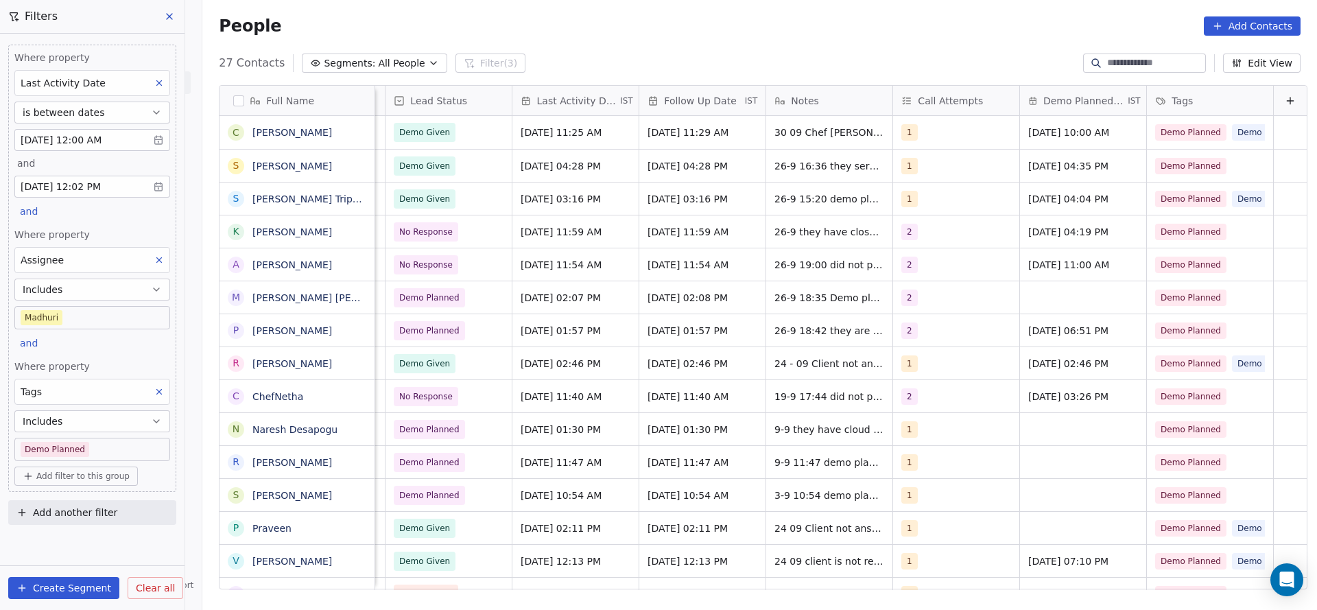
scroll to position [0, 1781]
click at [97, 446] on body "On2Cook India Pvt. Ltd. Contacts People Marketing Workflows Campaigns Metrics &…" at bounding box center [658, 305] width 1317 height 610
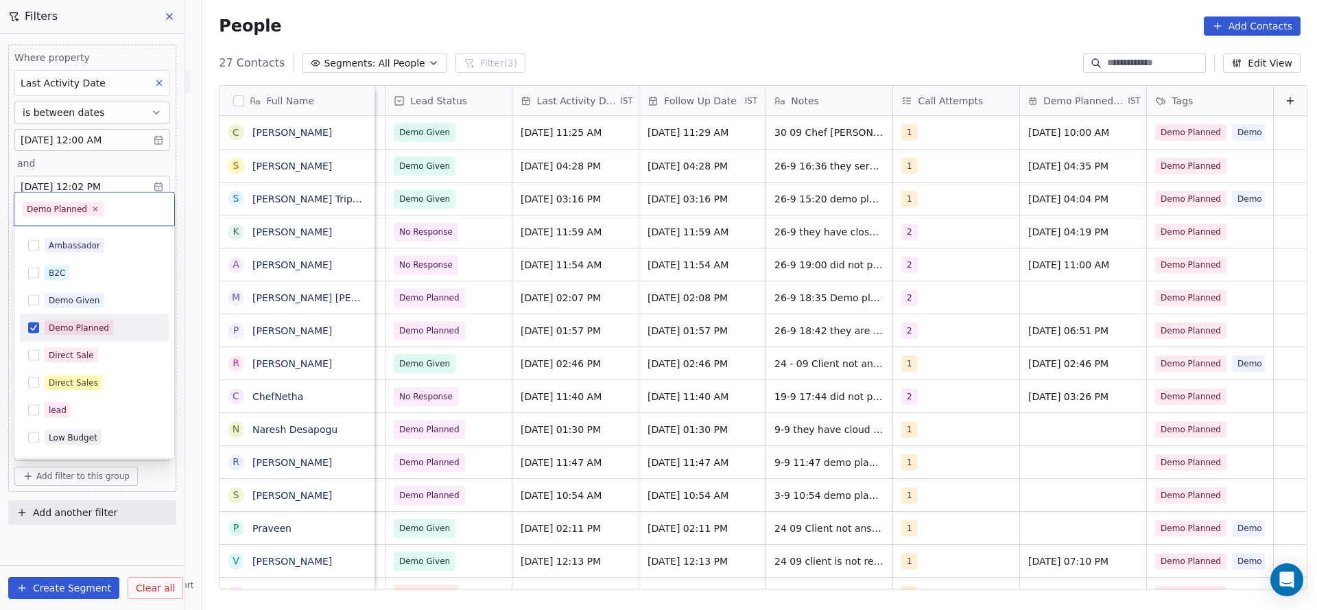
click at [98, 158] on html "On2Cook India Pvt. Ltd. Contacts People Marketing Workflows Campaigns Metrics &…" at bounding box center [658, 305] width 1317 height 610
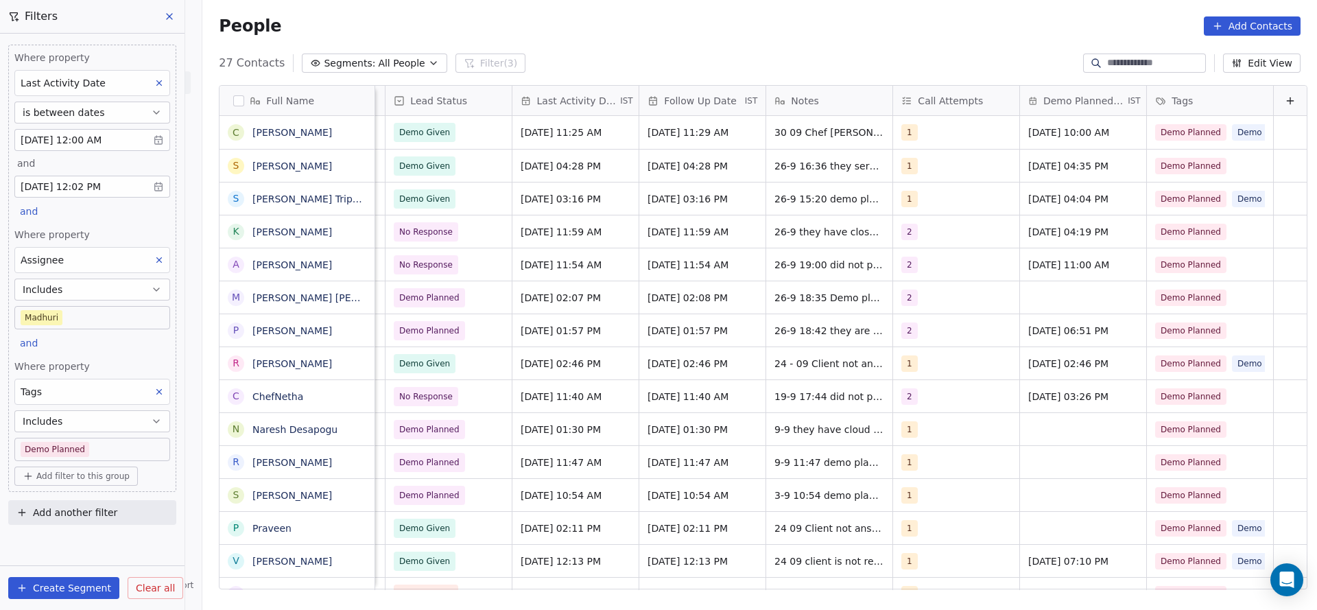
click at [159, 390] on icon at bounding box center [159, 392] width 5 height 5
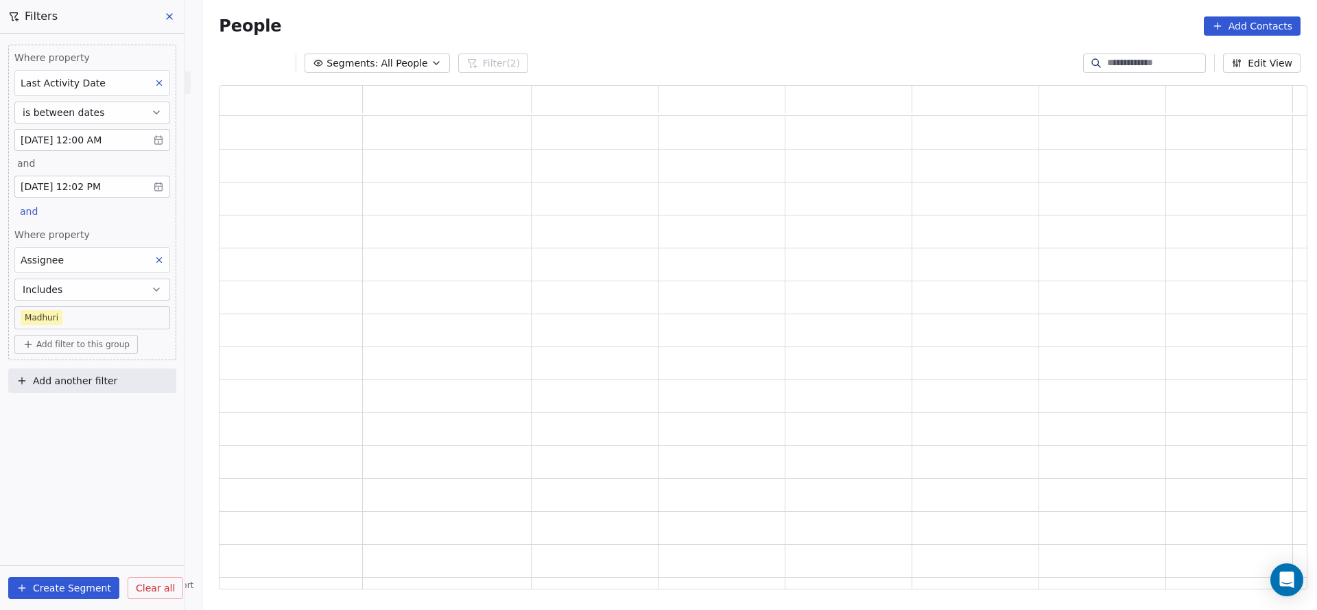
scroll to position [488, 1072]
click at [60, 346] on span "Add filter to this group" at bounding box center [82, 344] width 93 height 11
click at [56, 366] on span "Contact properties" at bounding box center [73, 371] width 89 height 14
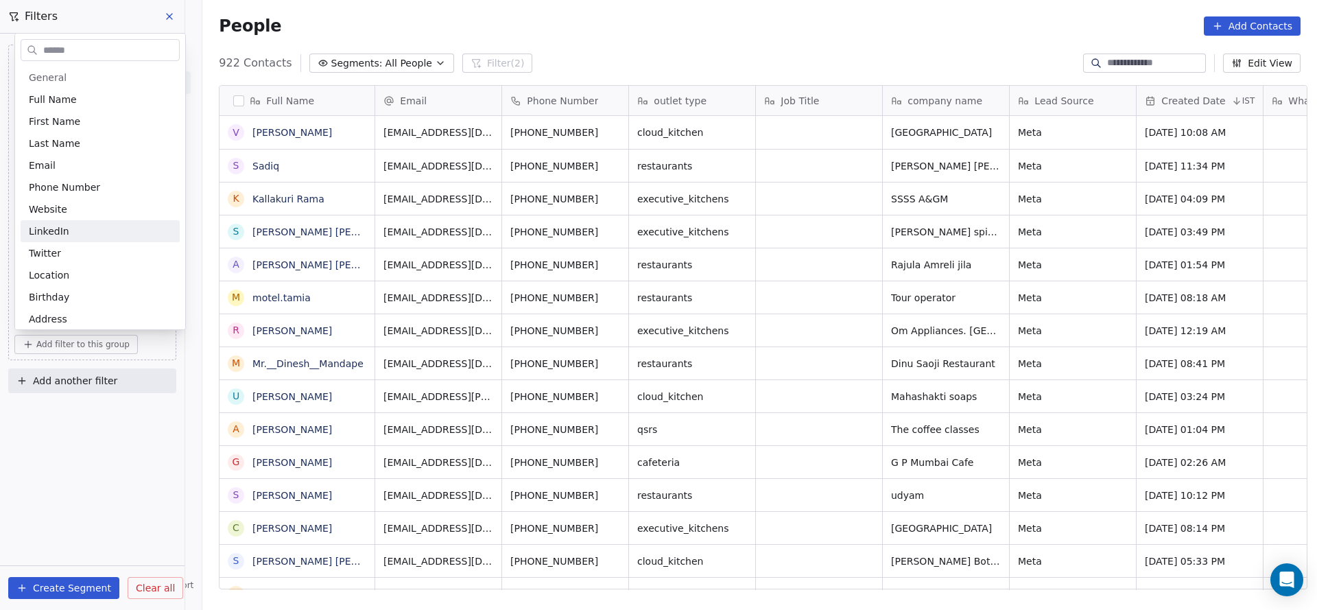
scroll to position [520, 1105]
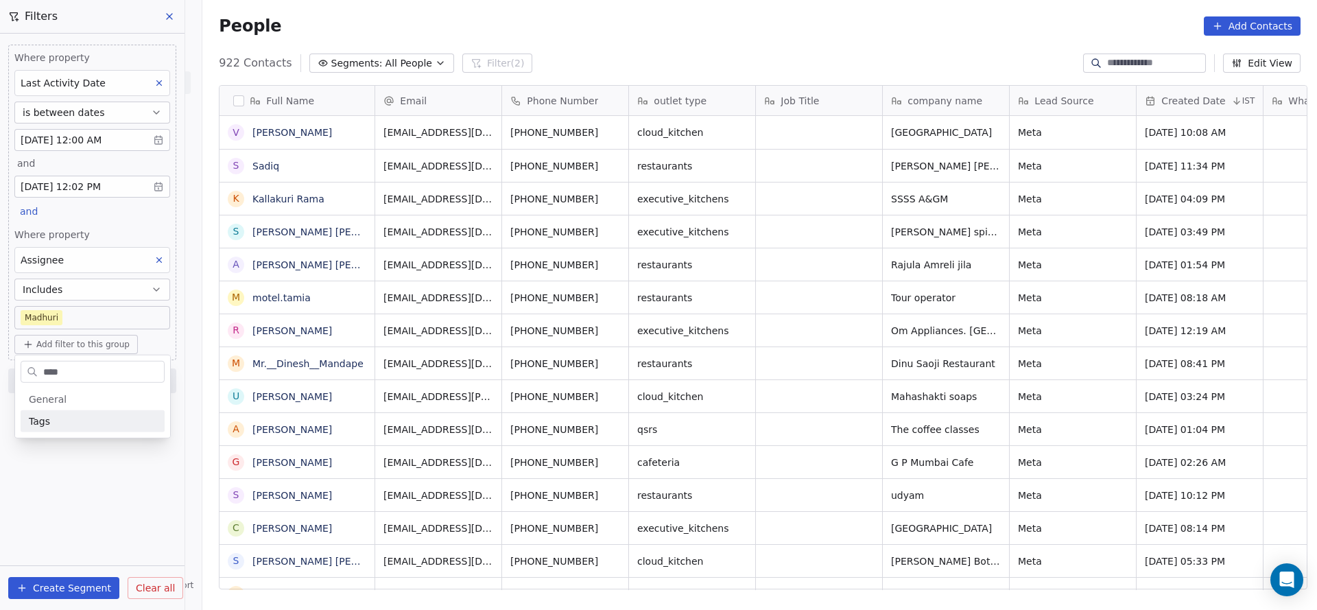
type input "****"
click at [87, 411] on div "Tags" at bounding box center [93, 421] width 144 height 22
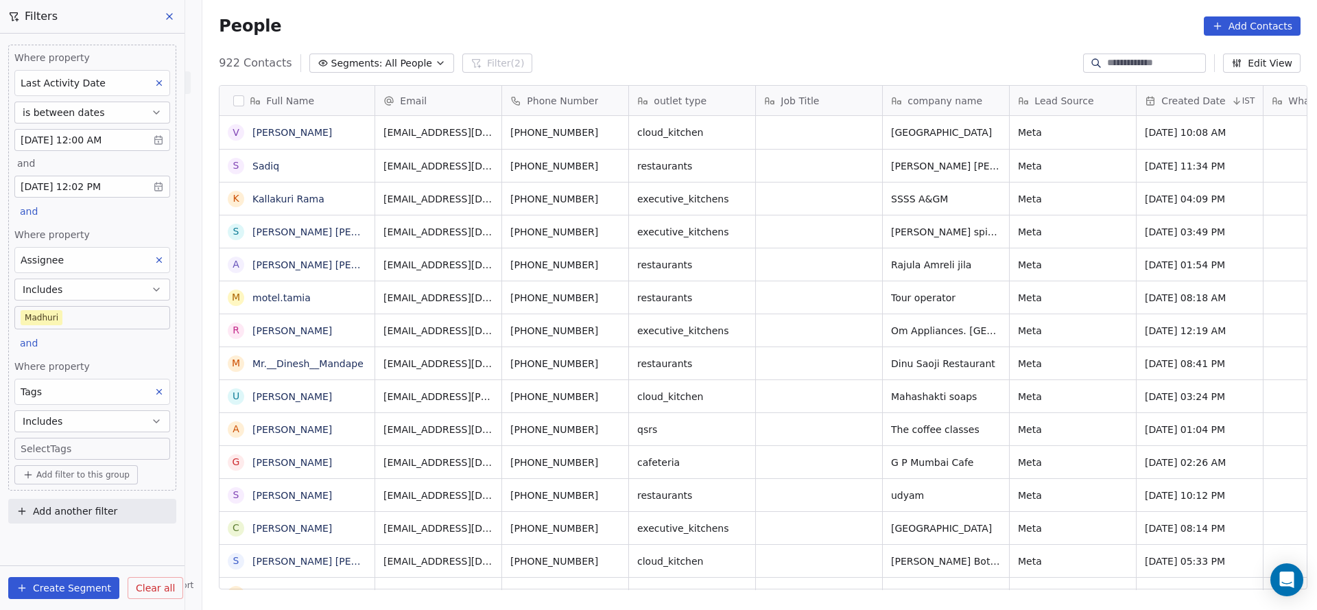
click at [116, 356] on div "Where property Last Activity Date is between dates Sep 01, 2025 12:00 AM and Se…" at bounding box center [92, 268] width 168 height 446
click at [90, 457] on div "Where property Last Activity Date is between dates Sep 01, 2025 12:00 AM and Se…" at bounding box center [92, 268] width 168 height 446
click at [91, 447] on body "On2Cook India Pvt. Ltd. Contacts People Marketing Workflows Campaigns Metrics &…" at bounding box center [658, 305] width 1317 height 610
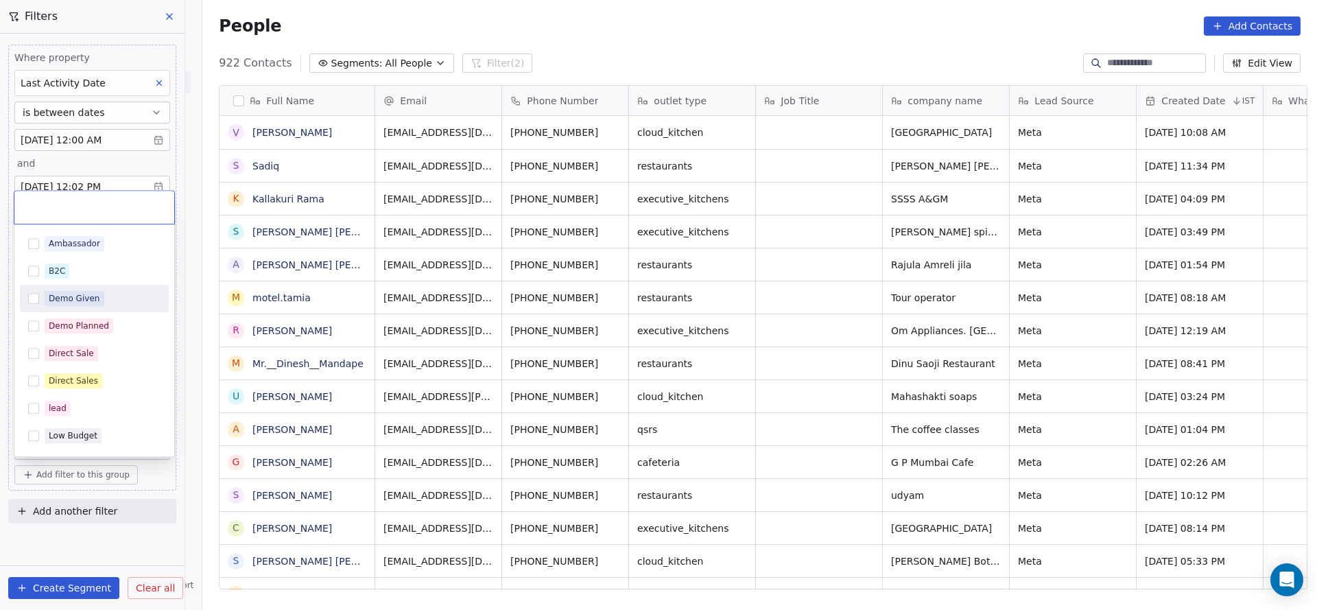
click at [88, 311] on div "Demo Given" at bounding box center [94, 298] width 149 height 27
click at [86, 321] on div "Demo Planned" at bounding box center [79, 326] width 60 height 12
click at [88, 307] on div "Demo Given" at bounding box center [94, 298] width 149 height 22
click at [691, 429] on html "On2Cook India Pvt. Ltd. Contacts People Marketing Workflows Campaigns Metrics &…" at bounding box center [658, 305] width 1317 height 610
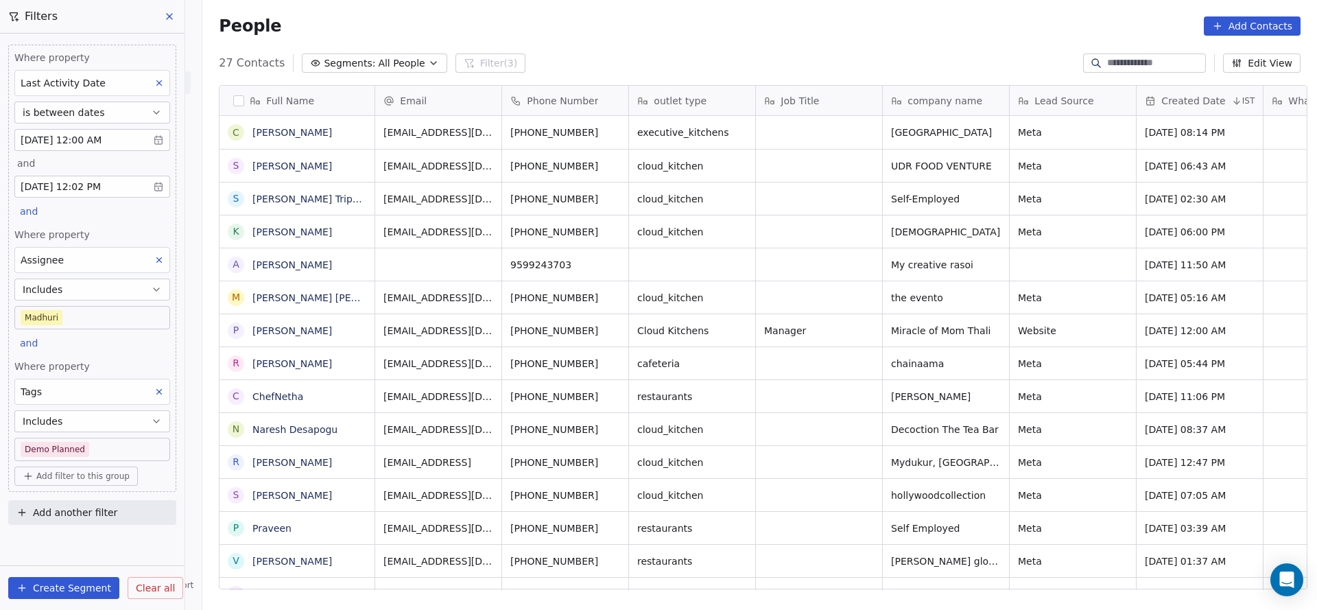
click at [105, 448] on body "On2Cook India Pvt. Ltd. Contacts People Marketing Workflows Campaigns Metrics &…" at bounding box center [658, 305] width 1317 height 610
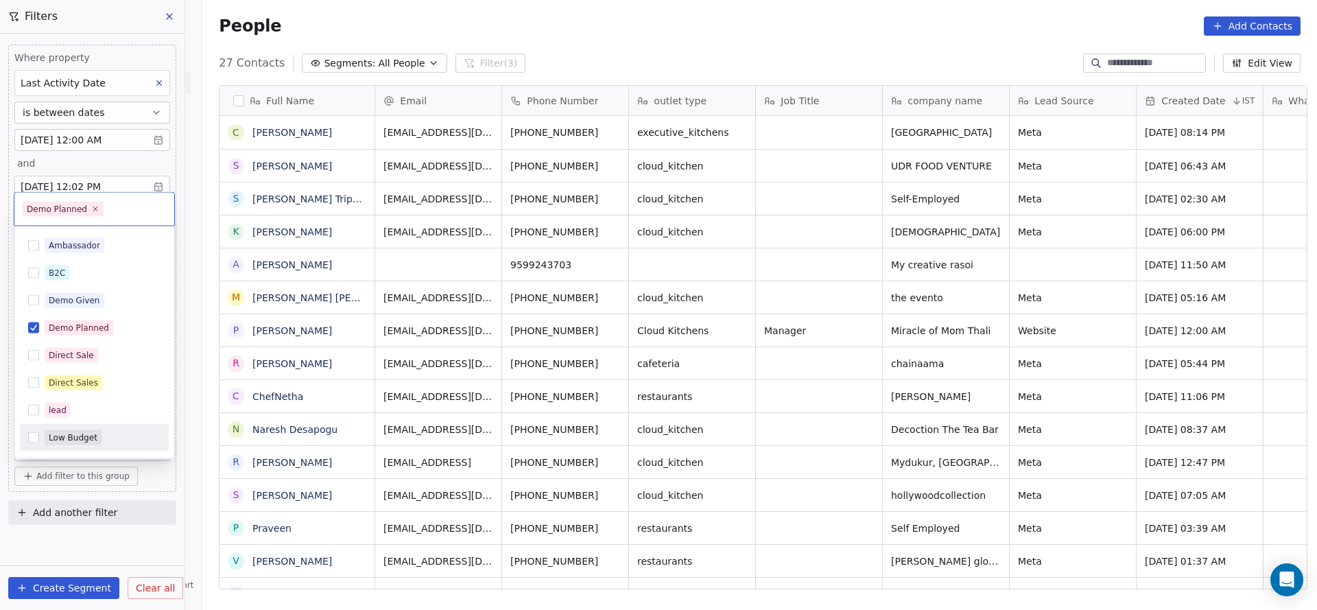
click at [695, 458] on html "On2Cook India Pvt. Ltd. Contacts People Marketing Workflows Campaigns Metrics &…" at bounding box center [658, 305] width 1317 height 610
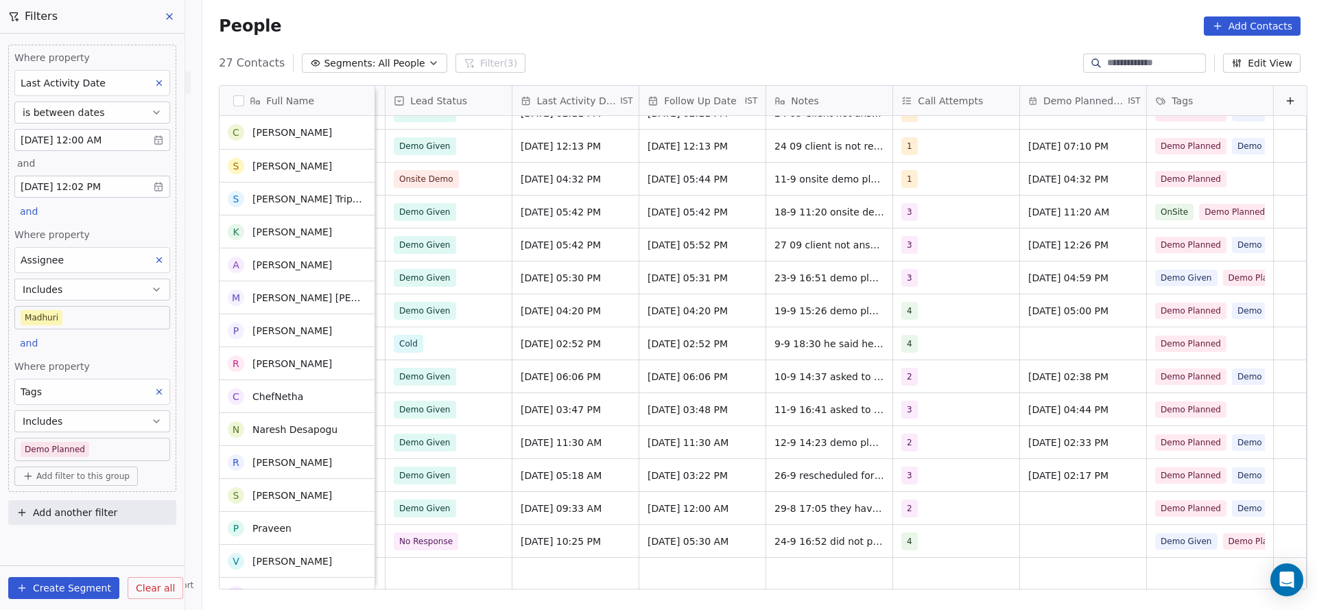
scroll to position [415, 0]
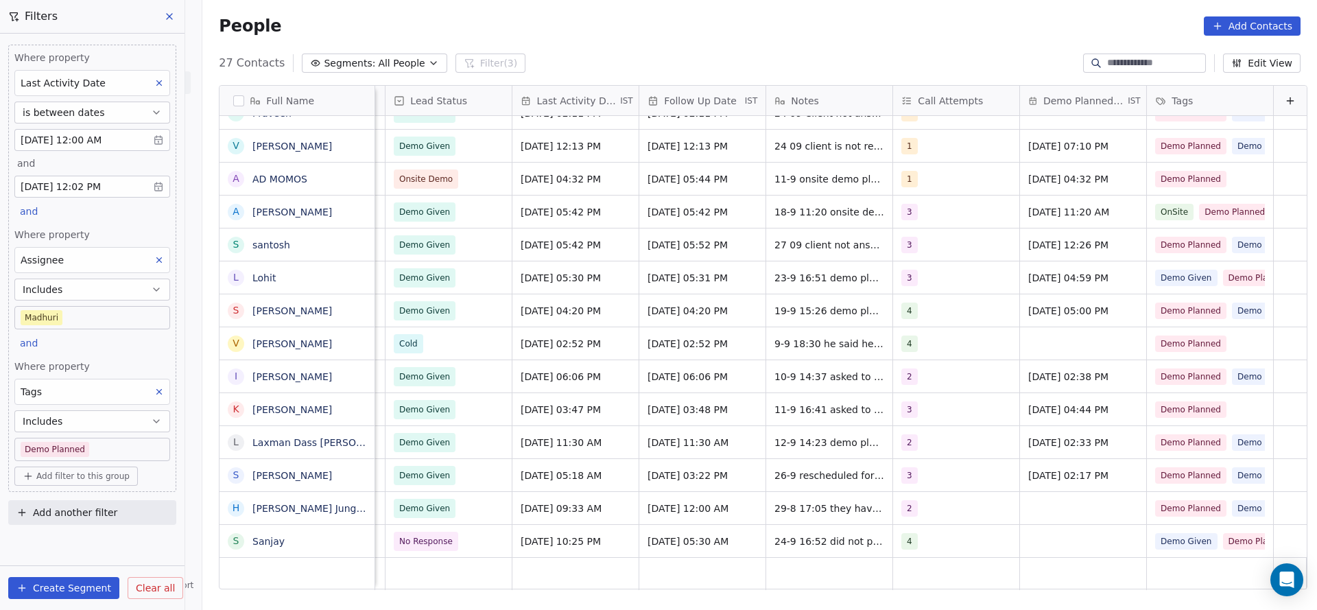
click at [154, 389] on button at bounding box center [159, 392] width 18 height 18
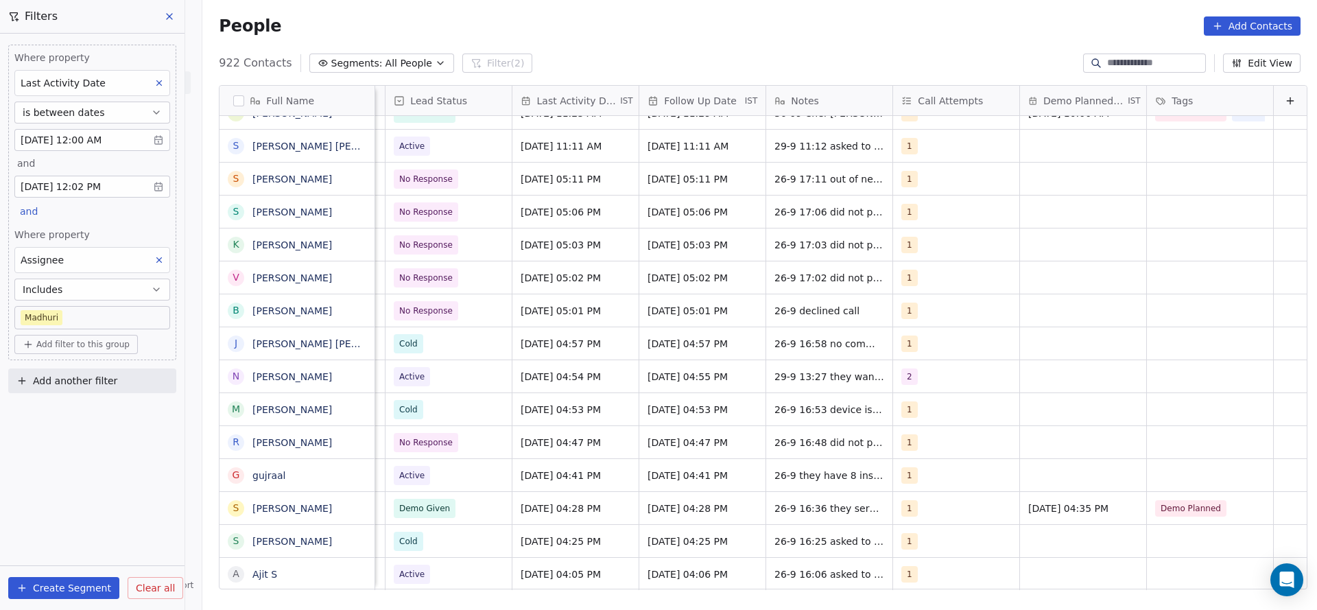
scroll to position [0, 0]
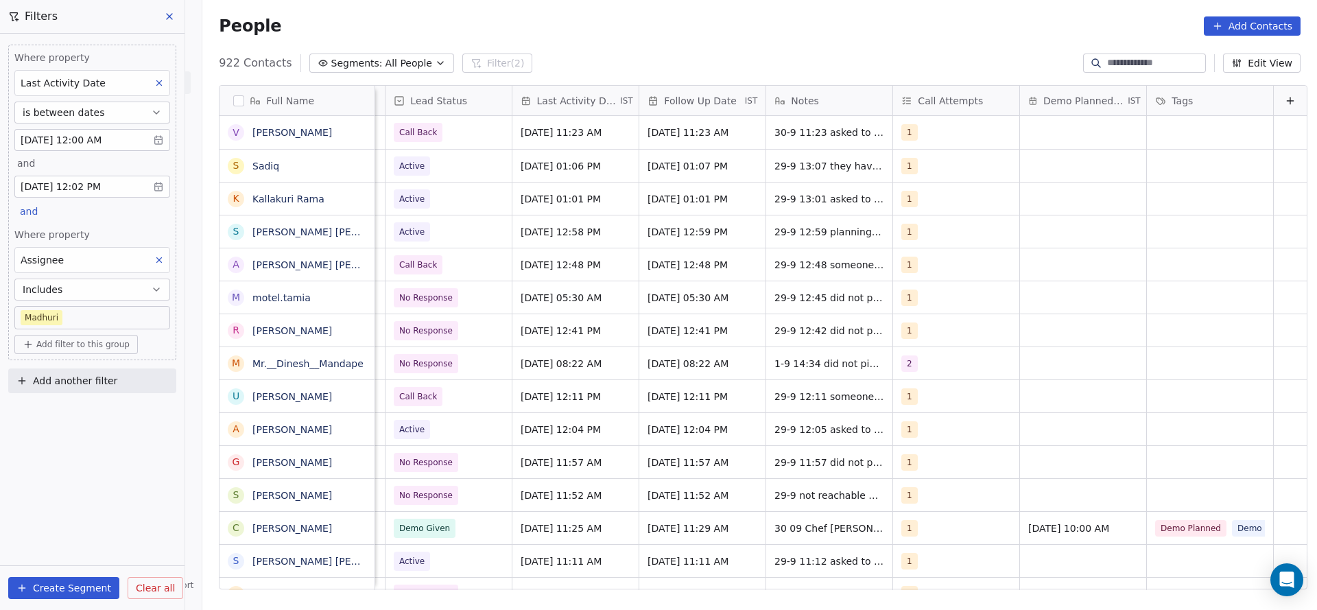
click at [163, 256] on icon at bounding box center [159, 260] width 10 height 10
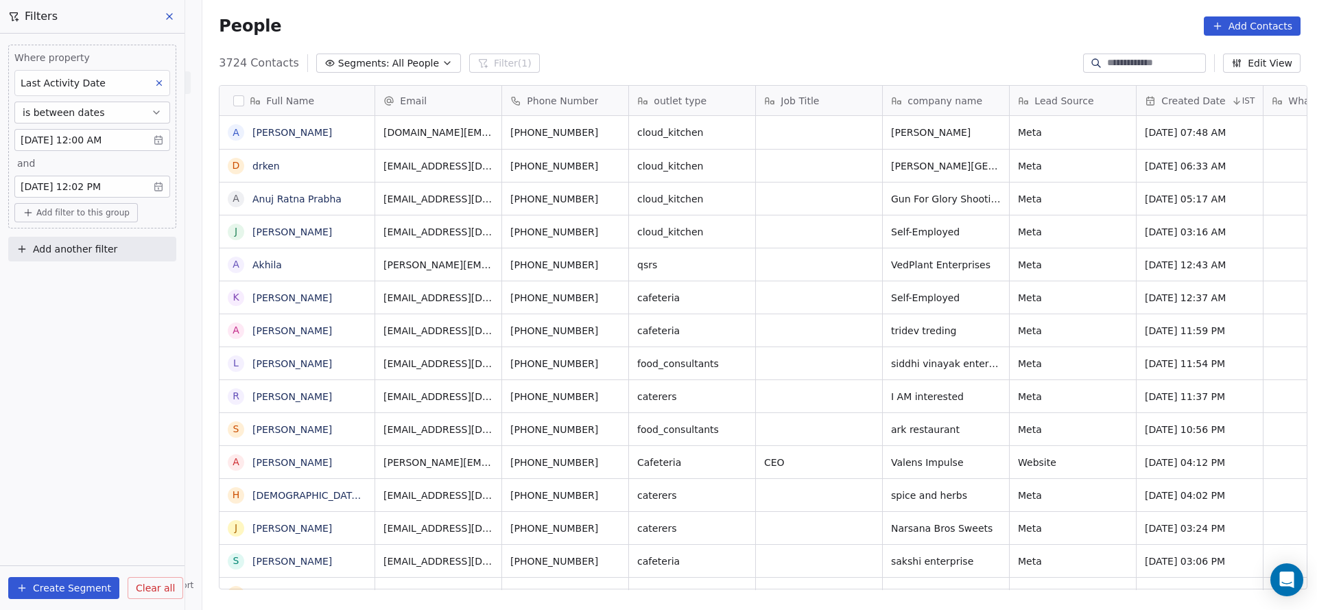
scroll to position [520, 1105]
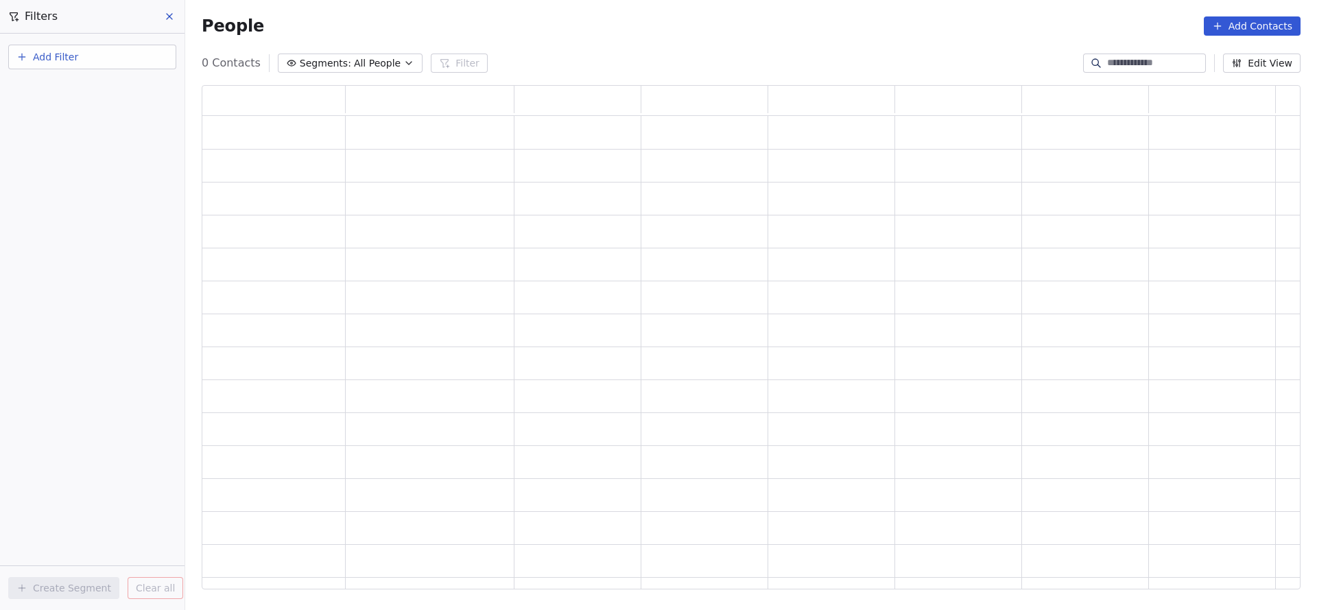
scroll to position [488, 1083]
click at [140, 60] on button "Add Filter" at bounding box center [92, 57] width 168 height 25
click at [56, 78] on div "Contact properties" at bounding box center [92, 89] width 156 height 22
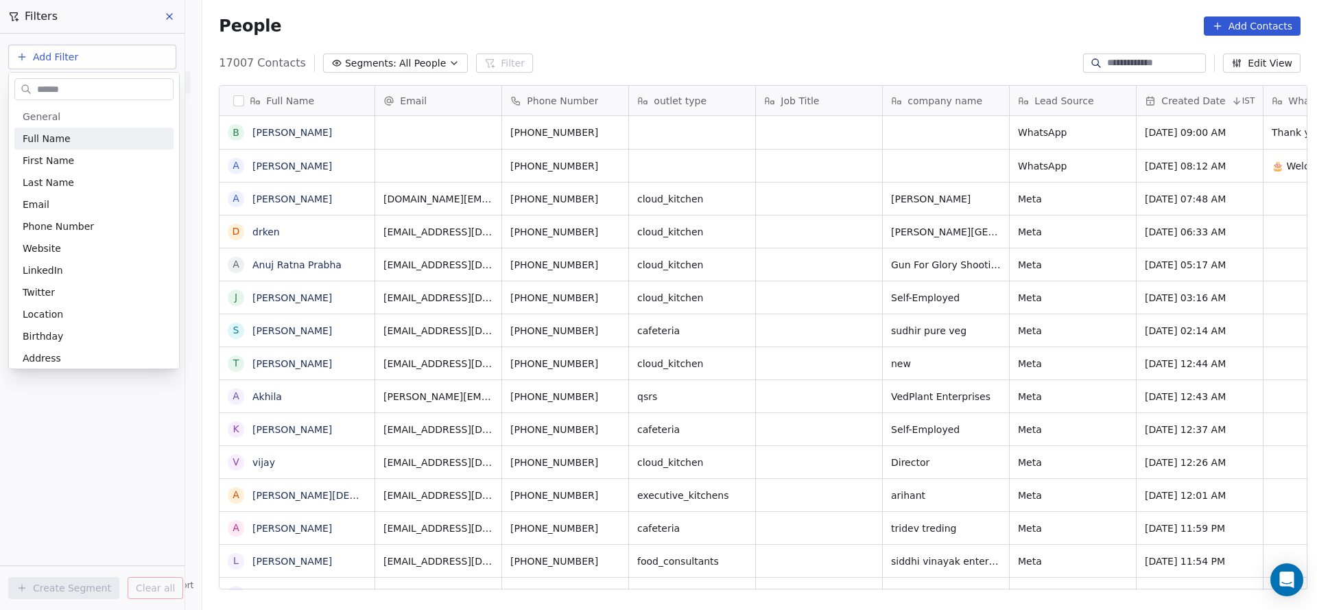
scroll to position [520, 1105]
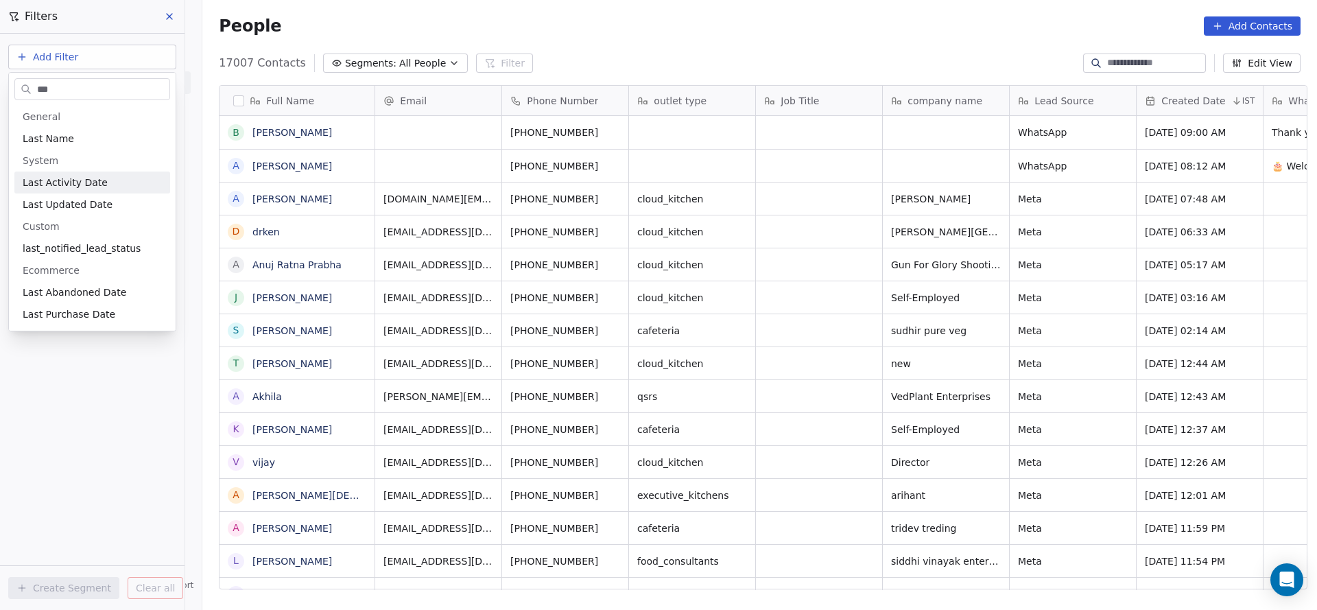
type input "***"
click at [76, 180] on span "Last Activity Date" at bounding box center [65, 183] width 85 height 14
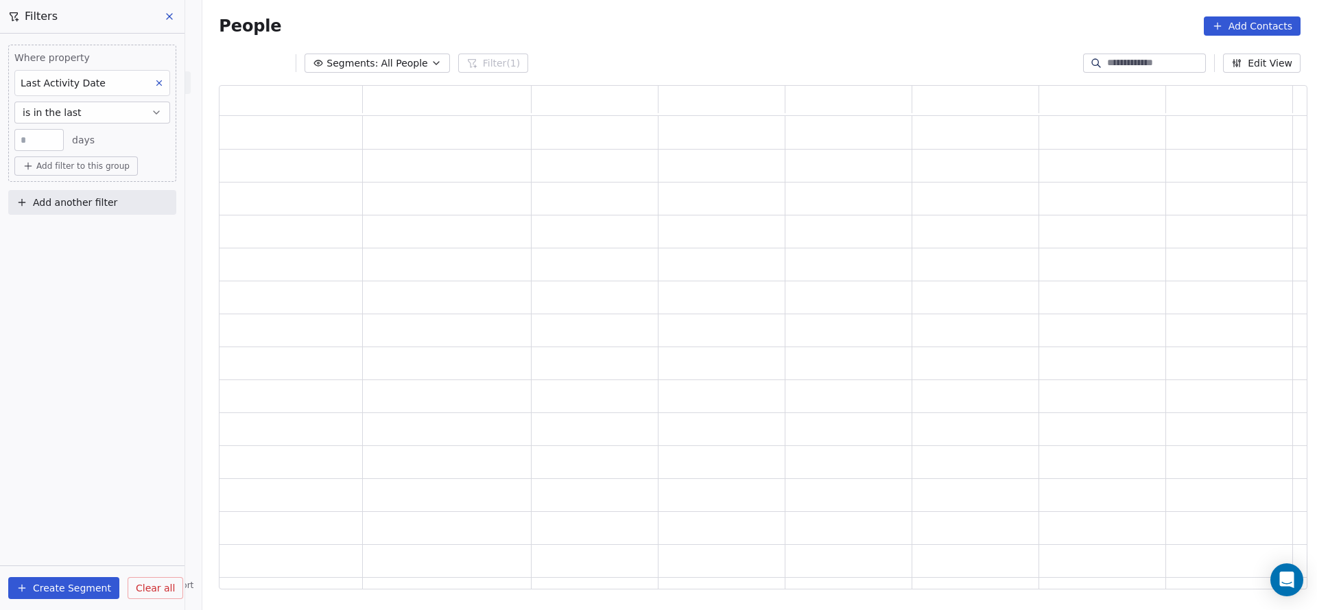
scroll to position [488, 1072]
click at [68, 113] on span "is in the last" at bounding box center [52, 113] width 59 height 14
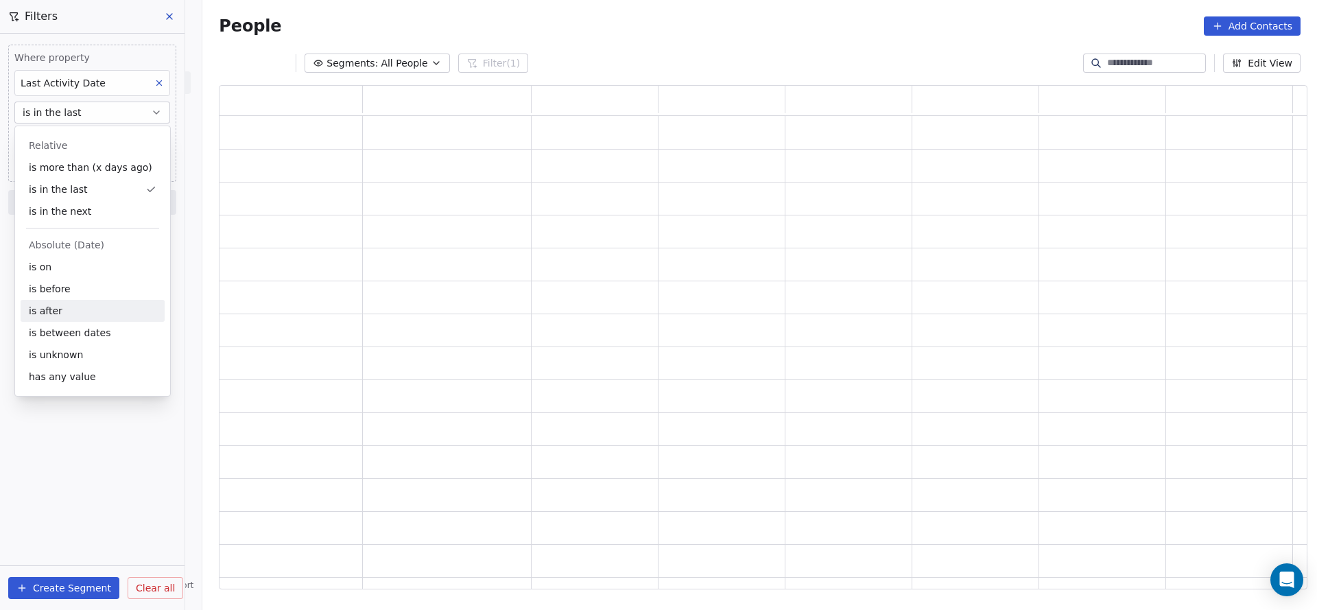
click at [71, 304] on div "is after" at bounding box center [93, 311] width 144 height 22
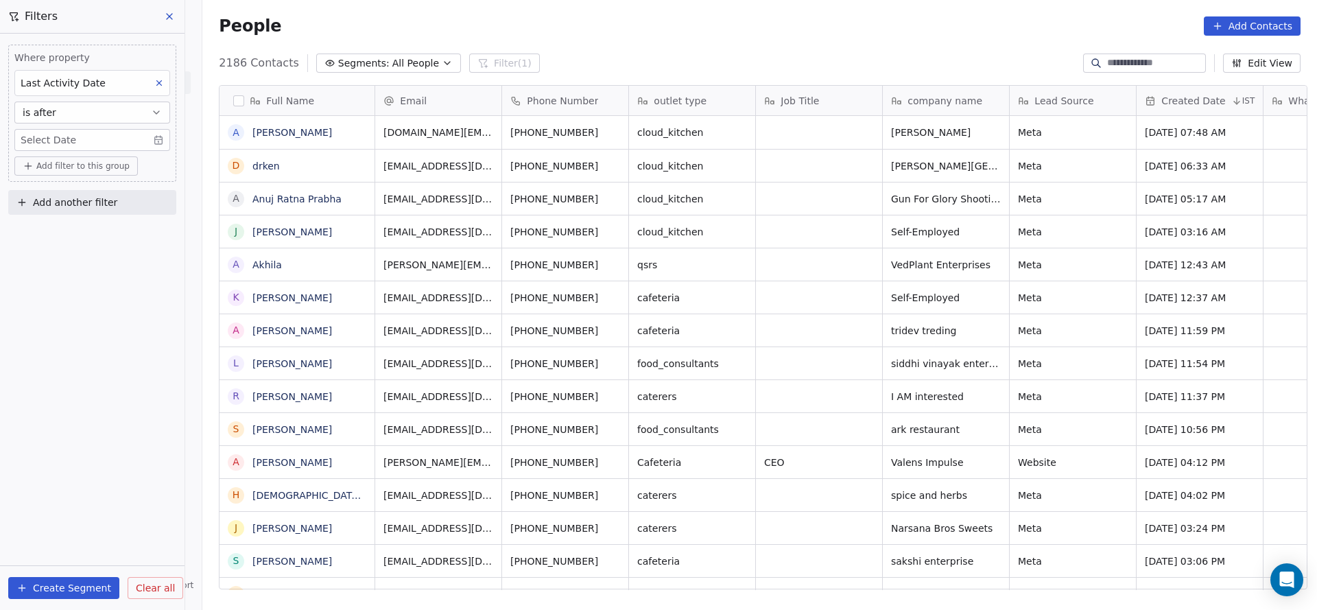
scroll to position [520, 1105]
click at [93, 141] on body "On2Cook India Pvt. Ltd. Contacts People Marketing Workflows Campaigns Metrics &…" at bounding box center [658, 305] width 1317 height 610
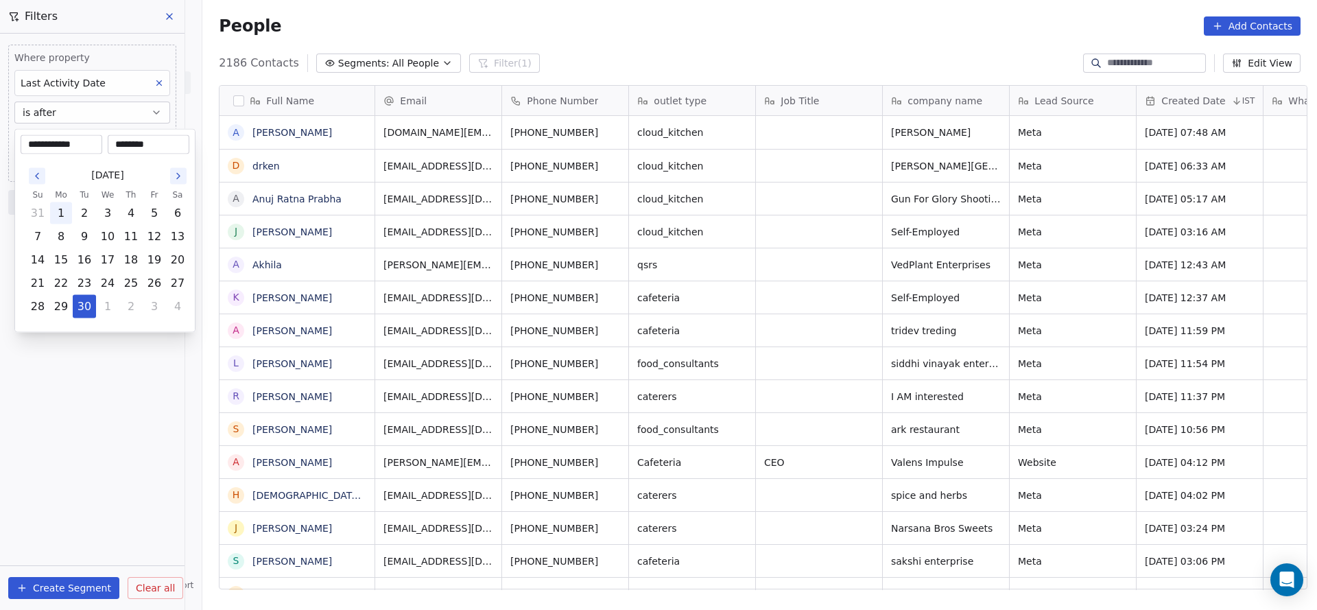
click at [58, 213] on button "1" at bounding box center [61, 213] width 22 height 22
type input "**********"
click at [132, 144] on input "********" at bounding box center [148, 145] width 76 height 14
type input "********"
click at [160, 418] on html "On2Cook India Pvt. Ltd. Contacts People Marketing Workflows Campaigns Metrics &…" at bounding box center [658, 305] width 1317 height 610
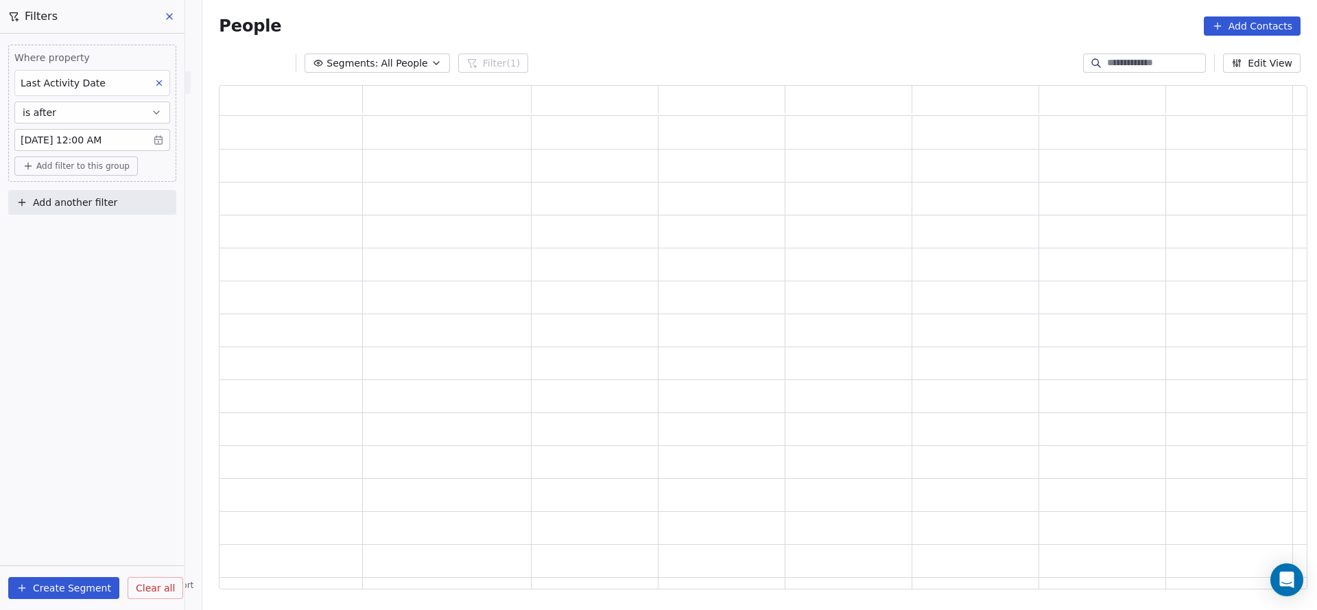
scroll to position [488, 1072]
click at [86, 165] on span "Add filter to this group" at bounding box center [82, 165] width 93 height 11
click at [71, 189] on span "Contact properties" at bounding box center [73, 194] width 89 height 14
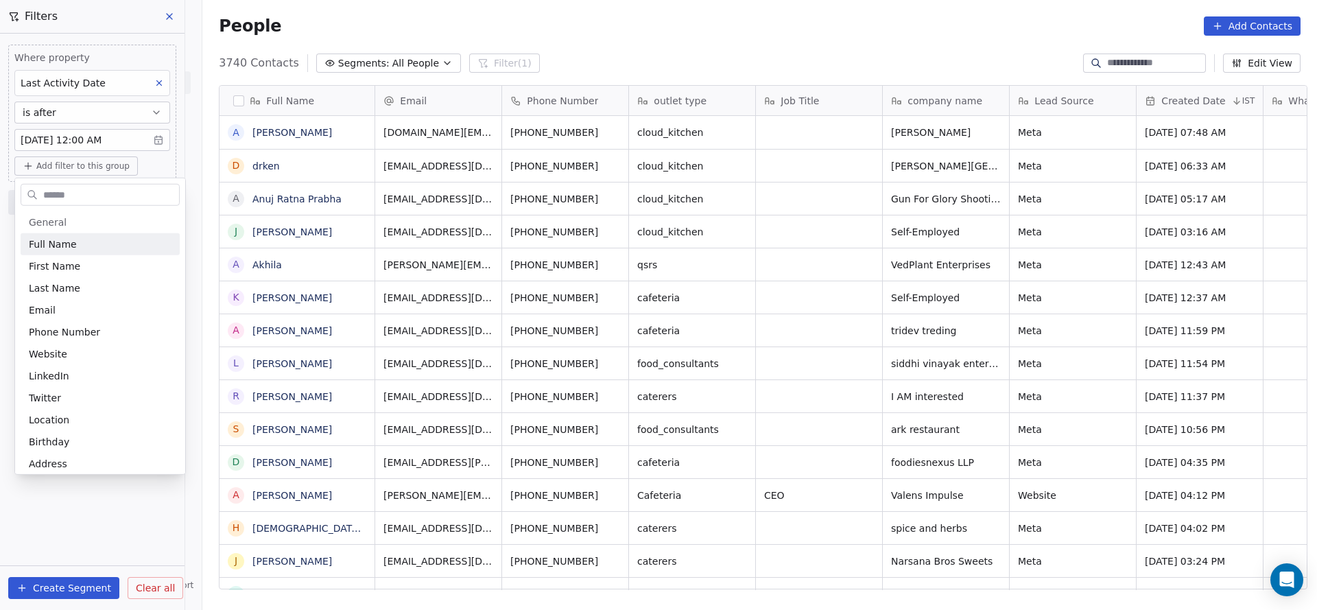
scroll to position [520, 1105]
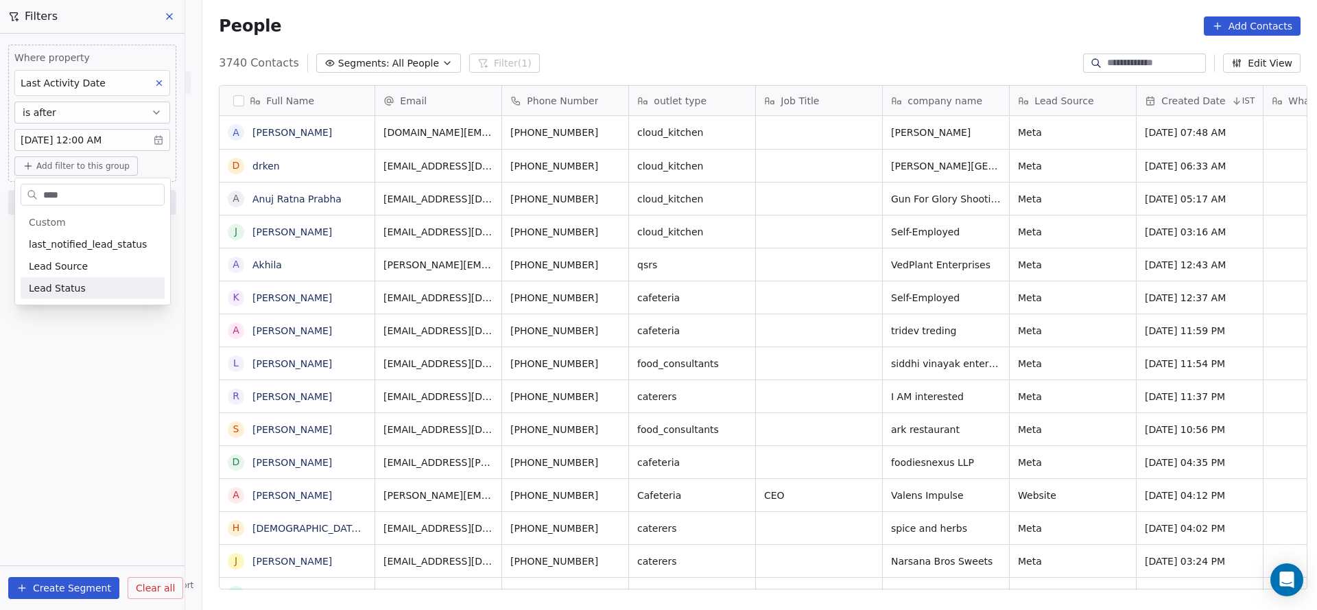
type input "****"
click at [73, 287] on span "Lead Status" at bounding box center [57, 288] width 57 height 14
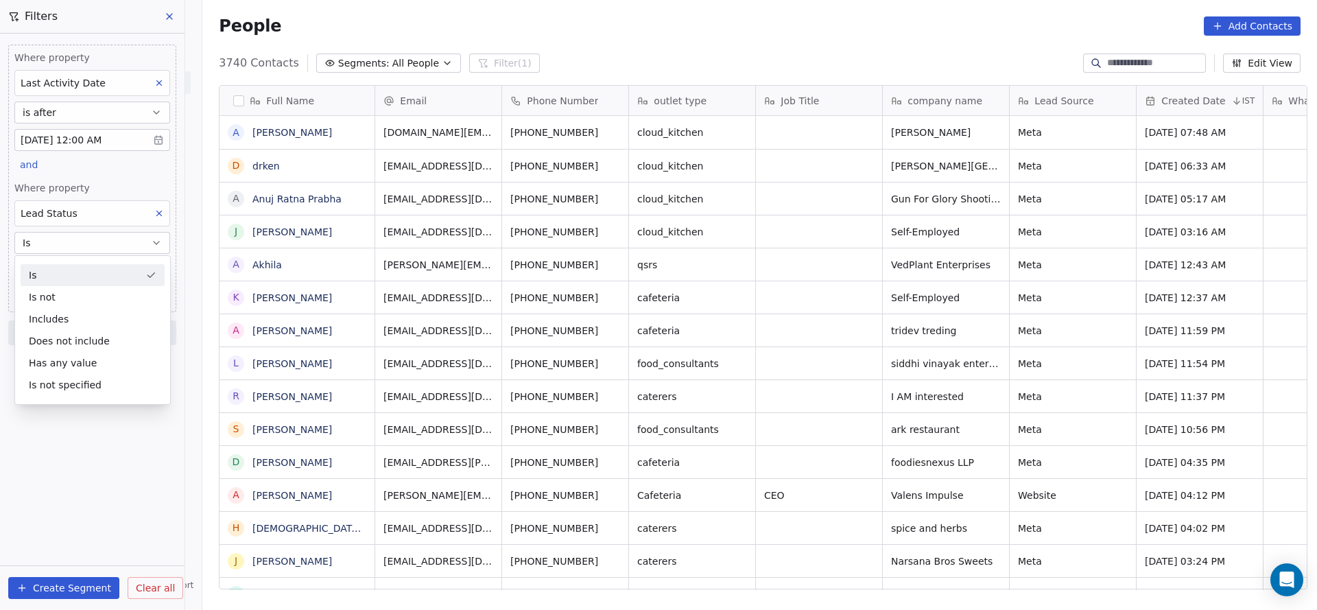
click at [108, 178] on div "Where property Last Activity Date is after [DATE] 12:00 AM and Where property L…" at bounding box center [92, 178] width 168 height 267
click at [88, 268] on body "On2Cook India Pvt. Ltd. Contacts People Marketing Workflows Campaigns Metrics &…" at bounding box center [658, 305] width 1317 height 610
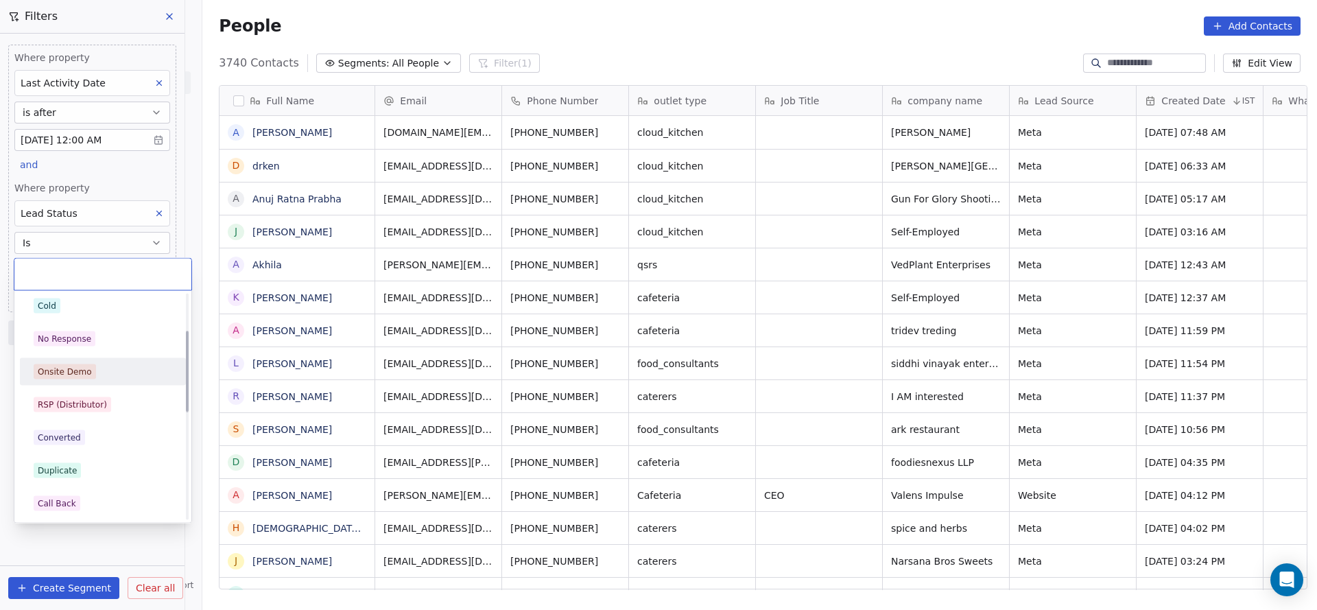
scroll to position [309, 0]
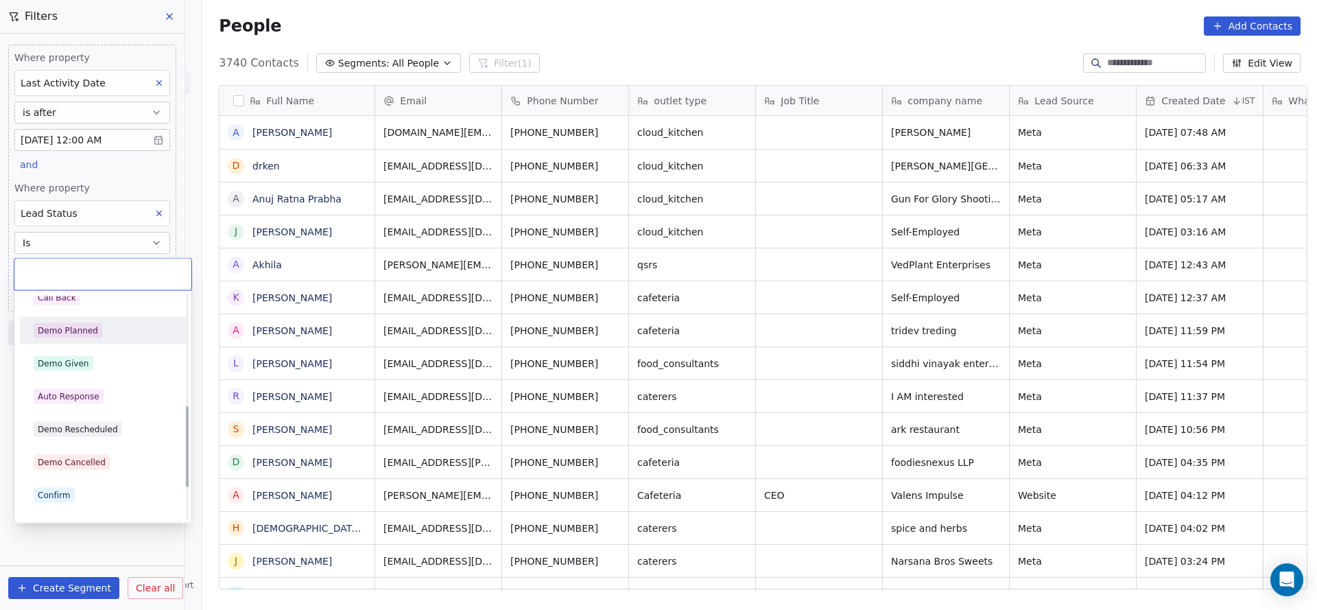
click at [74, 215] on html "On2Cook India Pvt. Ltd. Contacts People Marketing Workflows Campaigns Metrics &…" at bounding box center [658, 305] width 1317 height 610
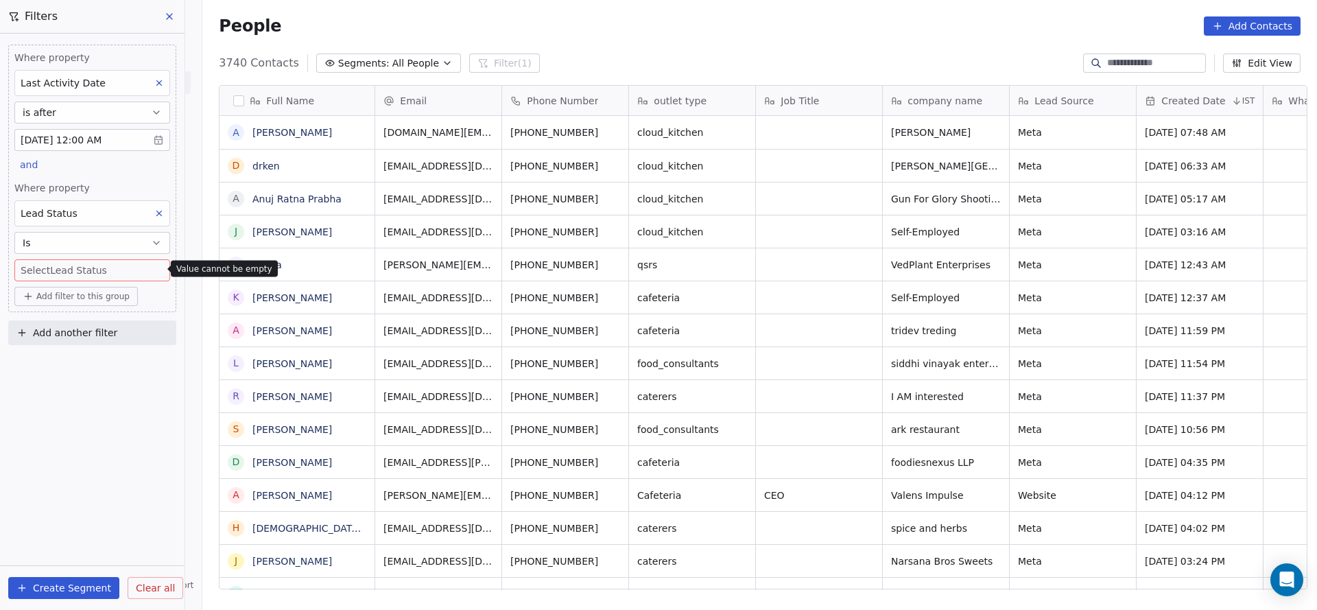
click at [74, 215] on div "Lead Status" at bounding box center [92, 213] width 156 height 26
type input "****"
click at [49, 298] on div "Tags" at bounding box center [93, 294] width 128 height 14
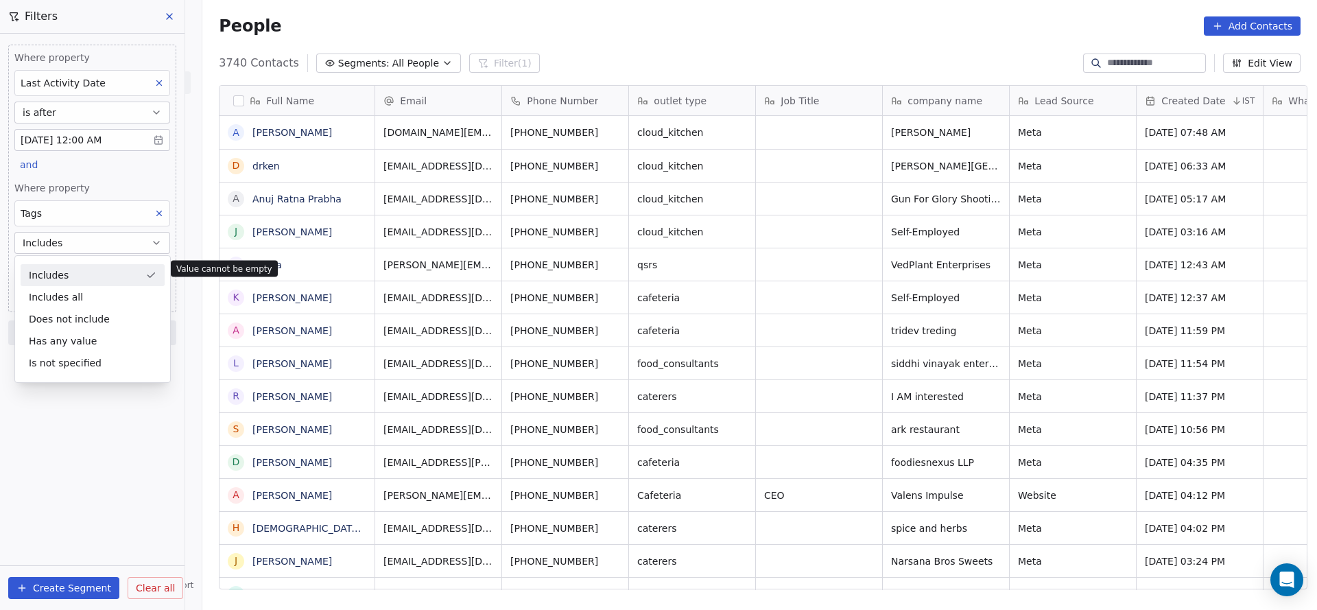
click at [107, 160] on div "Where property Last Activity Date is after [DATE] 12:00 AM and Where property T…" at bounding box center [92, 178] width 168 height 267
click at [104, 270] on body "On2Cook India Pvt. Ltd. Contacts People Marketing Workflows Campaigns Metrics &…" at bounding box center [658, 305] width 1317 height 610
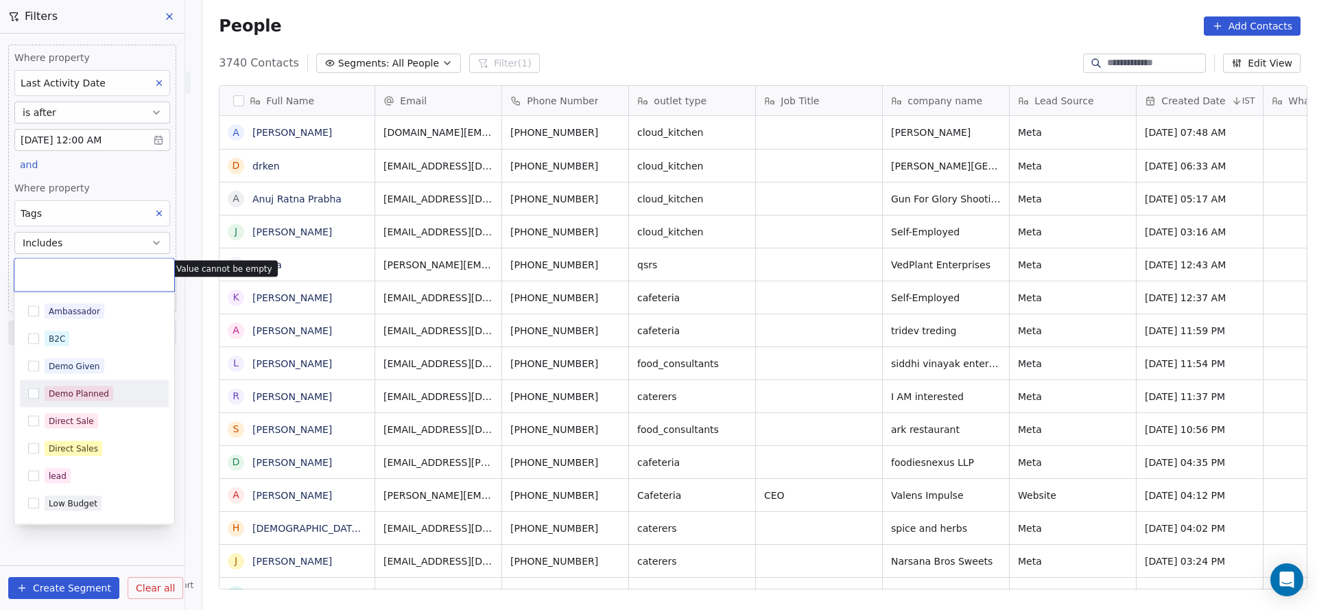
click at [97, 387] on div "Demo Planned" at bounding box center [79, 393] width 60 height 12
click at [109, 184] on html "On2Cook India Pvt. Ltd. Contacts People Marketing Workflows Campaigns Metrics &…" at bounding box center [658, 305] width 1317 height 610
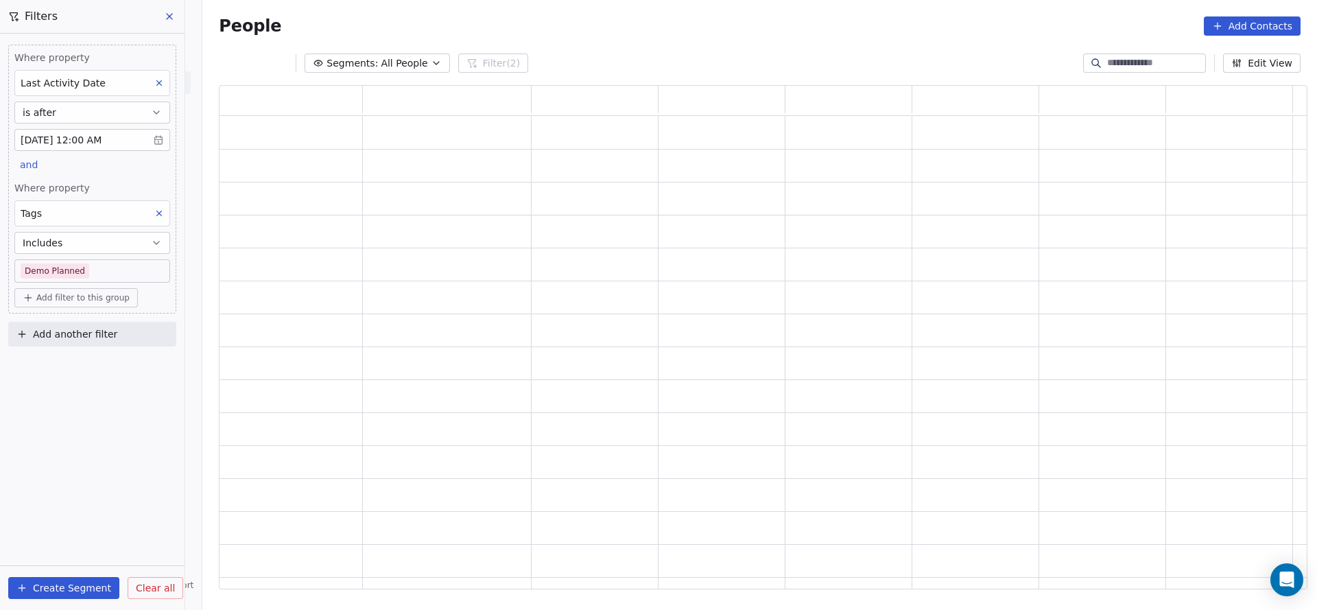
scroll to position [488, 1072]
click at [64, 300] on span "Add filter to this group" at bounding box center [82, 297] width 93 height 11
click at [63, 324] on span "Contact properties" at bounding box center [73, 325] width 89 height 14
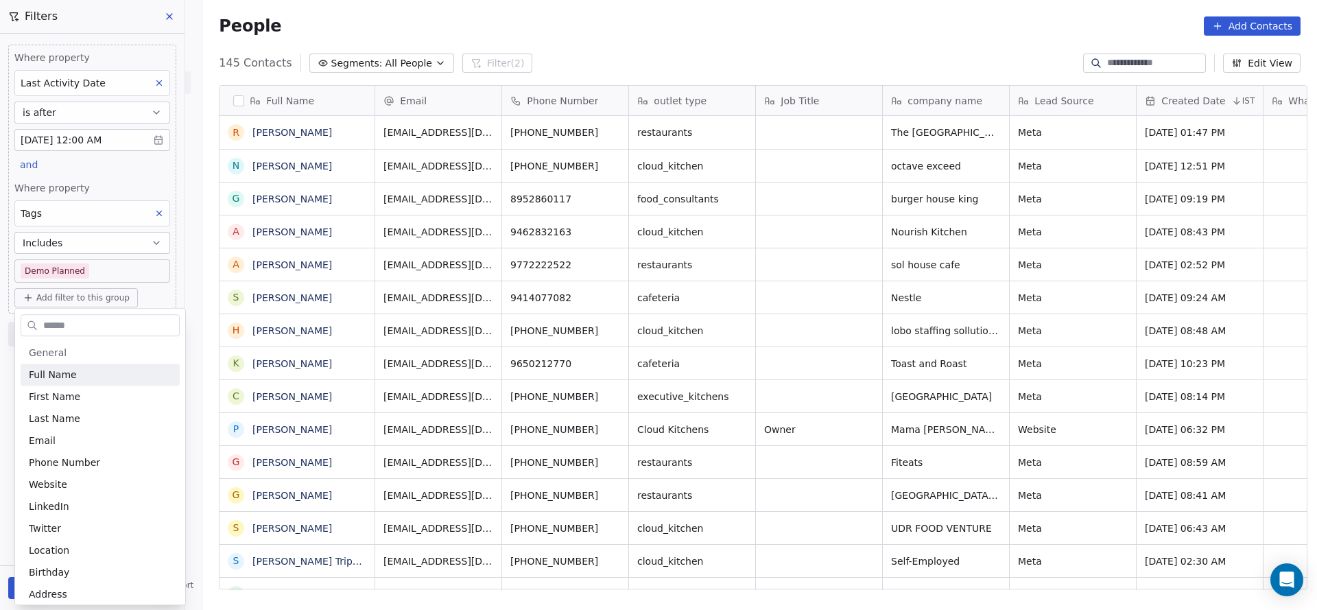
scroll to position [520, 1105]
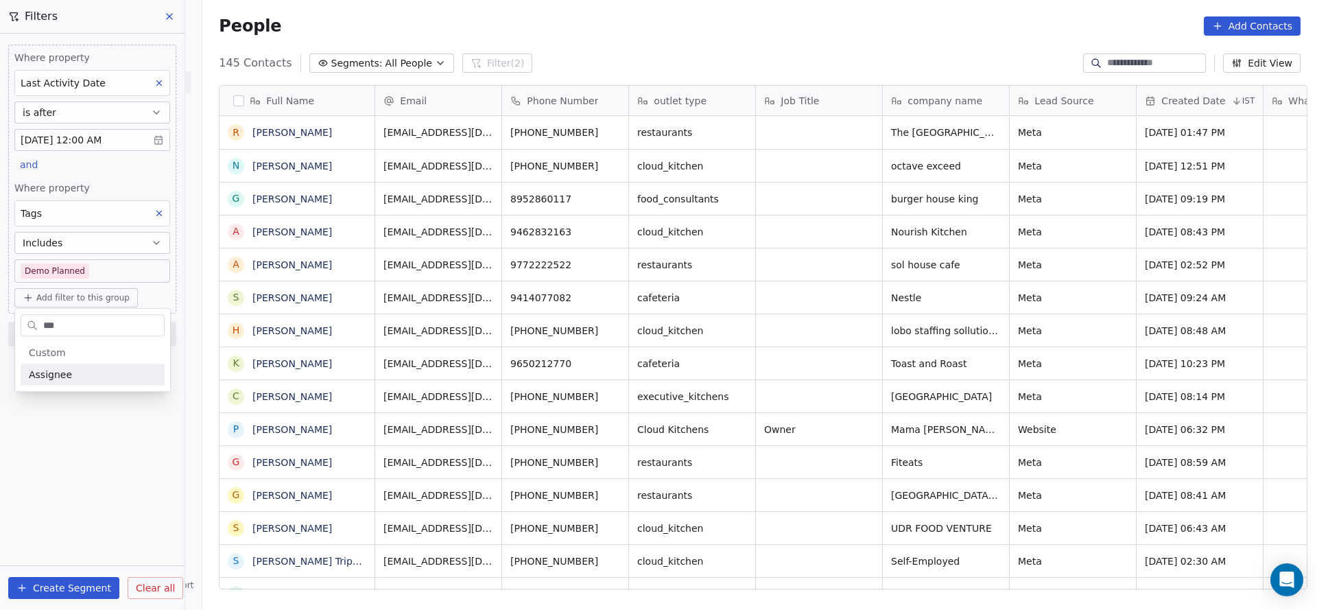
type input "***"
click at [74, 381] on div "Assignee" at bounding box center [93, 375] width 128 height 14
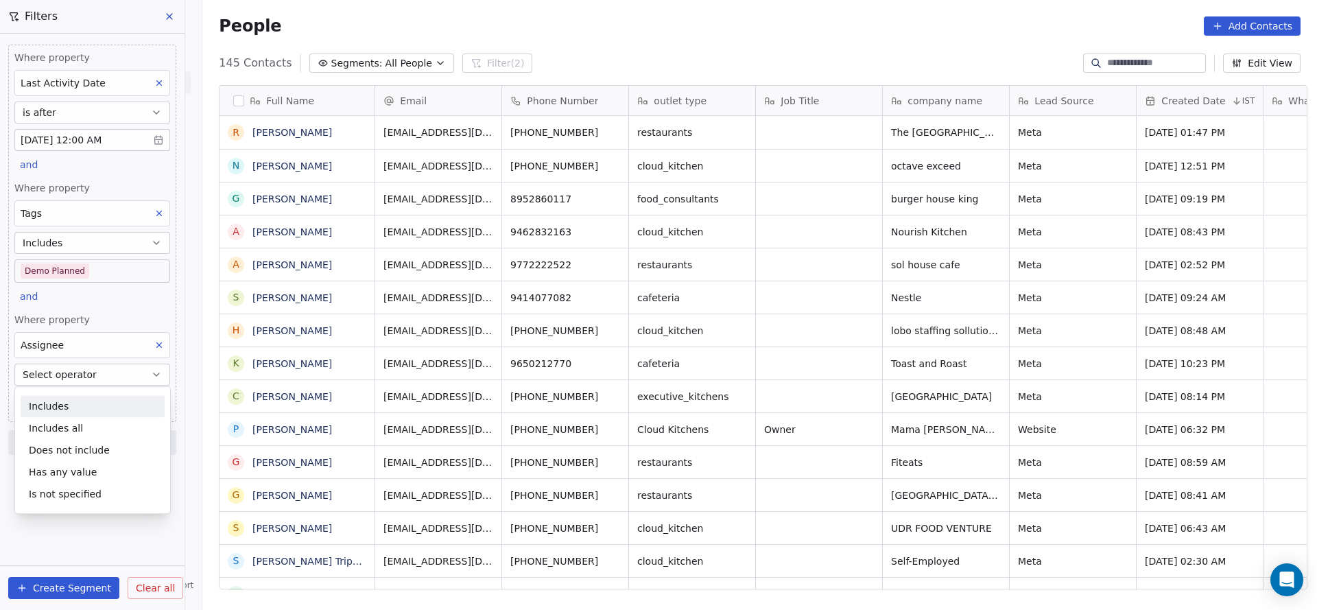
click at [125, 179] on div "Where property Last Activity Date is after [DATE] 12:00 AM and Where property T…" at bounding box center [92, 233] width 168 height 377
click at [110, 373] on button "Select operator" at bounding box center [92, 374] width 156 height 22
click at [89, 407] on div "Includes" at bounding box center [93, 406] width 144 height 22
click at [91, 369] on button "Includes" at bounding box center [92, 374] width 156 height 22
click at [123, 302] on div "Where property Last Activity Date is after [DATE] 12:00 AM and Where property T…" at bounding box center [92, 244] width 168 height 399
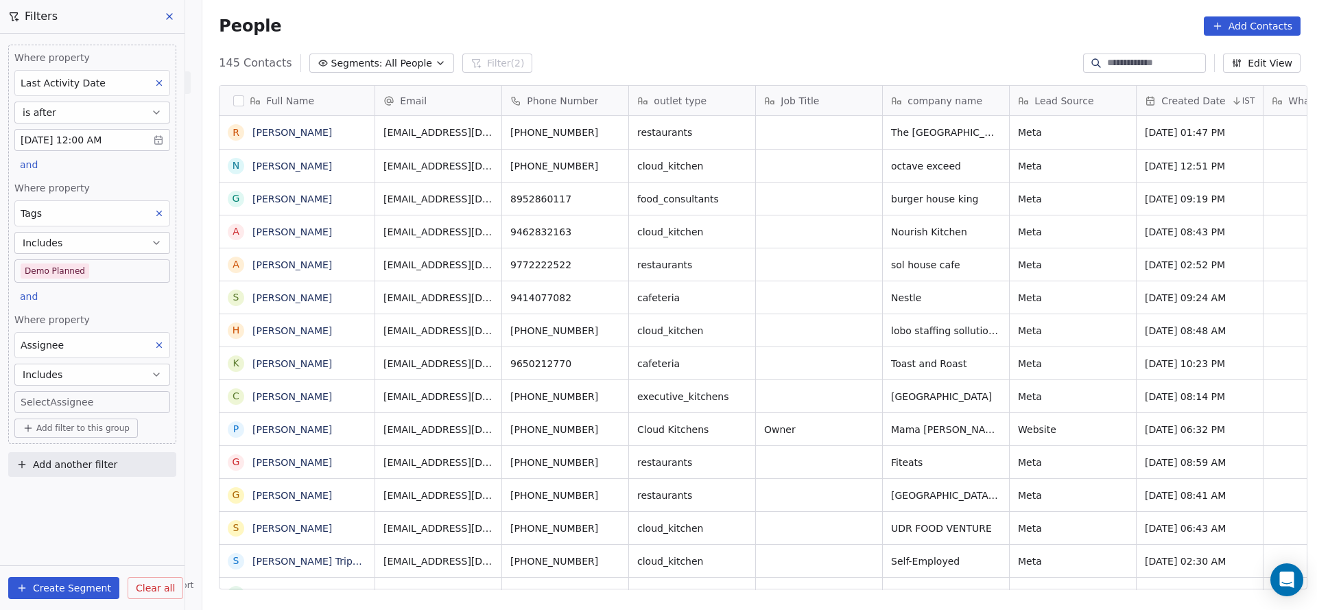
click at [101, 395] on body "On2Cook India Pvt. Ltd. Contacts People Marketing Workflows Campaigns Metrics &…" at bounding box center [658, 305] width 1317 height 610
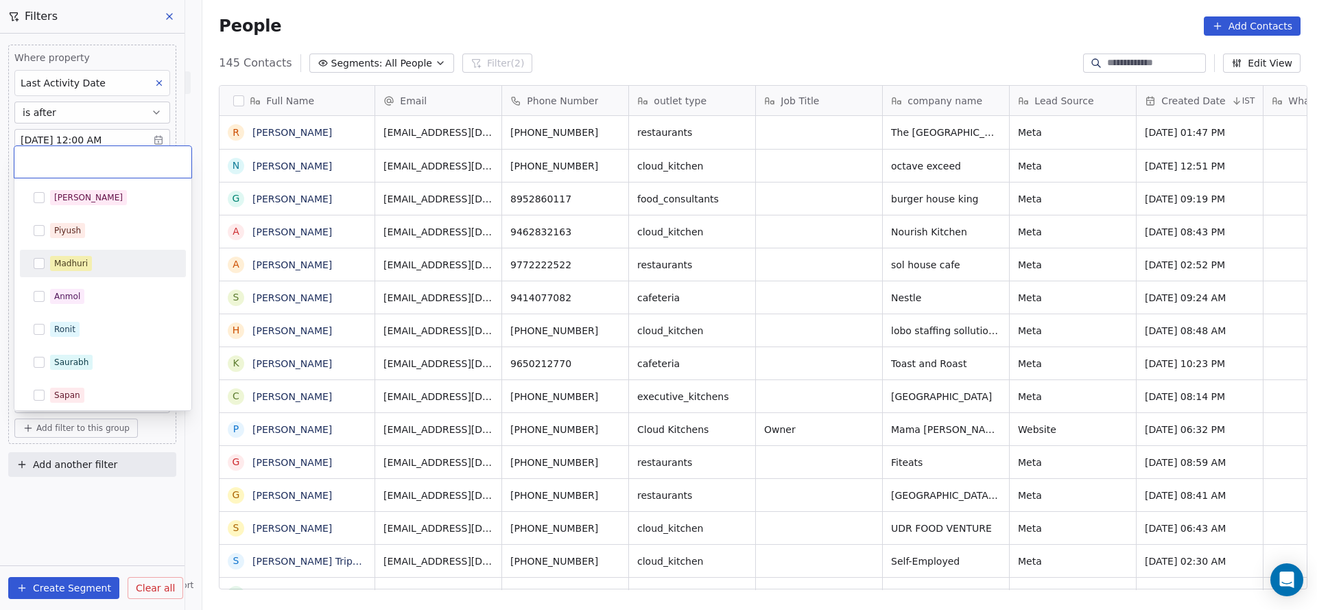
click at [99, 274] on div "Madhuri" at bounding box center [102, 263] width 155 height 22
click at [105, 543] on html "On2Cook India Pvt. Ltd. Contacts People Marketing Workflows Campaigns Metrics &…" at bounding box center [658, 305] width 1317 height 610
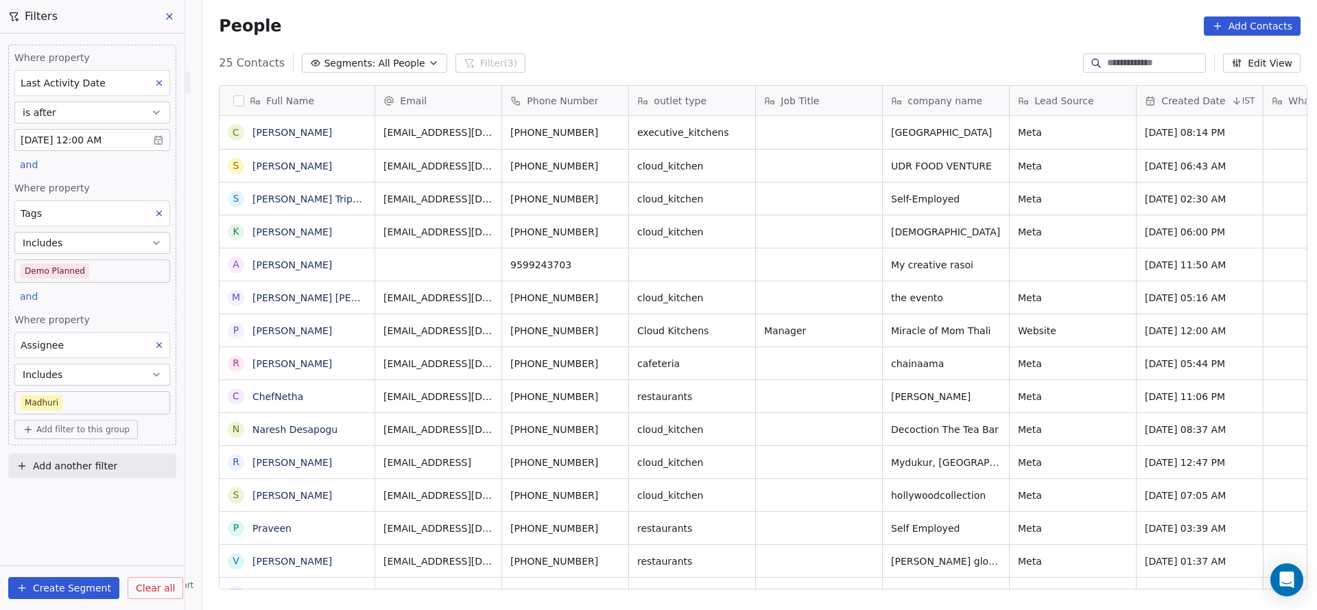
click at [93, 212] on div "Tags" at bounding box center [92, 213] width 156 height 26
type input "***"
click at [75, 339] on span "Lead Status" at bounding box center [57, 338] width 57 height 14
click at [104, 171] on div "Where property Last Activity Date is after [DATE] 12:00 AM and Where property L…" at bounding box center [92, 244] width 168 height 399
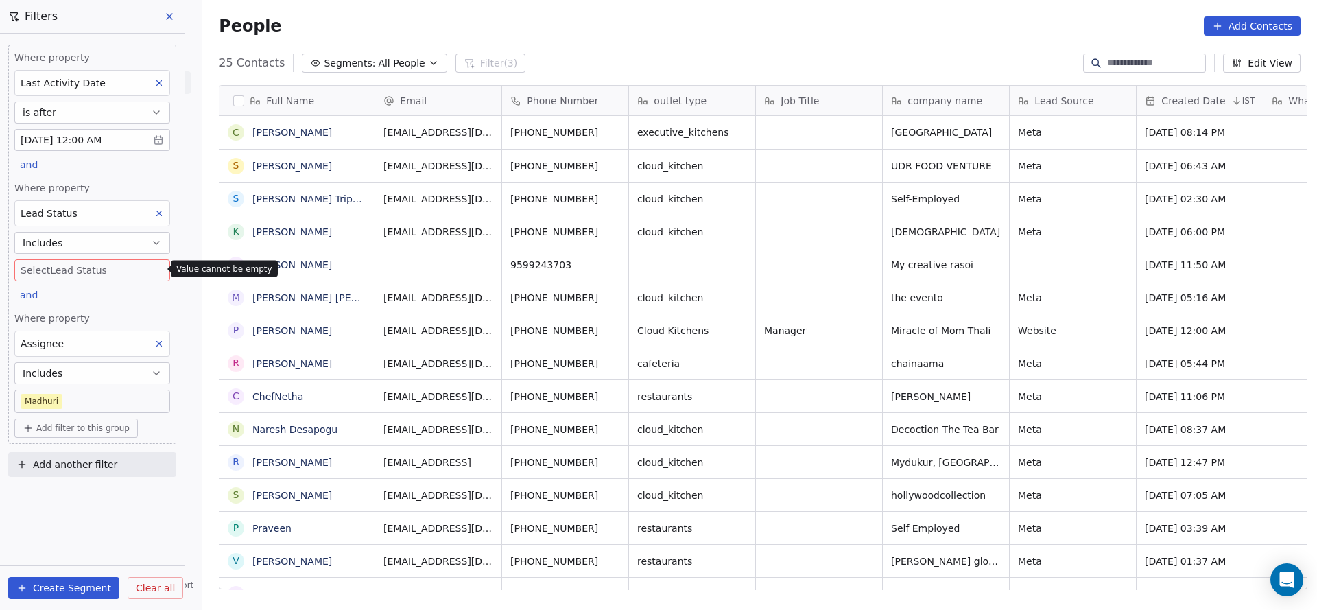
click at [86, 259] on body "On2Cook India Pvt. Ltd. Contacts People Marketing Workflows Campaigns Metrics &…" at bounding box center [658, 305] width 1317 height 610
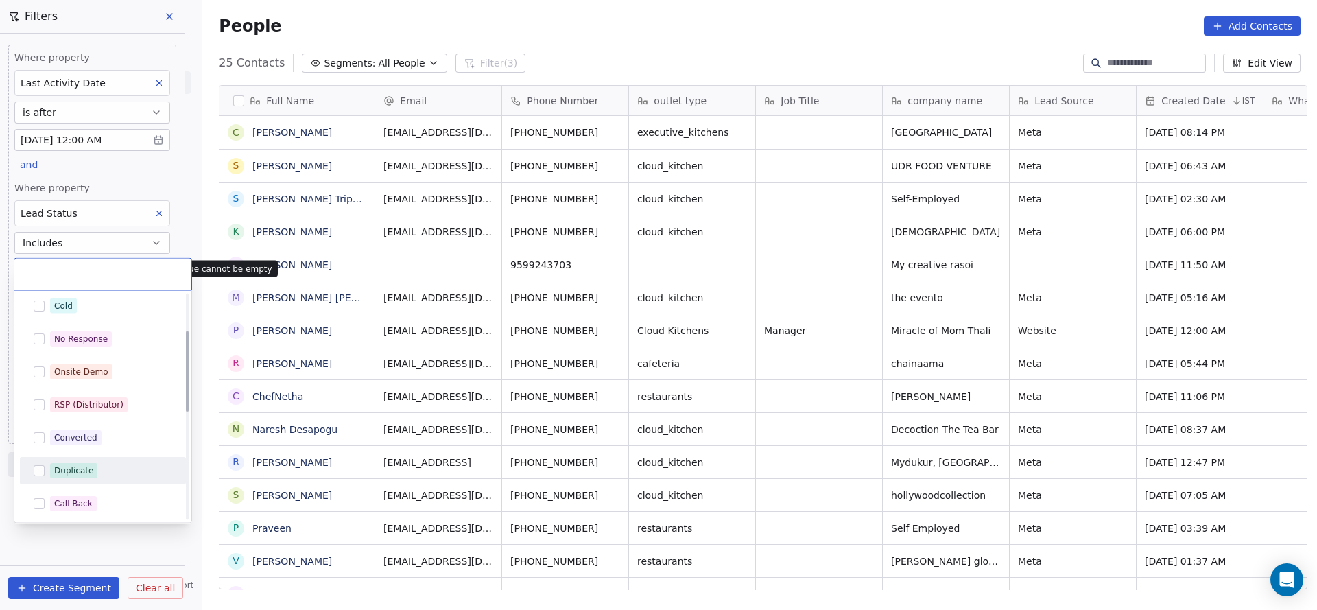
scroll to position [206, 0]
click at [97, 468] on div "Demo Given" at bounding box center [79, 466] width 51 height 12
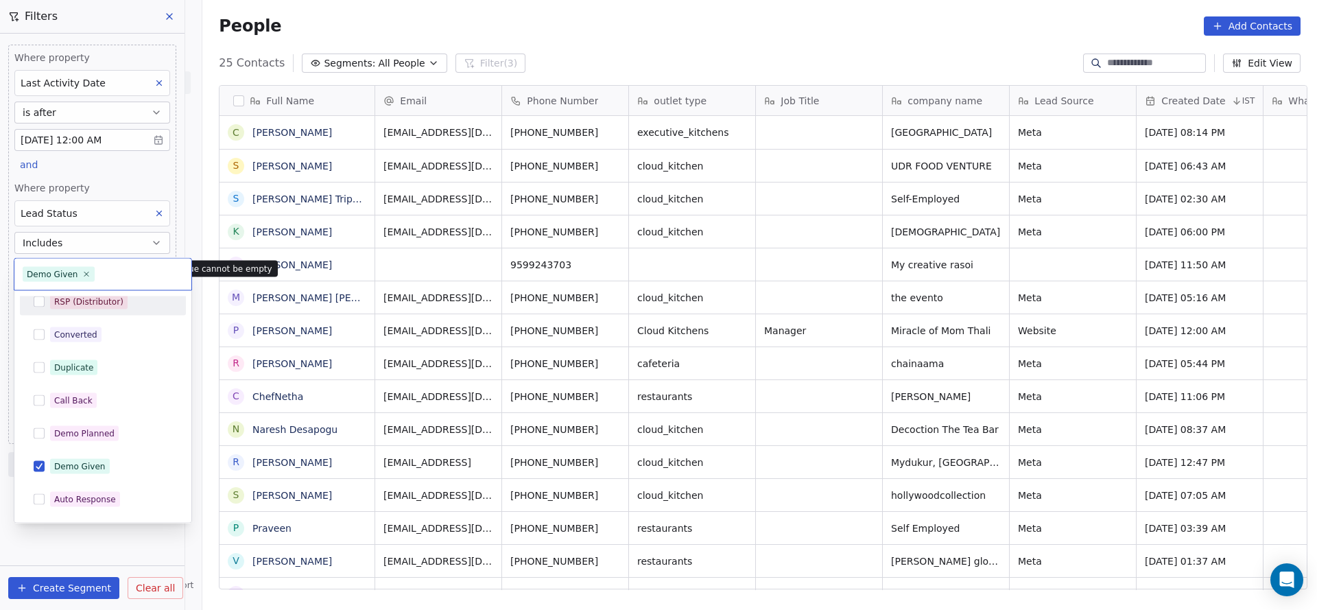
click at [112, 160] on html "On2Cook India Pvt. Ltd. Contacts People Marketing Workflows Campaigns Metrics &…" at bounding box center [658, 305] width 1317 height 610
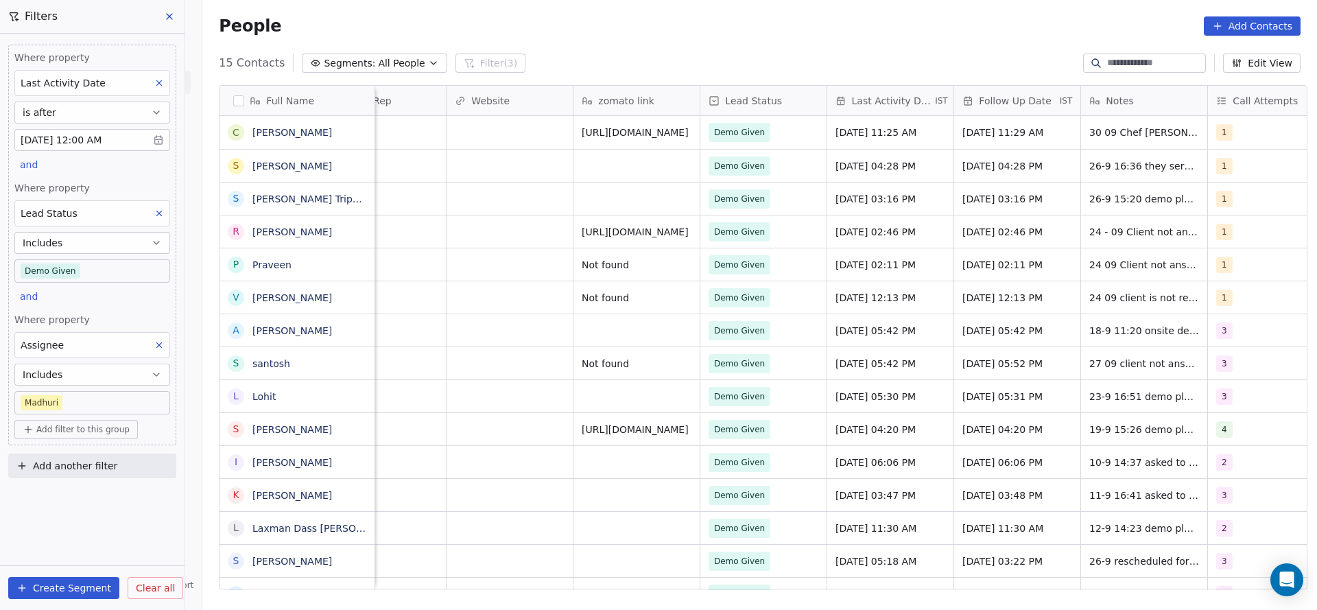
scroll to position [0, 1781]
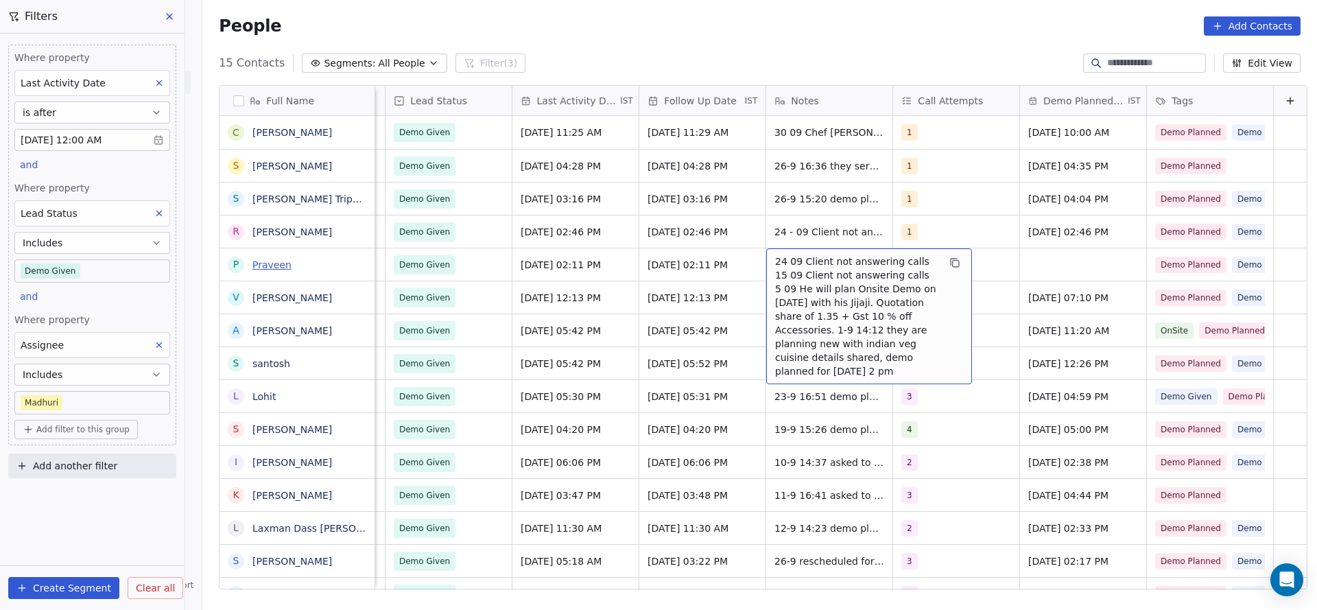
click at [273, 267] on link "Praveen" at bounding box center [271, 264] width 39 height 11
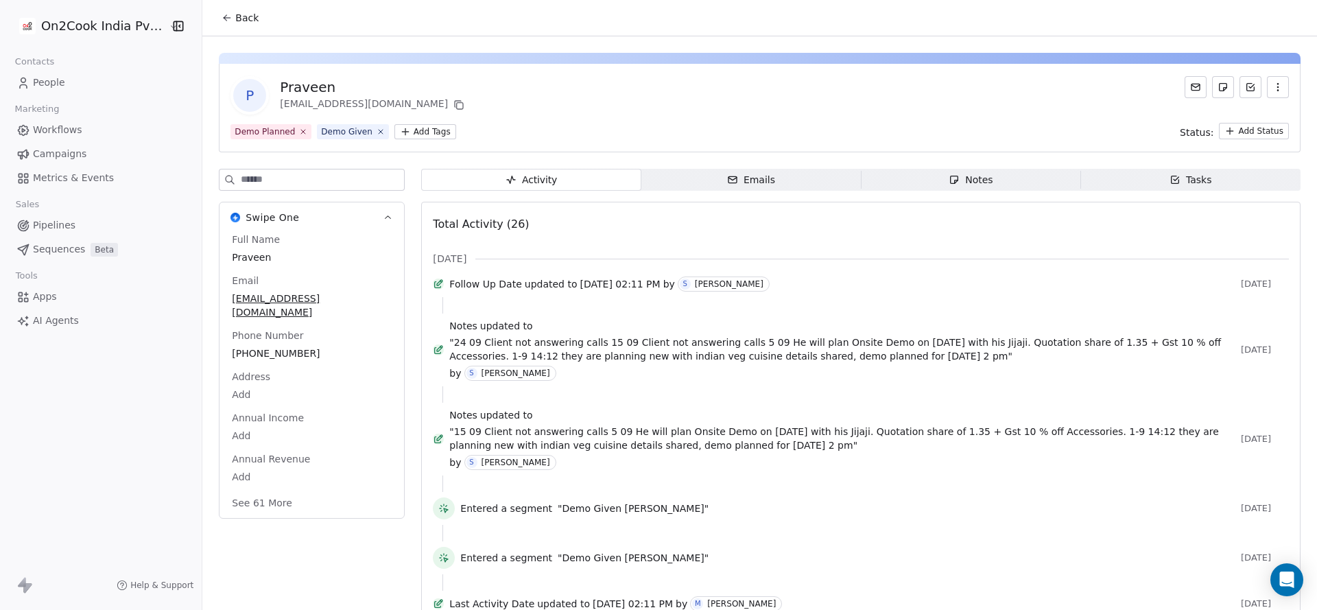
click at [224, 26] on button "Back" at bounding box center [239, 17] width 53 height 25
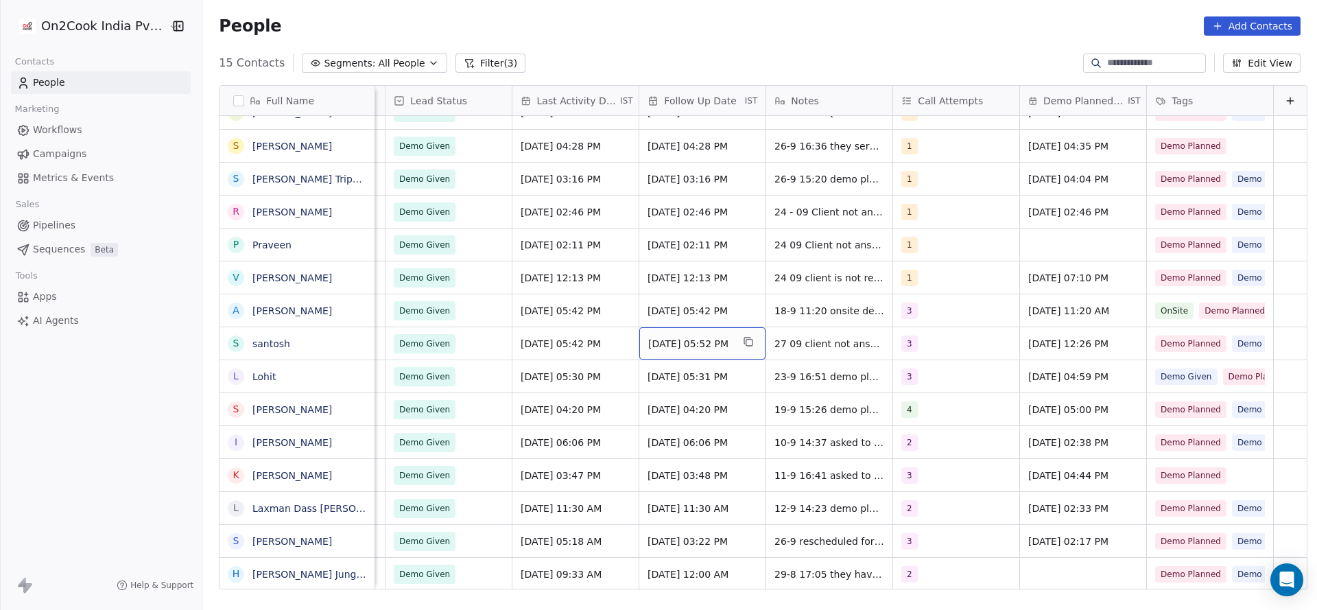
scroll to position [15, 1781]
click at [305, 577] on link "[PERSON_NAME] Jungle Cafe" at bounding box center [320, 573] width 137 height 11
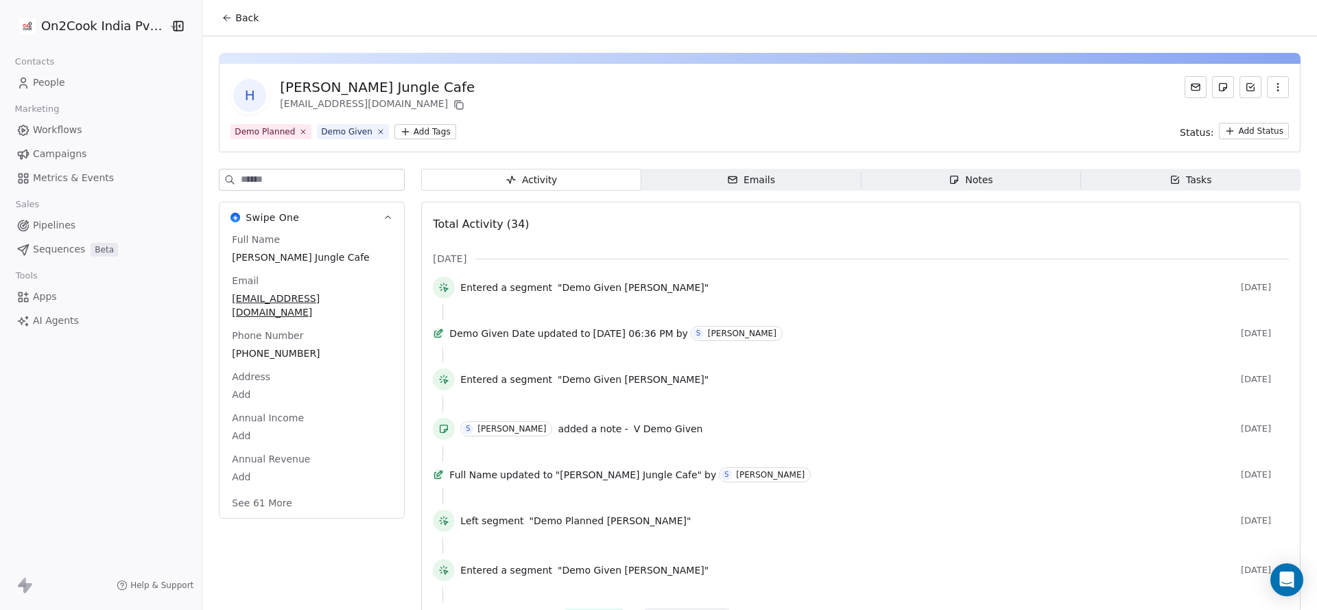
click at [224, 16] on icon at bounding box center [226, 17] width 11 height 11
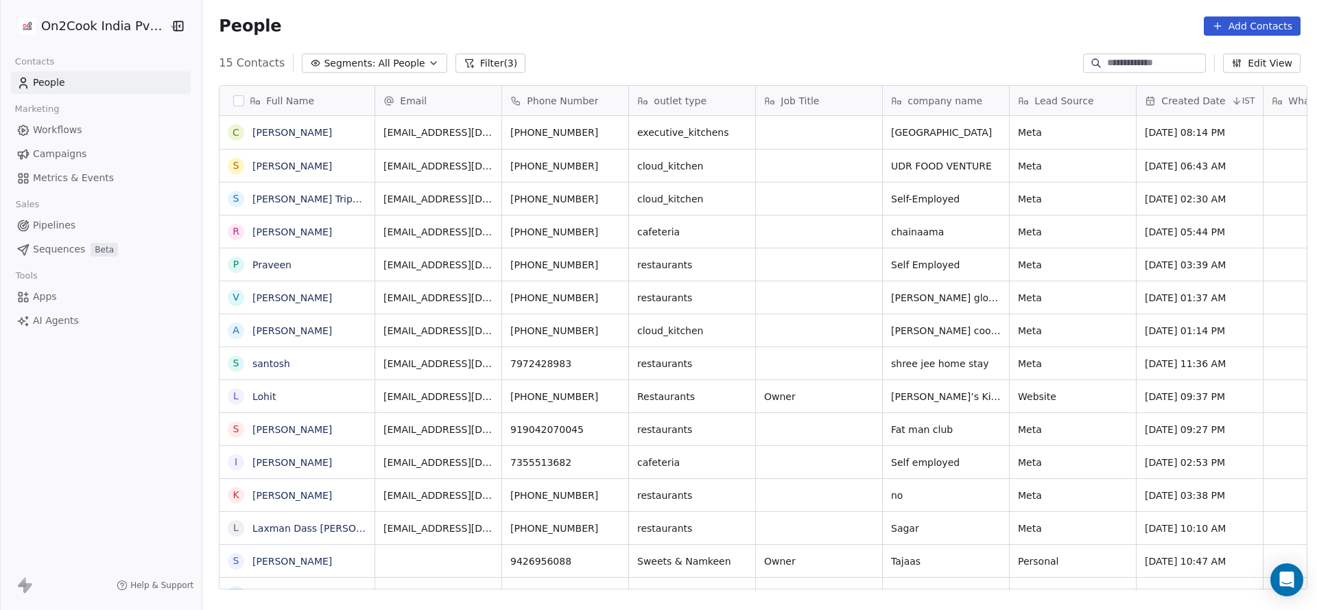
click at [493, 67] on button "Filter (3)" at bounding box center [490, 62] width 71 height 19
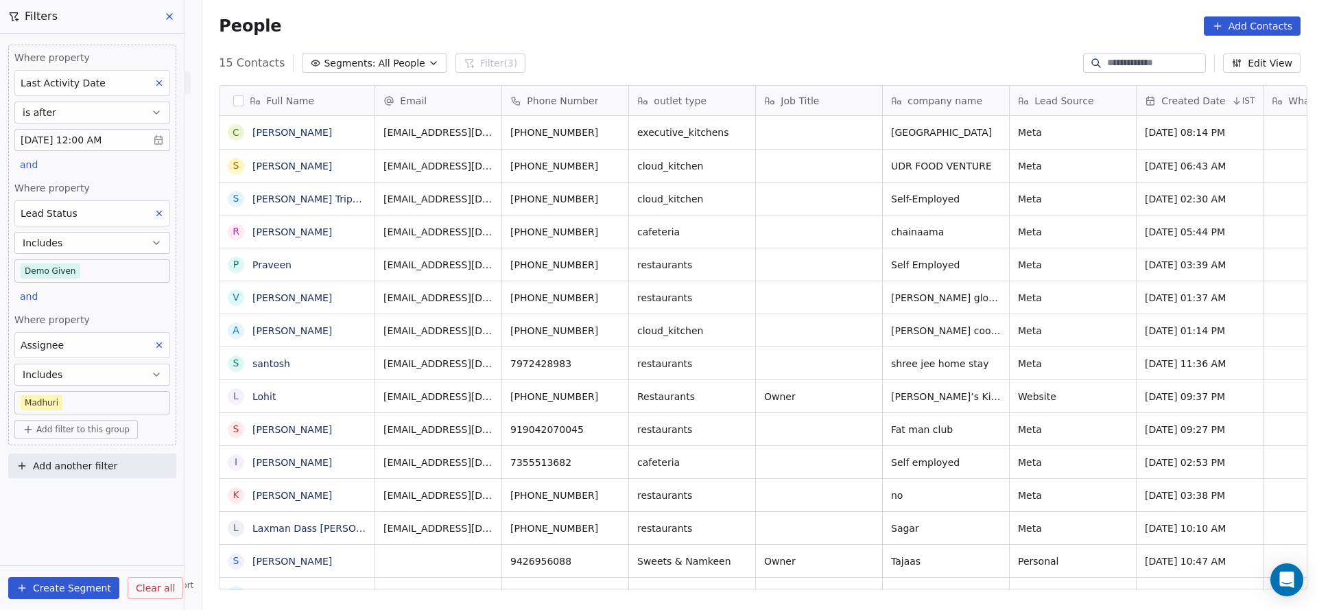
click at [95, 215] on div "Lead Status" at bounding box center [92, 213] width 156 height 26
type input "****"
click at [119, 288] on div "Tags" at bounding box center [93, 294] width 128 height 14
click at [104, 263] on body "On2Cook India Pvt. Ltd. Contacts People Marketing Workflows Campaigns Metrics &…" at bounding box center [658, 305] width 1317 height 610
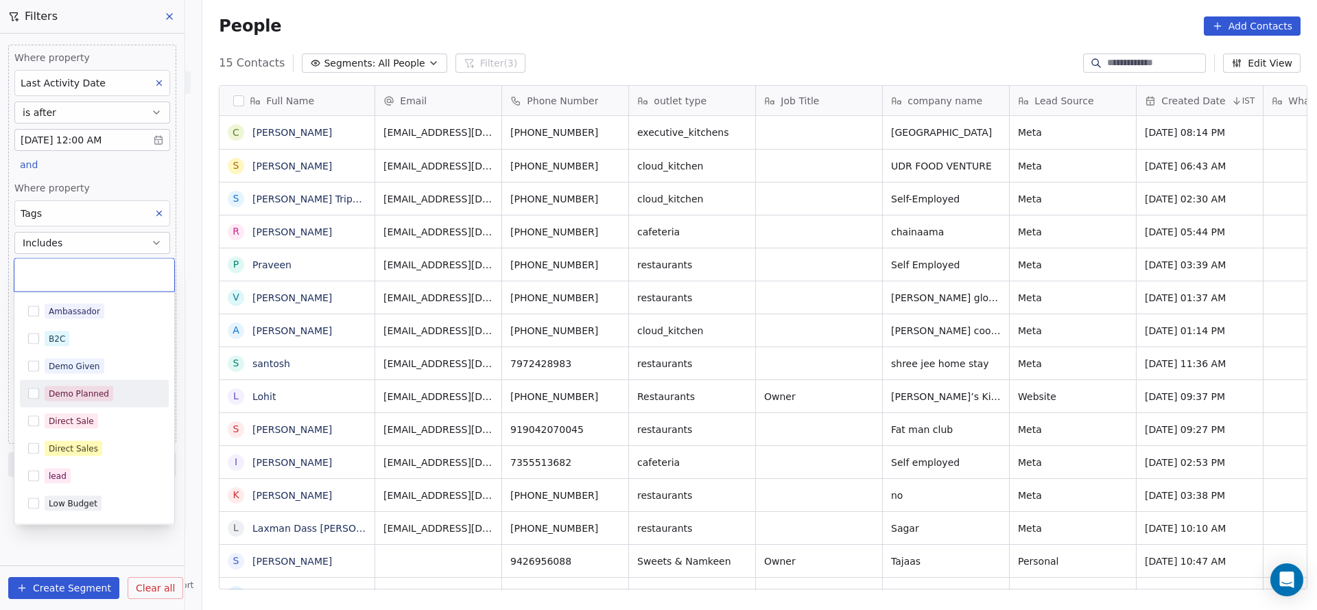
click at [125, 388] on div "Demo Planned" at bounding box center [103, 393] width 116 height 15
click at [48, 173] on html "On2Cook India Pvt. Ltd. Contacts People Marketing Workflows Campaigns Metrics &…" at bounding box center [658, 305] width 1317 height 610
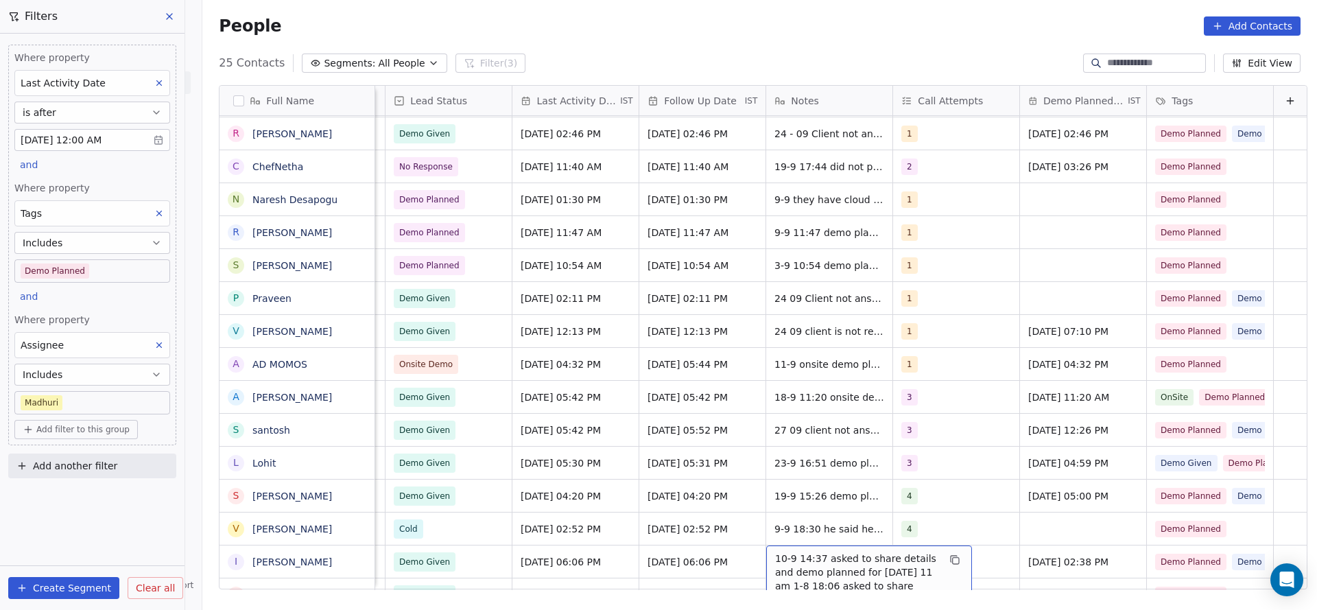
scroll to position [263, 0]
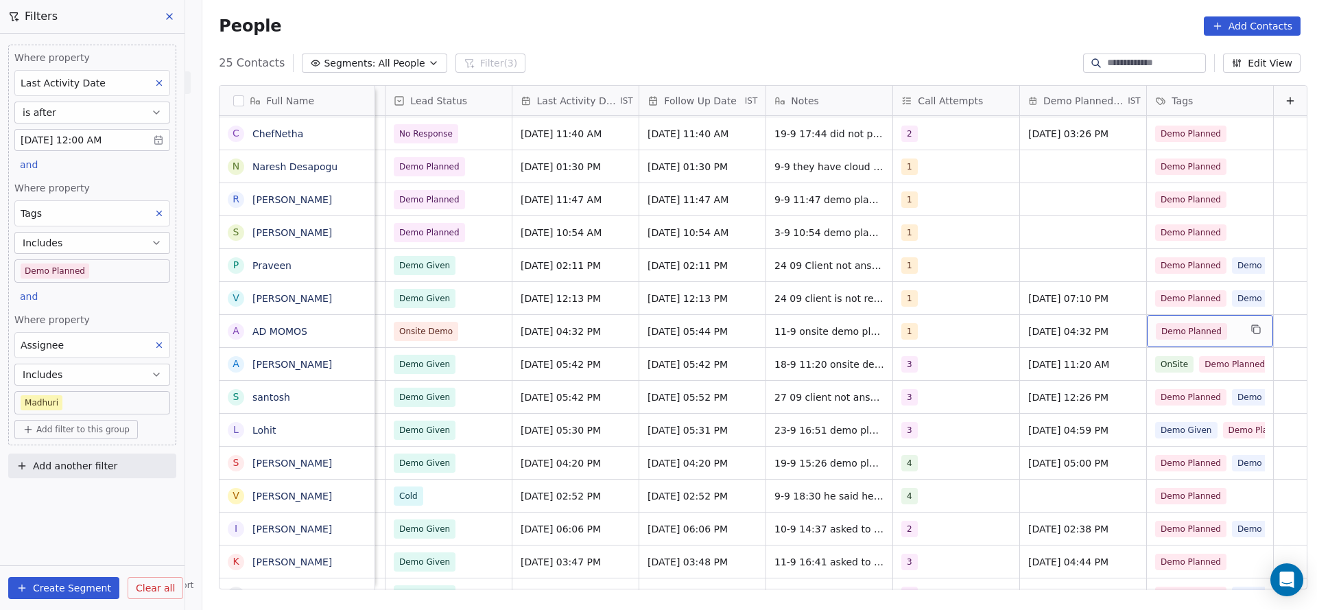
click at [1182, 323] on span "Demo Planned" at bounding box center [1190, 331] width 71 height 16
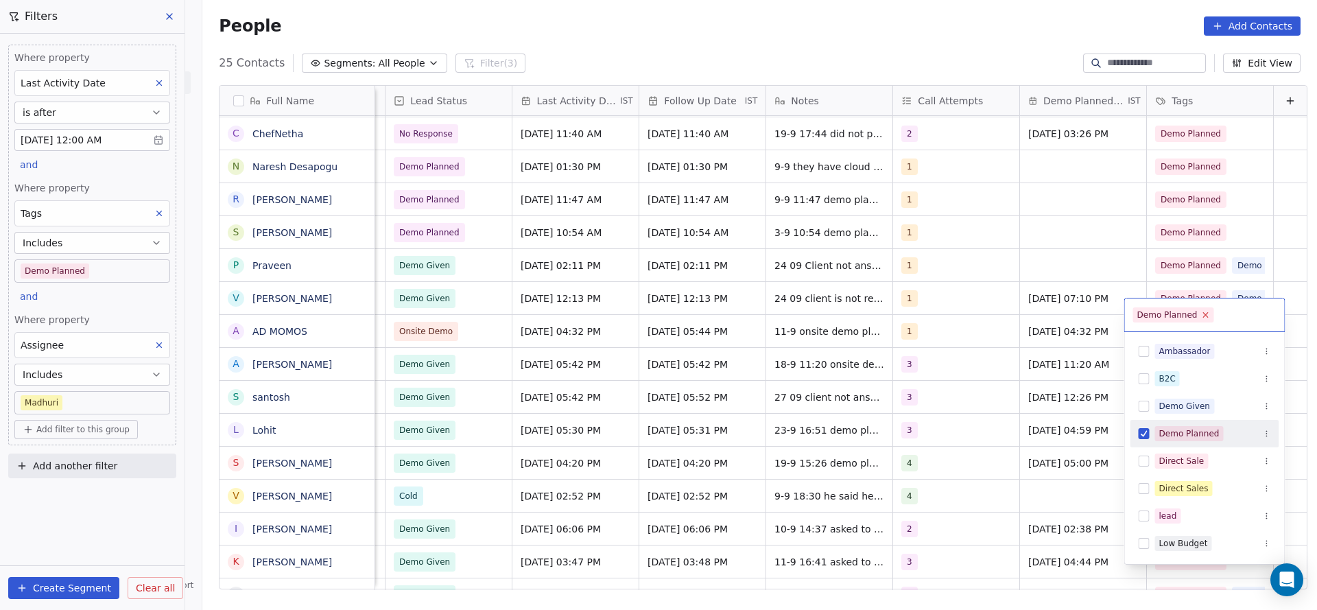
click at [1201, 310] on icon at bounding box center [1205, 314] width 9 height 9
click at [846, 322] on html "On2Cook India Pvt. Ltd. Contacts People Marketing Workflows Campaigns Metrics &…" at bounding box center [658, 305] width 1317 height 610
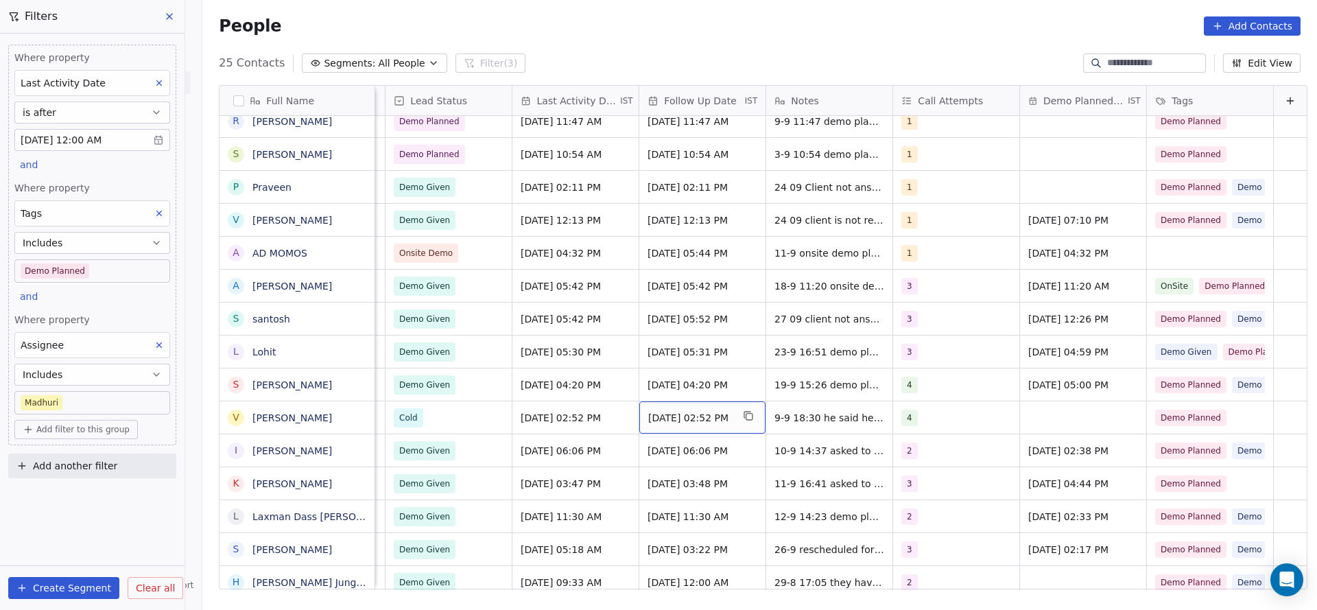
scroll to position [349, 0]
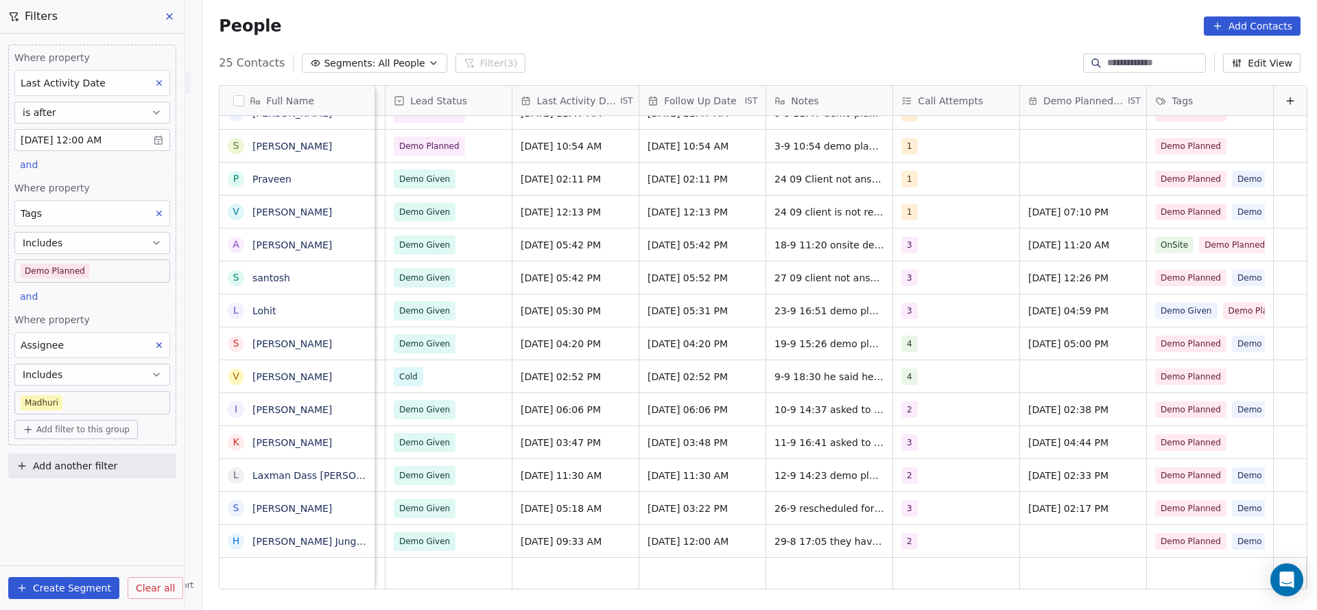
click at [95, 90] on div "Last Activity Date" at bounding box center [63, 83] width 85 height 16
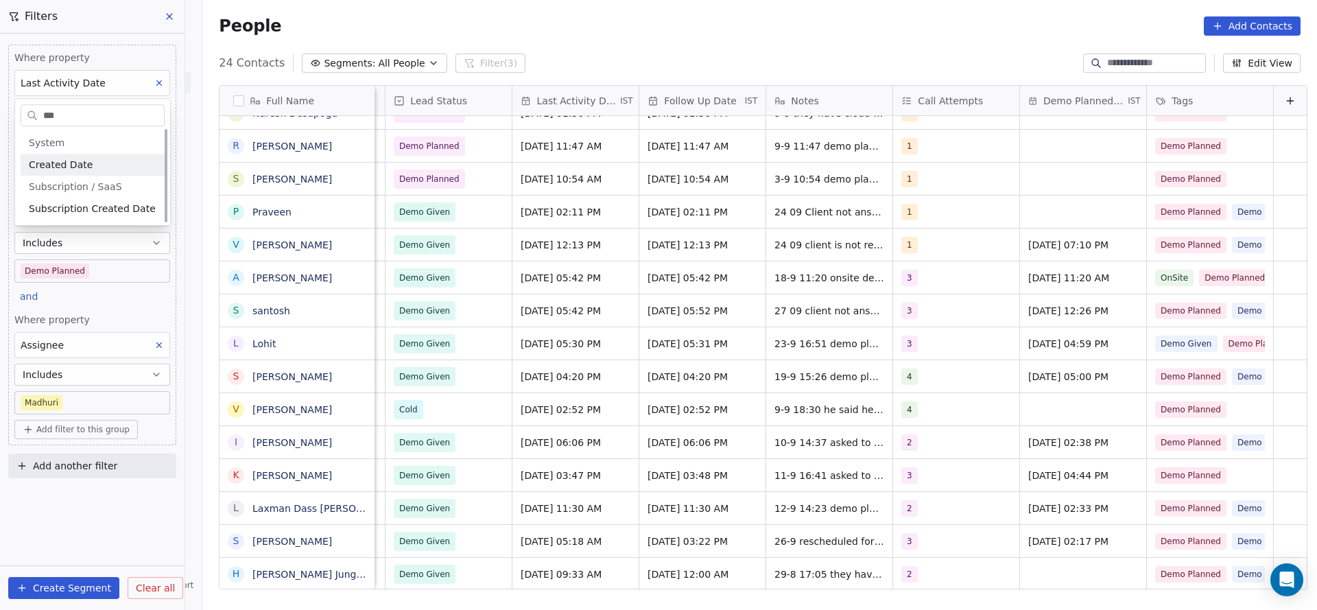
scroll to position [0, 0]
type input "****"
click at [97, 163] on div "Created Date" at bounding box center [93, 165] width 128 height 14
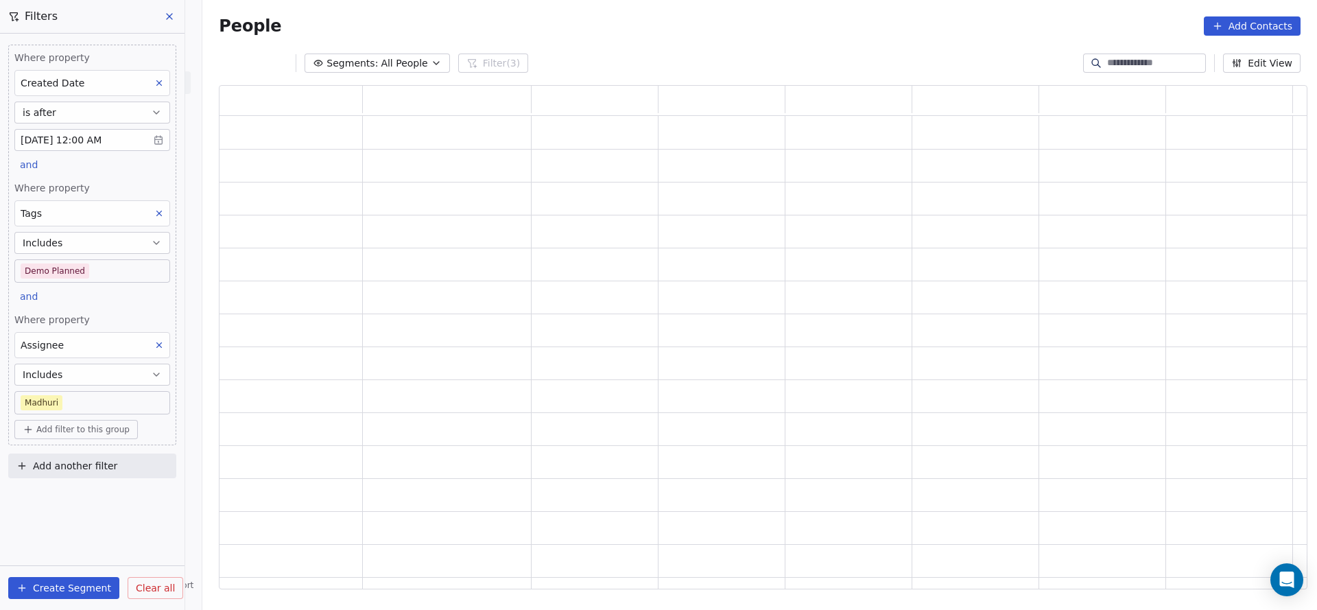
scroll to position [488, 1072]
click at [97, 115] on button "is after" at bounding box center [92, 112] width 156 height 22
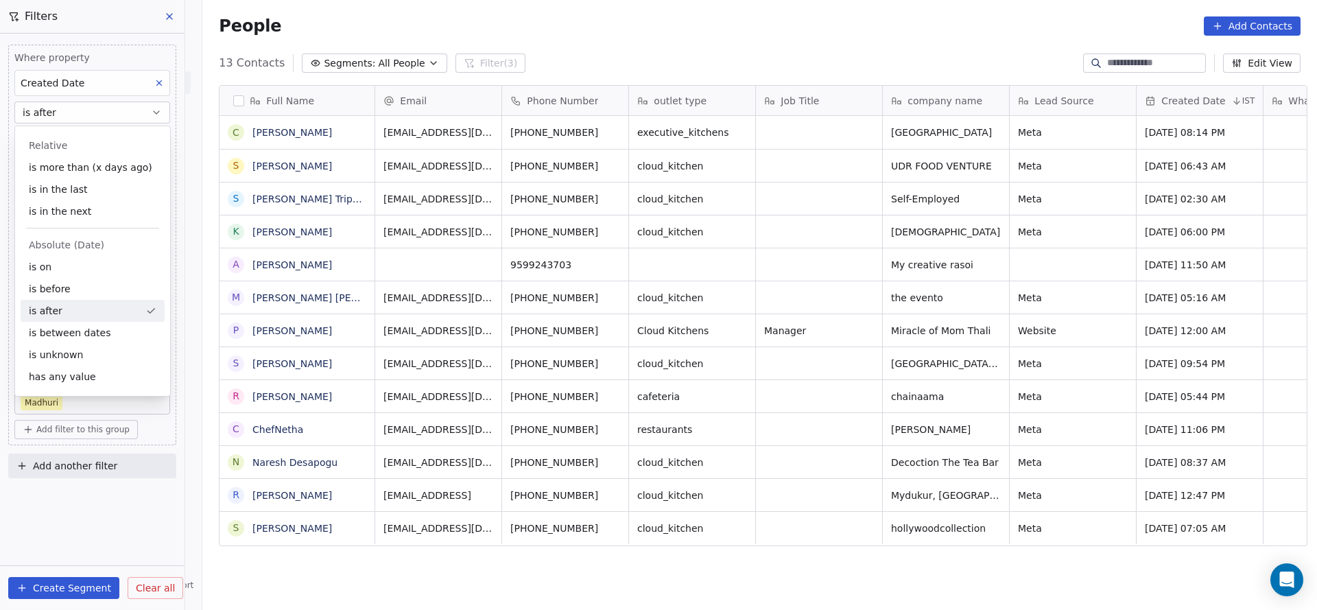
scroll to position [520, 1105]
click at [109, 104] on button "is after" at bounding box center [92, 112] width 156 height 22
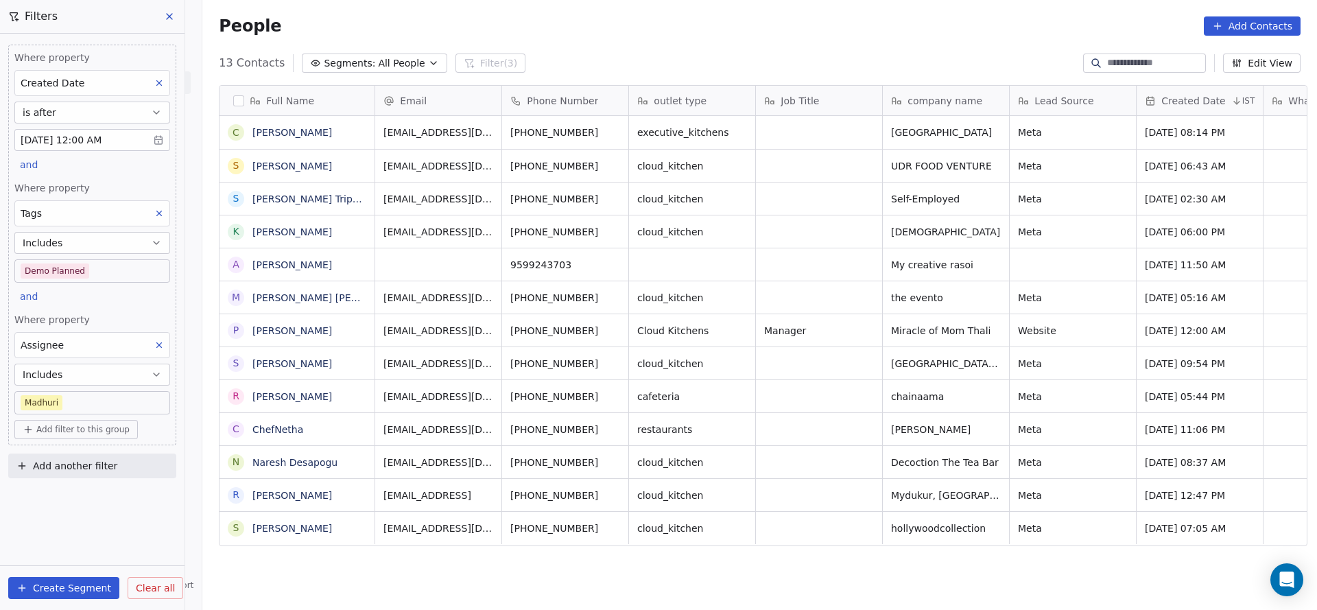
click at [109, 143] on body "On2Cook India Pvt. Ltd. Contacts People Marketing Workflows Campaigns Metrics &…" at bounding box center [658, 305] width 1317 height 610
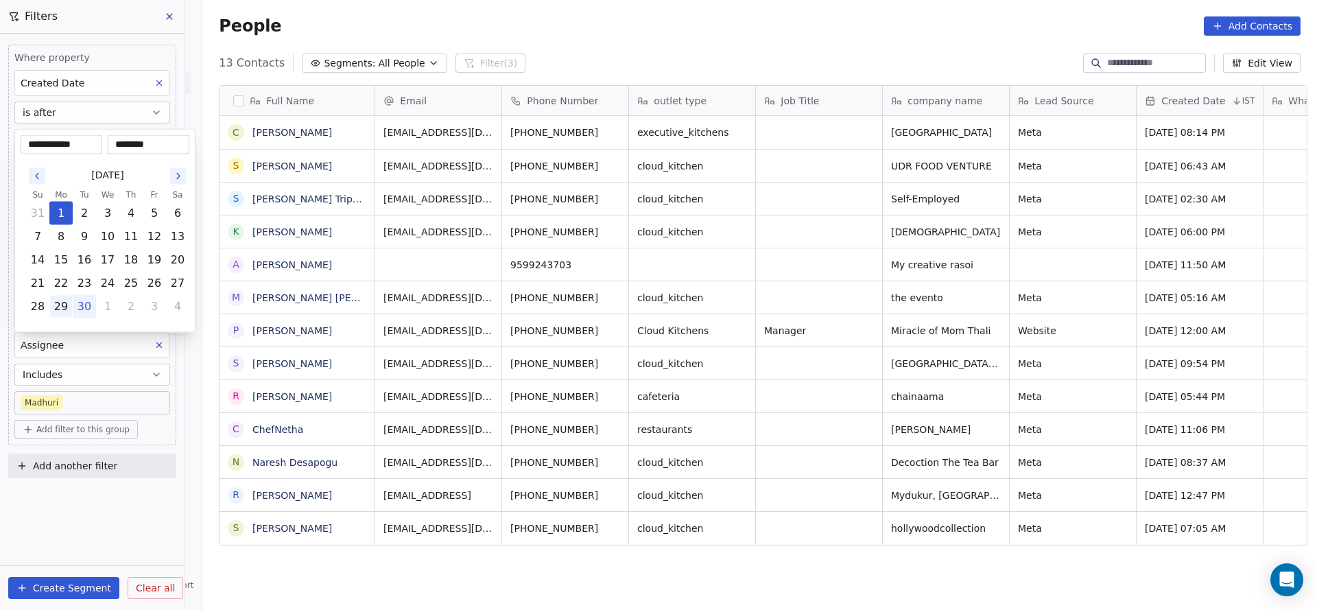
click at [66, 301] on button "29" at bounding box center [61, 307] width 22 height 22
type input "**********"
click at [130, 145] on input "********" at bounding box center [148, 145] width 76 height 14
click at [134, 143] on input "********" at bounding box center [148, 145] width 76 height 14
type input "********"
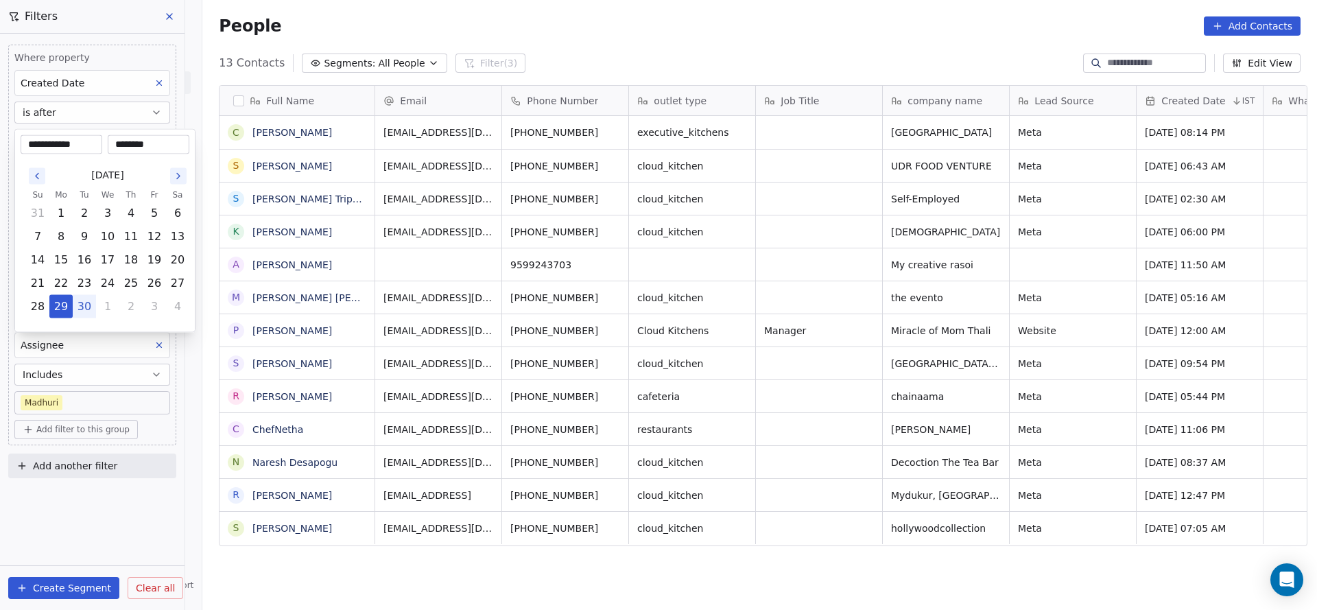
click at [241, 48] on html "On2Cook India Pvt. Ltd. Contacts People Marketing Workflows Campaigns Metrics &…" at bounding box center [658, 305] width 1317 height 610
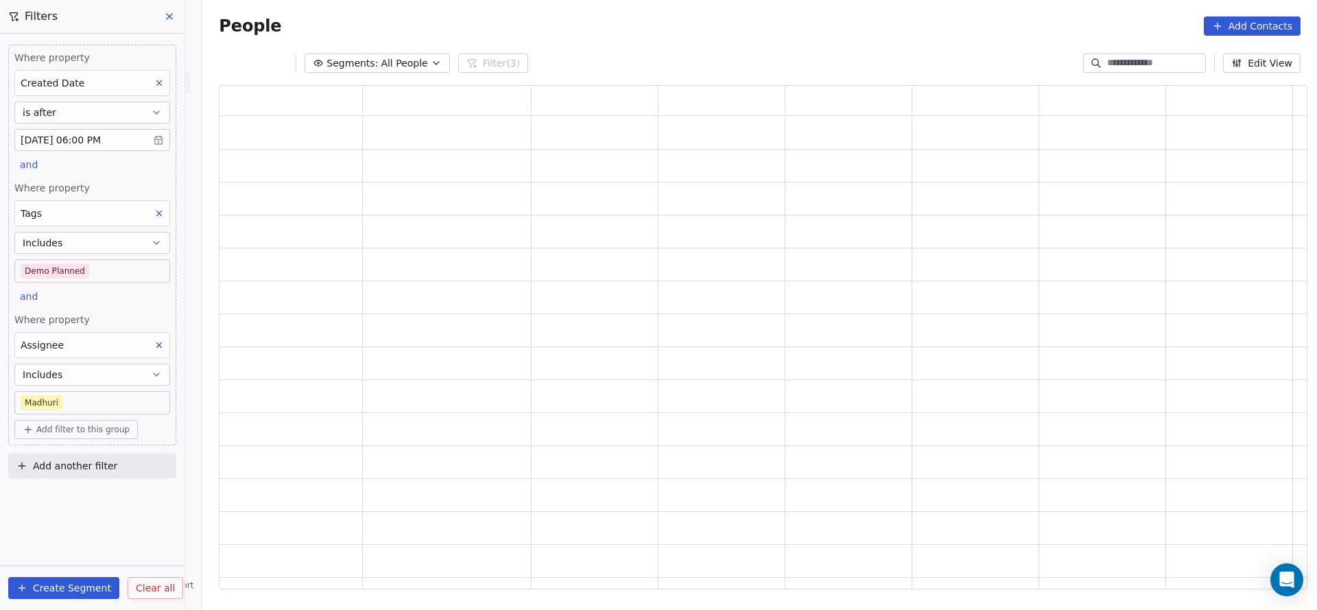
scroll to position [488, 1072]
click at [153, 215] on button at bounding box center [159, 213] width 18 height 18
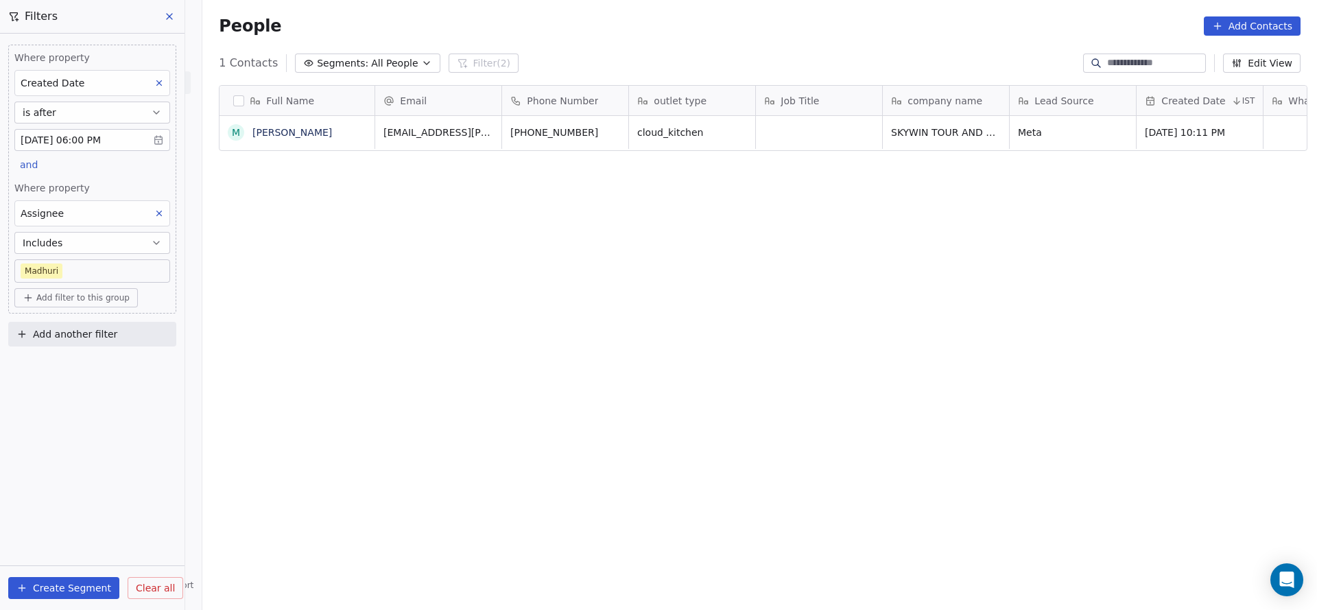
scroll to position [520, 1105]
click at [158, 206] on button at bounding box center [159, 213] width 18 height 18
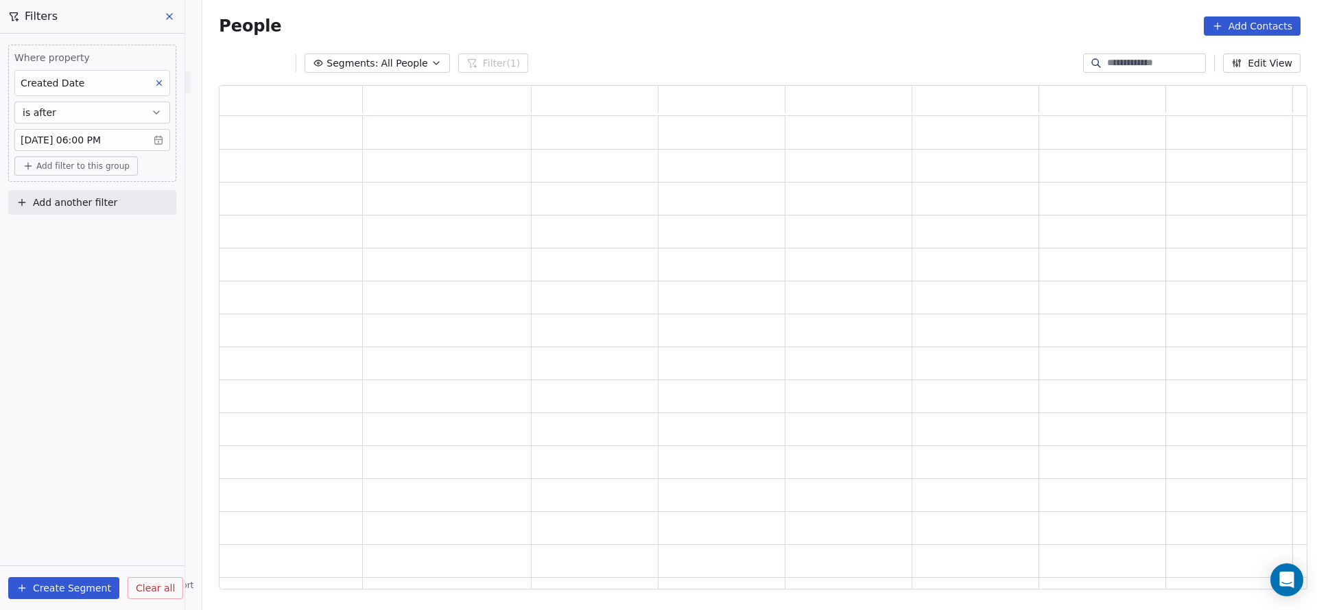
scroll to position [488, 1072]
click at [122, 313] on div "Where property Created Date is after [DATE] 06:00 PM Add filter to this group A…" at bounding box center [92, 322] width 184 height 576
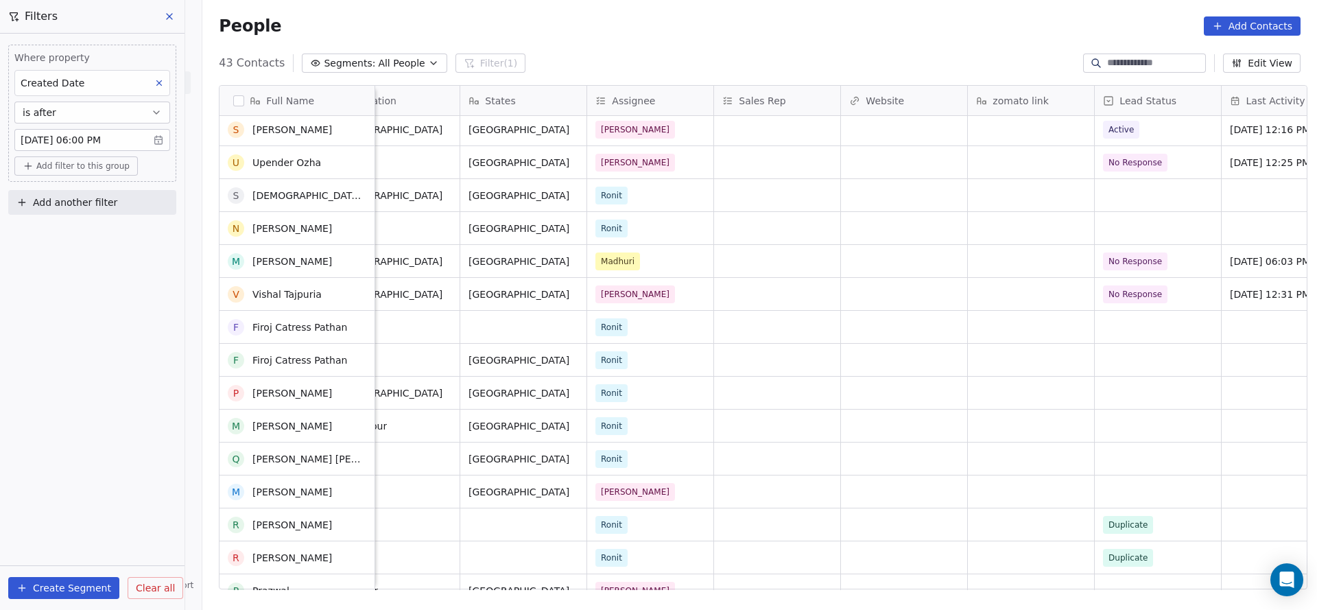
scroll to position [427, 0]
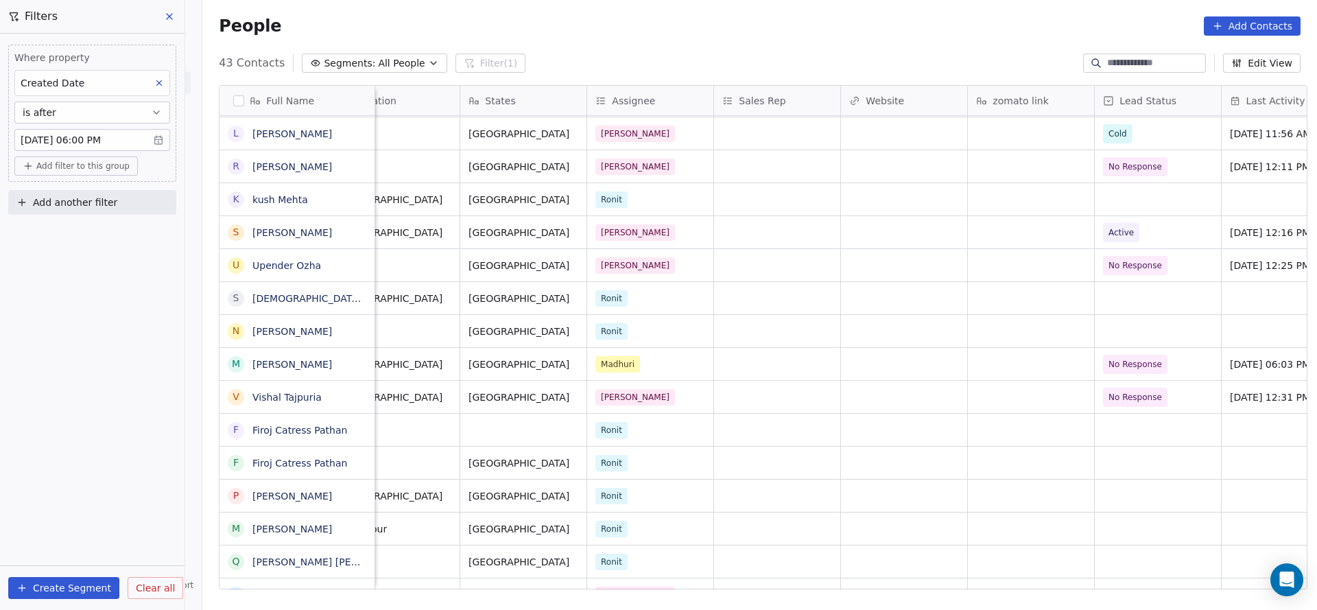
click at [103, 112] on button "is after" at bounding box center [92, 112] width 156 height 22
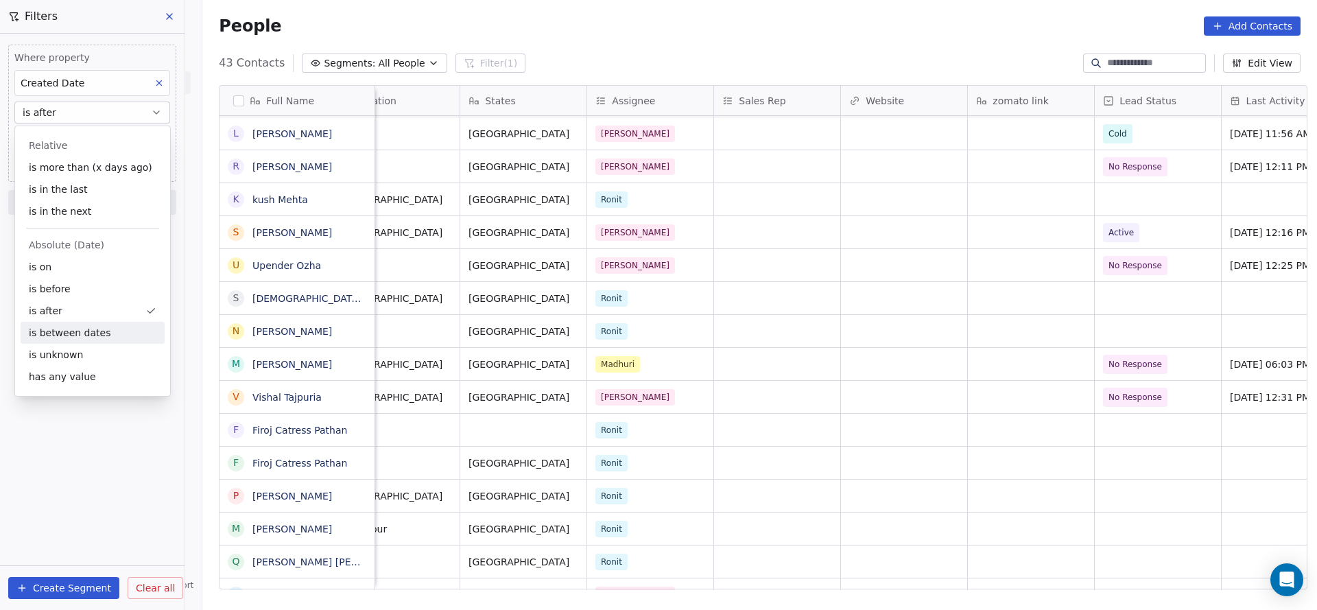
click at [70, 331] on div "is between dates" at bounding box center [93, 333] width 144 height 22
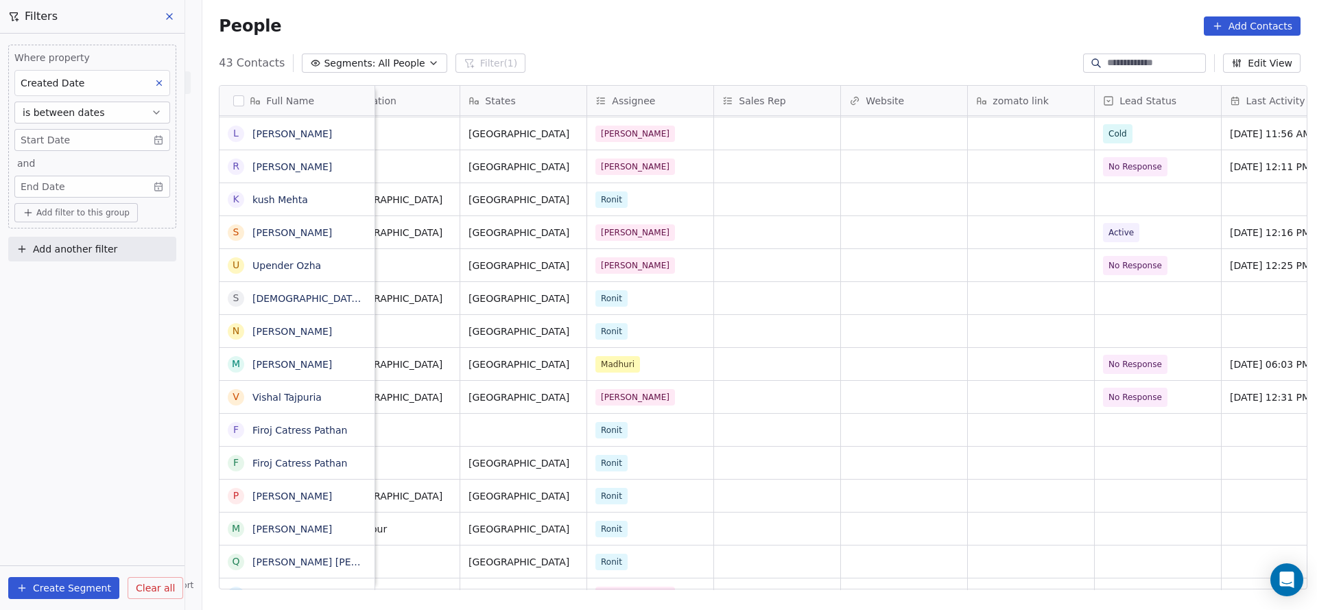
click at [101, 147] on body "On2Cook India Pvt. Ltd. Contacts People Marketing Workflows Campaigns Metrics &…" at bounding box center [658, 305] width 1317 height 610
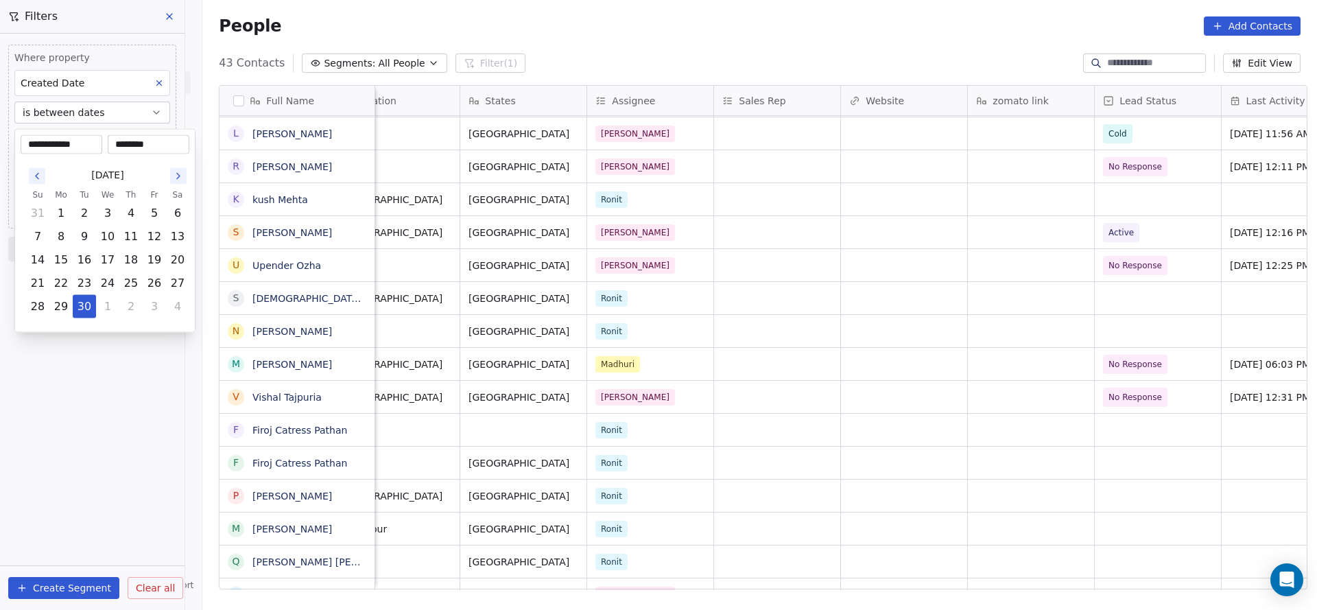
click at [128, 59] on html "On2Cook India Pvt. Ltd. Contacts People Marketing Workflows Campaigns Metrics &…" at bounding box center [658, 305] width 1317 height 610
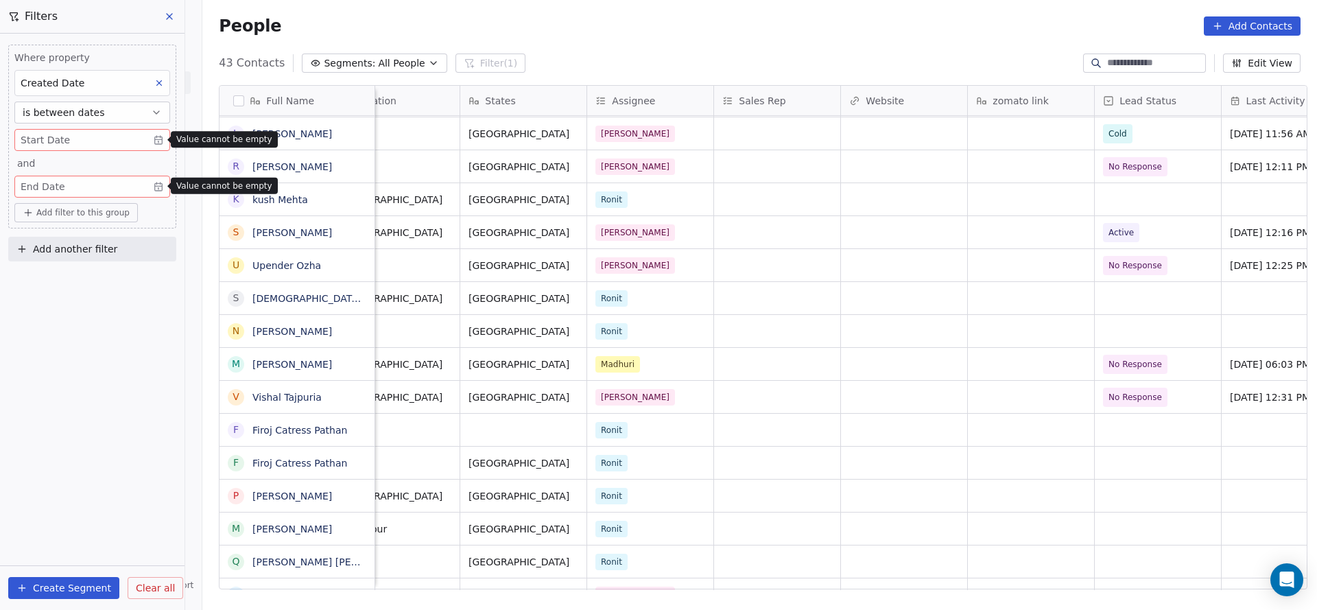
click at [86, 117] on span "is between dates" at bounding box center [64, 113] width 82 height 14
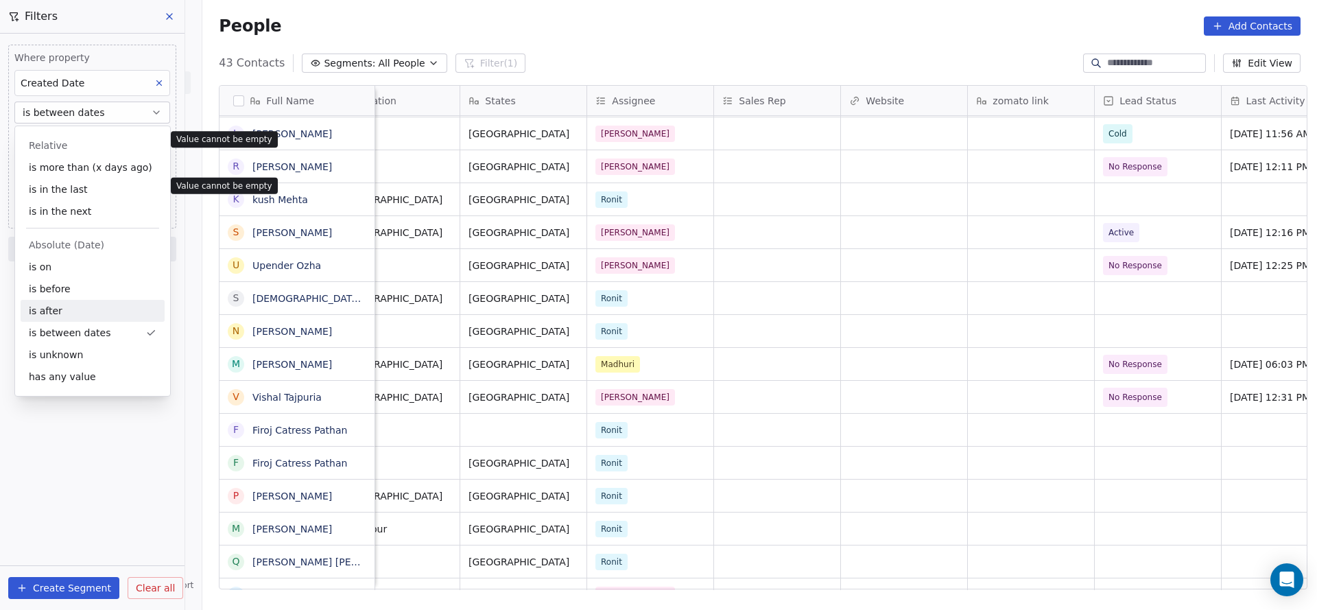
click at [84, 471] on div "Where property Created Date is between dates Start Date and End Date Add filter…" at bounding box center [92, 322] width 184 height 576
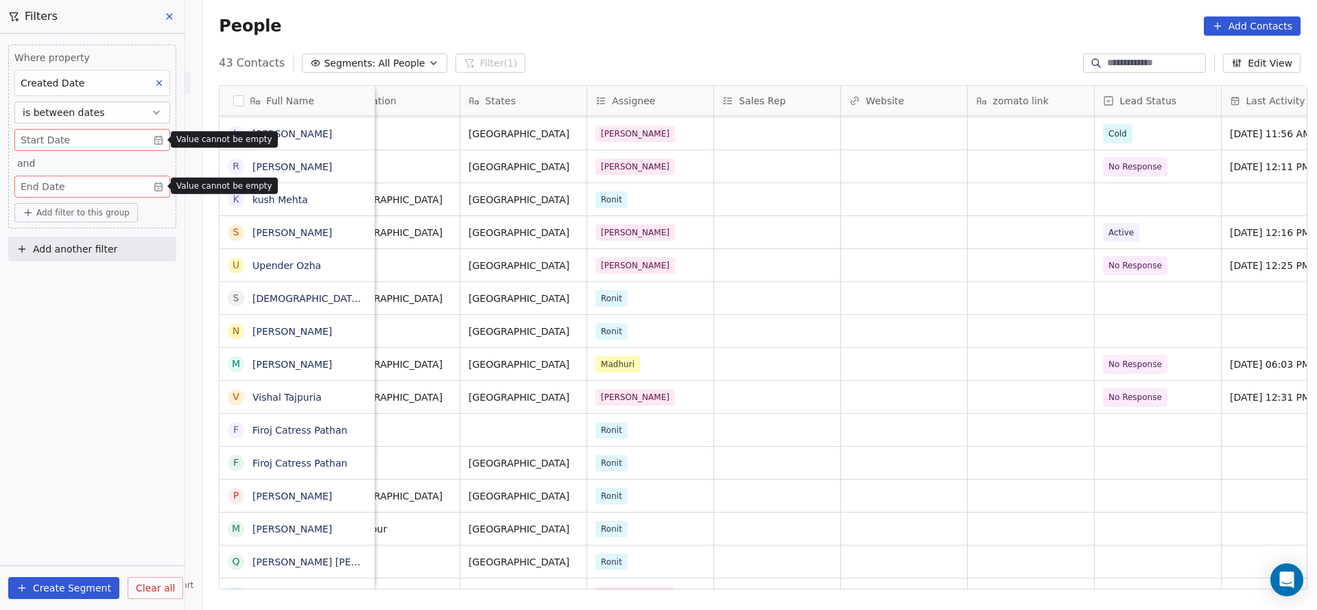
click at [119, 144] on body "On2Cook India Pvt. Ltd. Contacts People Marketing Workflows Campaigns Metrics &…" at bounding box center [658, 305] width 1317 height 610
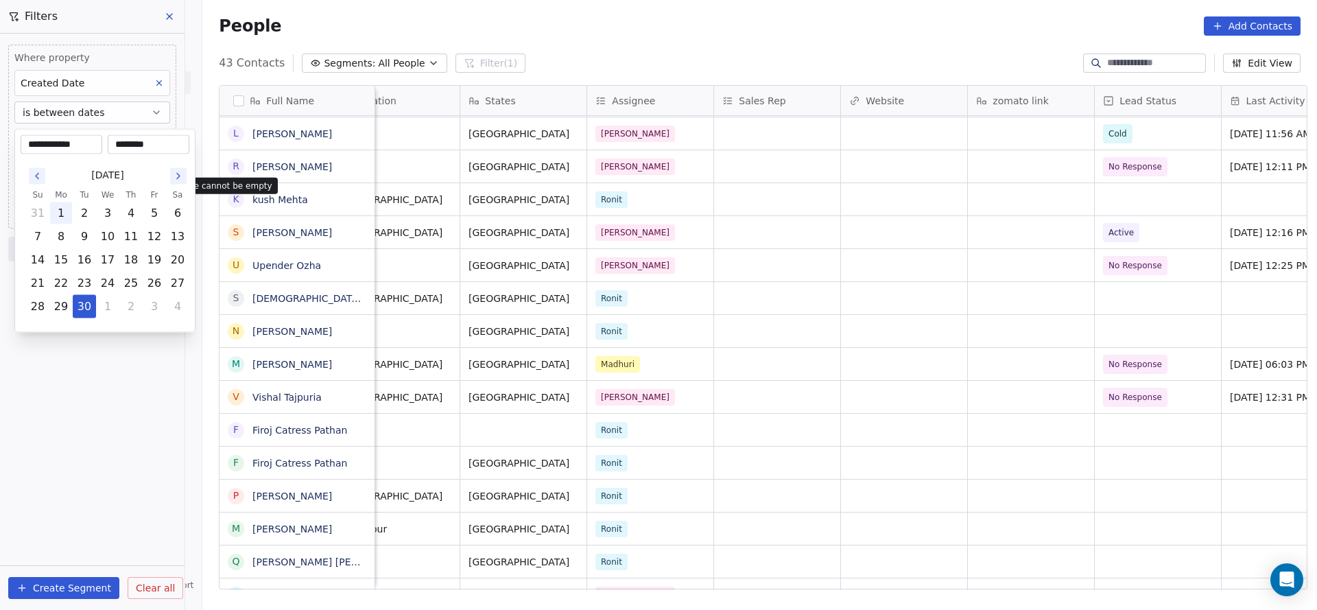
click at [66, 220] on button "1" at bounding box center [61, 213] width 22 height 22
type input "**********"
click at [136, 138] on input "********" at bounding box center [148, 145] width 76 height 14
type input "********"
click at [89, 502] on html "On2Cook India Pvt. Ltd. Contacts People Marketing Workflows Campaigns Metrics &…" at bounding box center [658, 305] width 1317 height 610
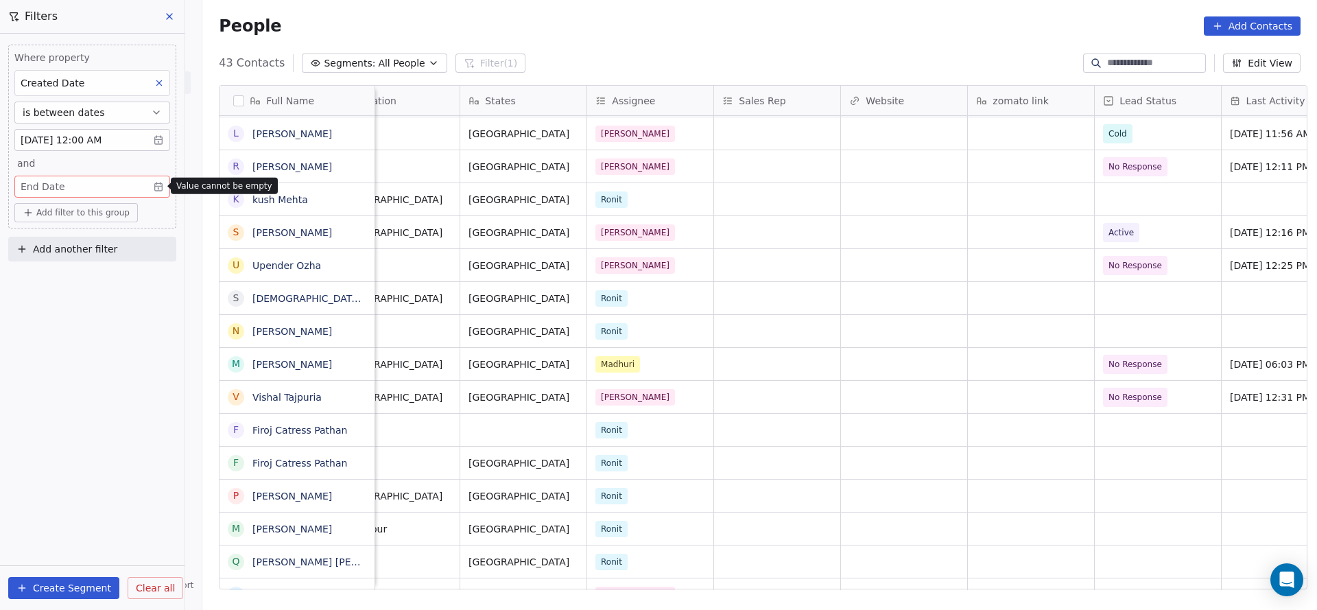
click at [109, 183] on body "On2Cook India Pvt. Ltd. Contacts People Marketing Workflows Campaigns Metrics &…" at bounding box center [658, 305] width 1317 height 610
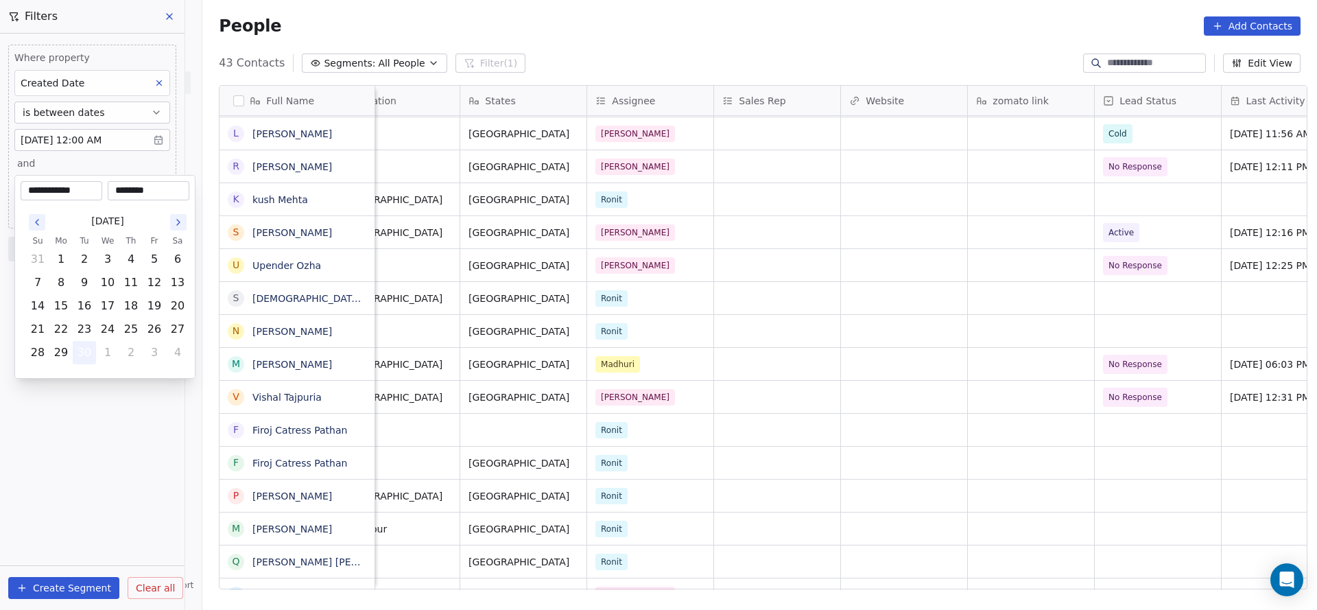
click at [82, 359] on button "30" at bounding box center [84, 353] width 22 height 22
click at [23, 461] on html "On2Cook India Pvt. Ltd. Contacts People Marketing Workflows Campaigns Metrics &…" at bounding box center [658, 305] width 1317 height 610
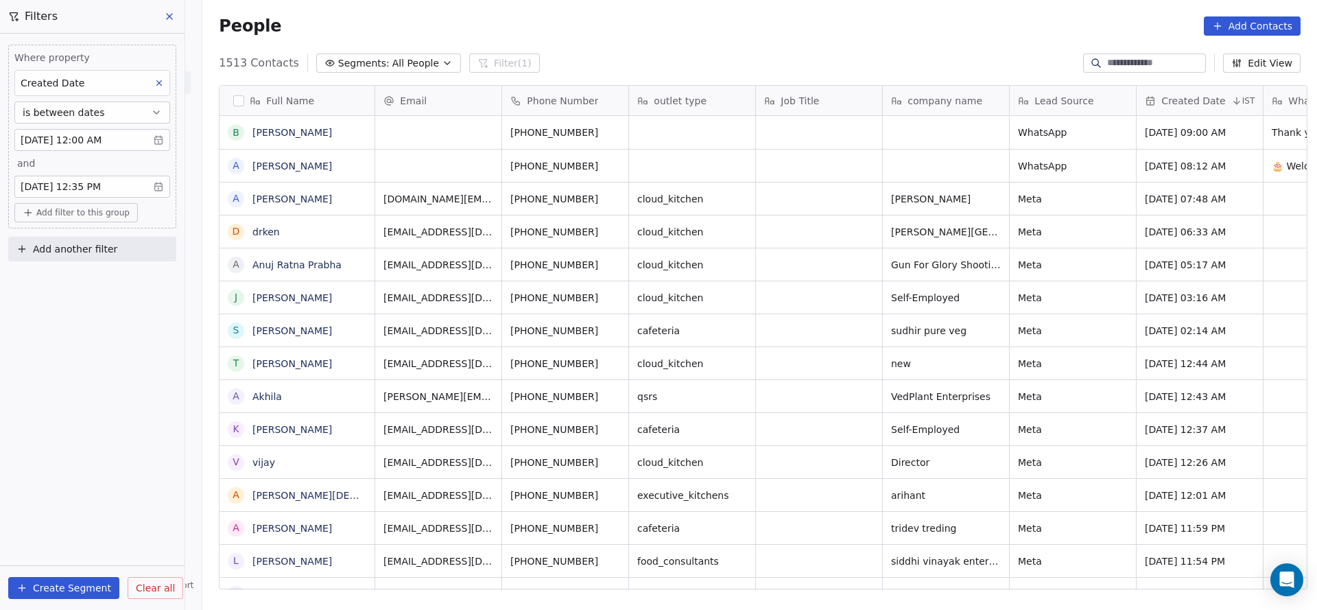
scroll to position [520, 1105]
click at [60, 204] on button "Add filter to this group" at bounding box center [75, 212] width 123 height 19
click at [60, 230] on div "Contact properties" at bounding box center [93, 241] width 144 height 22
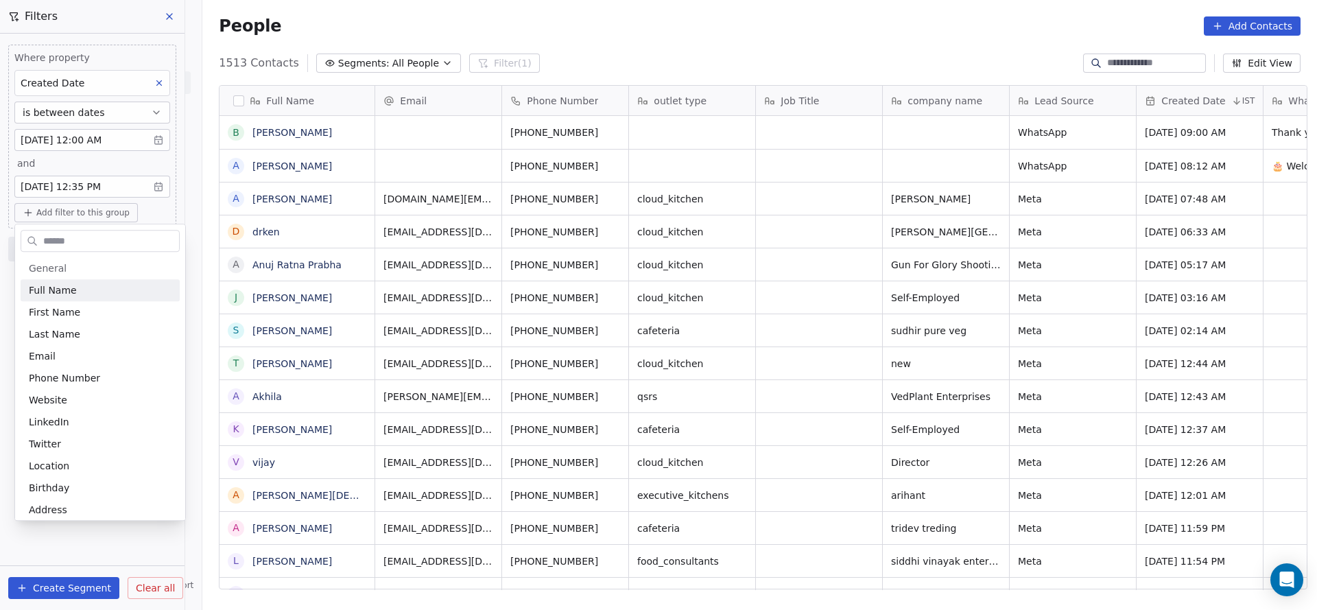
type input "*"
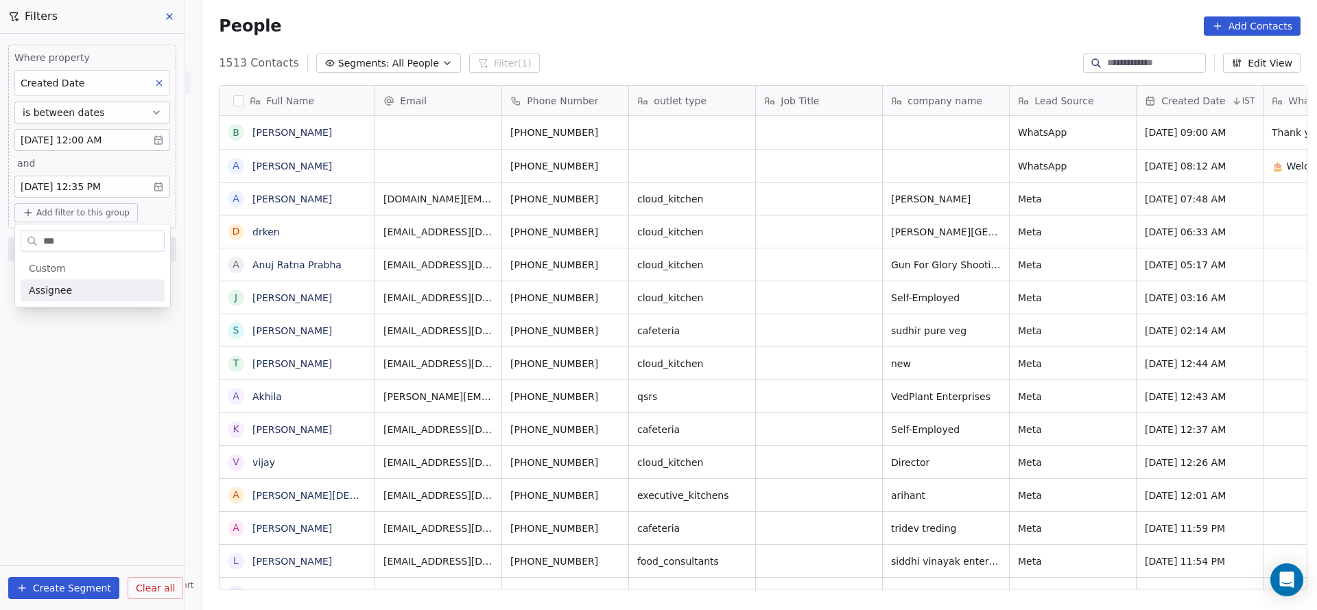
type input "***"
click at [75, 288] on div "Assignee" at bounding box center [93, 290] width 128 height 14
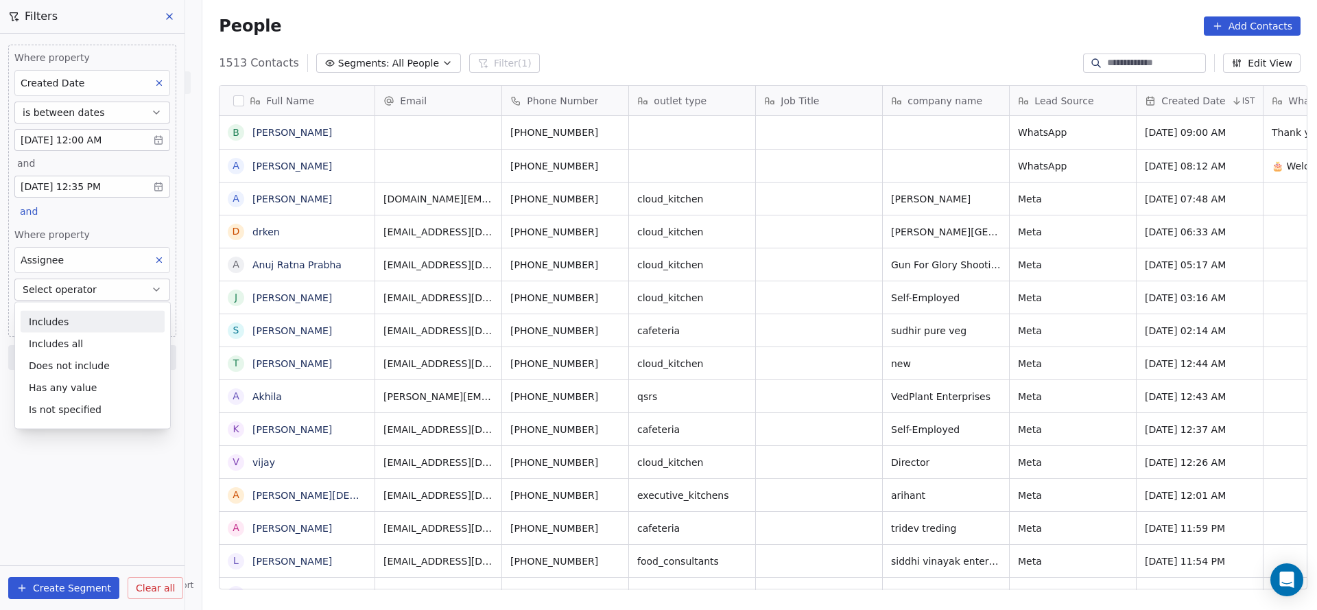
click at [73, 316] on div "Includes" at bounding box center [93, 322] width 144 height 22
click at [73, 306] on body "On2Cook India Pvt. Ltd. Contacts People Marketing Workflows Campaigns Metrics &…" at bounding box center [658, 305] width 1317 height 610
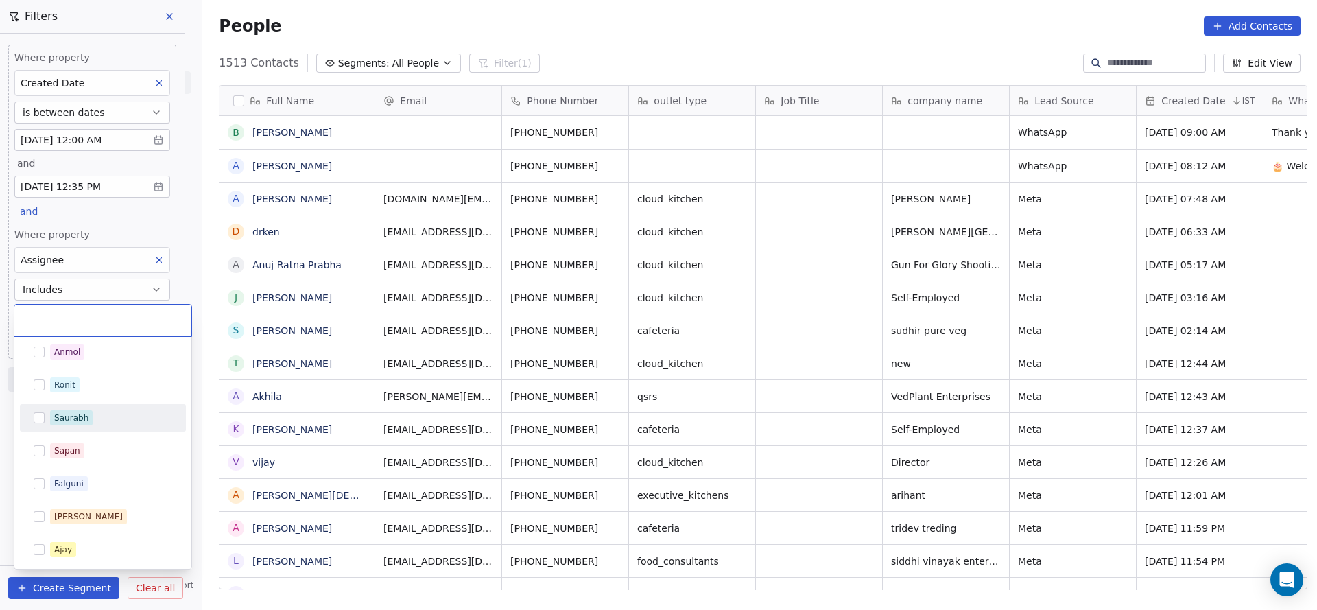
scroll to position [235, 0]
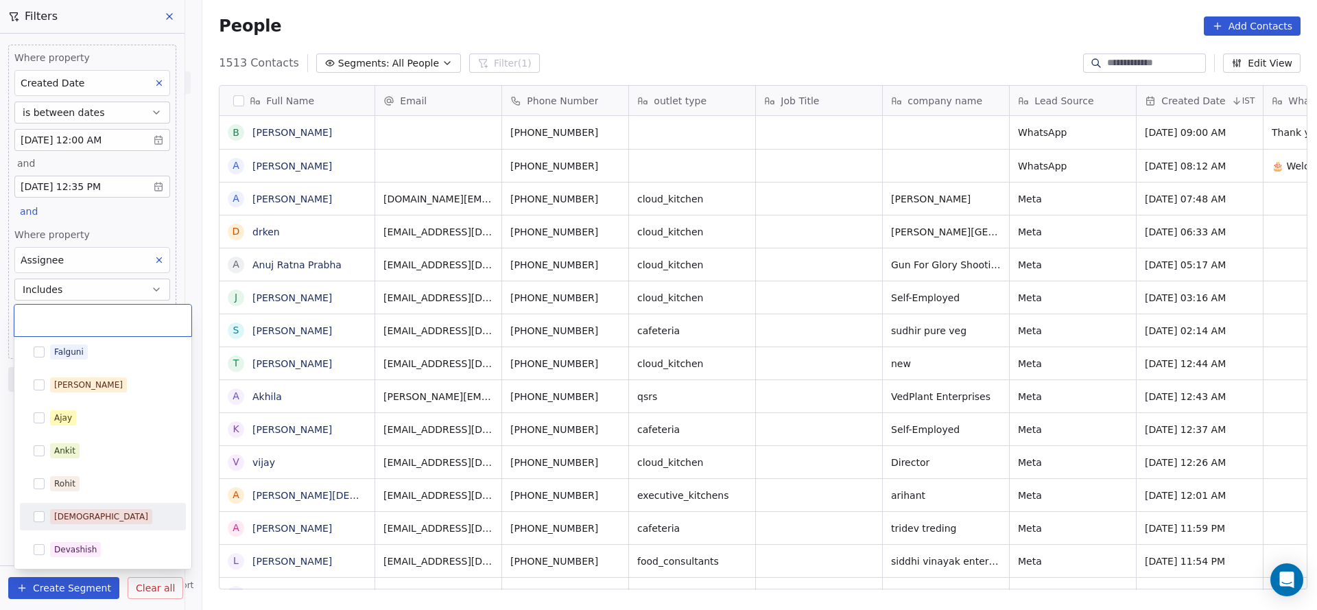
click at [72, 510] on div "[DEMOGRAPHIC_DATA]" at bounding box center [101, 516] width 94 height 12
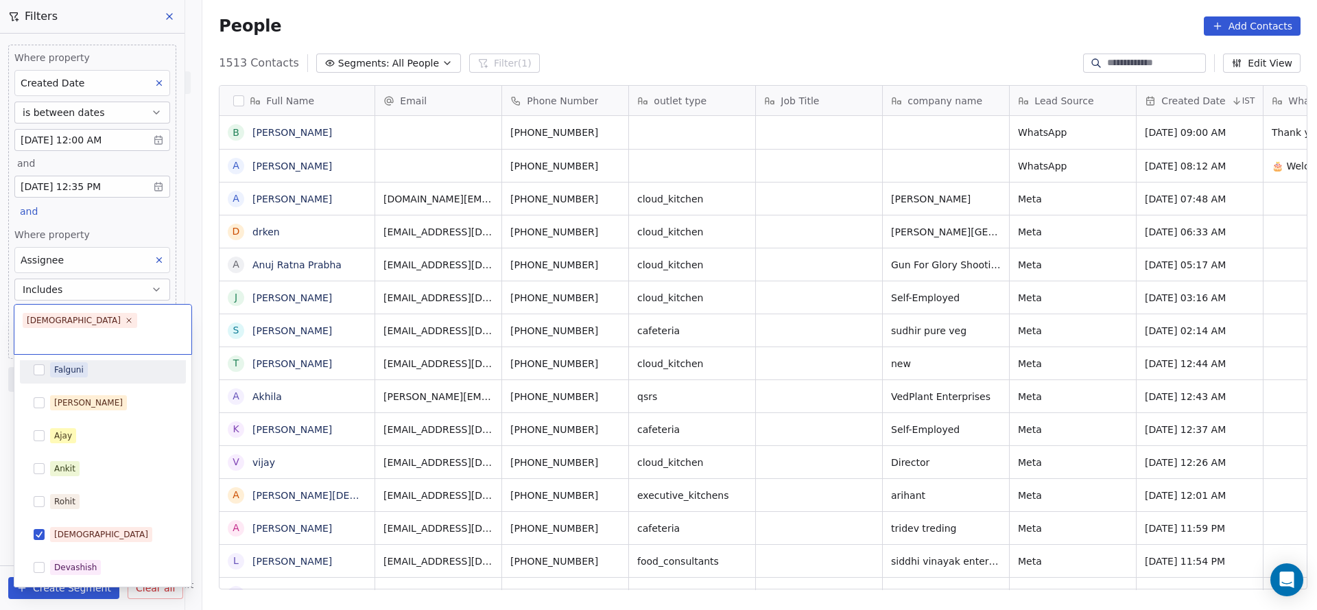
click at [107, 227] on html "On2Cook India Pvt. Ltd. Contacts People Marketing Workflows Campaigns Metrics &…" at bounding box center [658, 305] width 1317 height 610
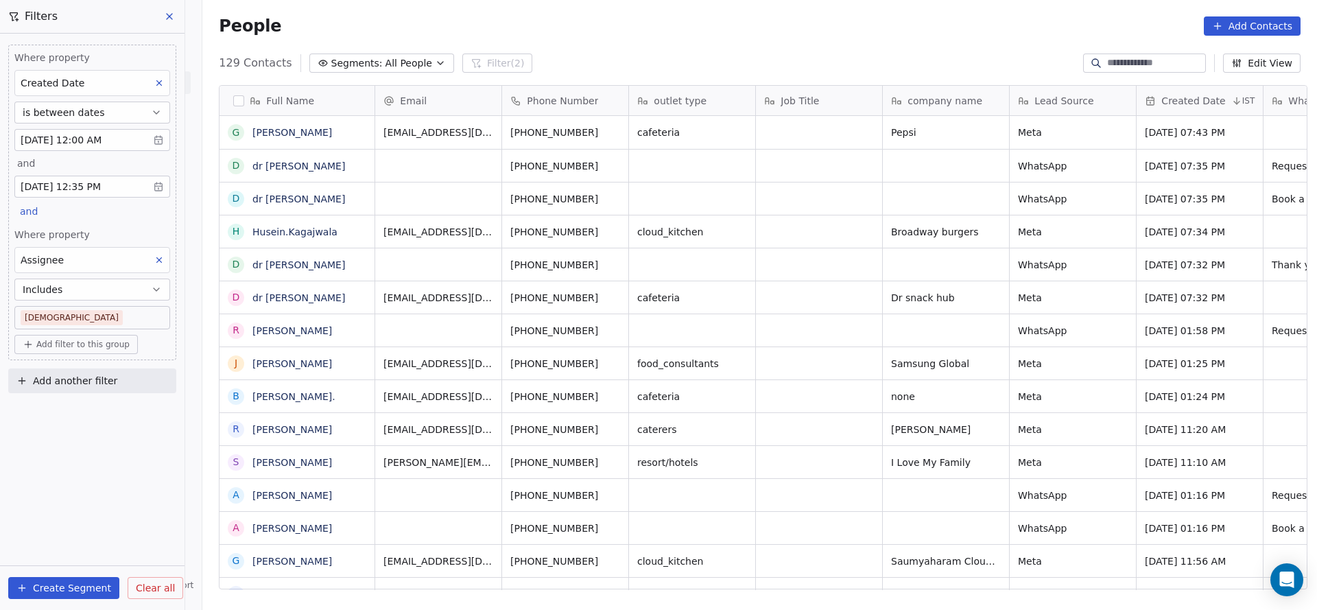
scroll to position [520, 1105]
click at [70, 346] on span "Add filter to this group" at bounding box center [82, 344] width 93 height 11
click at [65, 366] on span "Contact properties" at bounding box center [73, 371] width 89 height 14
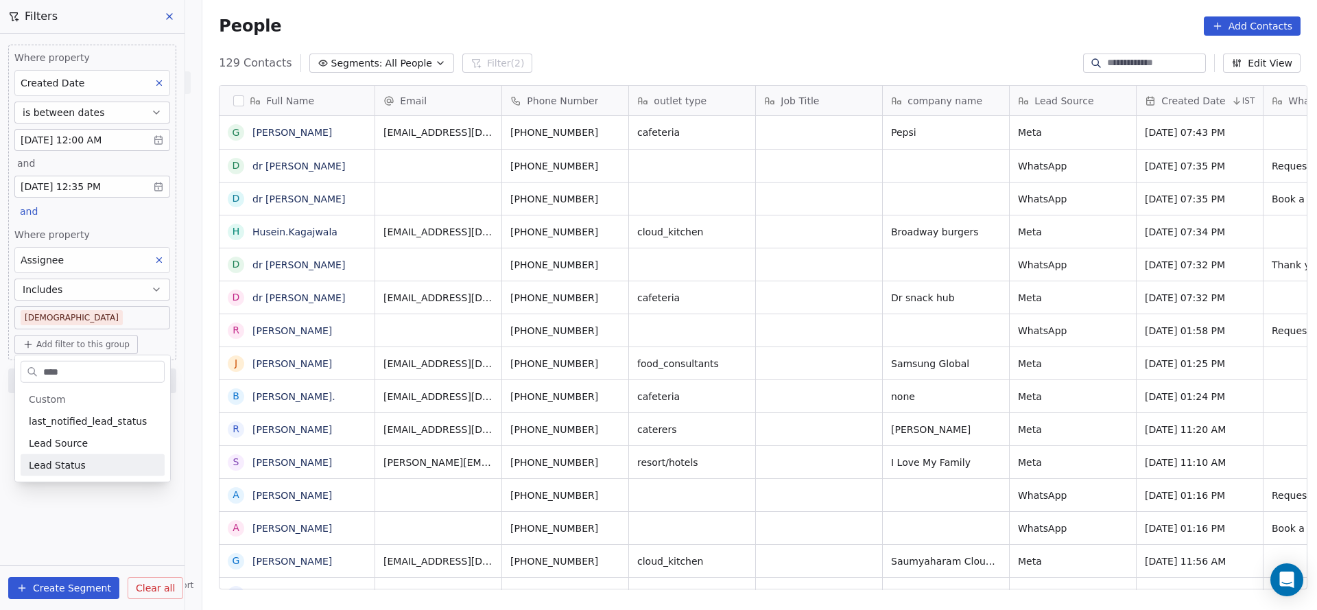
type input "****"
click at [76, 467] on span "Lead Status" at bounding box center [57, 465] width 57 height 14
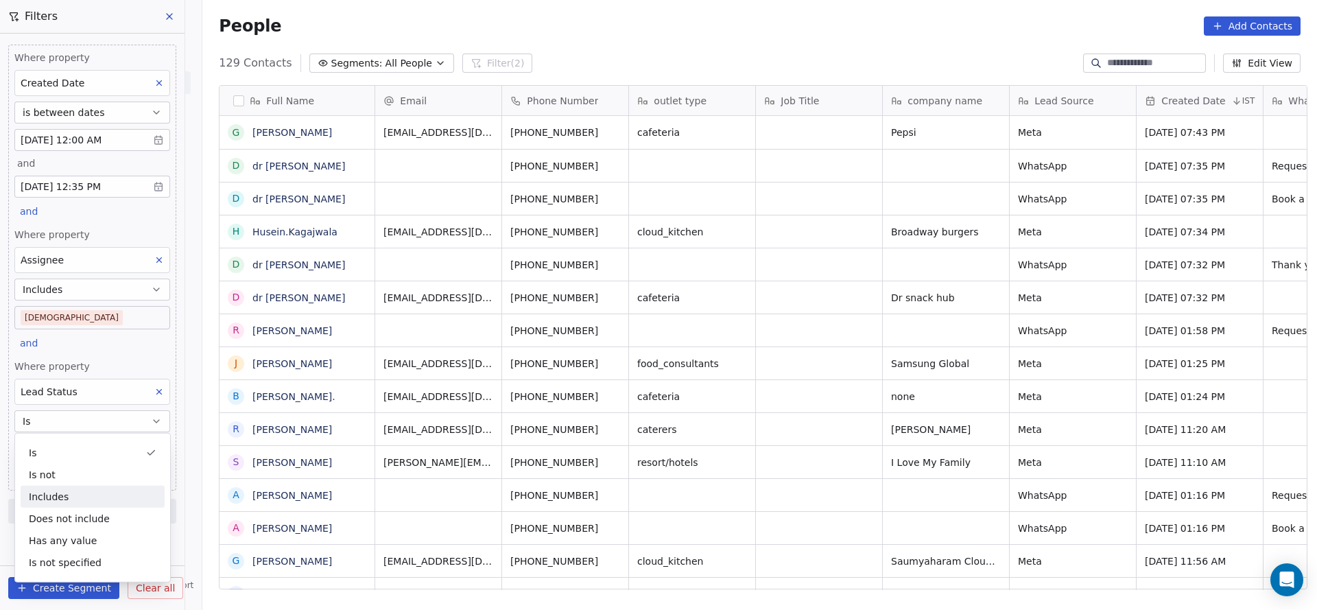
click at [95, 494] on div "Includes" at bounding box center [93, 497] width 144 height 22
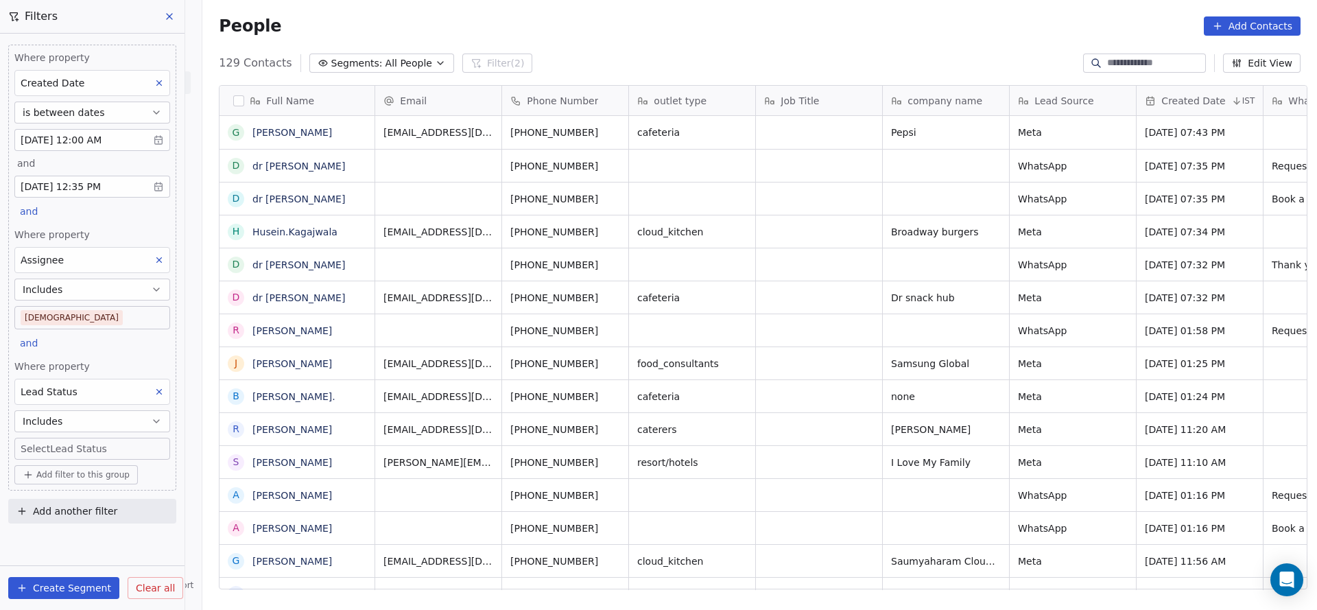
click at [99, 451] on body "On2Cook India Pvt. Ltd. Contacts People Marketing Workflows Campaigns Metrics &…" at bounding box center [658, 305] width 1317 height 610
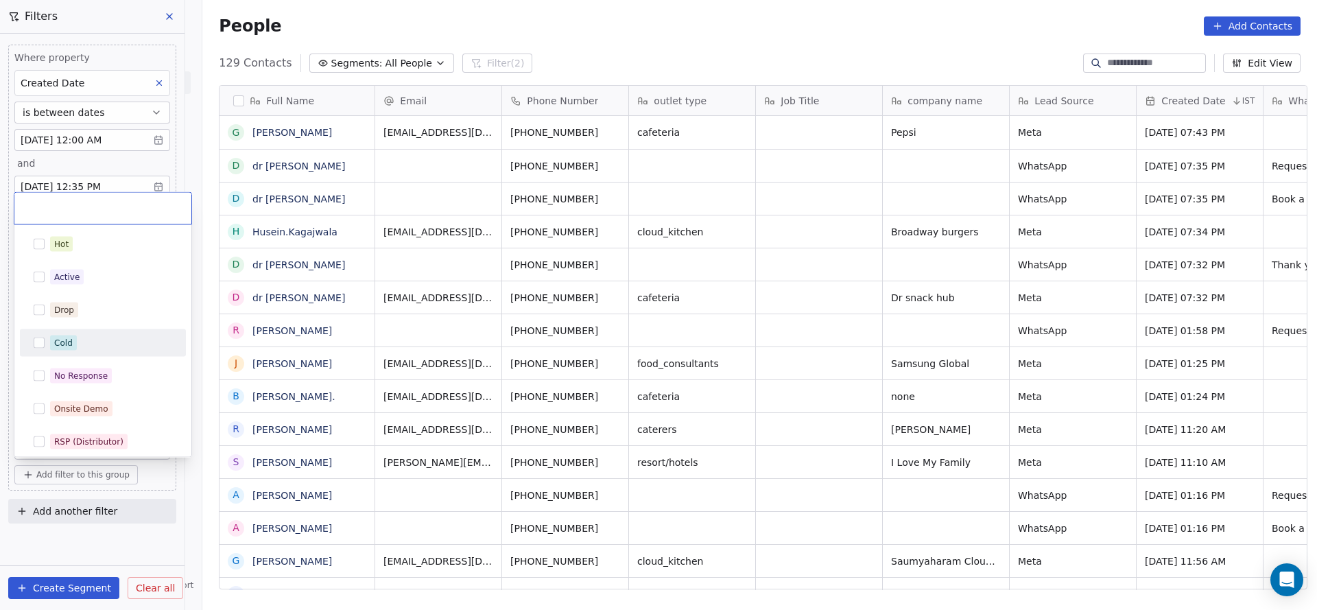
scroll to position [206, 0]
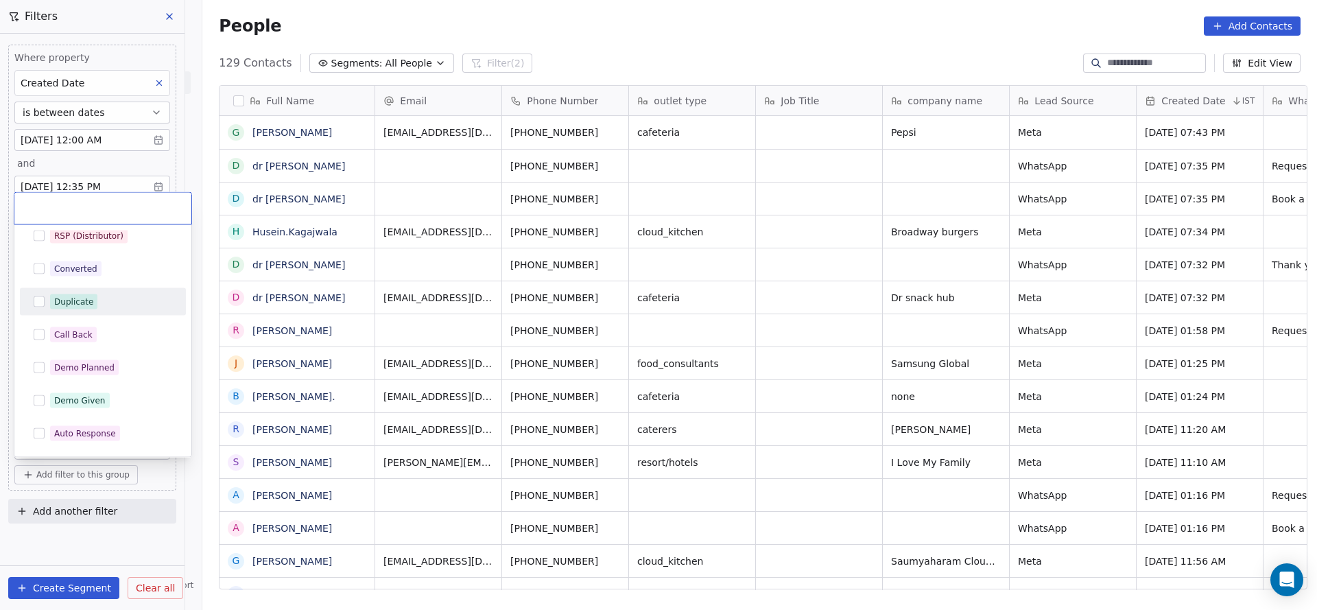
click at [84, 307] on span "Duplicate" at bounding box center [73, 301] width 47 height 15
click at [446, 334] on html "On2Cook India Pvt. Ltd. Contacts People Marketing Workflows Campaigns Metrics &…" at bounding box center [658, 305] width 1317 height 610
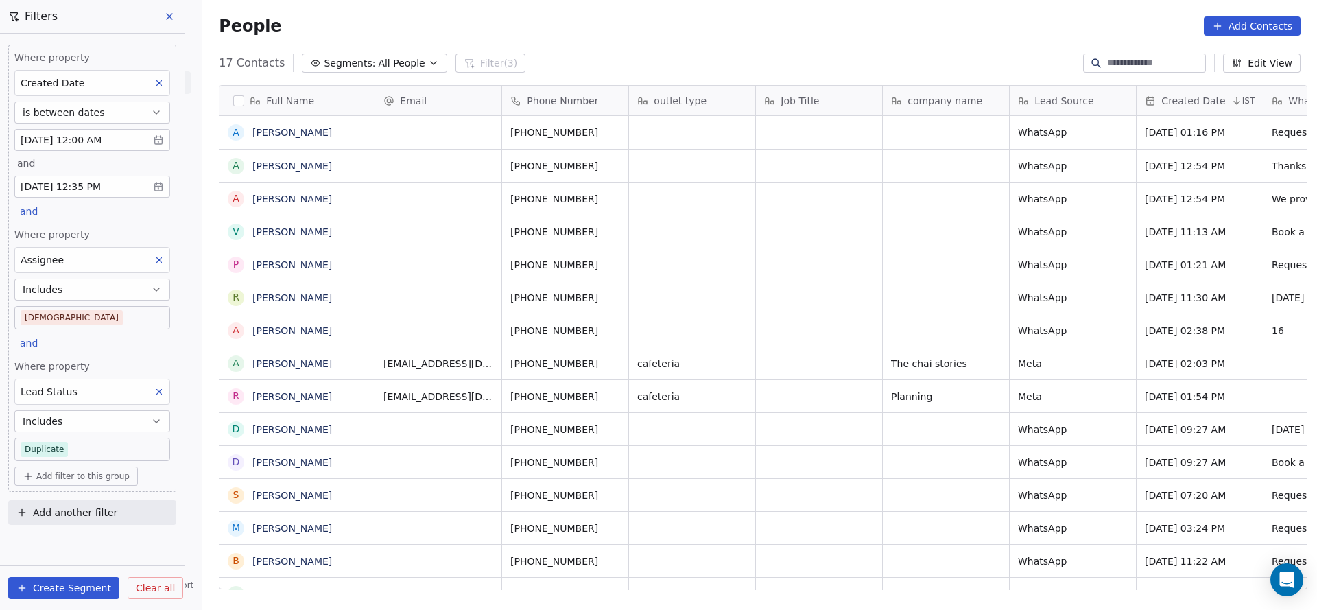
scroll to position [520, 1105]
click at [160, 383] on button at bounding box center [159, 392] width 18 height 18
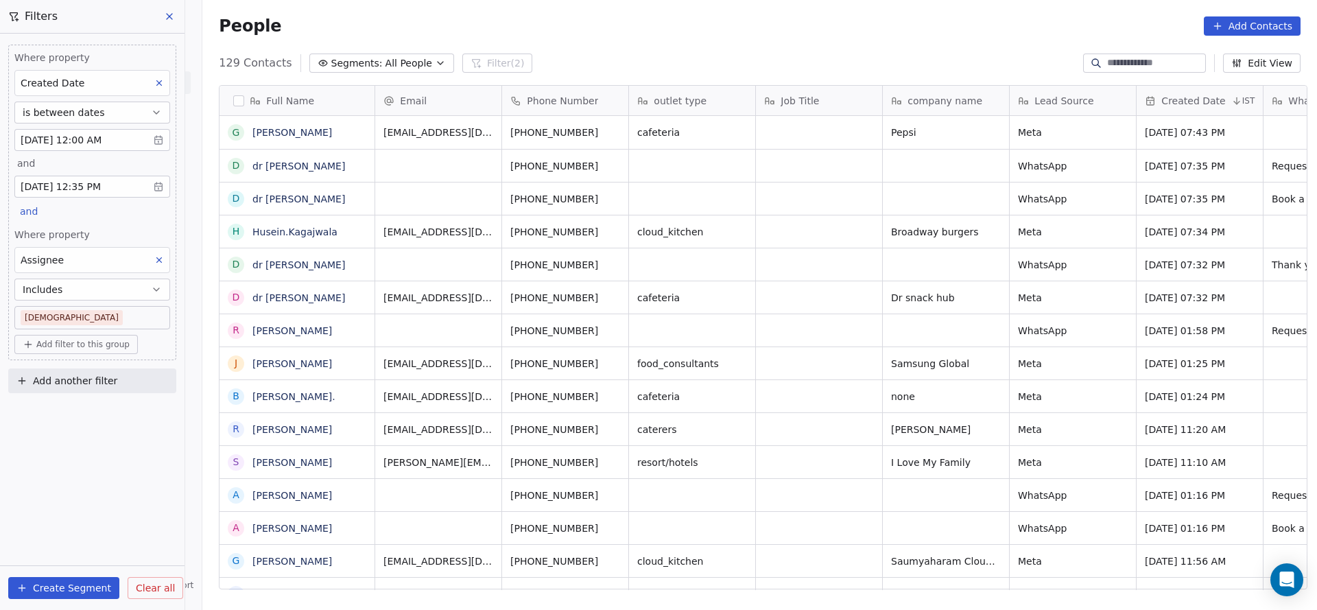
click at [74, 352] on div "Where property Created Date is between dates [DATE] 12:00 AM and [DATE] 12:35 P…" at bounding box center [92, 202] width 168 height 315
click at [82, 346] on span "Add filter to this group" at bounding box center [82, 344] width 93 height 11
click at [80, 366] on span "Contact properties" at bounding box center [73, 371] width 89 height 14
type input "***"
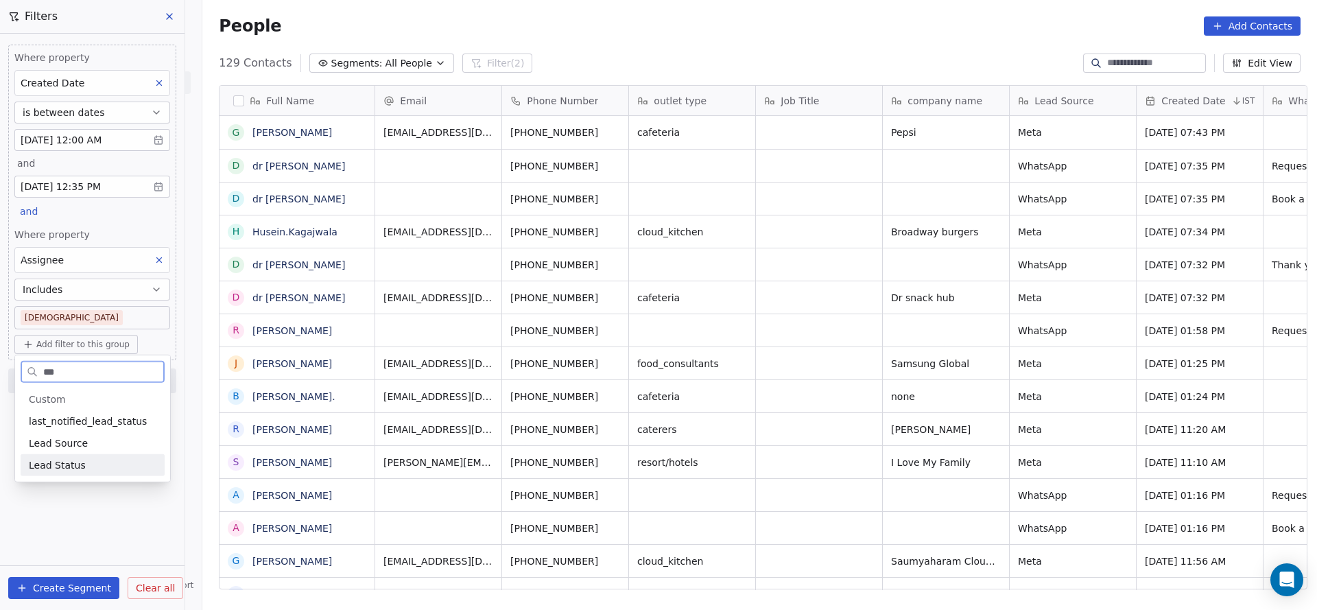
click at [58, 459] on span "Lead Status" at bounding box center [57, 465] width 57 height 14
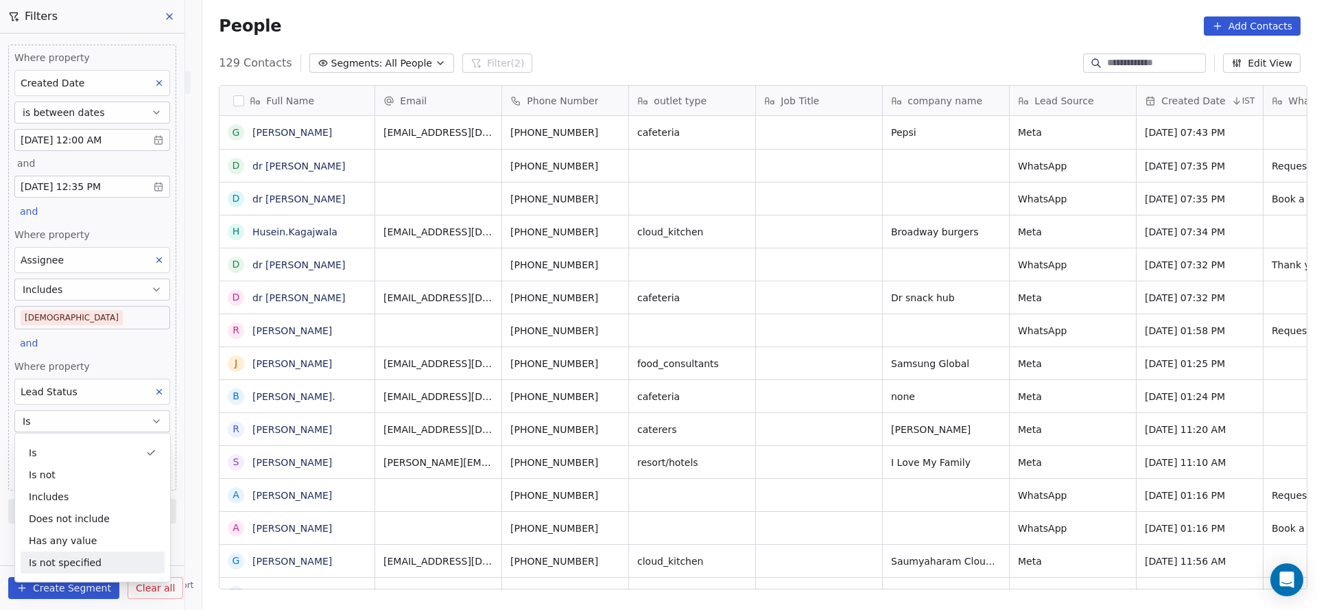
click at [78, 558] on div "Is not specified" at bounding box center [93, 562] width 144 height 22
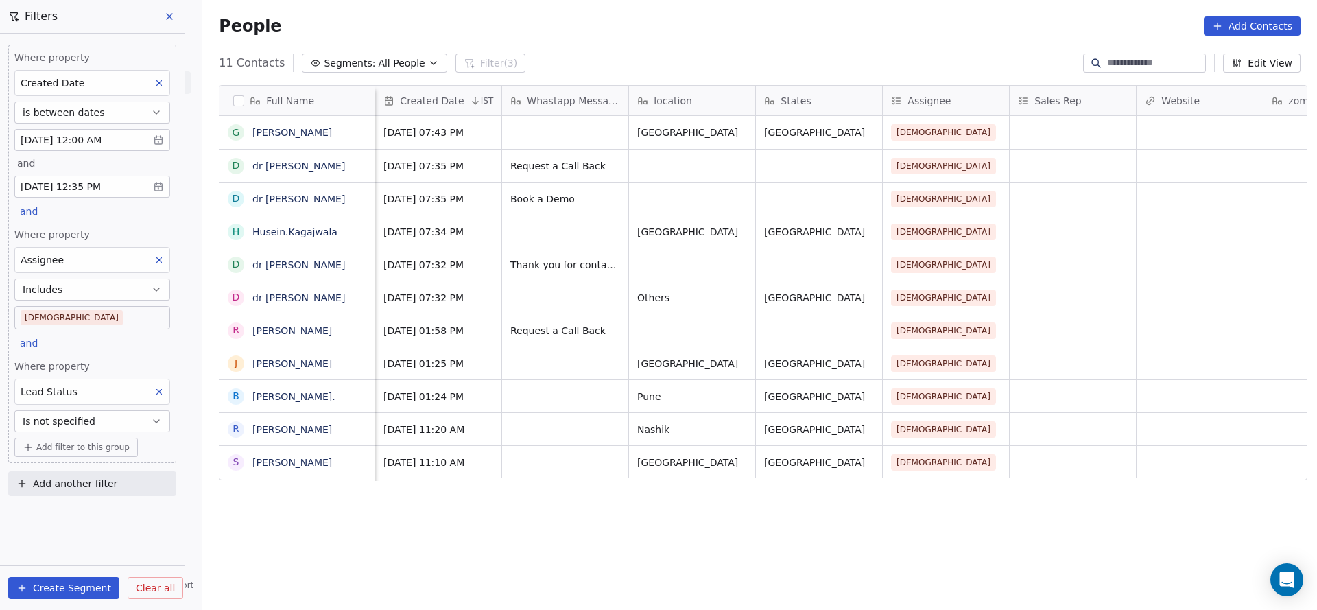
scroll to position [0, 634]
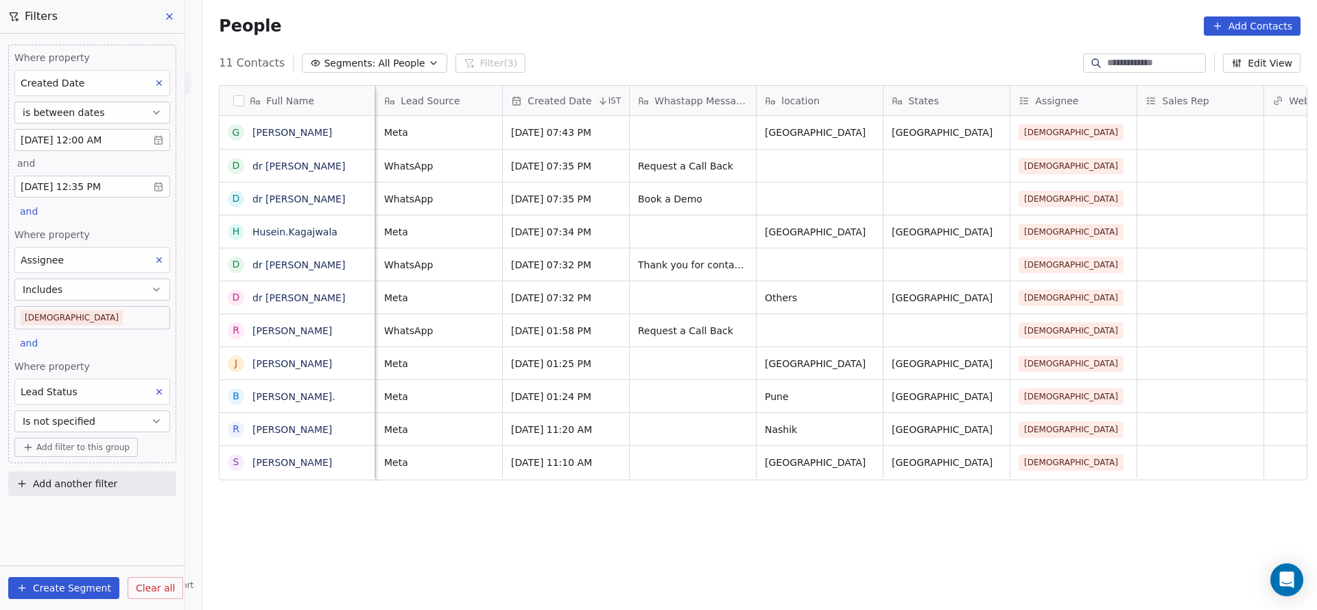
click at [87, 329] on div "Where property Created Date is between dates [DATE] 12:00 AM and [DATE] 12:35 P…" at bounding box center [92, 254] width 168 height 418
click at [86, 319] on body "On2Cook India Pvt. Ltd. Contacts People Marketing Workflows Campaigns Metrics &…" at bounding box center [658, 305] width 1317 height 610
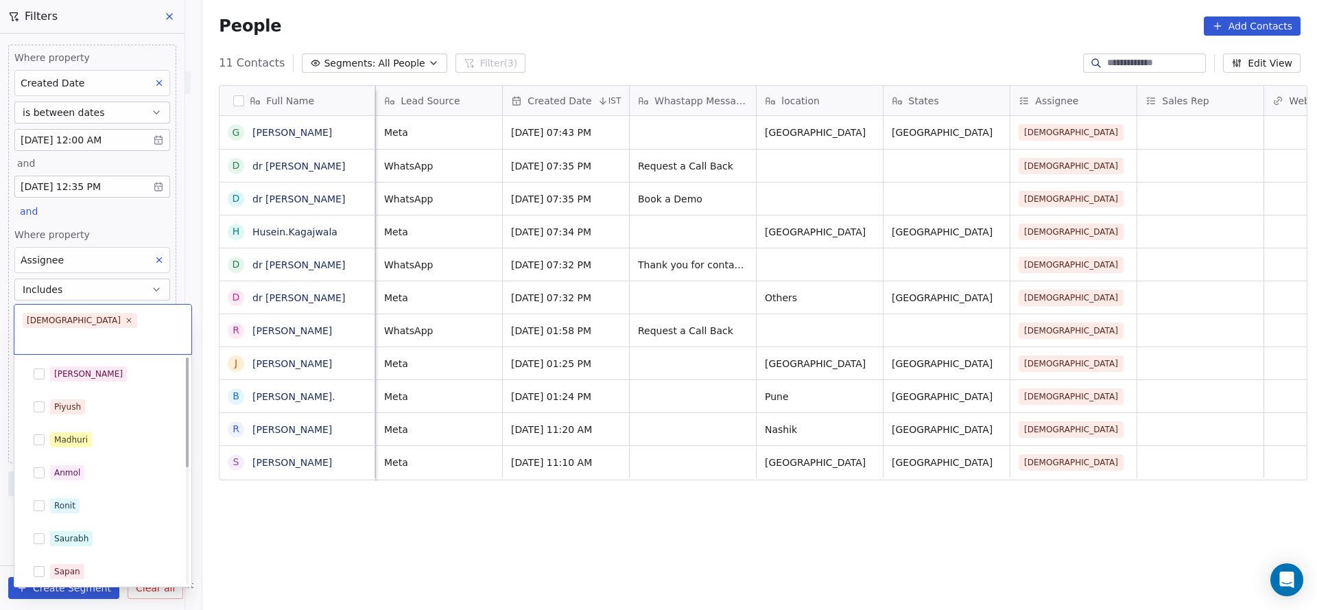
scroll to position [235, 0]
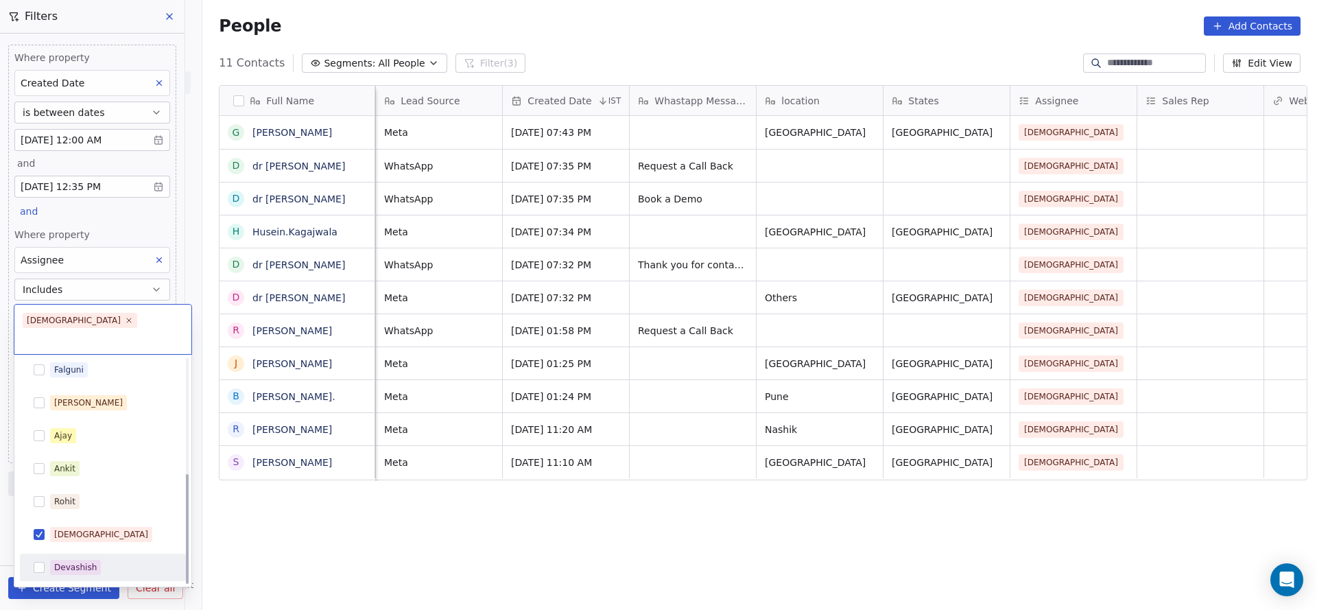
click at [105, 560] on div "Devashish" at bounding box center [111, 567] width 122 height 15
click at [128, 525] on div "[DEMOGRAPHIC_DATA]" at bounding box center [102, 534] width 155 height 22
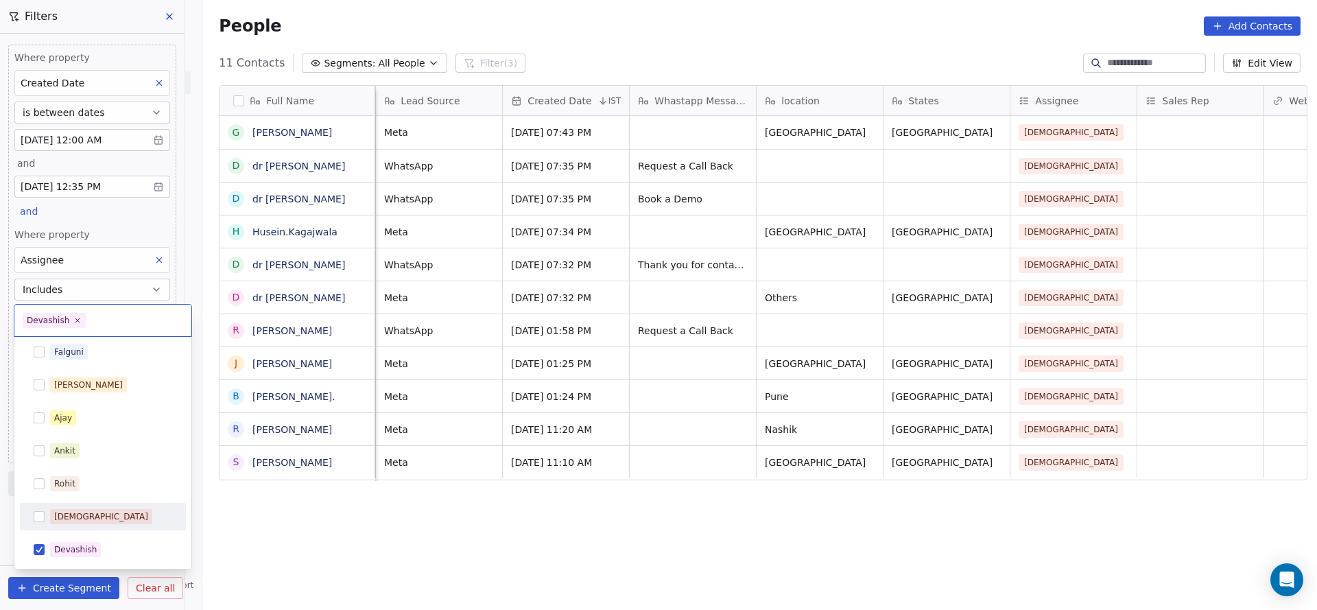
click at [434, 514] on html "On2Cook India Pvt. Ltd. Contacts People Marketing Workflows Campaigns Metrics &…" at bounding box center [658, 305] width 1317 height 610
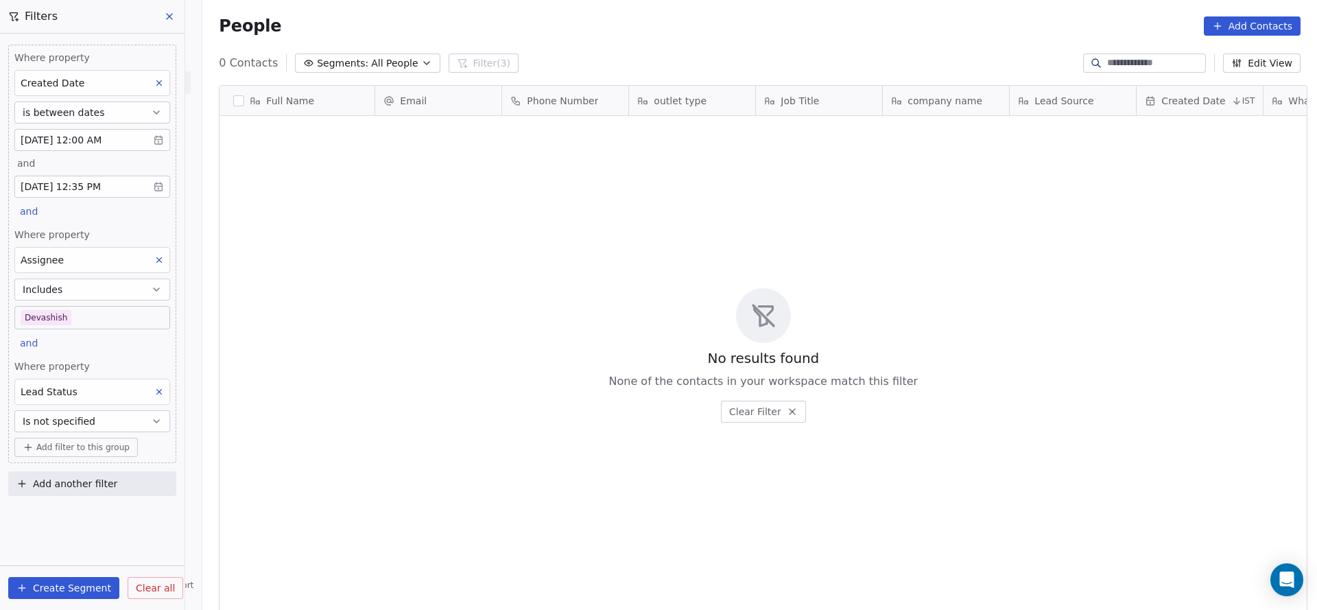
scroll to position [520, 1105]
click at [158, 391] on icon at bounding box center [159, 392] width 5 height 5
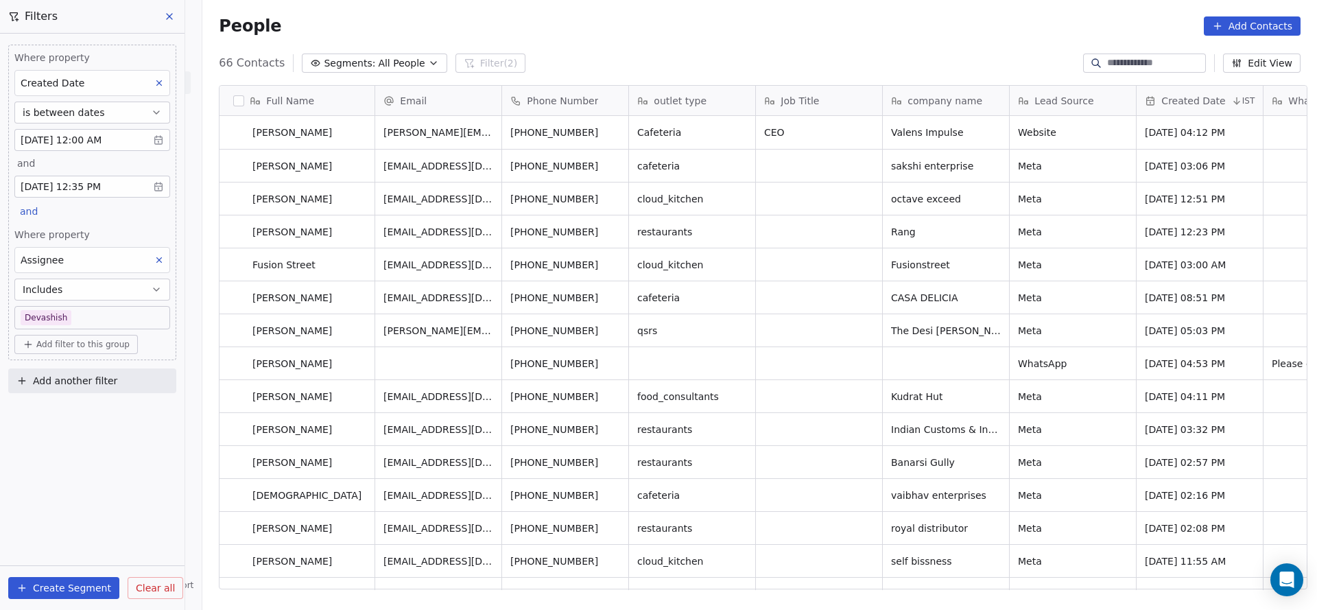
drag, startPoint x: 470, startPoint y: 573, endPoint x: 624, endPoint y: 586, distance: 154.8
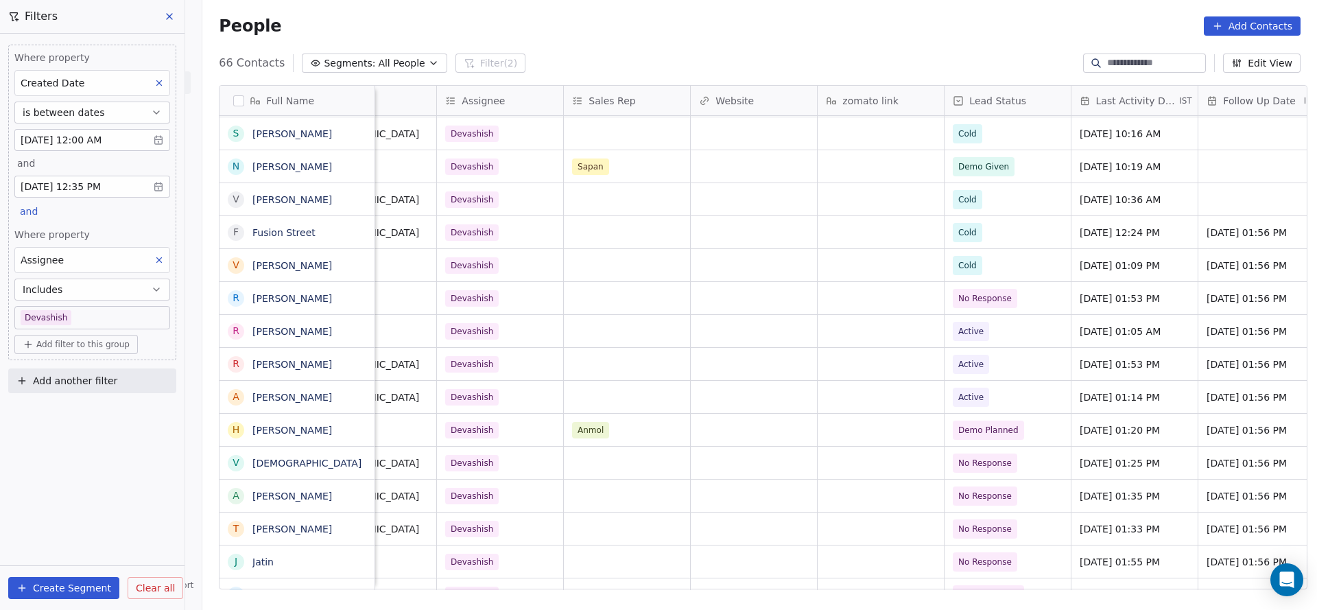
scroll to position [0, 1478]
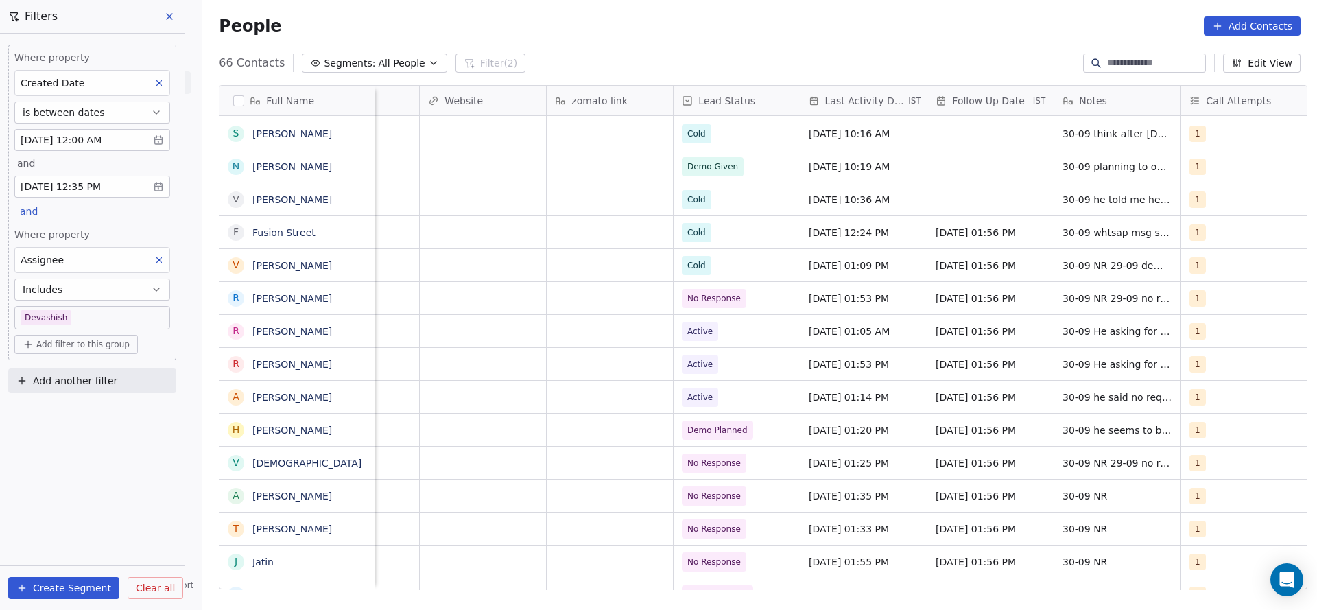
click at [115, 81] on div "Created Date" at bounding box center [92, 83] width 156 height 26
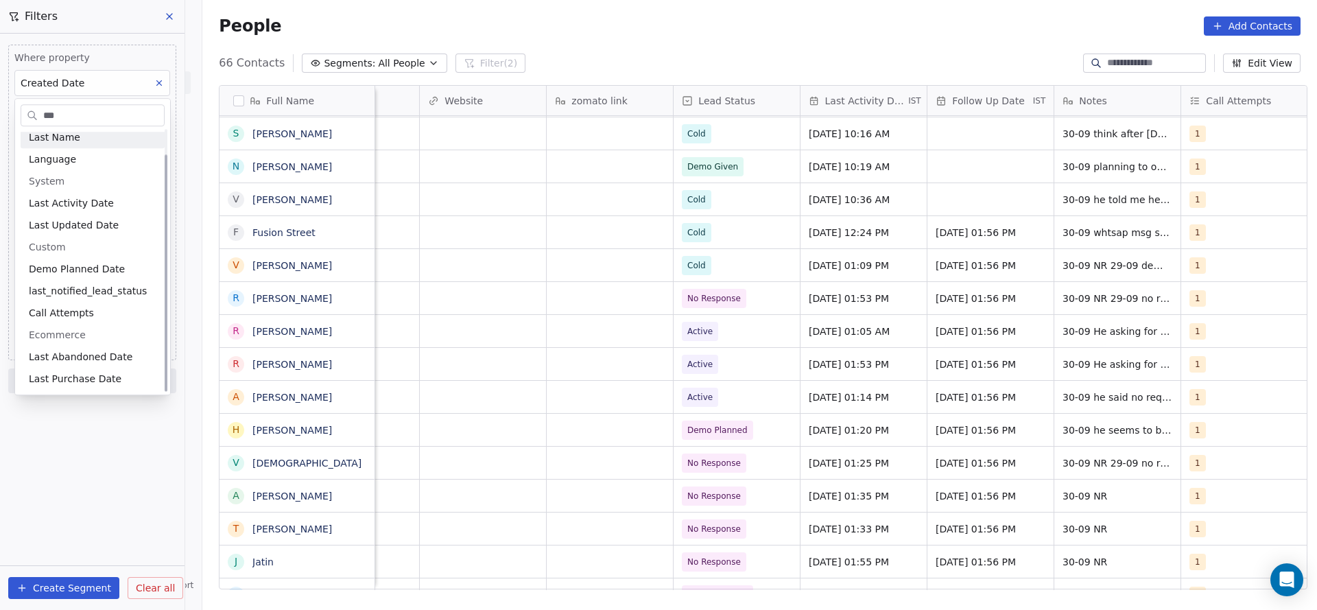
scroll to position [0, 0]
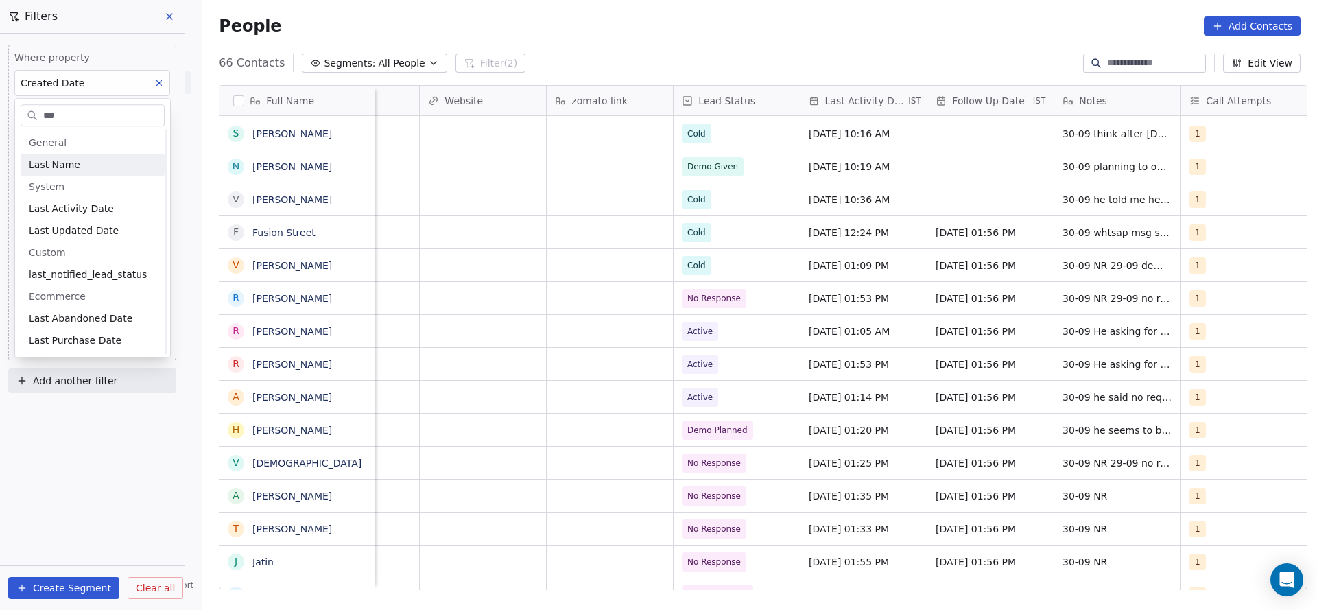
type input "***"
click at [93, 202] on span "Last Activity Date" at bounding box center [71, 209] width 85 height 14
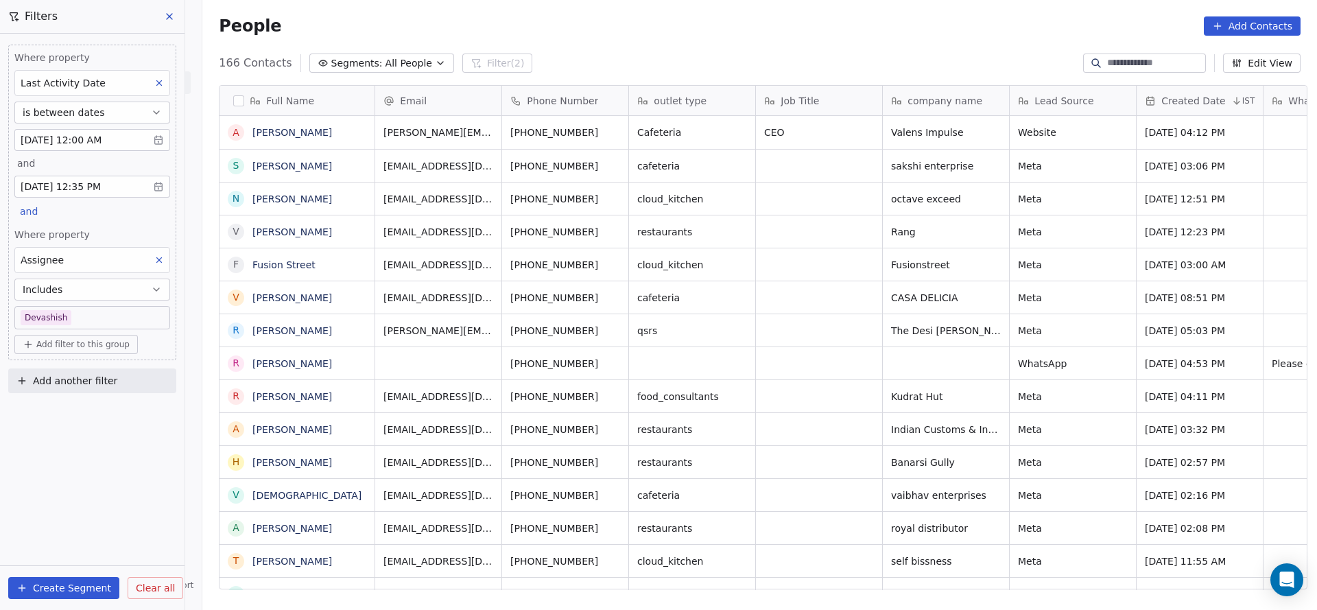
scroll to position [520, 1105]
click at [77, 455] on div "Where property Last Activity Date is between dates [DATE] 12:00 AM and [DATE] 1…" at bounding box center [92, 322] width 184 height 576
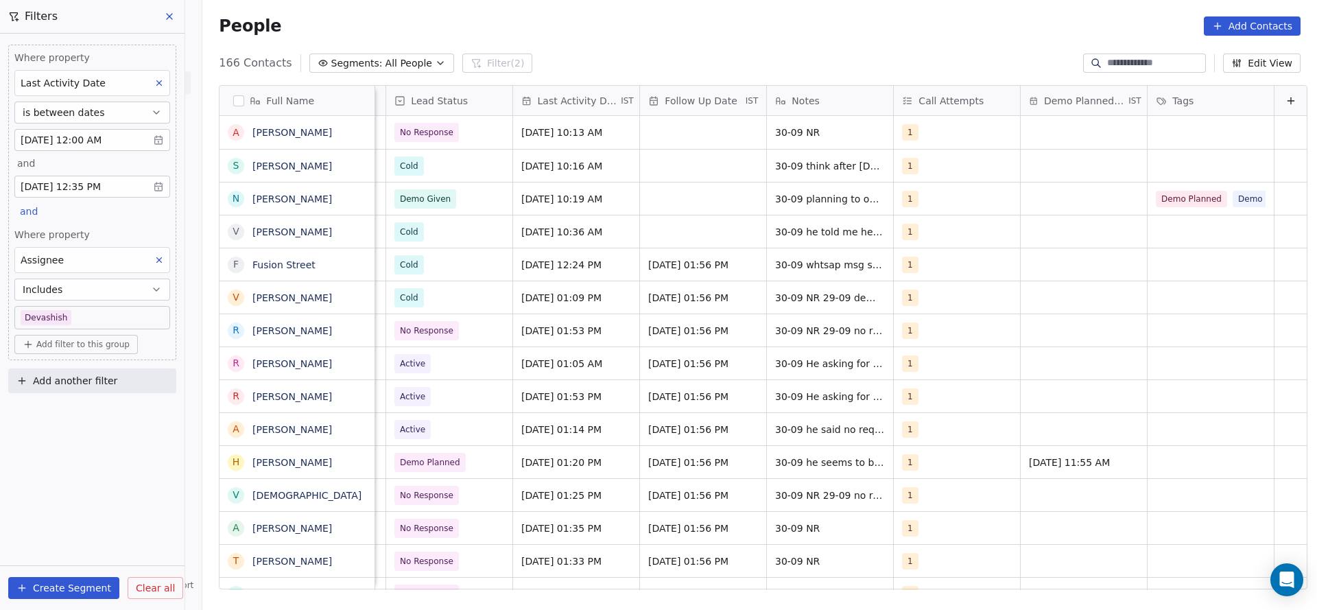
scroll to position [0, 1781]
click at [75, 310] on body "On2Cook India Pvt. Ltd. Contacts People Marketing Workflows Campaigns Metrics &…" at bounding box center [658, 305] width 1317 height 610
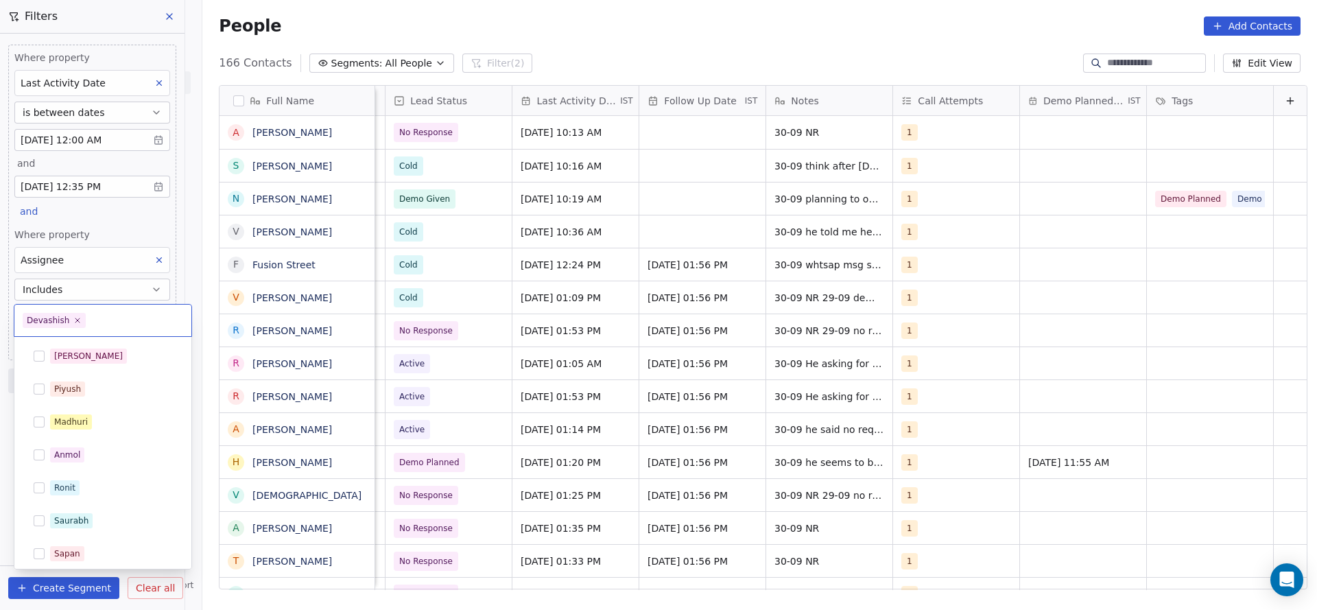
scroll to position [235, 0]
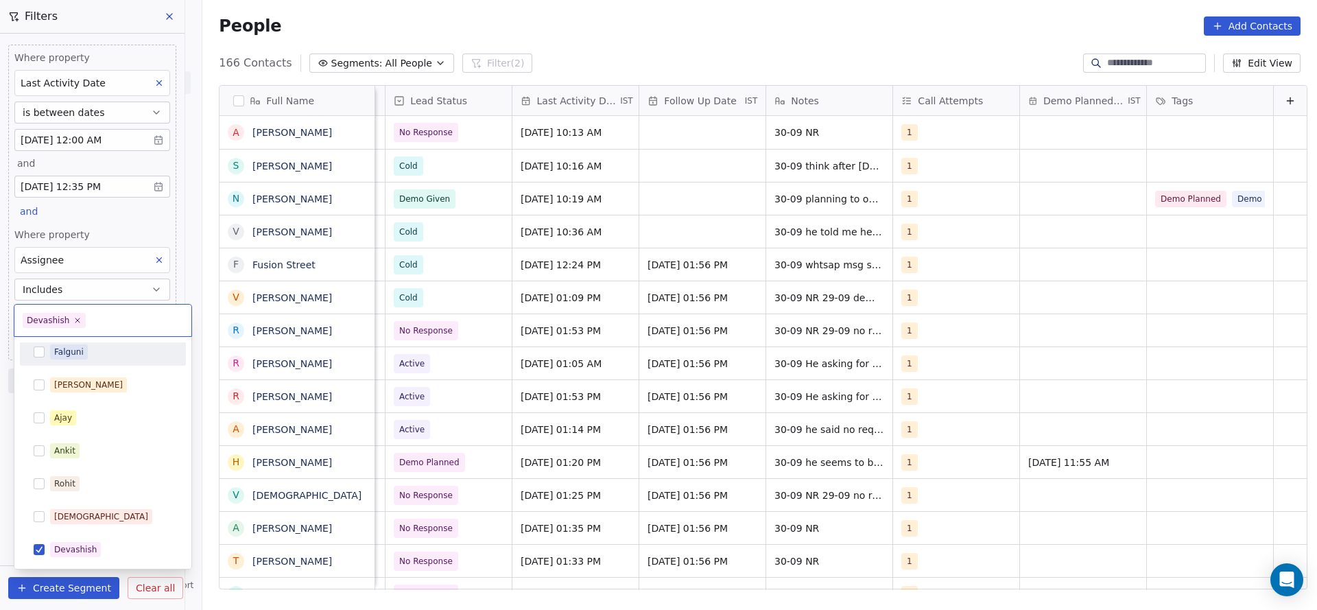
click at [111, 230] on html "On2Cook India Pvt. Ltd. Contacts People Marketing Workflows Campaigns Metrics &…" at bounding box center [658, 305] width 1317 height 610
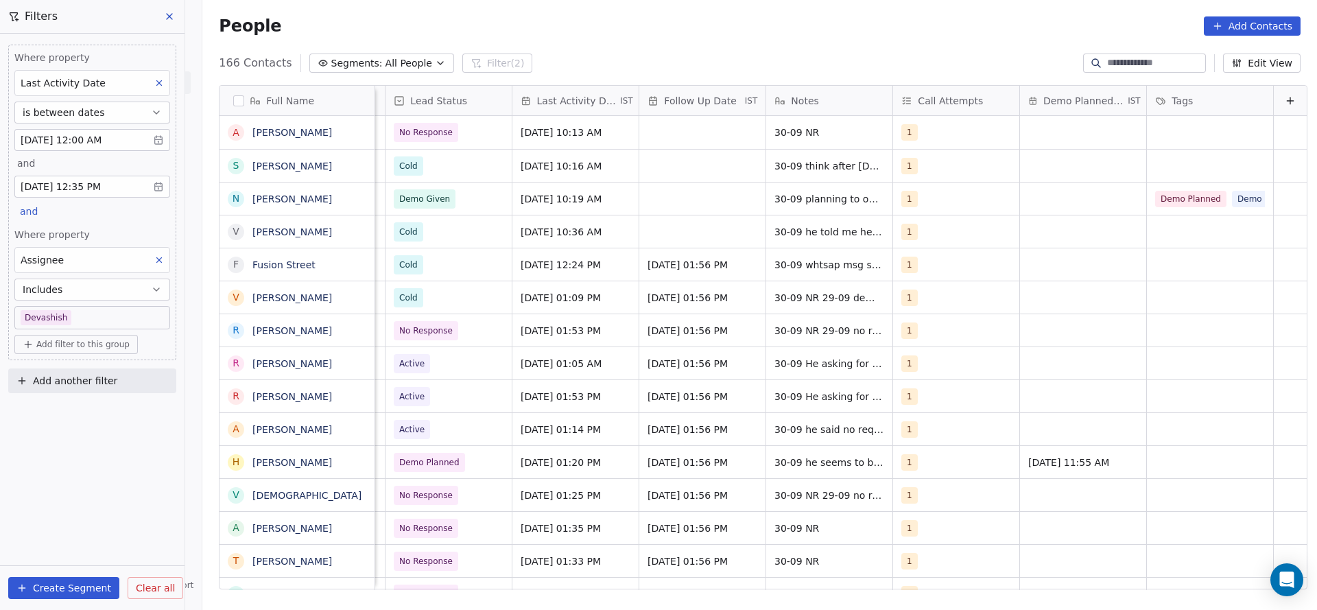
click at [93, 344] on span "Add filter to this group" at bounding box center [82, 344] width 93 height 11
click at [88, 84] on html "On2Cook India Pvt. Ltd. Contacts People Marketing Workflows Campaigns Metrics &…" at bounding box center [658, 305] width 1317 height 610
click at [88, 84] on span "Last Activity Date" at bounding box center [63, 82] width 85 height 11
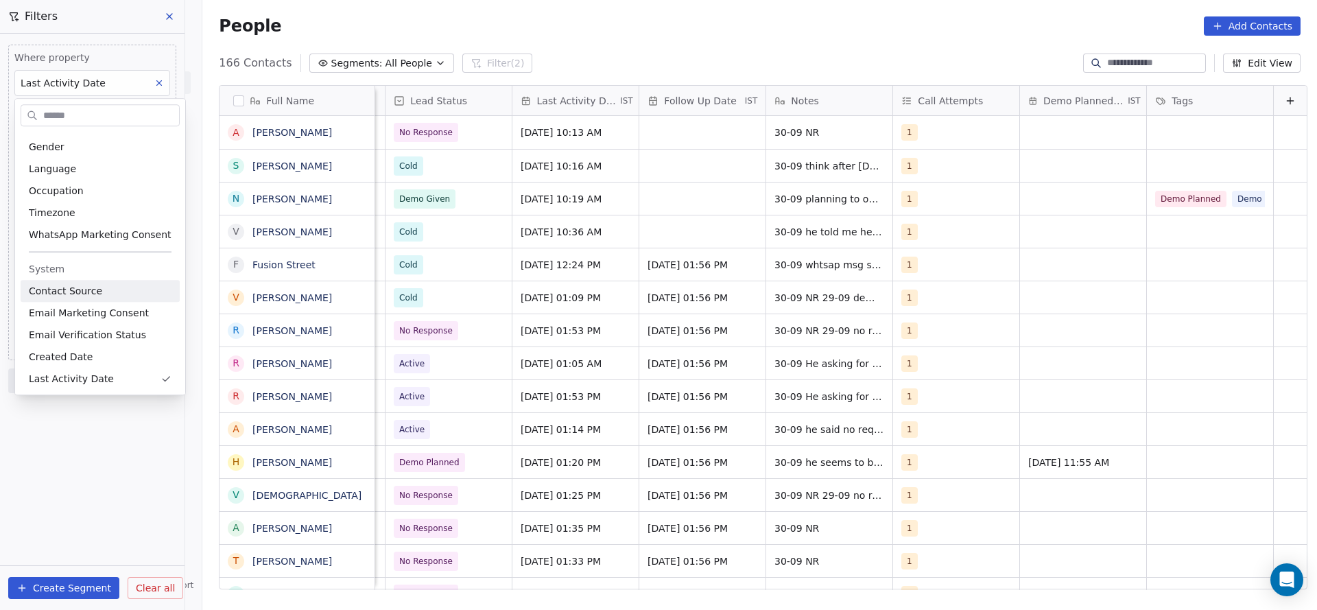
scroll to position [560, 0]
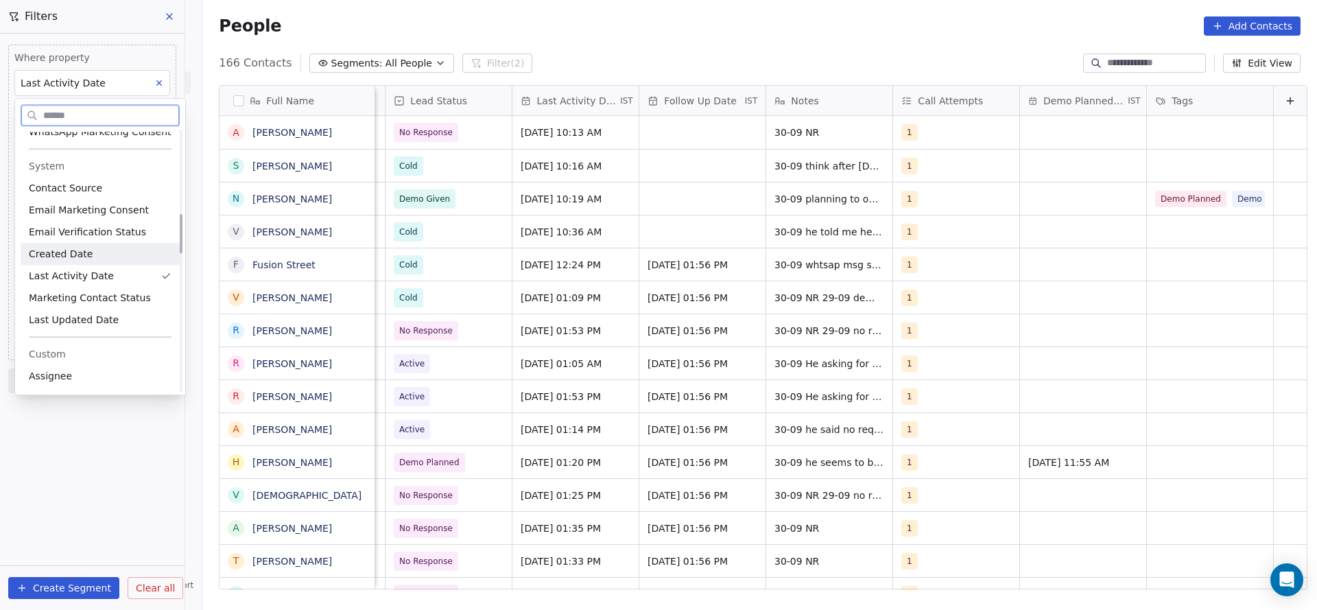
click at [76, 244] on div "Created Date" at bounding box center [100, 254] width 159 height 22
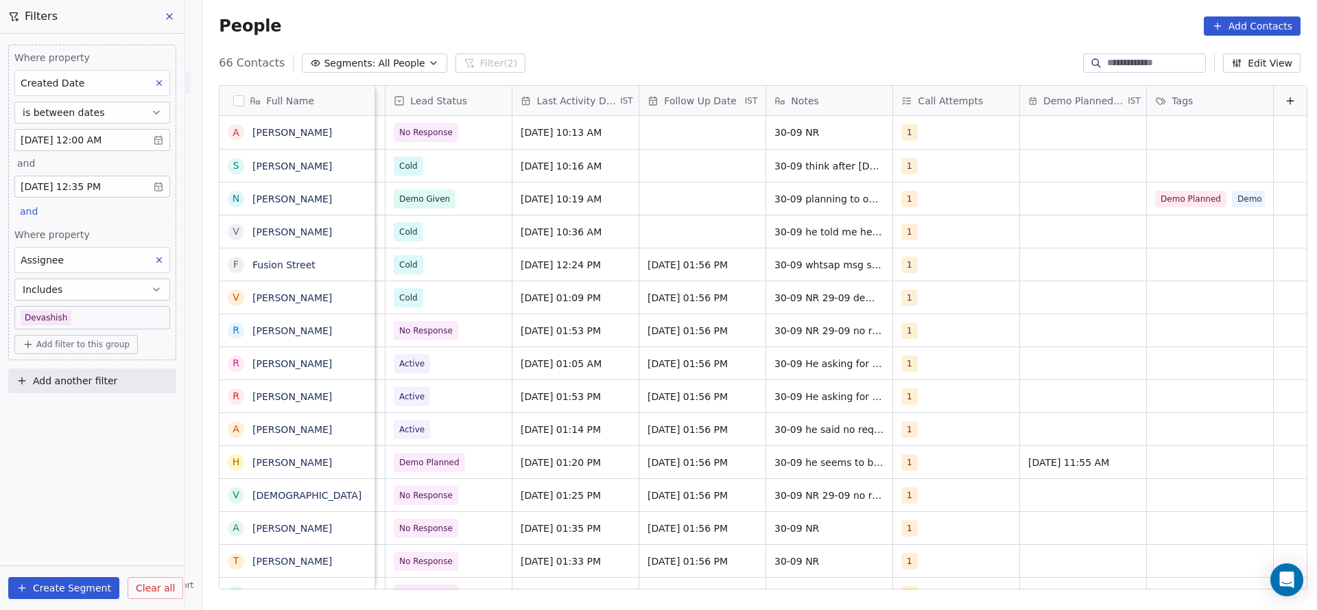
click at [114, 402] on div "Where property Created Date is between dates [DATE] 12:00 AM and [DATE] 12:35 P…" at bounding box center [92, 322] width 184 height 576
click at [93, 339] on span "Add filter to this group" at bounding box center [82, 344] width 93 height 11
click at [86, 366] on span "Contact properties" at bounding box center [73, 371] width 89 height 14
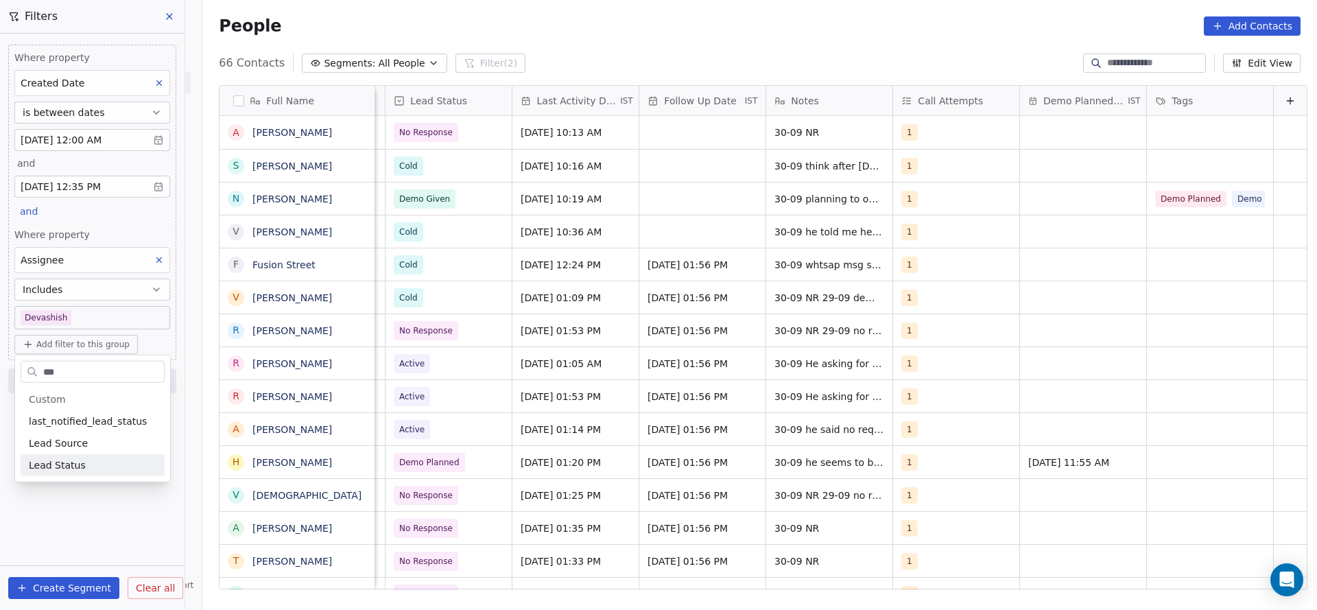
type input "***"
click at [63, 462] on span "Lead Status" at bounding box center [57, 465] width 57 height 14
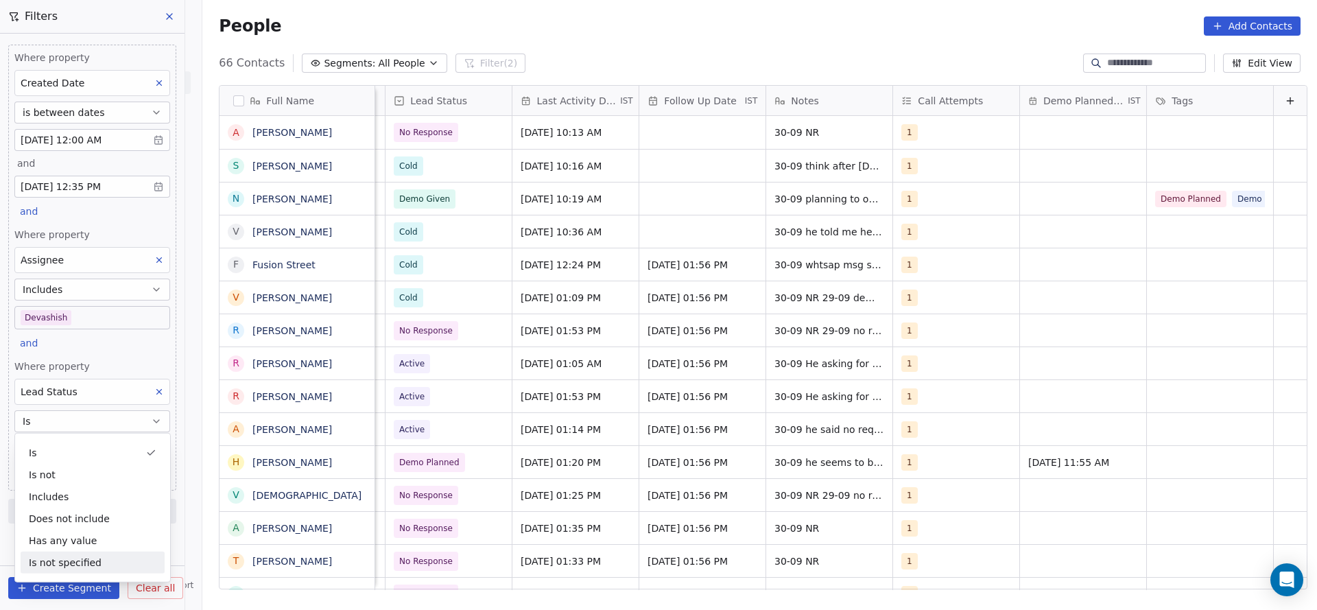
click at [103, 564] on div "Is not specified" at bounding box center [93, 562] width 144 height 22
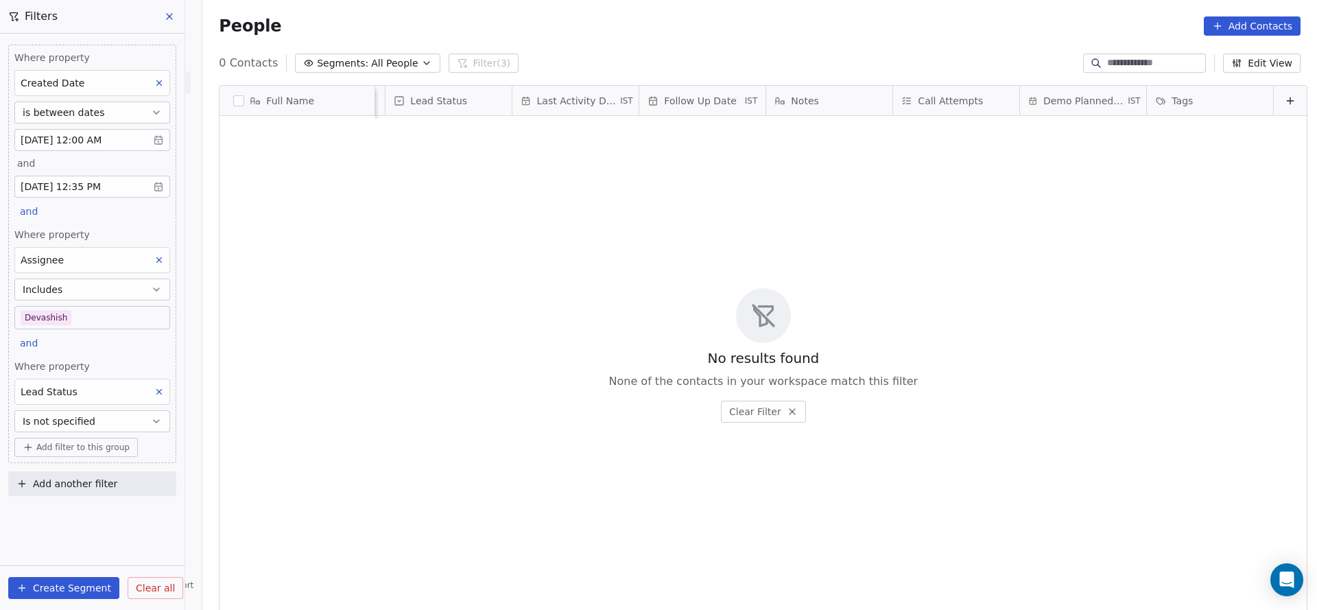
click at [156, 336] on div "Where property Created Date is between dates [DATE] 12:00 AM and [DATE] 12:35 P…" at bounding box center [92, 254] width 168 height 418
click at [123, 422] on button "Is not specified" at bounding box center [92, 421] width 156 height 22
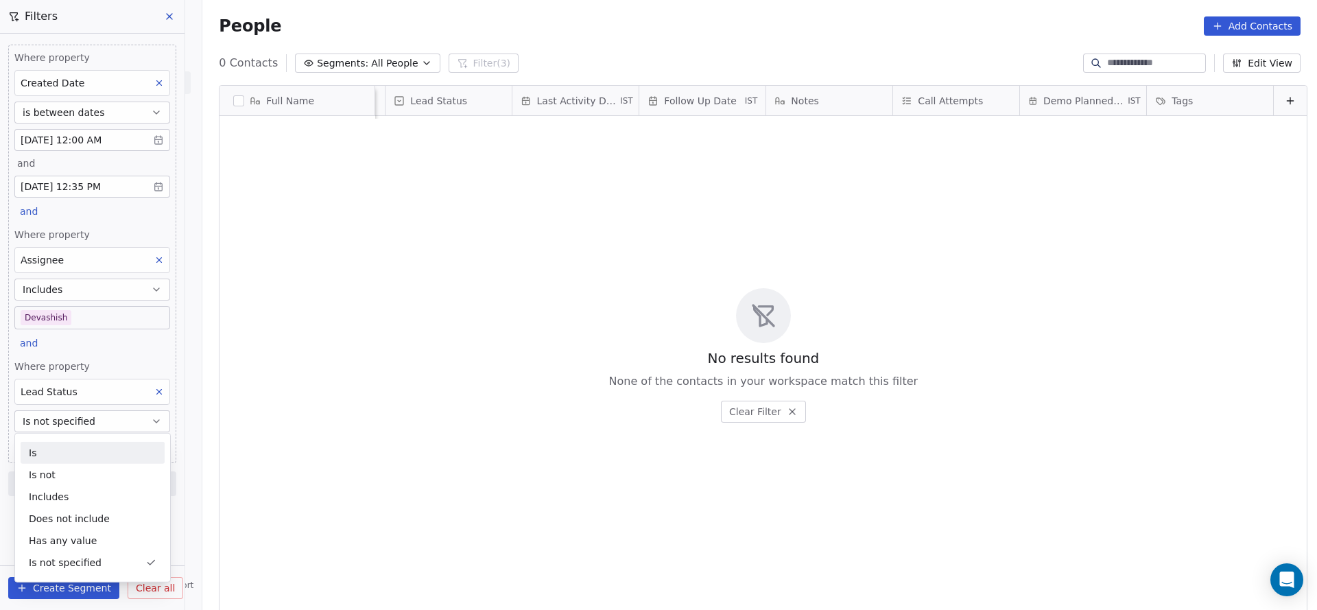
click at [32, 397] on div "Lead Status" at bounding box center [49, 391] width 57 height 16
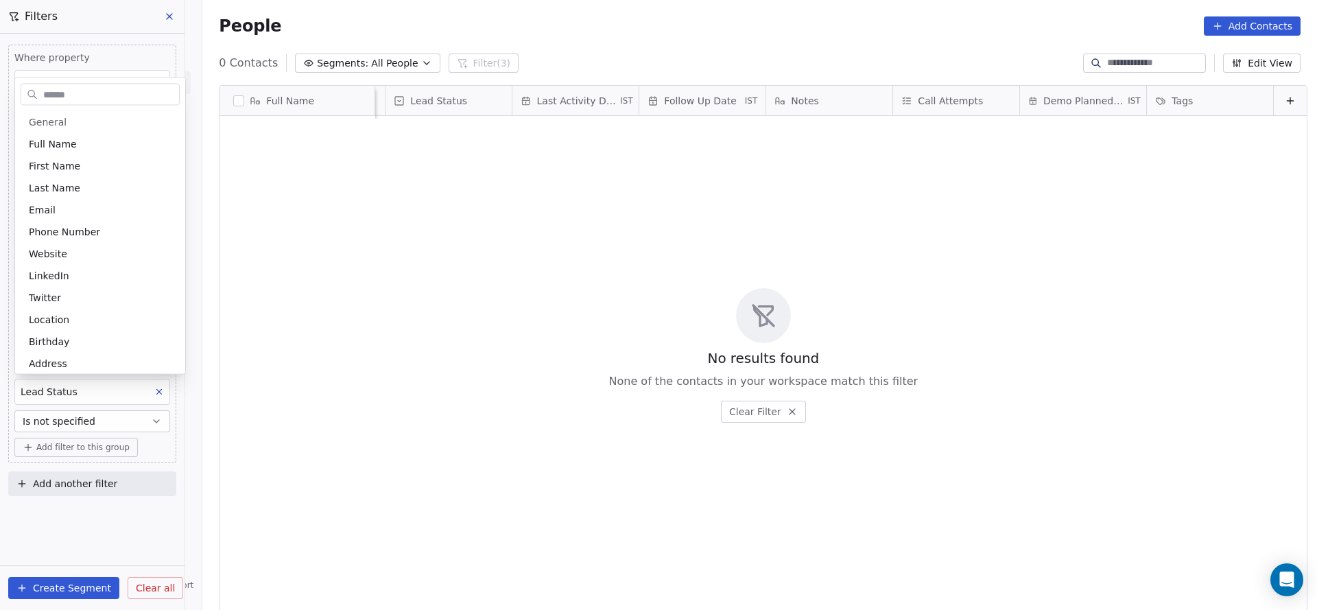
scroll to position [754, 0]
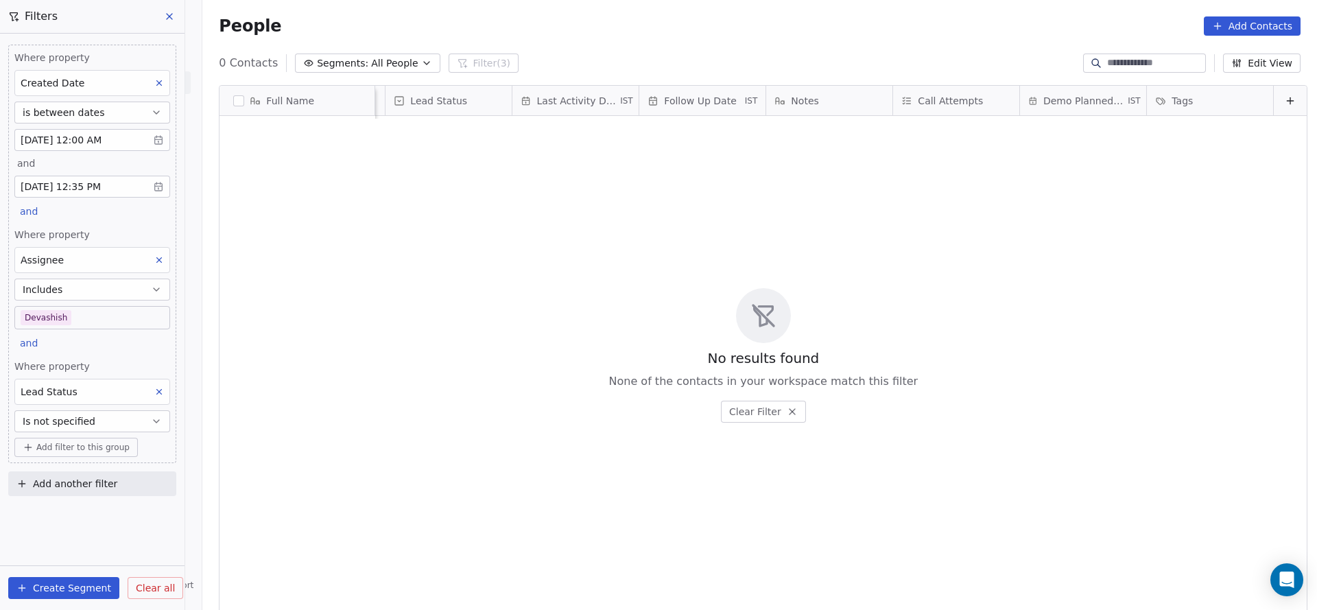
click at [46, 394] on html "On2Cook India Pvt. Ltd. Contacts People Marketing Workflows Campaigns Metrics &…" at bounding box center [658, 305] width 1317 height 610
click at [46, 394] on span "Lead Status" at bounding box center [49, 391] width 57 height 11
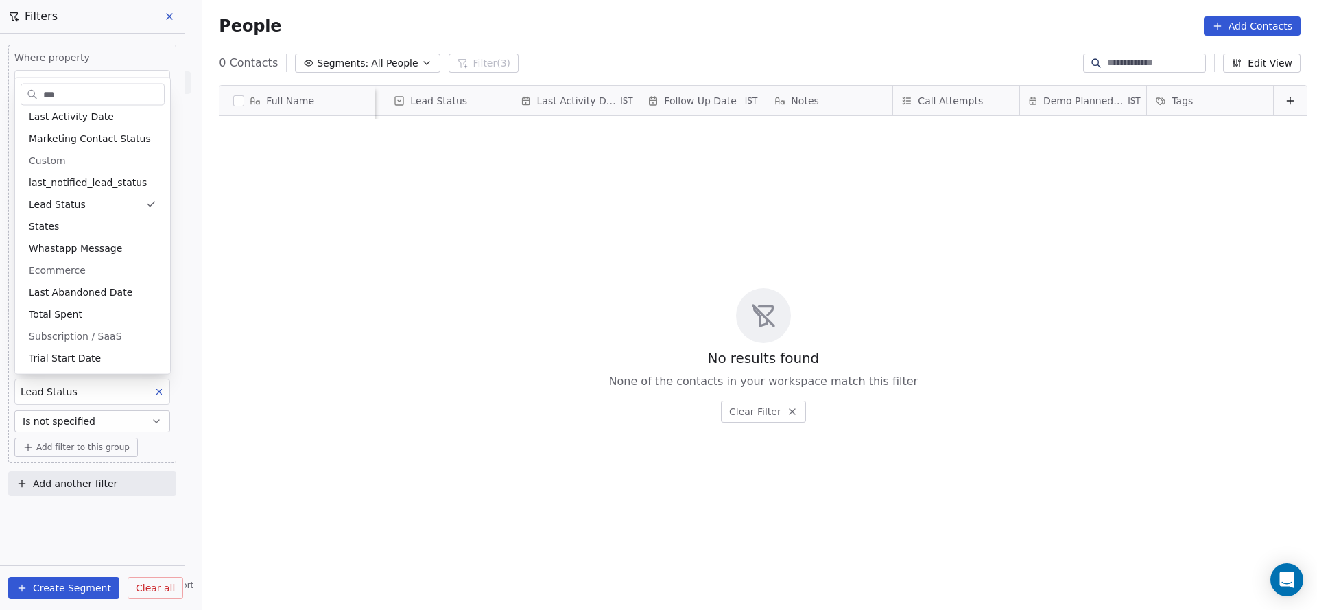
scroll to position [0, 0]
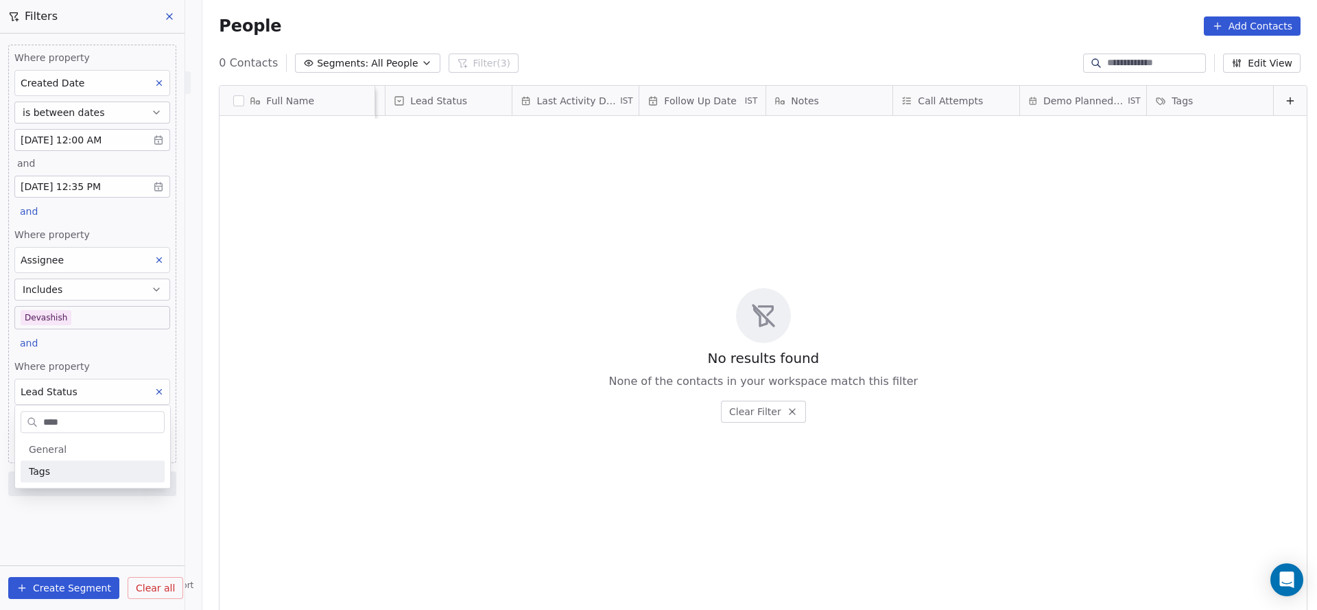
type input "****"
click at [94, 475] on div "Tags" at bounding box center [93, 471] width 128 height 14
click at [99, 420] on button "Is not specified" at bounding box center [92, 421] width 156 height 22
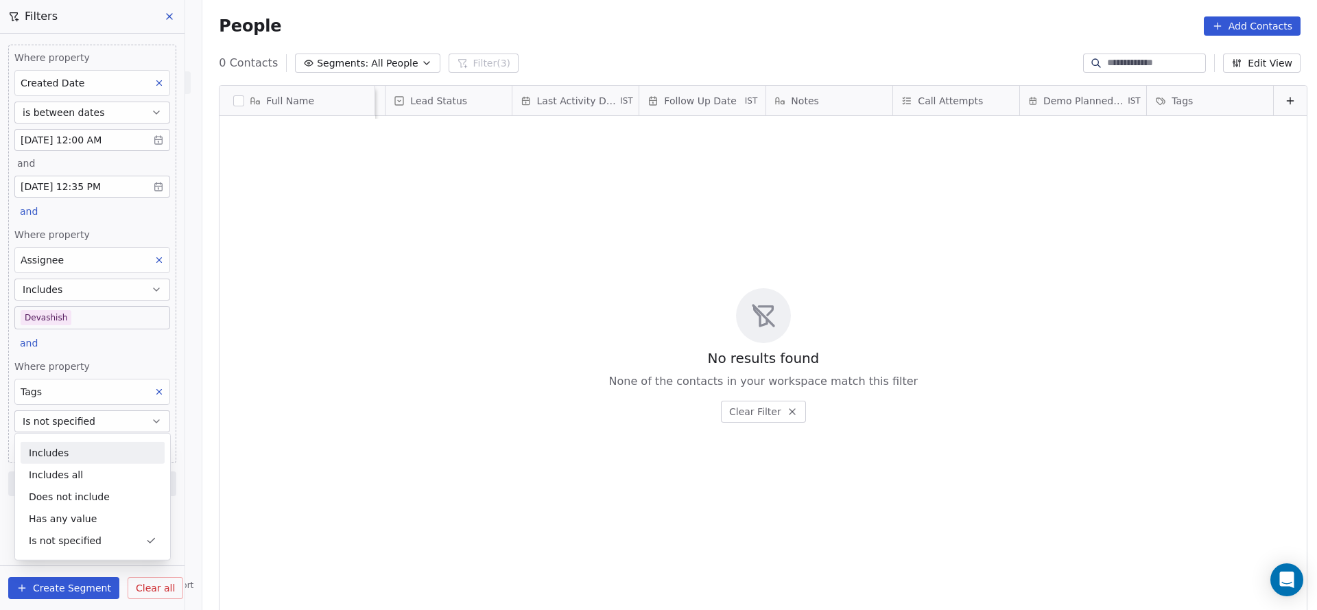
click at [101, 451] on div "Includes" at bounding box center [93, 453] width 144 height 22
click at [101, 442] on body "On2Cook India Pvt. Ltd. Contacts People Marketing Workflows Campaigns Metrics &…" at bounding box center [658, 305] width 1317 height 610
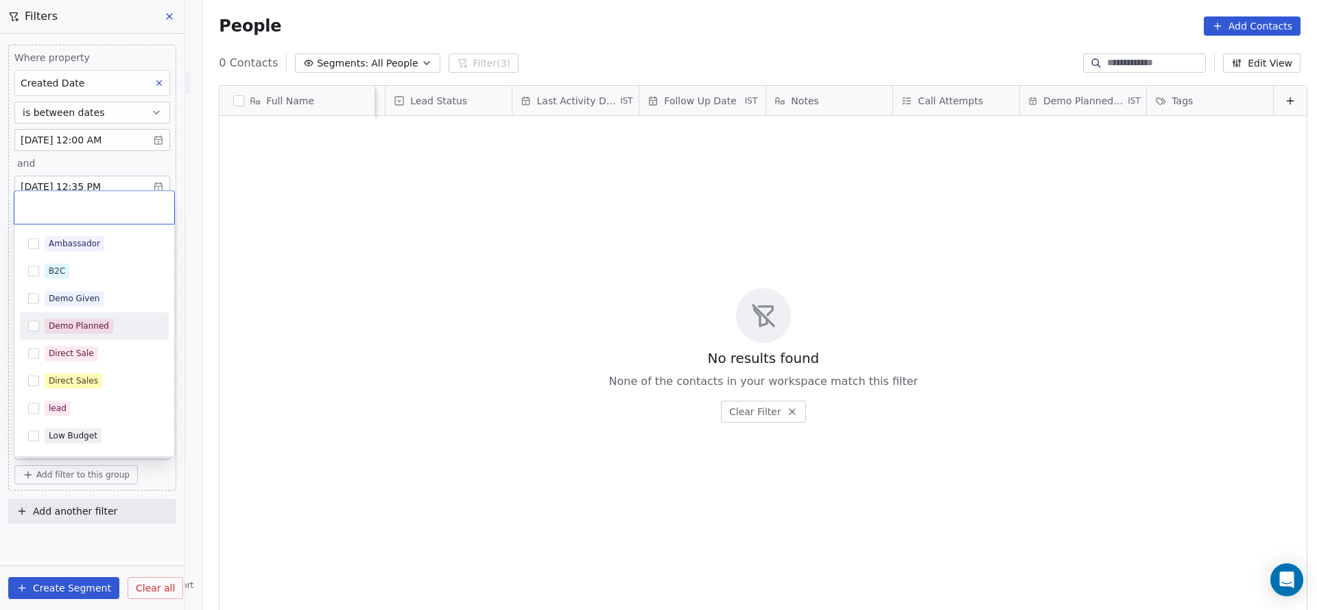
click at [101, 324] on div "Demo Planned" at bounding box center [79, 326] width 60 height 12
click at [444, 316] on html "On2Cook India Pvt. Ltd. Contacts People Marketing Workflows Campaigns Metrics &…" at bounding box center [658, 305] width 1317 height 610
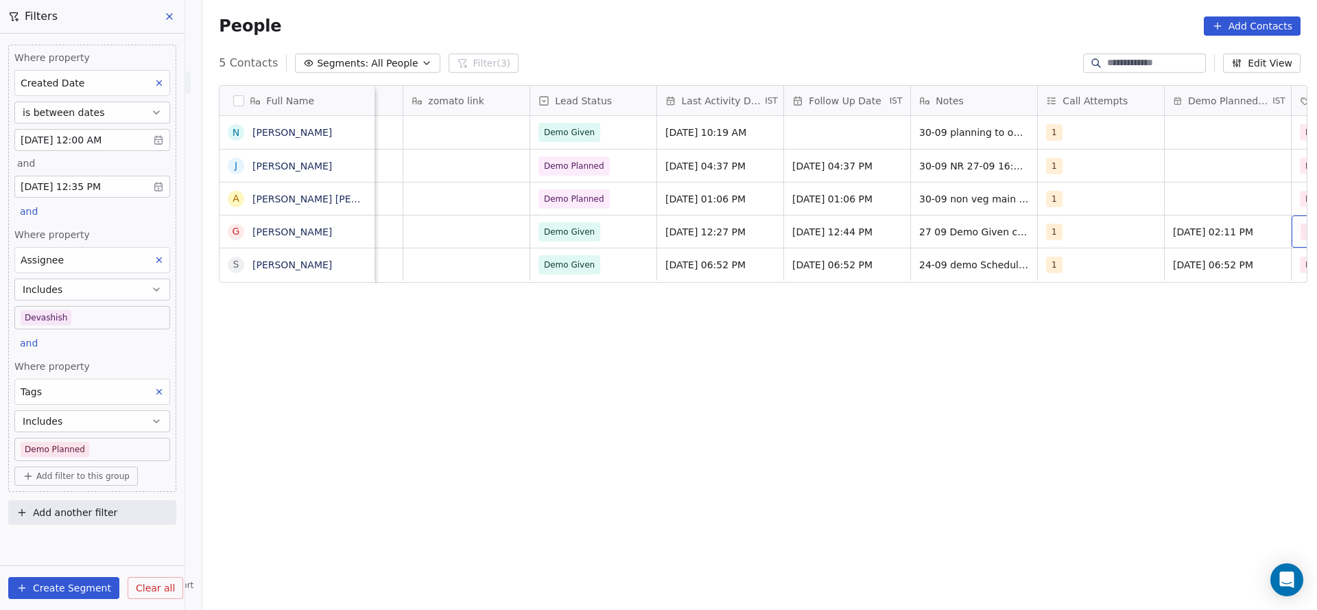
scroll to position [0, 1748]
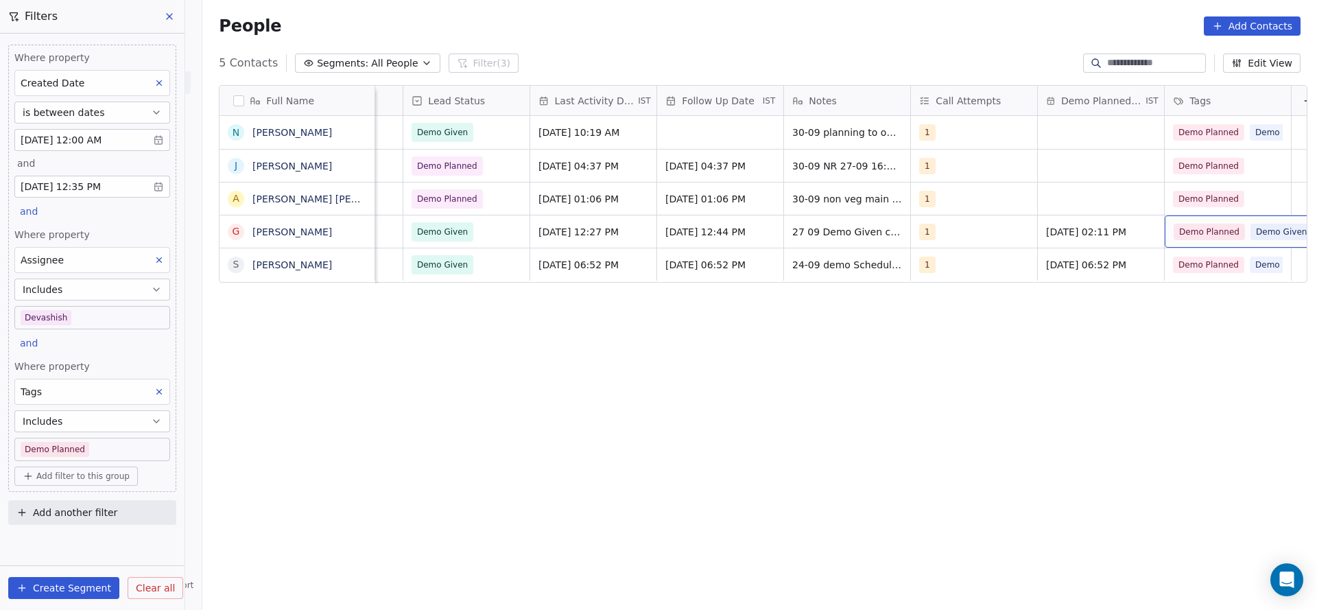
click at [148, 405] on div "Where property Tags Includes Demo Planned" at bounding box center [92, 409] width 156 height 101
click at [156, 391] on icon at bounding box center [159, 392] width 10 height 10
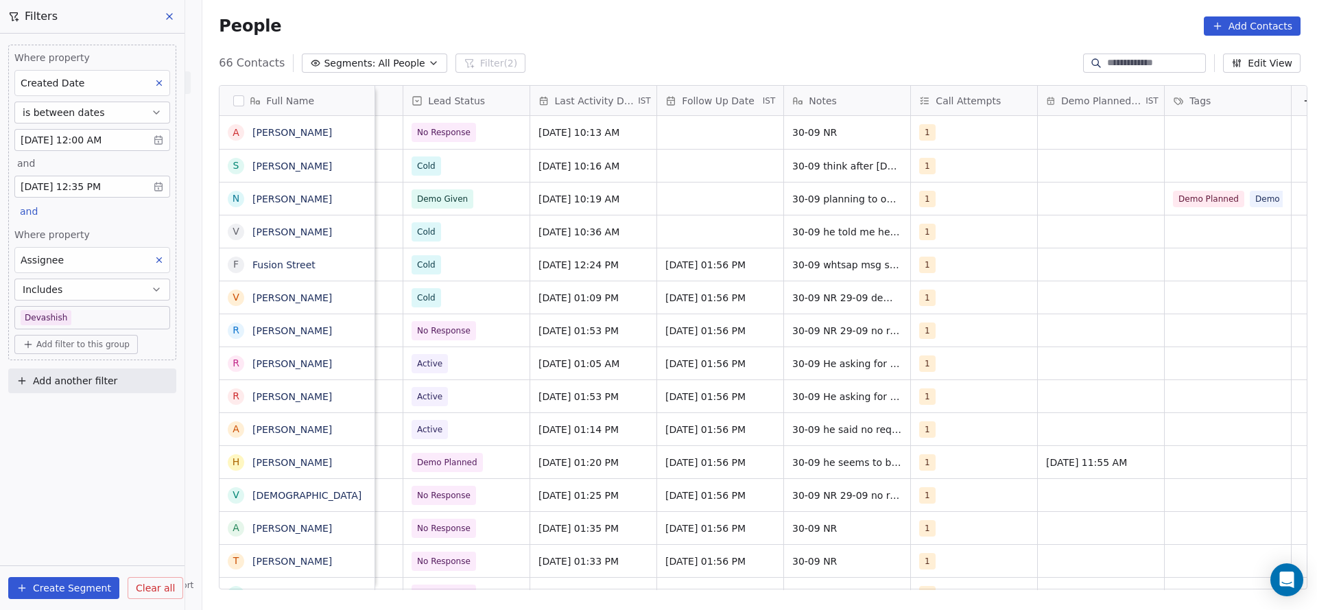
click at [157, 265] on button at bounding box center [159, 260] width 18 height 18
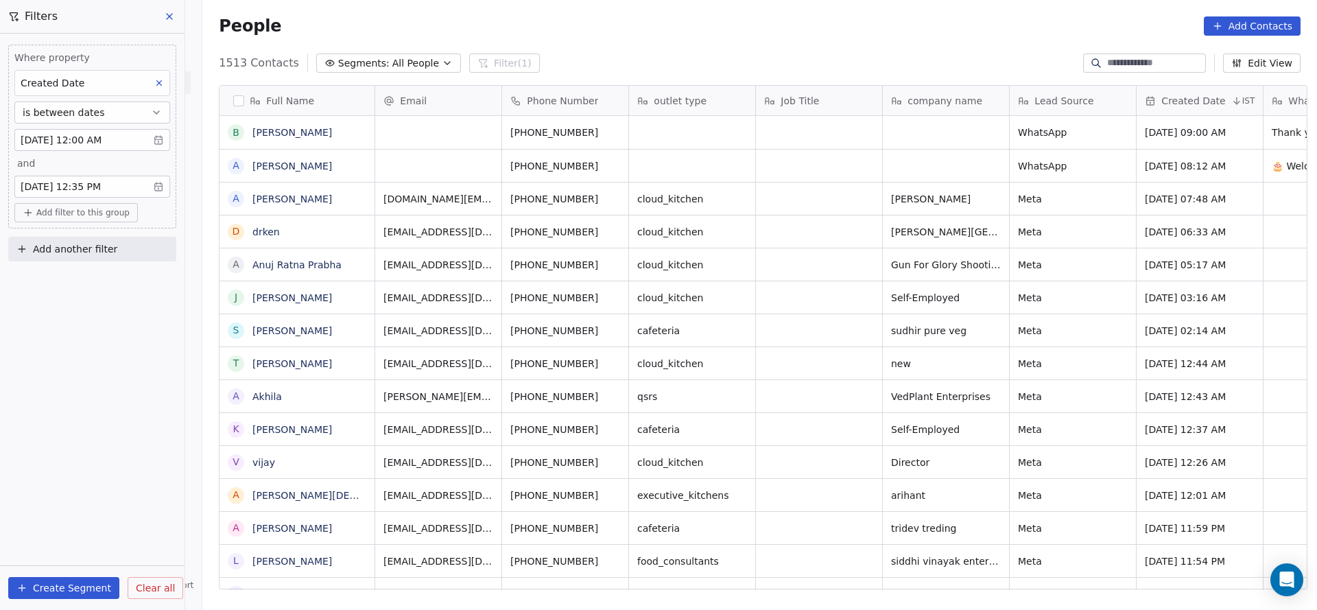
scroll to position [520, 1105]
click at [165, 92] on div "Created Date" at bounding box center [92, 83] width 156 height 26
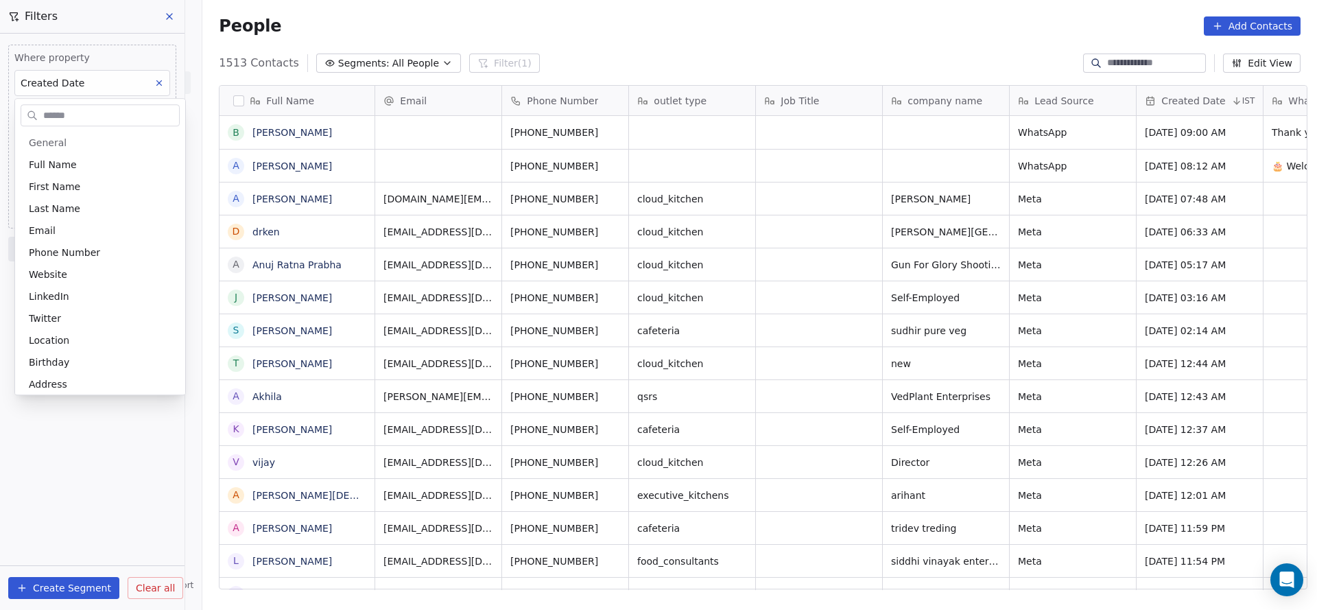
scroll to position [434, 0]
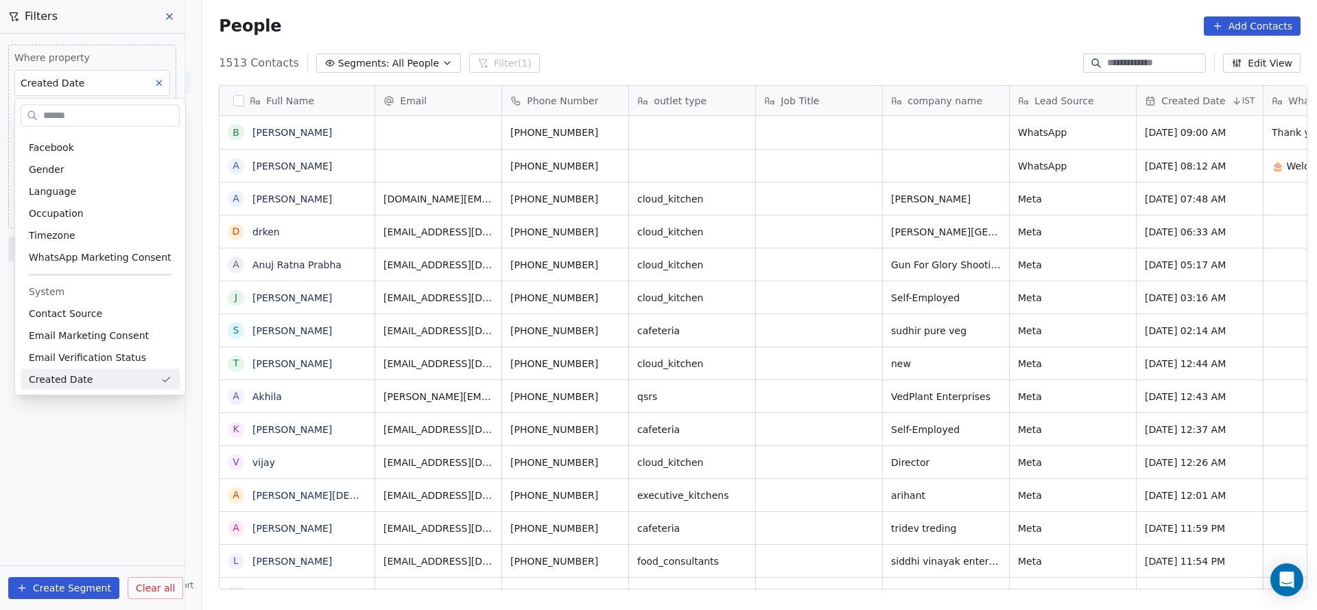
click at [99, 91] on html "On2Cook India Pvt. Ltd. Contacts People Marketing Workflows Campaigns Metrics &…" at bounding box center [658, 305] width 1317 height 610
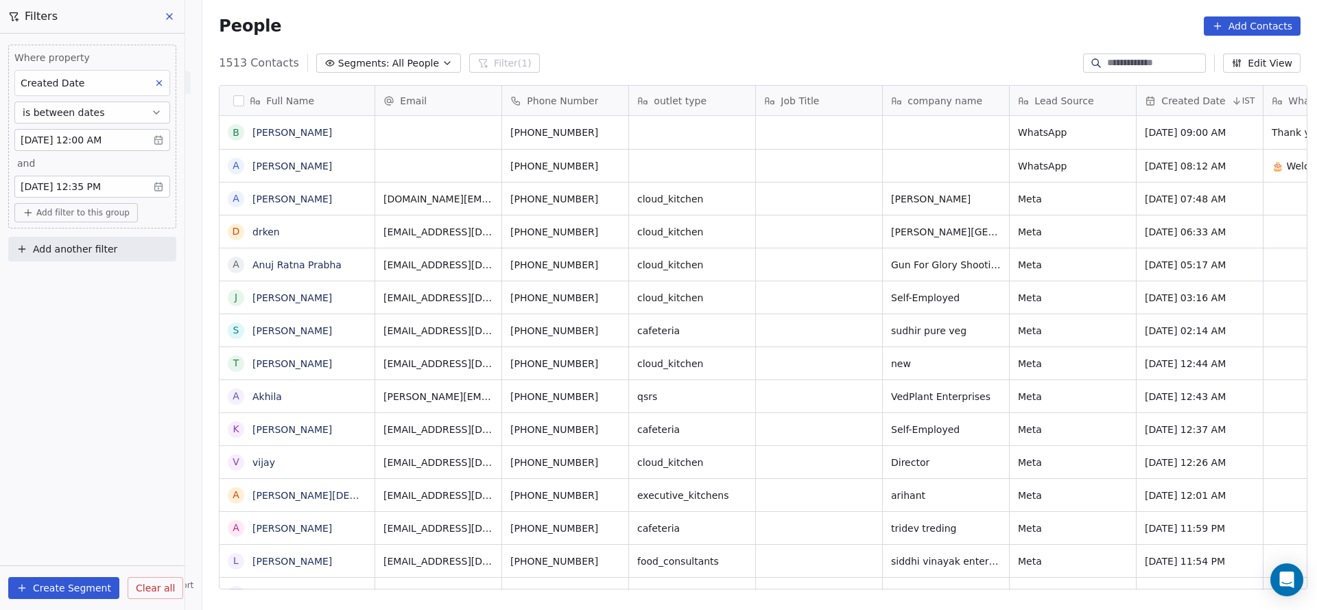
click at [99, 91] on div "Created Date" at bounding box center [92, 83] width 156 height 26
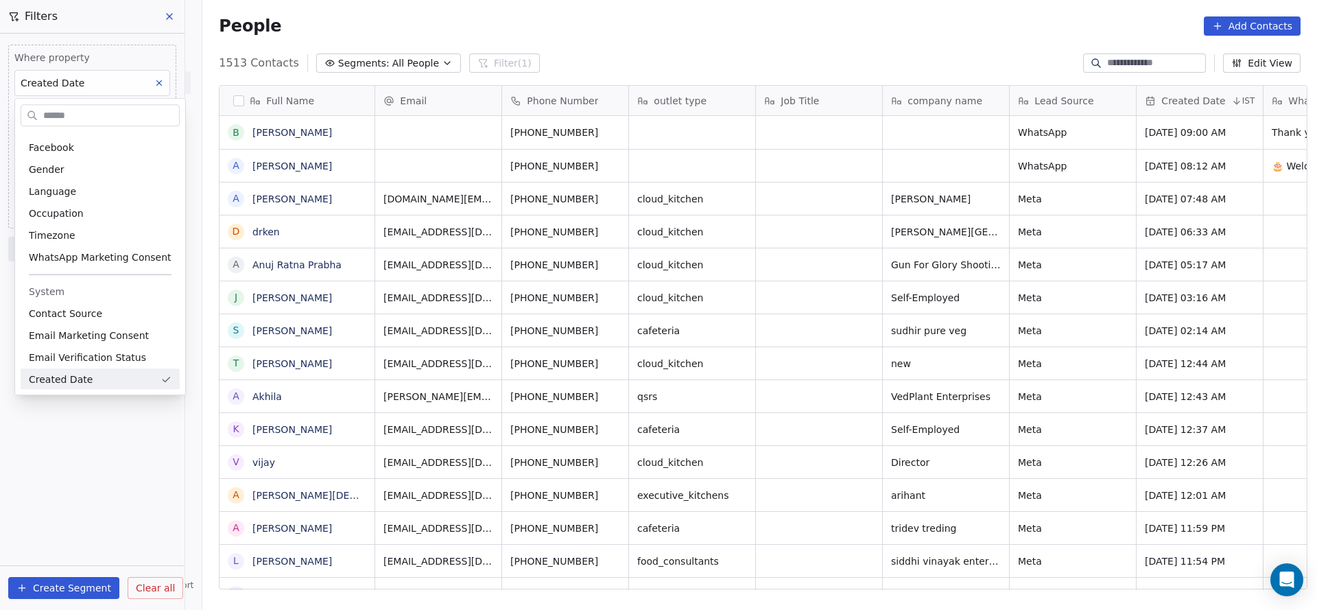
click at [156, 82] on html "On2Cook India Pvt. Ltd. Contacts People Marketing Workflows Campaigns Metrics &…" at bounding box center [658, 305] width 1317 height 610
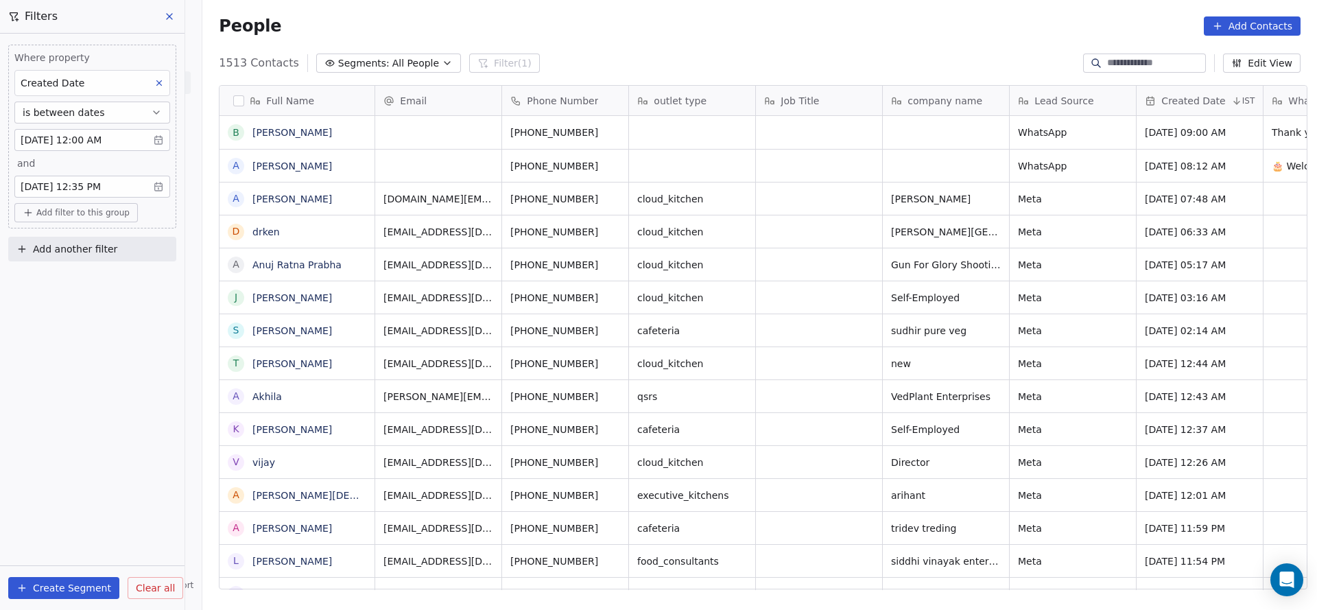
click at [156, 82] on icon at bounding box center [159, 83] width 10 height 10
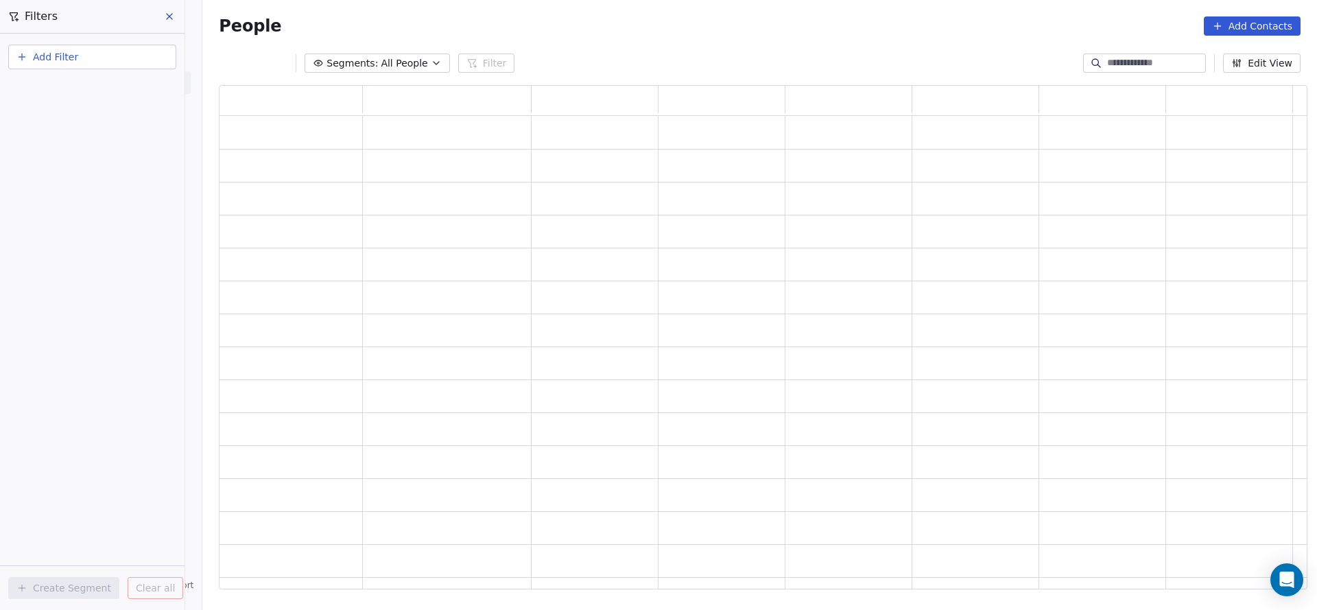
scroll to position [488, 1072]
